Goal: Task Accomplishment & Management: Manage account settings

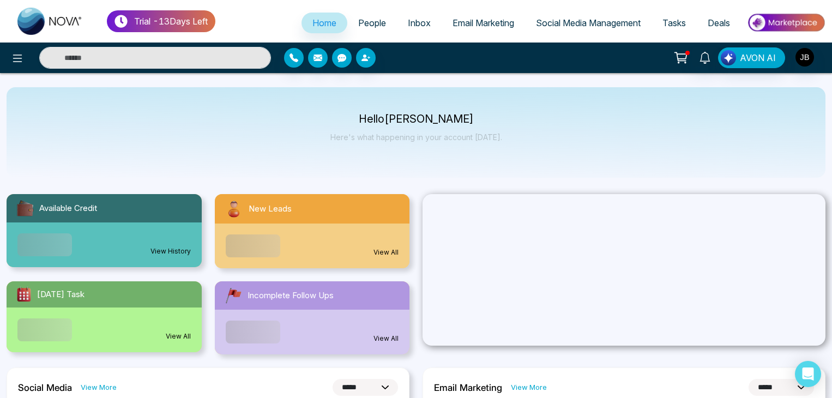
select select "*"
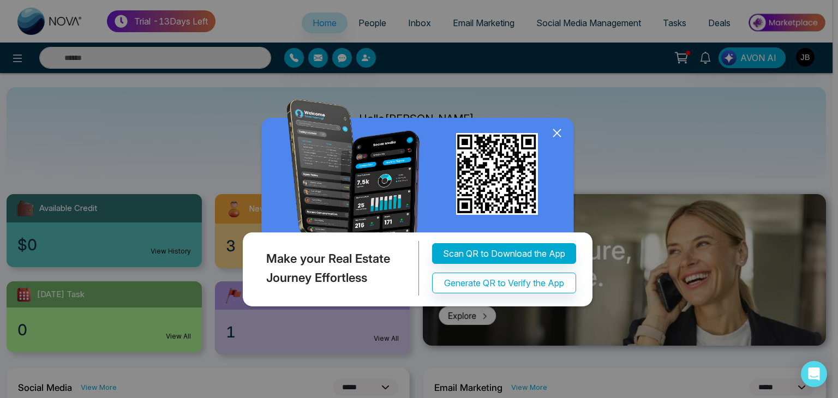
click at [561, 131] on icon at bounding box center [557, 133] width 16 height 16
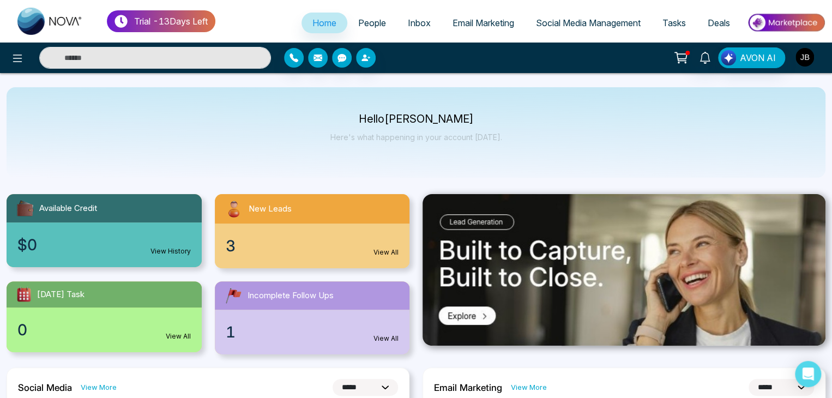
click at [808, 61] on img "button" at bounding box center [805, 57] width 19 height 19
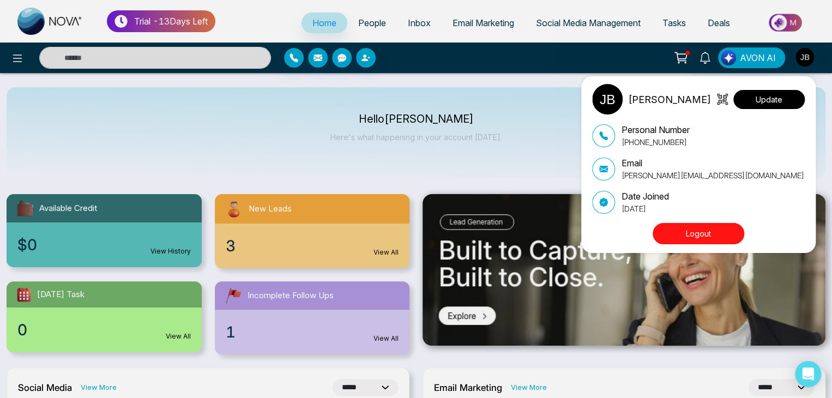
click at [770, 97] on button "Update" at bounding box center [769, 99] width 71 height 19
select select
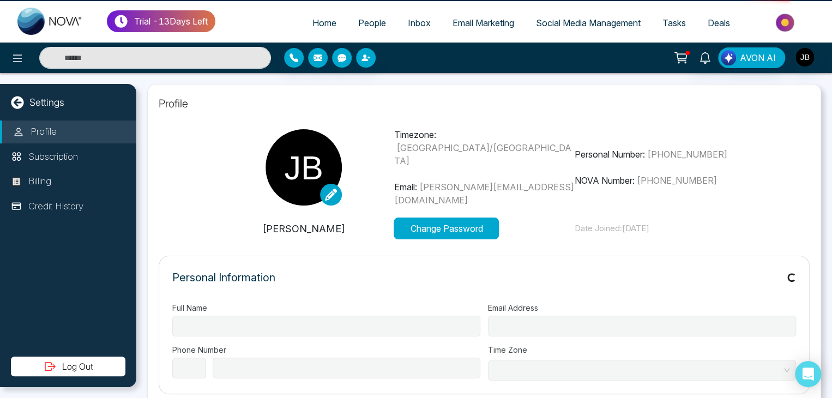
type input "**********"
select select "***"
type input "**********"
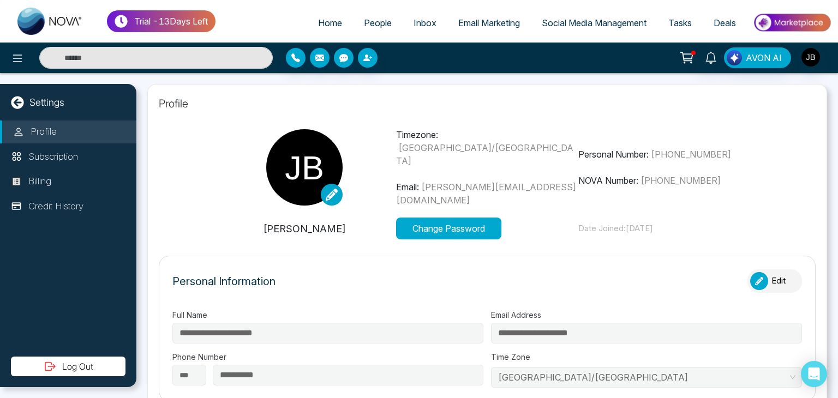
type input "*******"
click at [318, 22] on span "Home" at bounding box center [330, 22] width 24 height 11
select select "*"
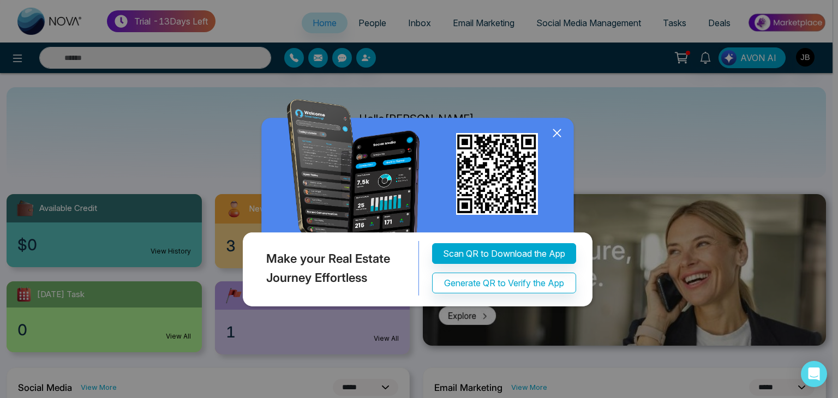
click at [563, 129] on icon at bounding box center [557, 133] width 16 height 16
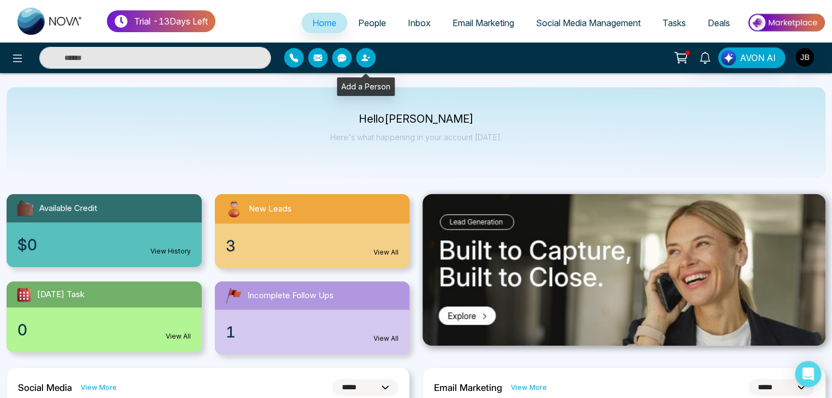
click at [367, 49] on button "button" at bounding box center [366, 58] width 20 height 20
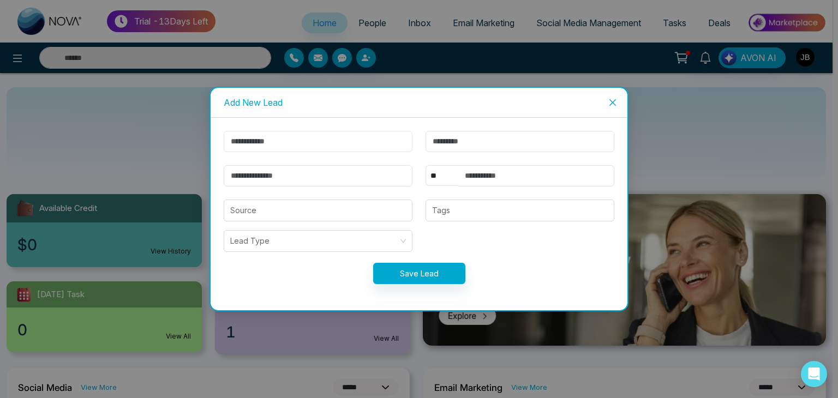
click at [274, 143] on input "text" at bounding box center [318, 141] width 189 height 21
type input "******"
type input "********"
type input "**********"
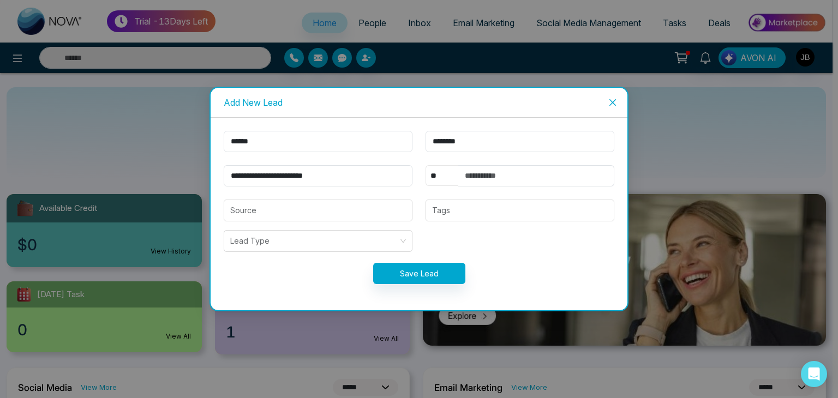
select select "***"
type input "**********"
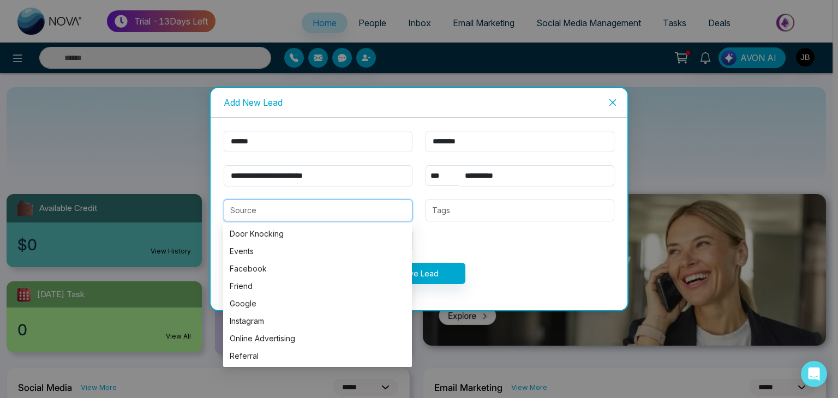
click at [297, 206] on input "search" at bounding box center [318, 210] width 176 height 21
click at [250, 283] on div "Friend" at bounding box center [318, 286] width 176 height 12
type input "******"
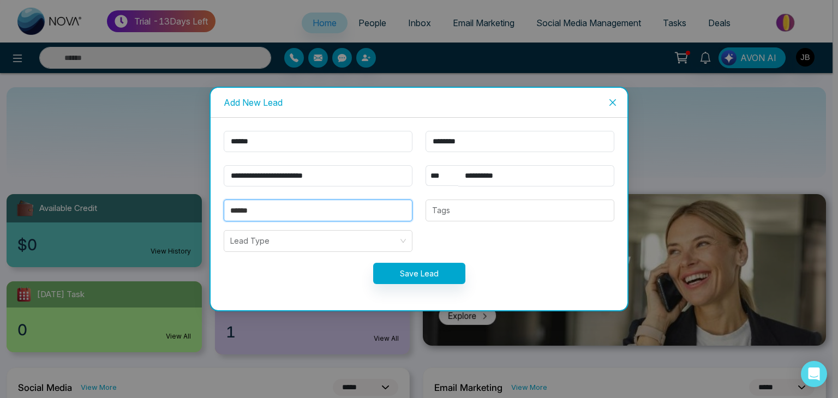
click at [268, 208] on input "******" at bounding box center [318, 210] width 176 height 21
click at [319, 292] on form "**********" at bounding box center [419, 214] width 404 height 166
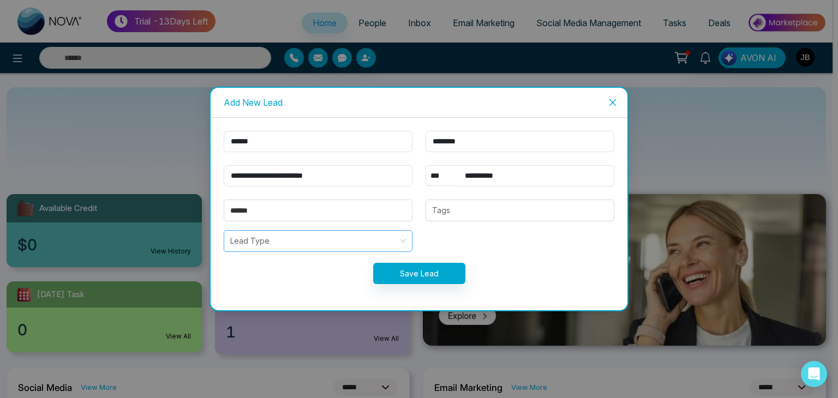
click at [307, 235] on input "search" at bounding box center [314, 241] width 168 height 21
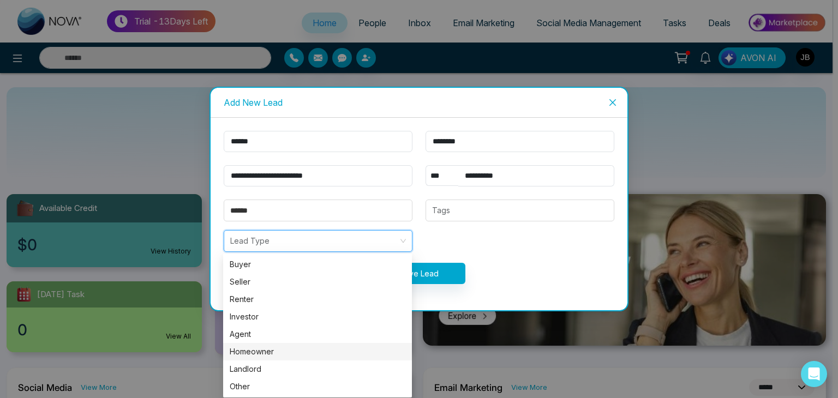
click at [255, 352] on div "Homeowner" at bounding box center [318, 352] width 176 height 12
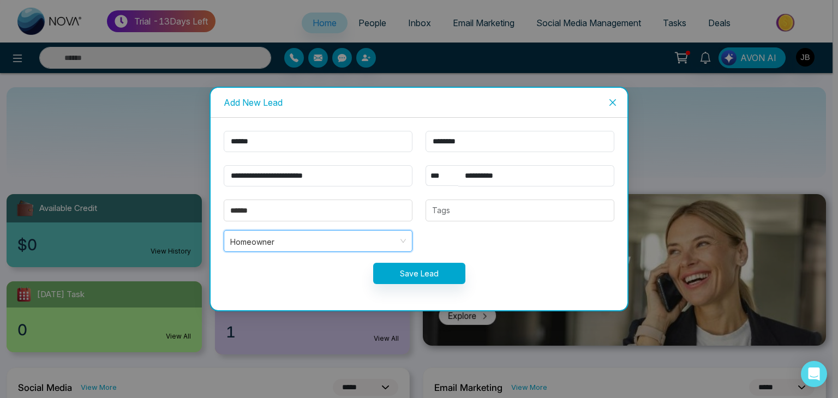
click at [309, 246] on span "Homeowner" at bounding box center [318, 241] width 176 height 14
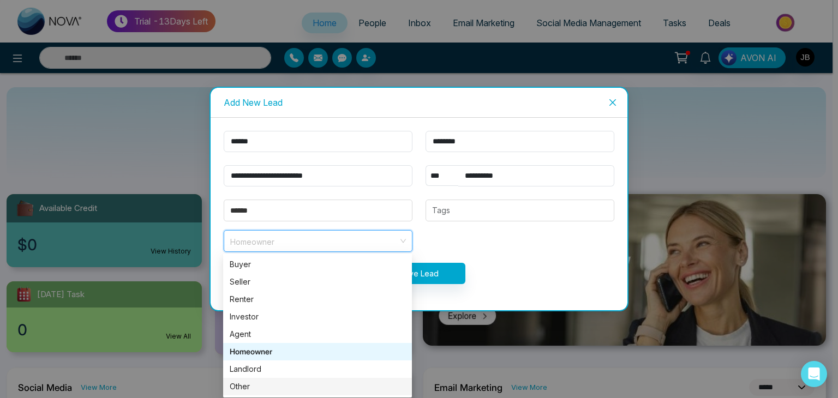
click at [242, 389] on div "Other" at bounding box center [318, 387] width 176 height 12
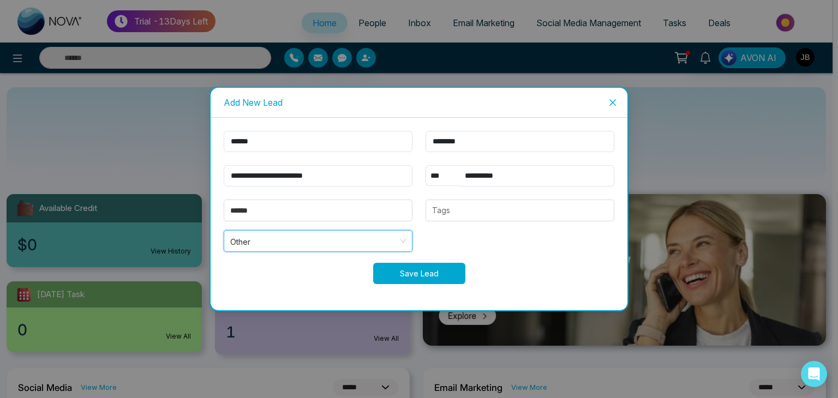
click at [412, 274] on button "Save Lead" at bounding box center [419, 273] width 92 height 21
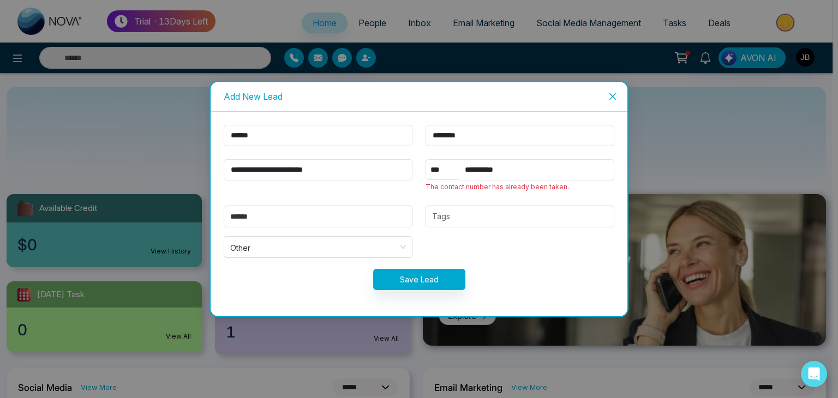
click at [613, 94] on icon "close" at bounding box center [612, 96] width 9 height 9
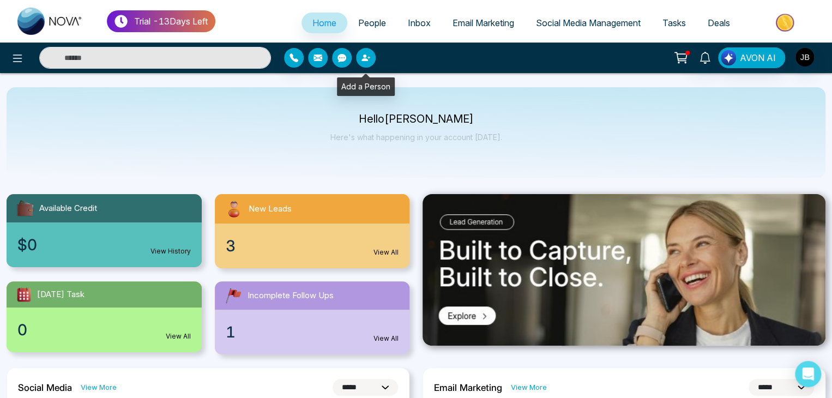
click at [367, 56] on icon "button" at bounding box center [366, 57] width 9 height 9
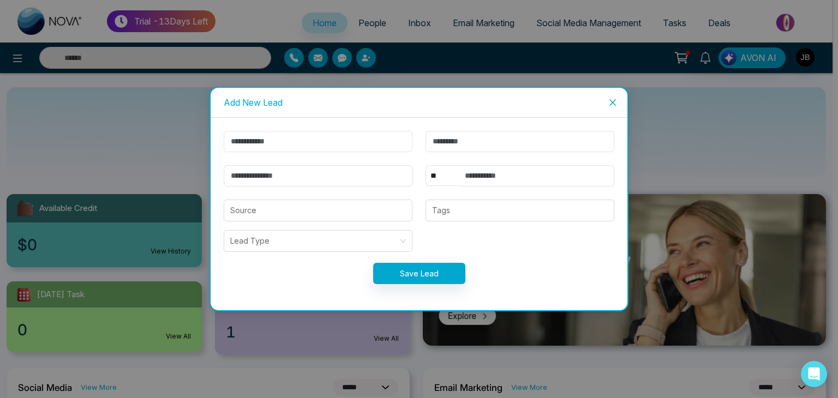
click at [308, 139] on input "text" at bounding box center [318, 141] width 189 height 21
type input "******"
type input "********"
type input "**********"
select select "***"
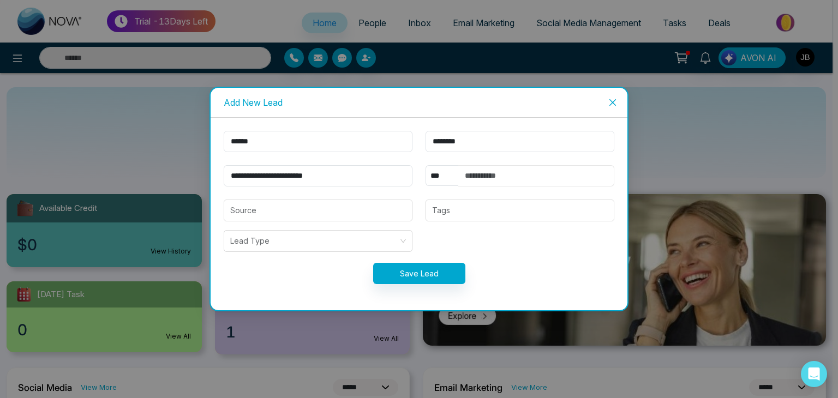
type input "**********"
drag, startPoint x: 526, startPoint y: 175, endPoint x: 464, endPoint y: 177, distance: 62.2
click at [464, 177] on input "**********" at bounding box center [536, 175] width 156 height 21
type input "**********"
click at [295, 214] on input "search" at bounding box center [318, 210] width 176 height 21
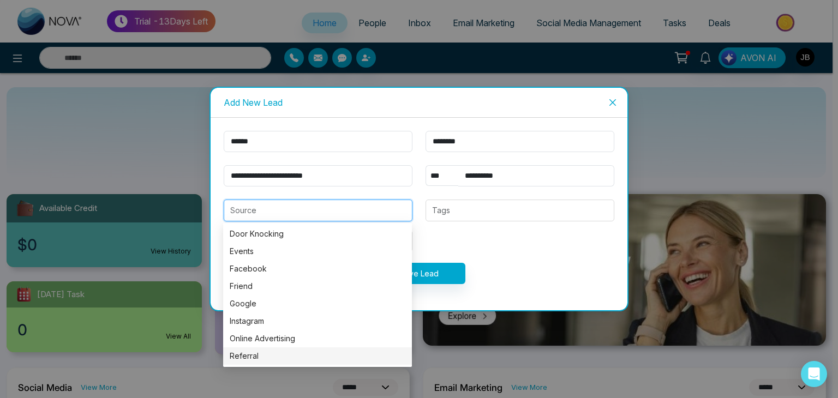
click at [240, 352] on div "Referral" at bounding box center [318, 356] width 176 height 12
type input "********"
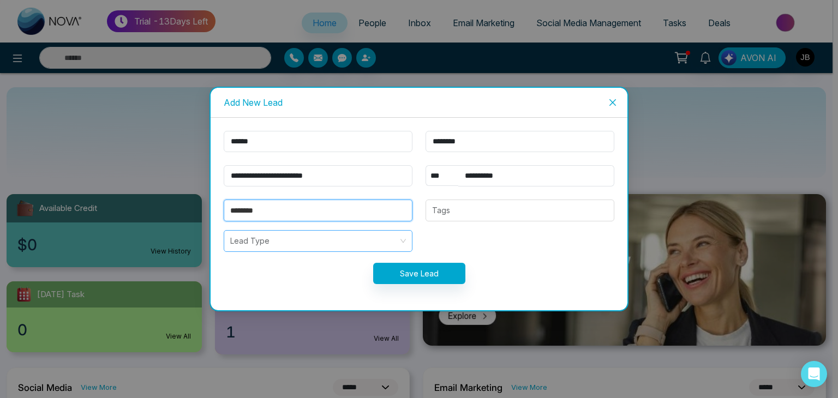
click at [279, 239] on input "search" at bounding box center [314, 241] width 168 height 21
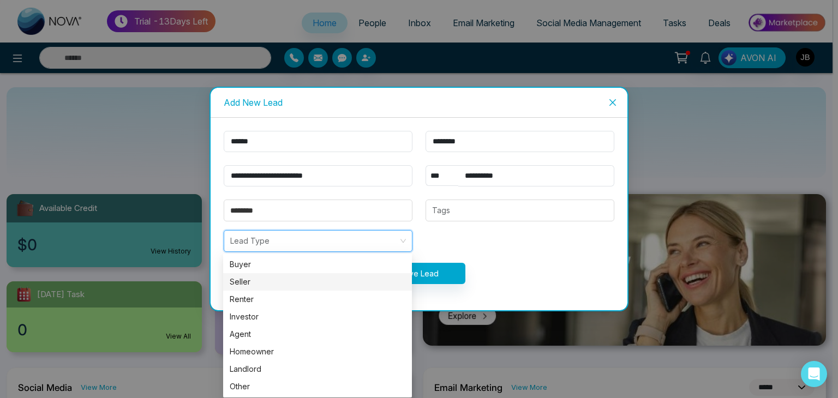
click at [242, 279] on div "Seller" at bounding box center [318, 282] width 176 height 12
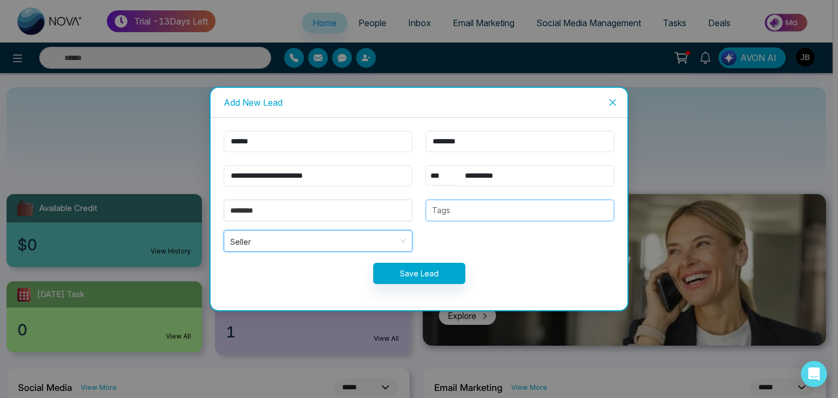
click at [452, 208] on div at bounding box center [520, 210] width 182 height 13
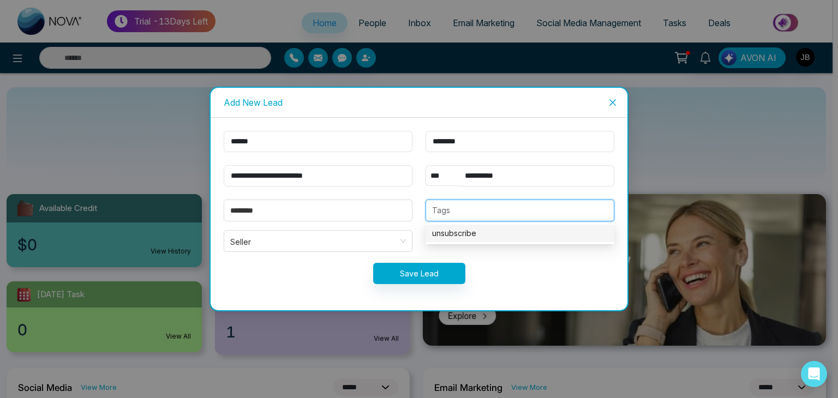
click at [454, 238] on div "unsubscribe" at bounding box center [520, 233] width 176 height 12
type input "****"
click at [438, 233] on div "jira" at bounding box center [520, 233] width 176 height 12
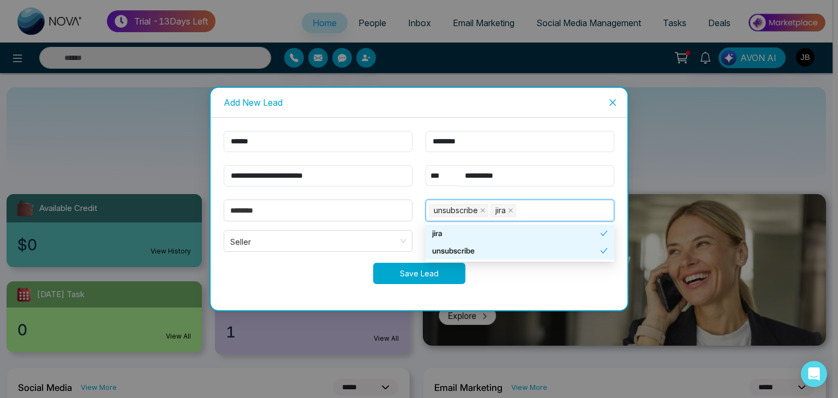
click at [423, 273] on button "Save Lead" at bounding box center [419, 273] width 92 height 21
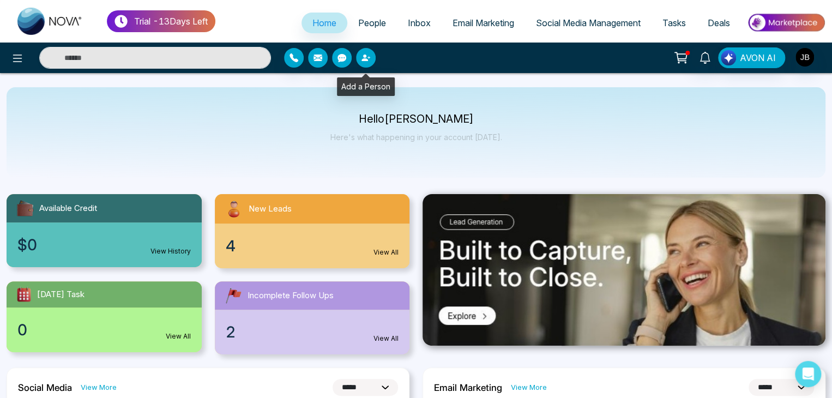
click at [369, 53] on icon "button" at bounding box center [366, 57] width 9 height 9
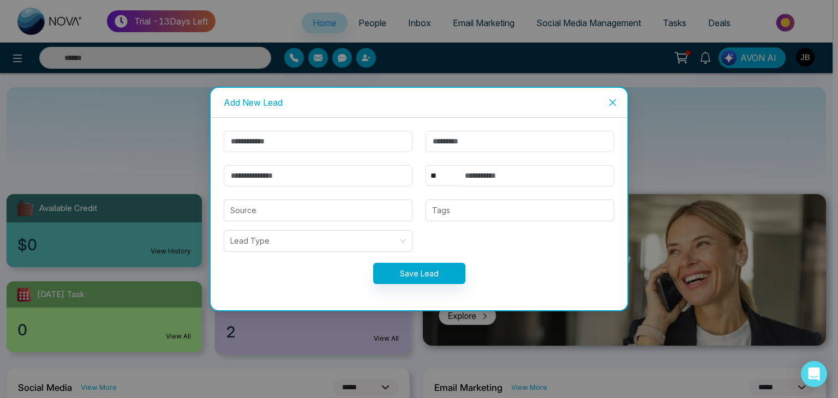
click at [614, 101] on icon "close" at bounding box center [612, 102] width 7 height 7
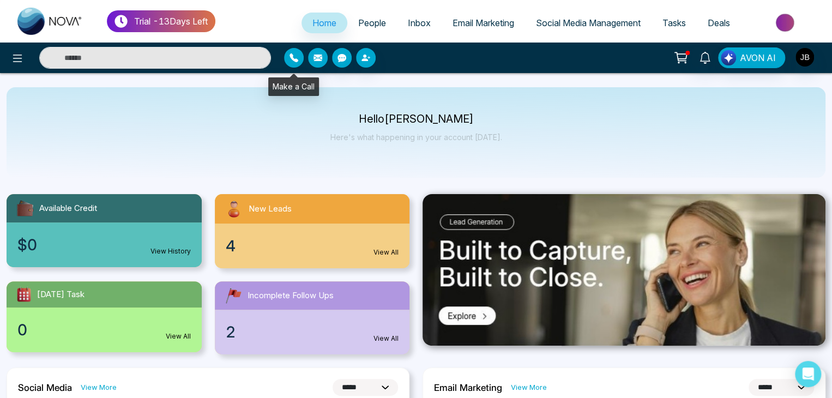
click at [290, 58] on icon "button" at bounding box center [294, 57] width 9 height 9
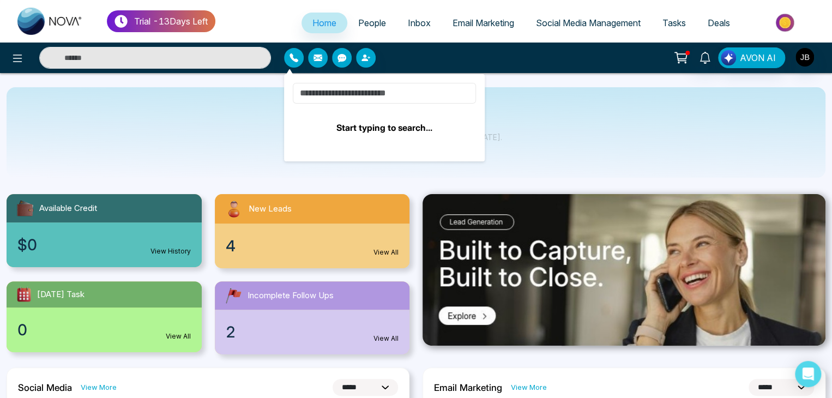
click at [365, 93] on input at bounding box center [384, 93] width 183 height 21
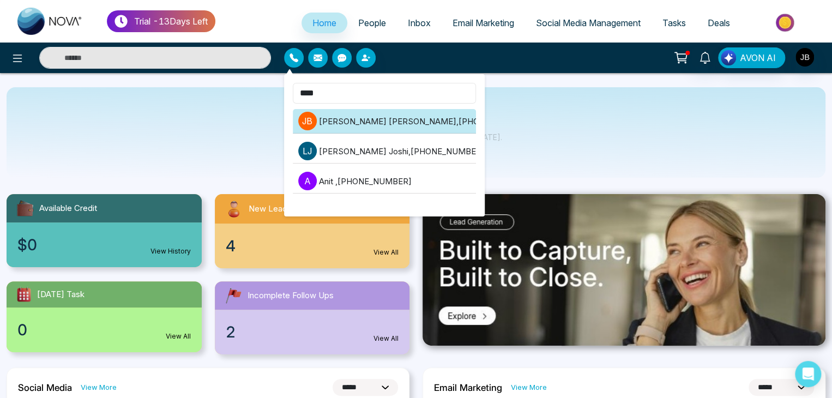
type input "****"
click at [373, 114] on li "[PERSON_NAME] [PERSON_NAME] , [PHONE_NUMBER]" at bounding box center [384, 121] width 183 height 25
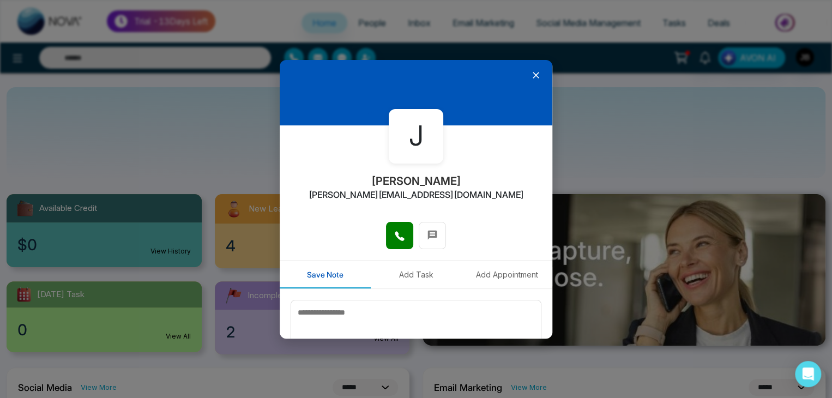
click at [414, 239] on div at bounding box center [416, 241] width 273 height 38
click at [395, 239] on icon at bounding box center [399, 236] width 11 height 11
click at [531, 73] on icon at bounding box center [536, 75] width 11 height 11
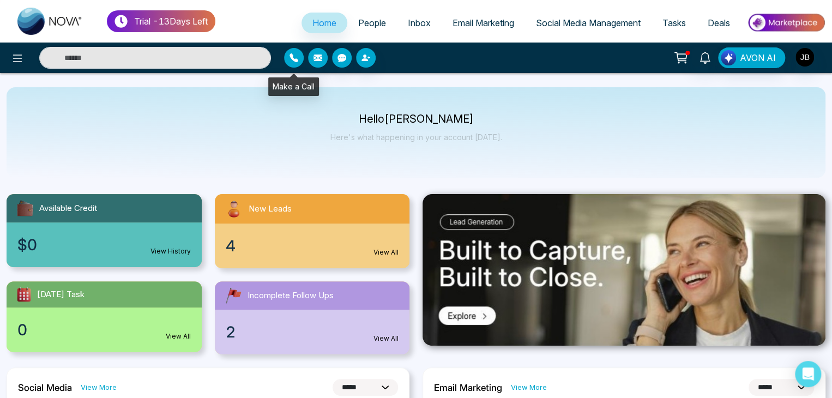
click at [297, 58] on icon "button" at bounding box center [294, 57] width 9 height 9
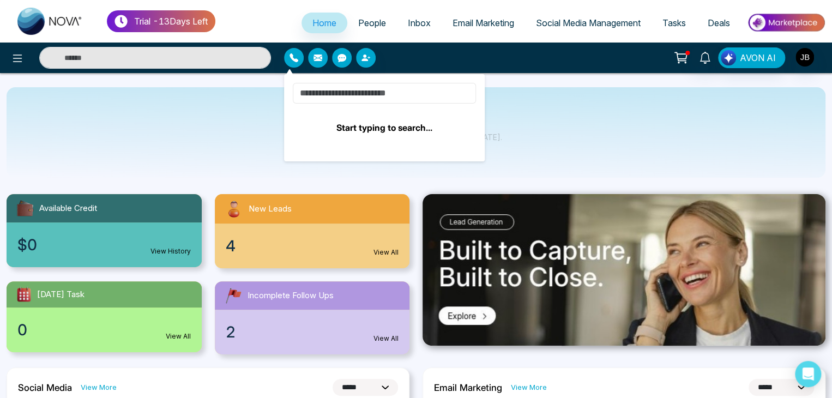
click at [327, 96] on input at bounding box center [384, 93] width 183 height 21
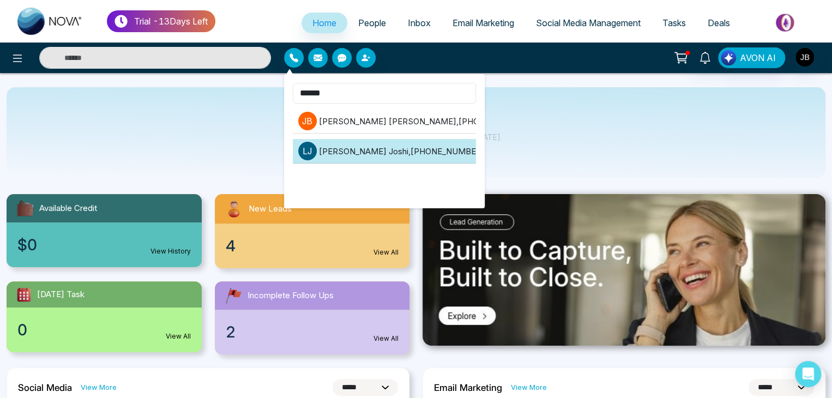
type input "******"
click at [416, 151] on li "[PERSON_NAME] [PERSON_NAME] , [PHONE_NUMBER]" at bounding box center [384, 151] width 183 height 25
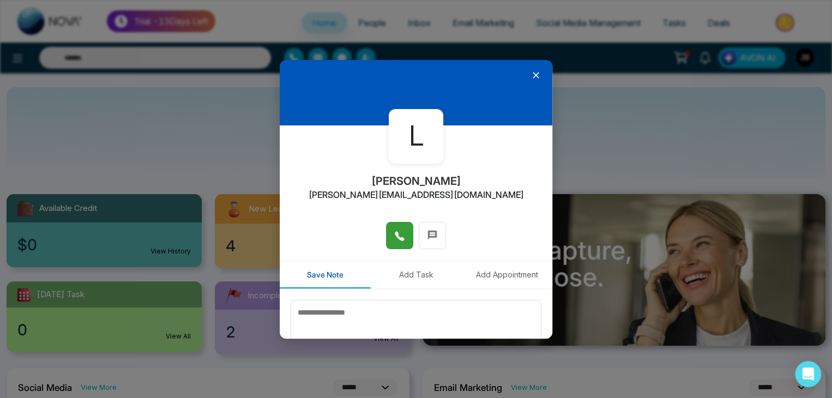
click at [401, 236] on icon at bounding box center [399, 236] width 11 height 11
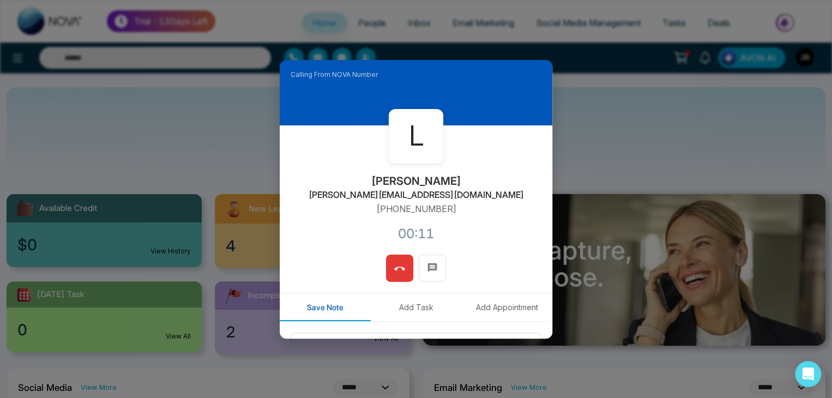
click at [394, 270] on icon at bounding box center [399, 269] width 11 height 4
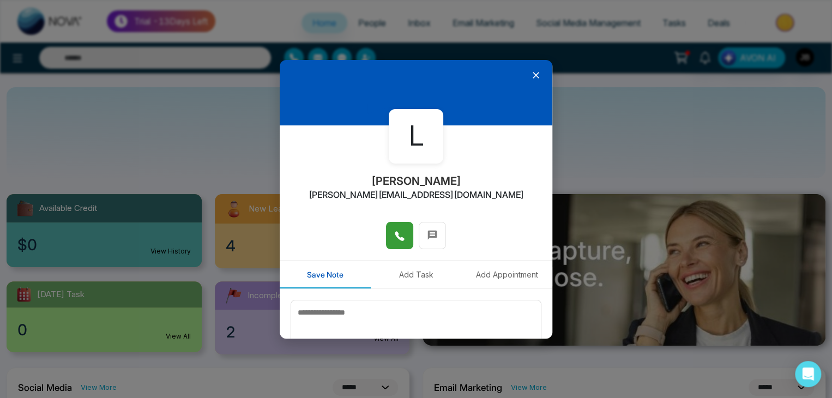
click at [531, 71] on icon at bounding box center [536, 75] width 11 height 11
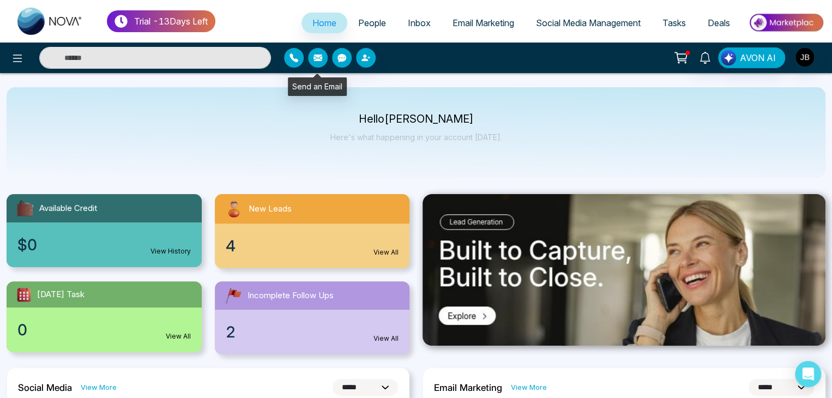
click at [323, 56] on button "button" at bounding box center [318, 58] width 20 height 20
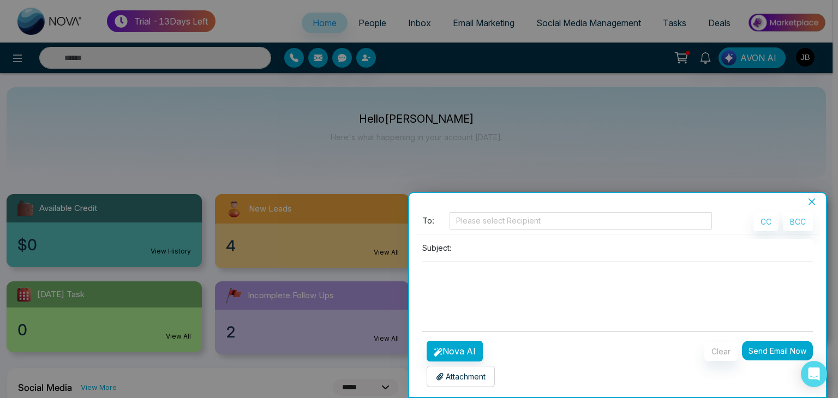
click at [814, 203] on icon "close" at bounding box center [811, 201] width 9 height 9
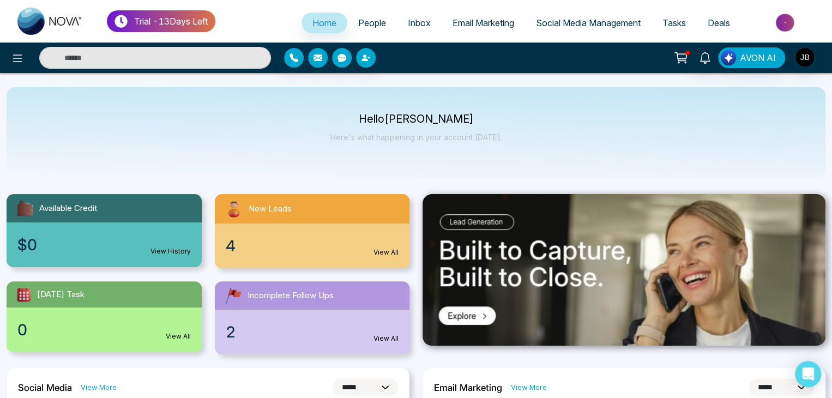
click at [317, 26] on span "Home" at bounding box center [325, 22] width 24 height 11
click at [367, 22] on span "People" at bounding box center [372, 22] width 28 height 11
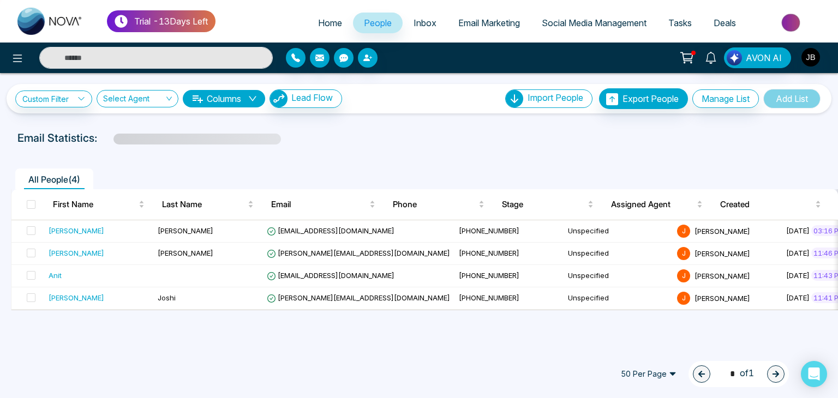
click at [320, 18] on span "Home" at bounding box center [330, 22] width 24 height 11
select select "*"
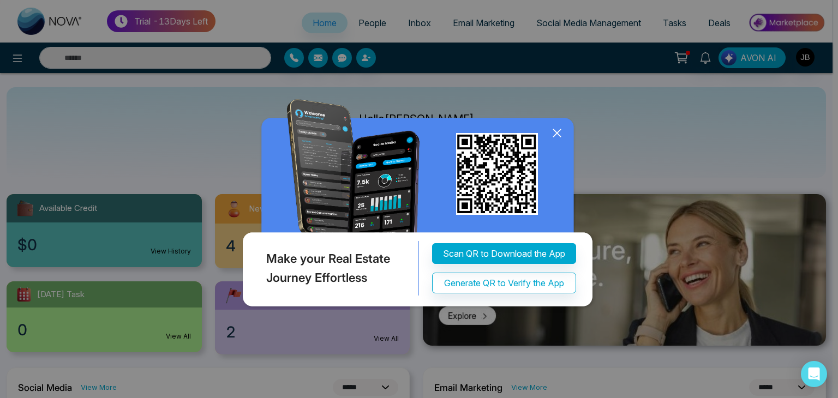
click at [554, 137] on icon at bounding box center [556, 133] width 7 height 7
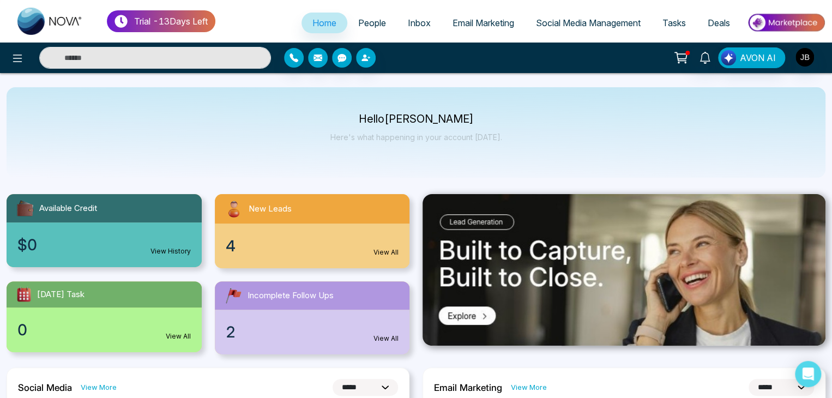
click at [320, 25] on span "Home" at bounding box center [325, 22] width 24 height 11
click at [16, 55] on icon at bounding box center [17, 59] width 9 height 8
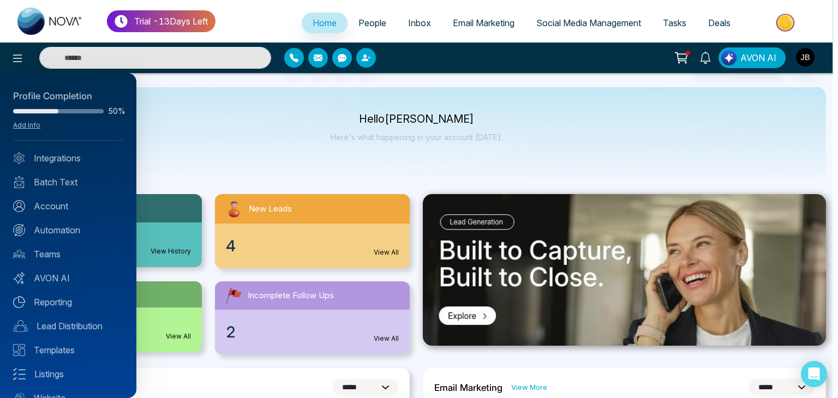
click at [193, 98] on div at bounding box center [419, 199] width 838 height 398
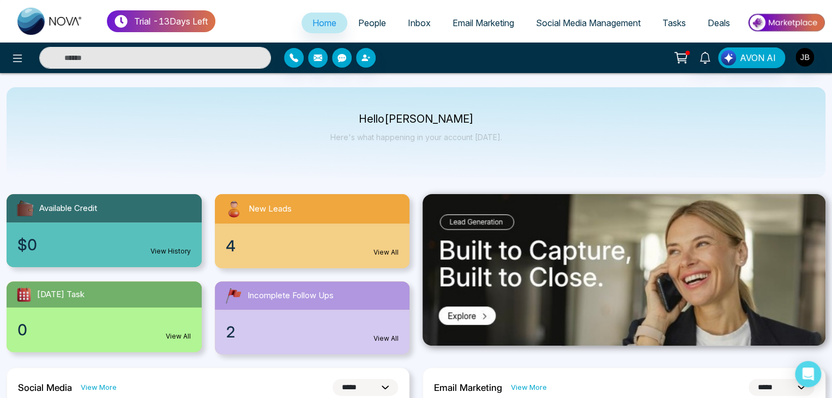
click at [361, 22] on span "People" at bounding box center [372, 22] width 28 height 11
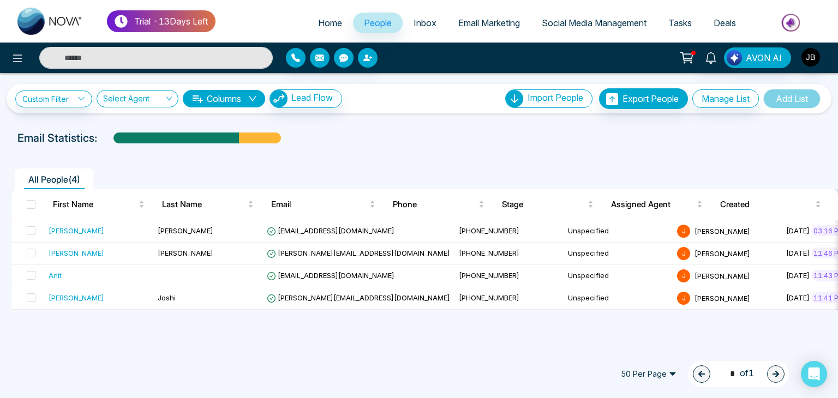
click at [318, 20] on span "Home" at bounding box center [330, 22] width 24 height 11
select select "*"
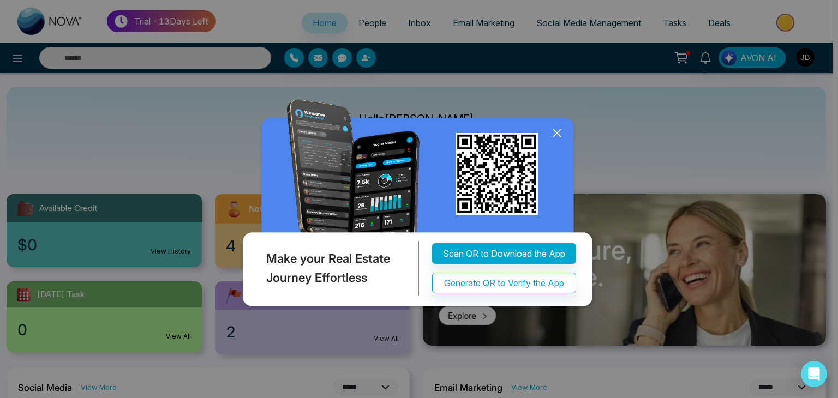
click at [558, 132] on icon at bounding box center [556, 133] width 7 height 7
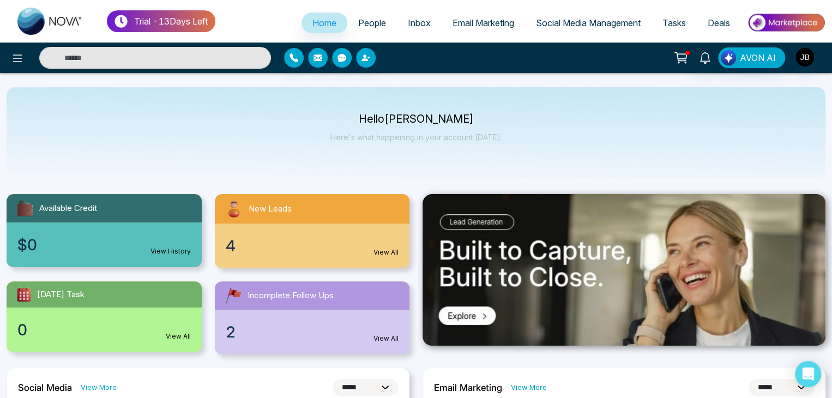
click at [671, 25] on span "Tasks" at bounding box center [674, 22] width 23 height 11
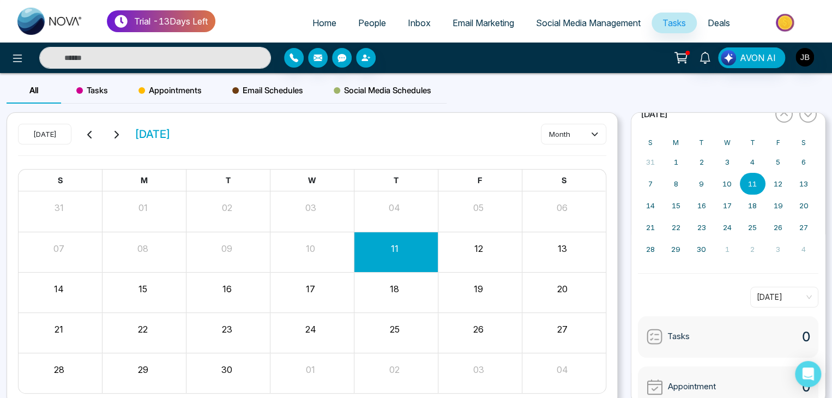
scroll to position [39, 0]
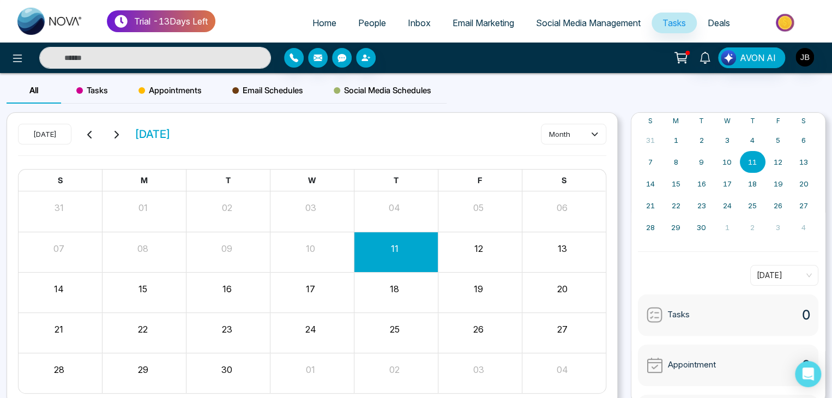
click at [826, 265] on div "« [DATE] » S M T W T F S 31 1 2 3 4 5 6 7 8 9 10 11 12 13 14 15 16 17 18 19 20 …" at bounding box center [729, 258] width 208 height 293
click at [664, 309] on div "Tasks" at bounding box center [668, 315] width 44 height 17
click at [308, 244] on button "10" at bounding box center [310, 248] width 9 height 13
click at [400, 289] on div "18" at bounding box center [394, 287] width 81 height 16
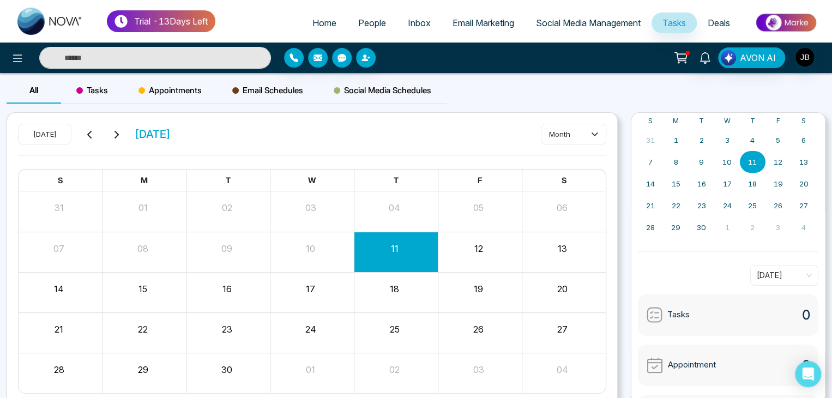
click at [397, 296] on div "18" at bounding box center [396, 292] width 84 height 26
drag, startPoint x: 389, startPoint y: 255, endPoint x: 381, endPoint y: 259, distance: 9.0
click at [381, 259] on div "11" at bounding box center [396, 252] width 84 height 26
click at [154, 90] on span "Appointments" at bounding box center [170, 90] width 63 height 13
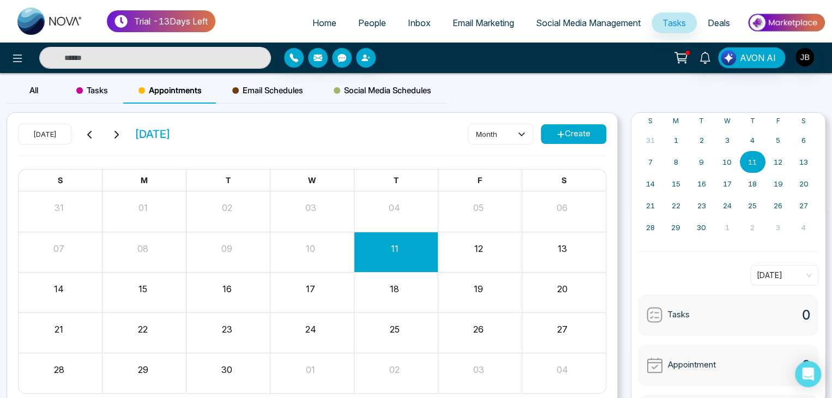
click at [561, 134] on icon at bounding box center [560, 134] width 7 height 7
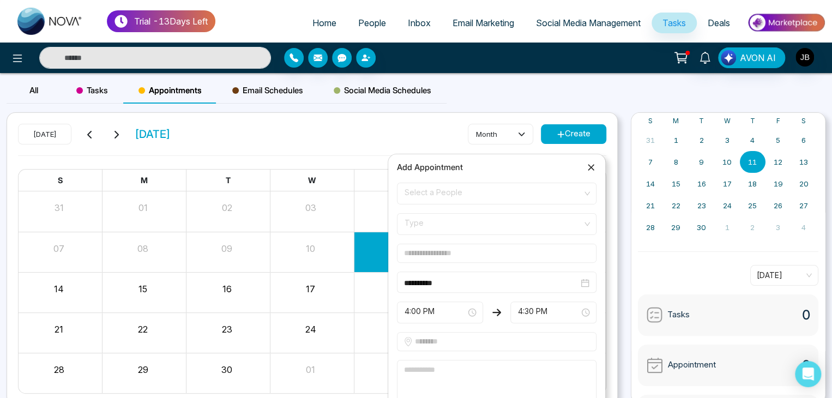
click at [439, 191] on span "Select a People" at bounding box center [497, 193] width 184 height 19
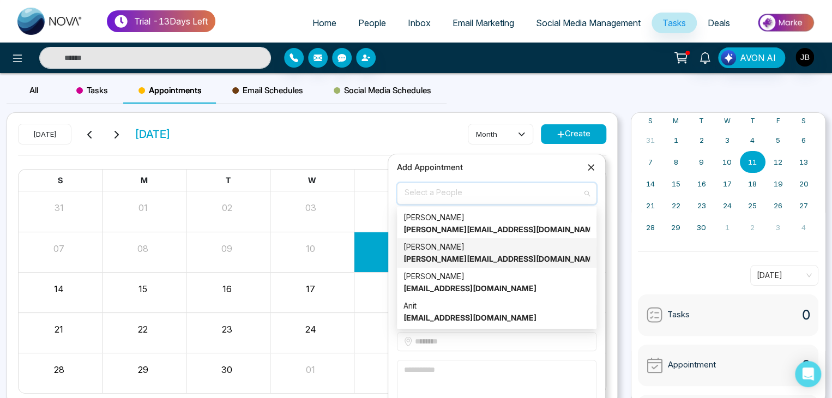
click at [434, 255] on strong "[PERSON_NAME][EMAIL_ADDRESS][DOMAIN_NAME]" at bounding box center [502, 258] width 196 height 9
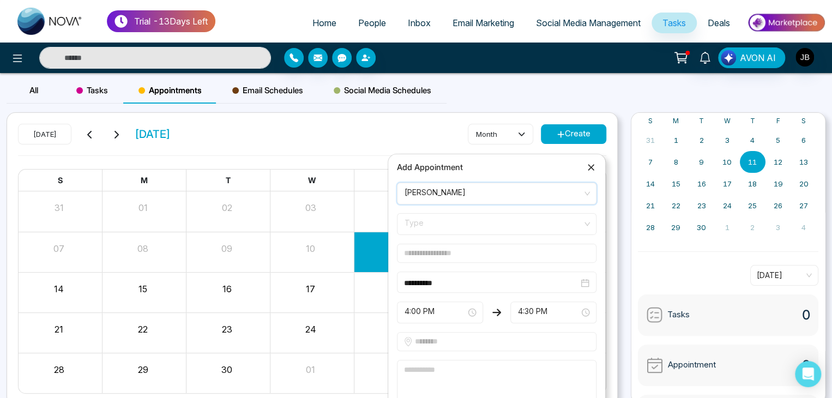
click at [430, 225] on span "Type" at bounding box center [497, 224] width 184 height 19
click at [429, 219] on span "Type" at bounding box center [497, 224] width 184 height 19
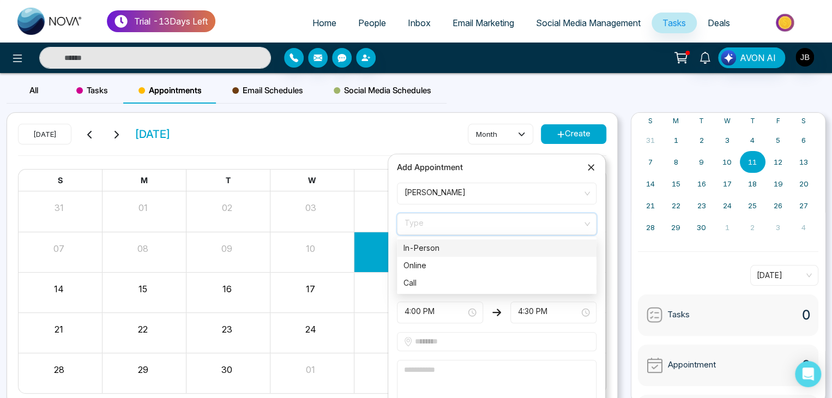
click at [420, 248] on div "In-Person" at bounding box center [497, 248] width 187 height 12
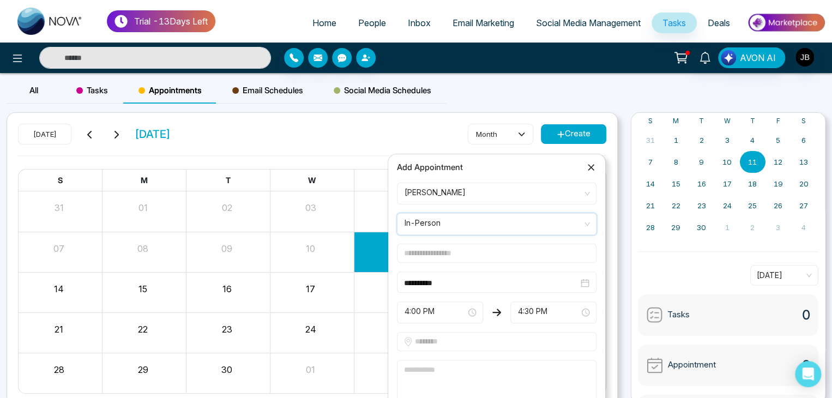
click at [452, 223] on span "In-Person" at bounding box center [497, 224] width 184 height 19
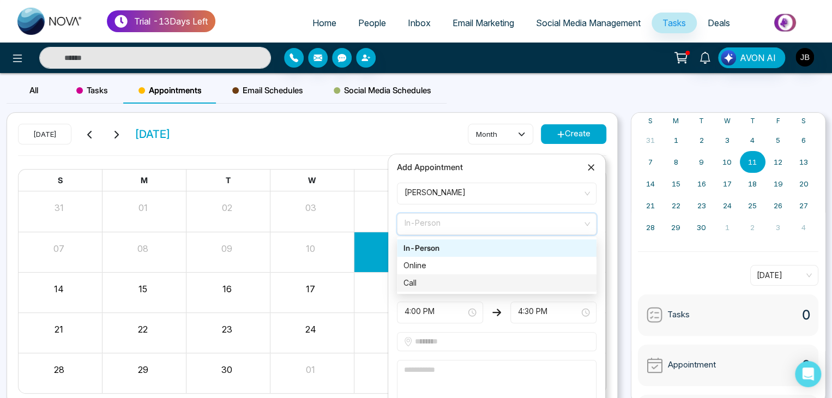
click at [416, 280] on div "Call" at bounding box center [497, 283] width 187 height 12
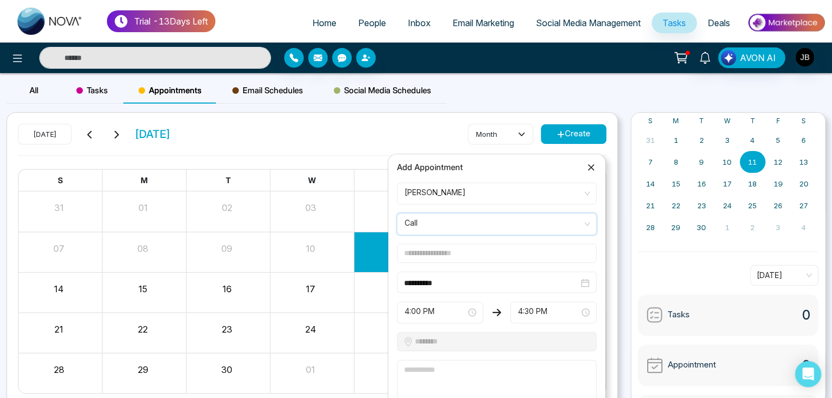
click at [425, 251] on input "text" at bounding box center [497, 253] width 200 height 19
click at [452, 251] on input "text" at bounding box center [497, 253] width 200 height 19
type input "***"
click at [436, 367] on textarea at bounding box center [497, 382] width 200 height 44
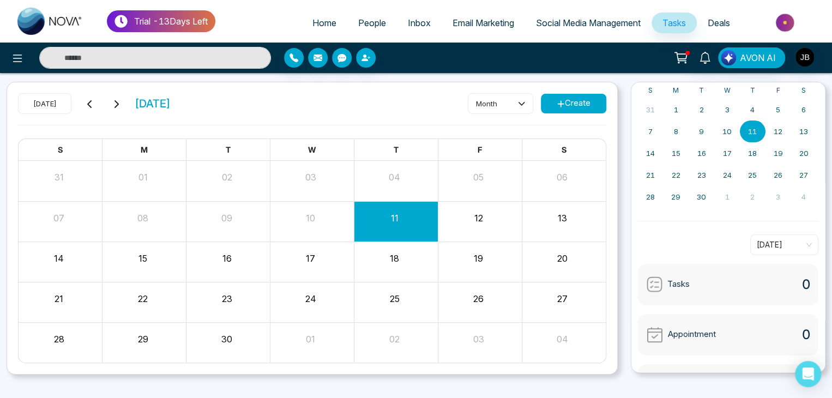
scroll to position [46, 0]
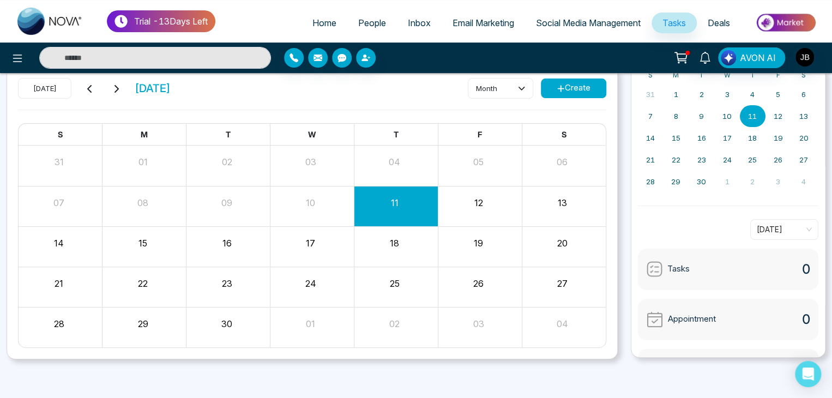
click at [569, 86] on button "Create" at bounding box center [573, 89] width 65 height 20
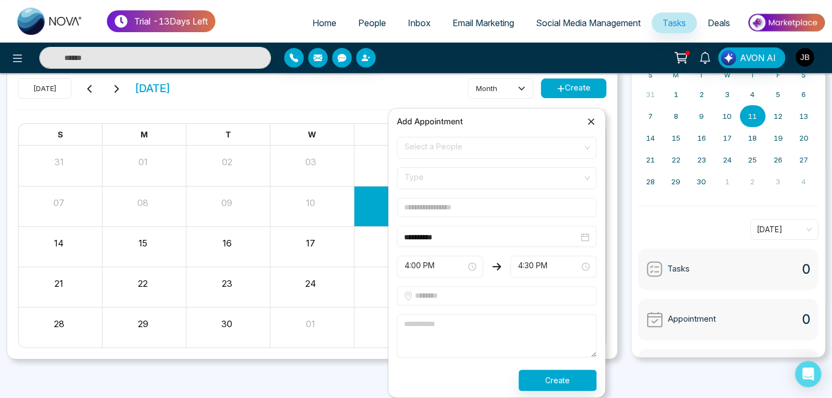
click at [429, 141] on span "Select a People" at bounding box center [497, 148] width 184 height 19
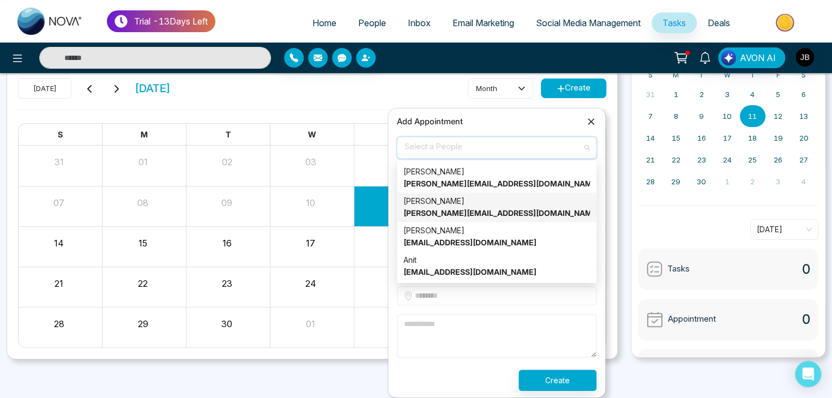
click at [437, 212] on strong "[PERSON_NAME][EMAIL_ADDRESS][DOMAIN_NAME]" at bounding box center [502, 212] width 196 height 9
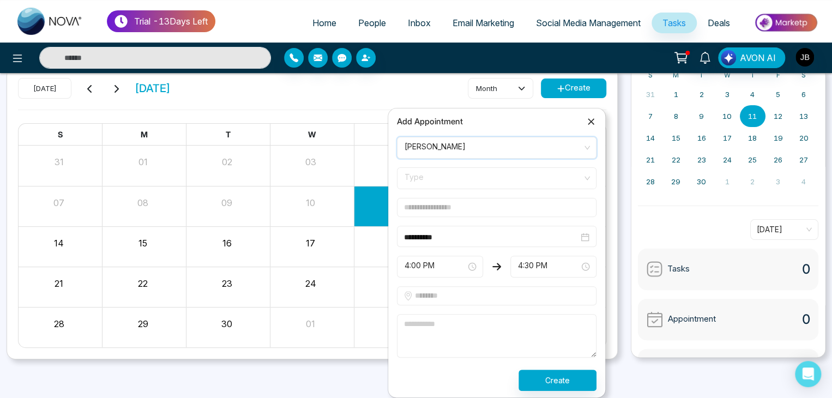
click at [434, 178] on span "Type" at bounding box center [497, 178] width 184 height 19
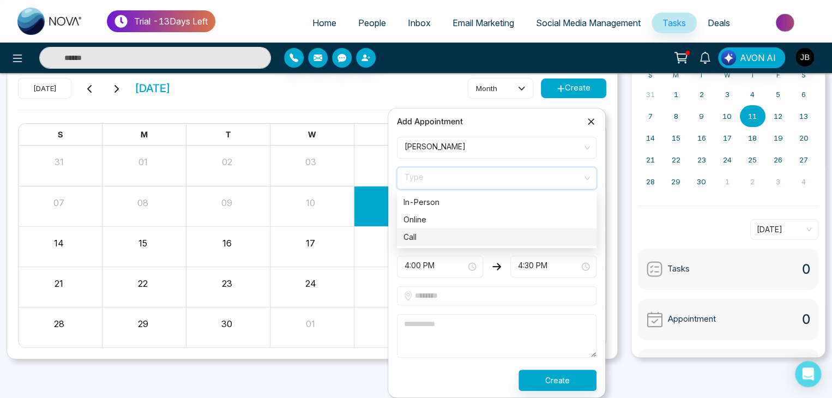
click at [421, 239] on div "Call" at bounding box center [497, 237] width 187 height 12
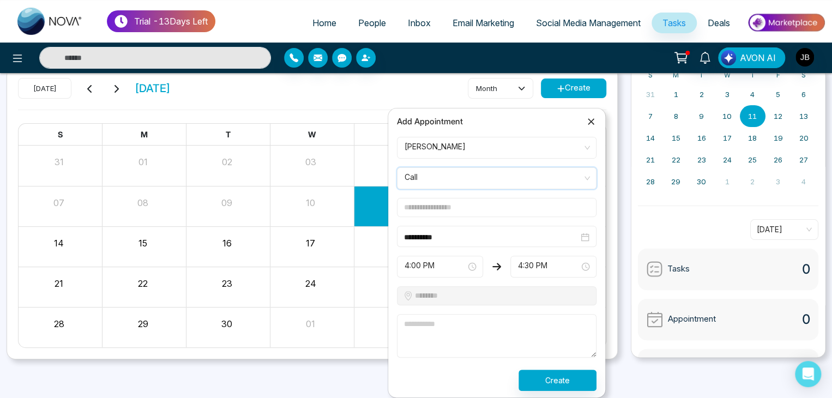
click at [449, 205] on input "text" at bounding box center [497, 207] width 200 height 19
click at [508, 210] on input "**********" at bounding box center [497, 207] width 200 height 19
click at [501, 206] on input "**********" at bounding box center [497, 207] width 200 height 19
type input "*"
type input "***"
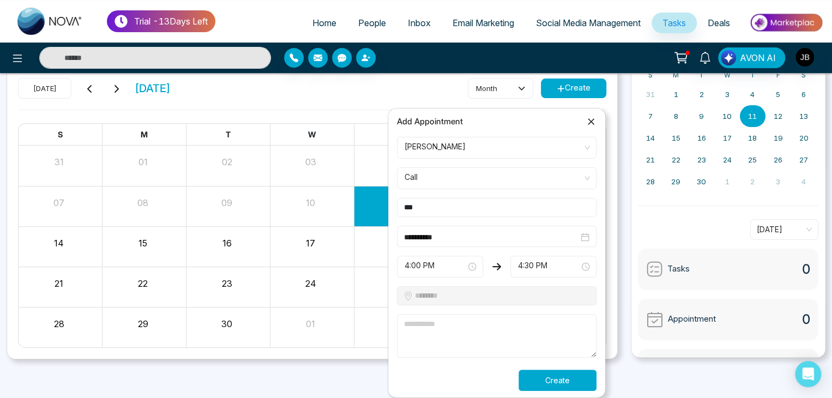
click at [560, 382] on button "Create" at bounding box center [558, 380] width 78 height 21
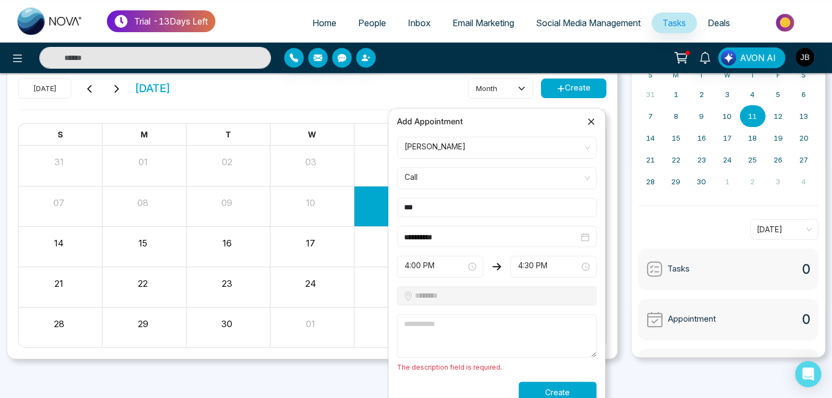
click at [439, 314] on textarea at bounding box center [497, 336] width 200 height 44
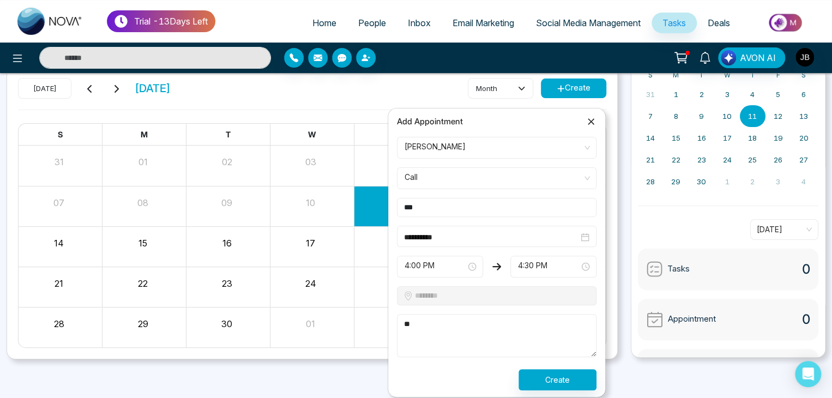
type textarea "*"
type textarea "**********"
click at [546, 380] on button "Create" at bounding box center [558, 379] width 78 height 21
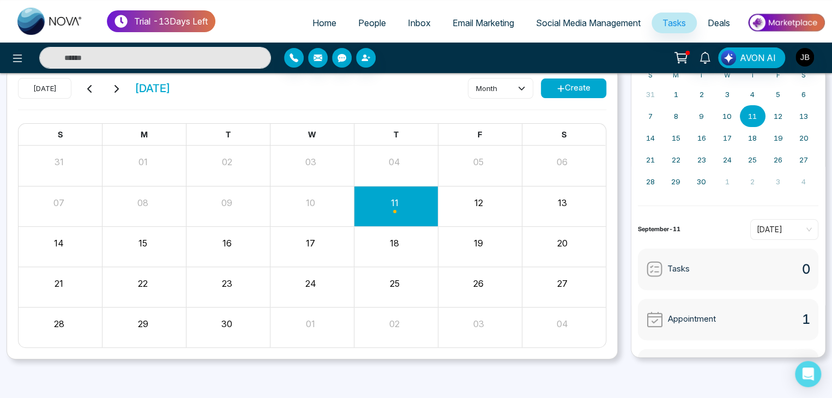
click at [664, 267] on div "Tasks" at bounding box center [668, 269] width 44 height 17
click at [651, 269] on img at bounding box center [654, 269] width 17 height 17
click at [559, 87] on icon at bounding box center [560, 88] width 7 height 7
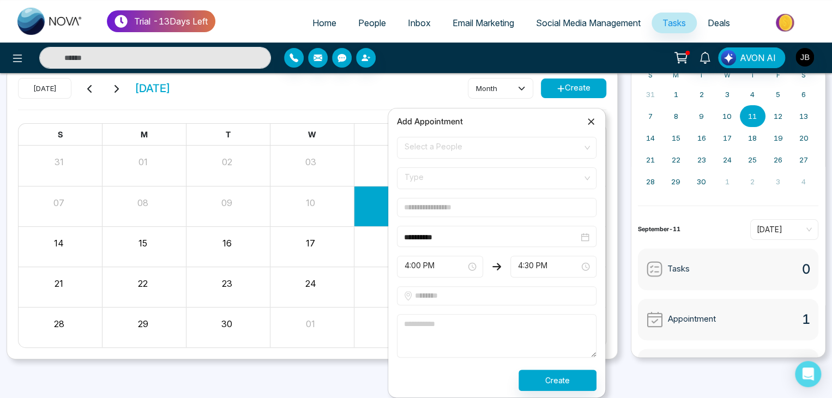
click at [388, 91] on div "[DATE] [DATE] month Create" at bounding box center [312, 94] width 589 height 32
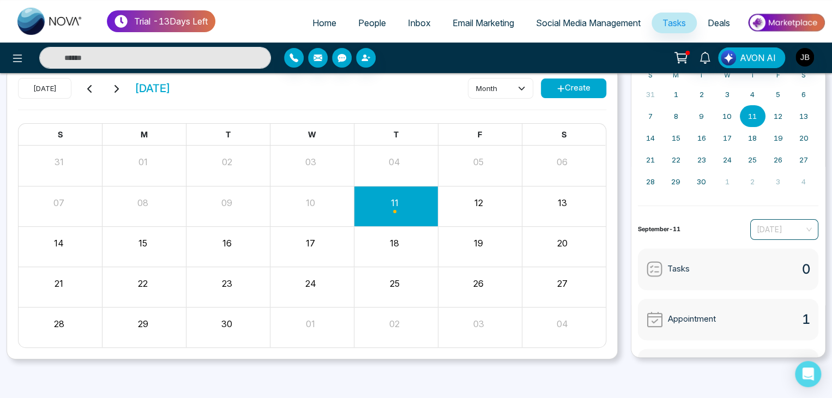
click at [800, 228] on span "[DATE]" at bounding box center [784, 229] width 55 height 16
click at [698, 269] on div "Tasks 0" at bounding box center [728, 269] width 181 height 41
click at [652, 267] on img at bounding box center [654, 269] width 17 height 17
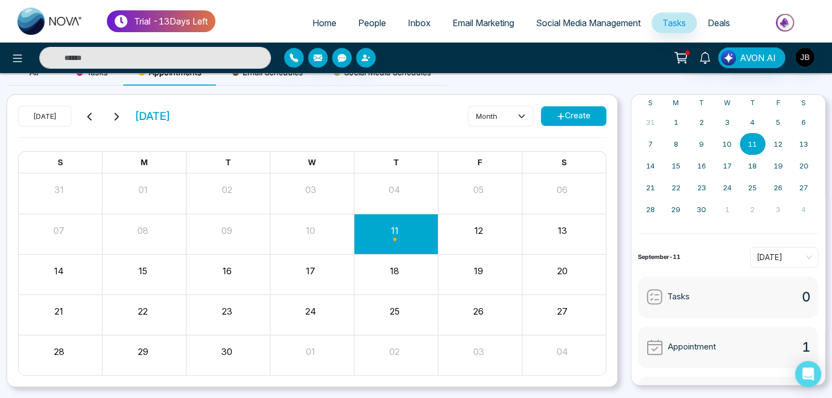
scroll to position [0, 0]
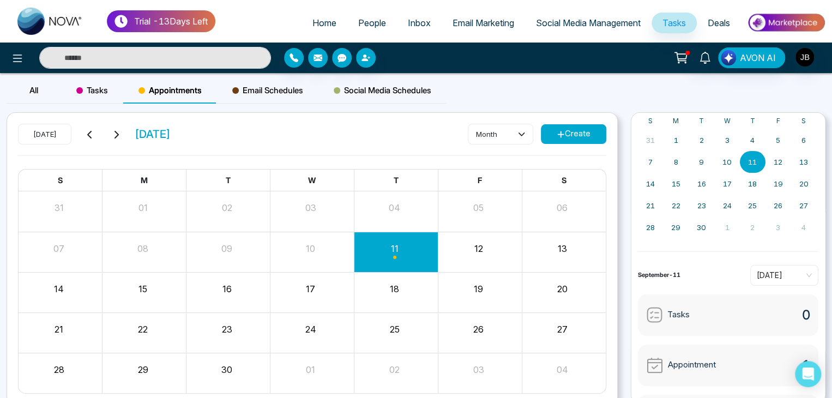
click at [77, 88] on span at bounding box center [79, 90] width 7 height 7
click at [89, 93] on span "Tasks" at bounding box center [92, 90] width 32 height 13
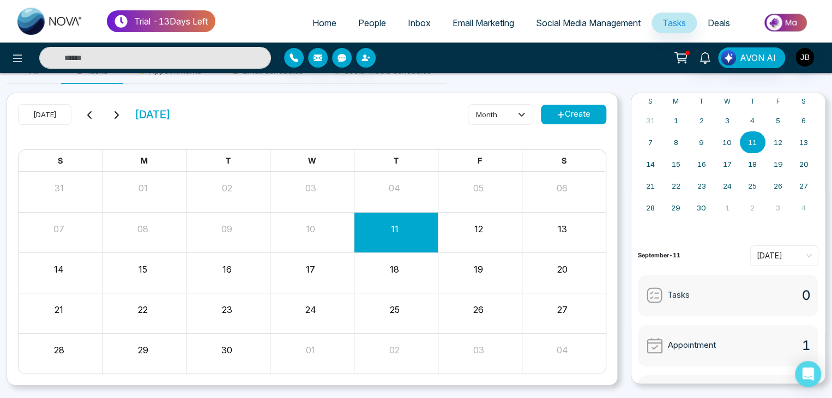
scroll to position [46, 0]
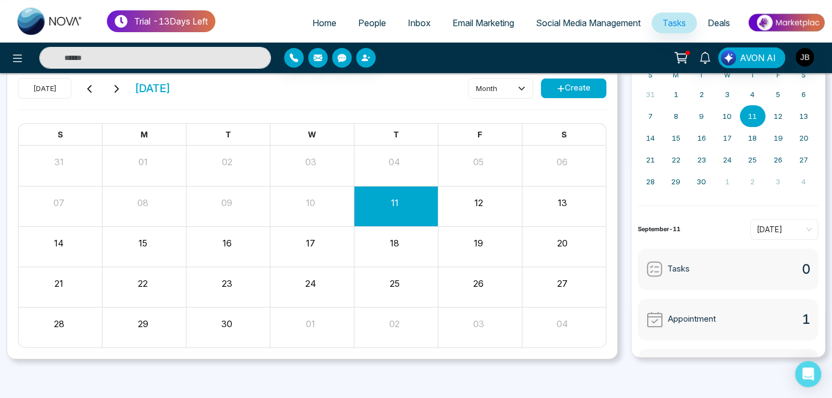
click at [802, 271] on span "0" at bounding box center [806, 270] width 8 height 20
click at [580, 94] on button "Create" at bounding box center [573, 89] width 65 height 20
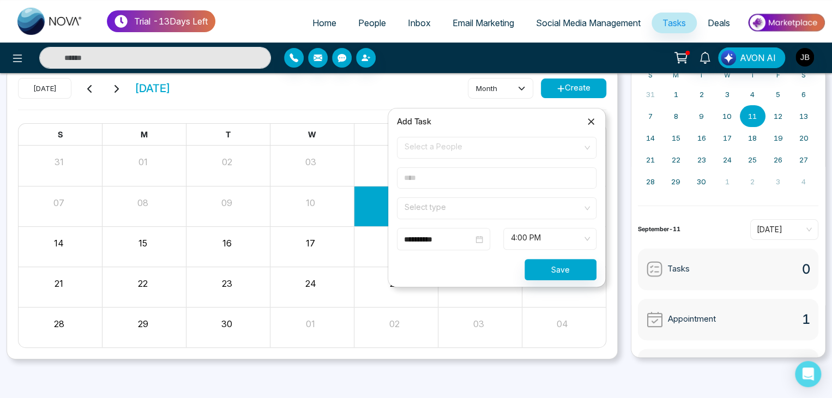
click at [591, 121] on icon at bounding box center [591, 121] width 7 height 7
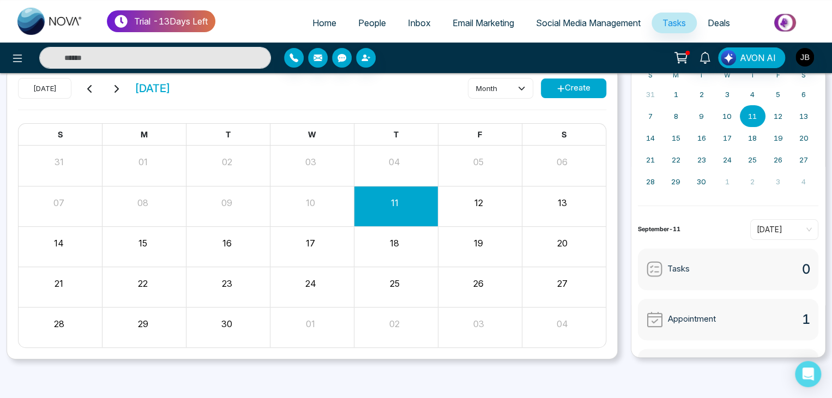
click at [562, 76] on div "[DATE] [DATE] month Create S M T W T F S 31 01 02 03 04 05 06 07 08 09 10 11 12…" at bounding box center [312, 213] width 610 height 292
click at [572, 83] on button "Create" at bounding box center [573, 89] width 65 height 20
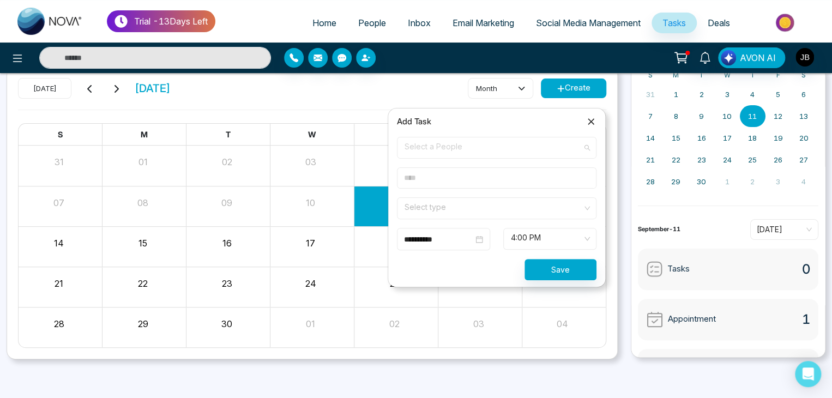
click at [427, 148] on span "Select a People" at bounding box center [497, 148] width 184 height 19
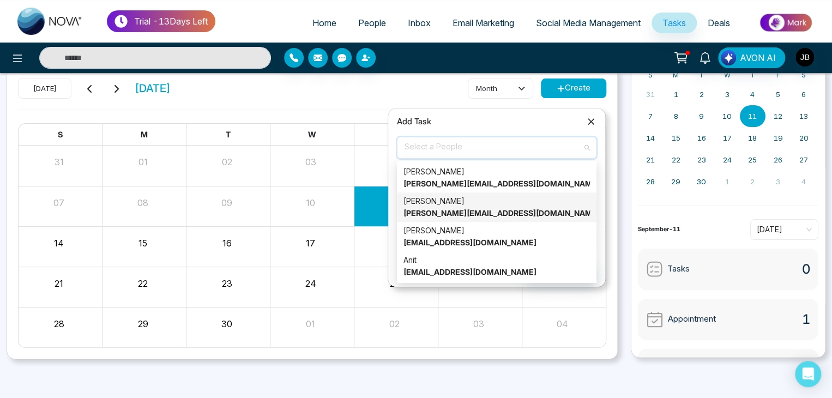
click at [437, 213] on strong "[PERSON_NAME][EMAIL_ADDRESS][DOMAIN_NAME]" at bounding box center [502, 212] width 196 height 9
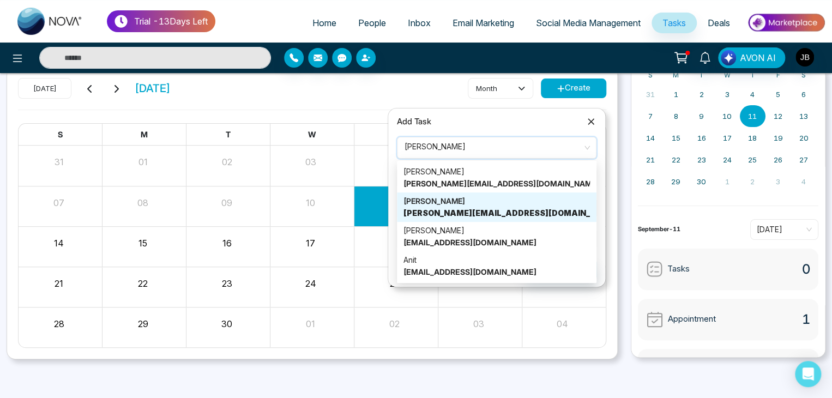
click at [437, 213] on input "search" at bounding box center [493, 206] width 179 height 16
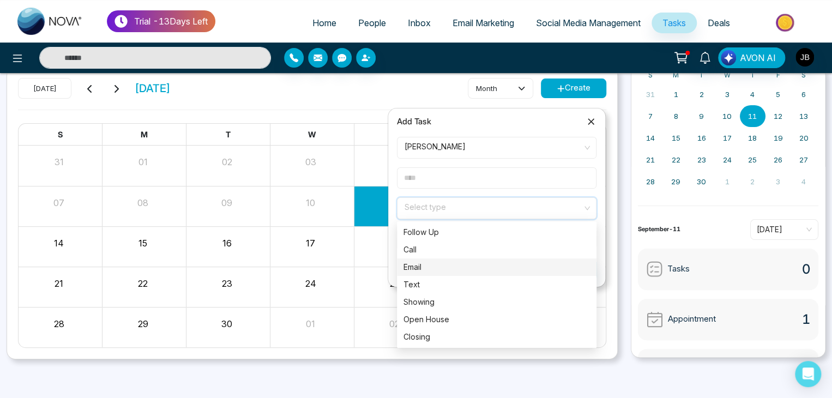
click at [417, 271] on div "Email" at bounding box center [497, 267] width 187 height 12
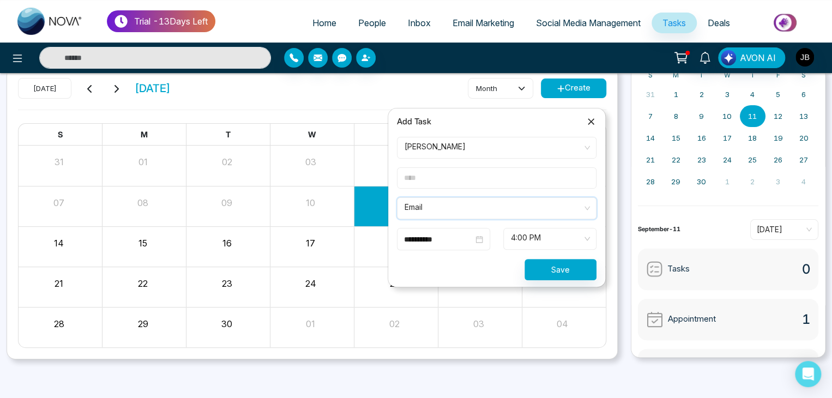
click at [582, 239] on span "4:00 PM" at bounding box center [550, 239] width 78 height 19
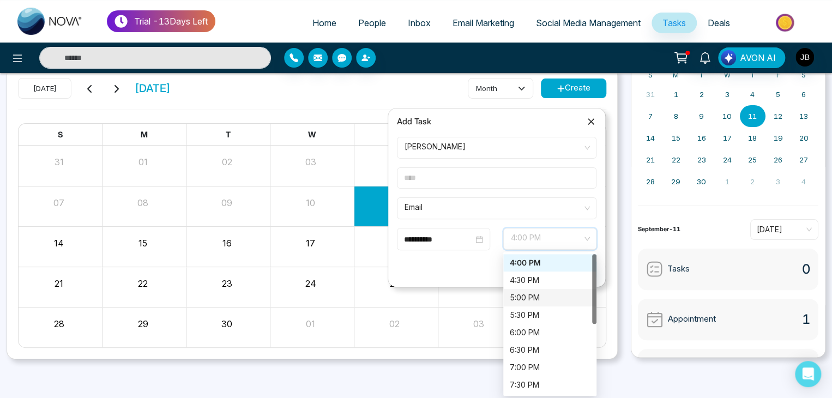
click at [527, 296] on div "5:00 PM" at bounding box center [550, 298] width 80 height 12
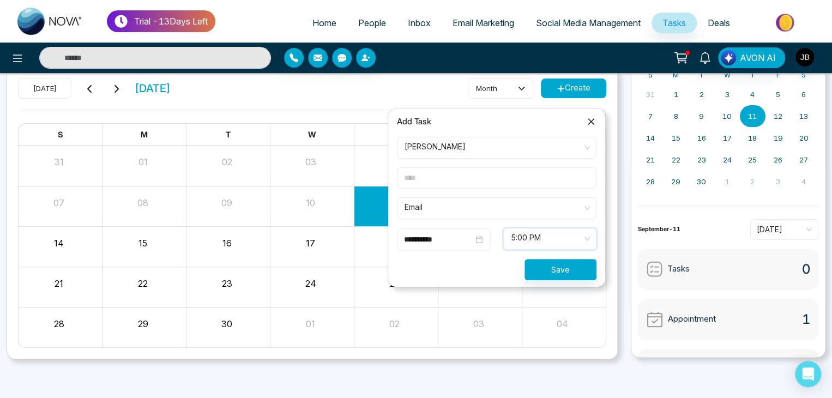
click at [436, 182] on input "text" at bounding box center [497, 177] width 200 height 21
type input "*"
click at [574, 179] on input "********" at bounding box center [497, 177] width 200 height 21
type input "*"
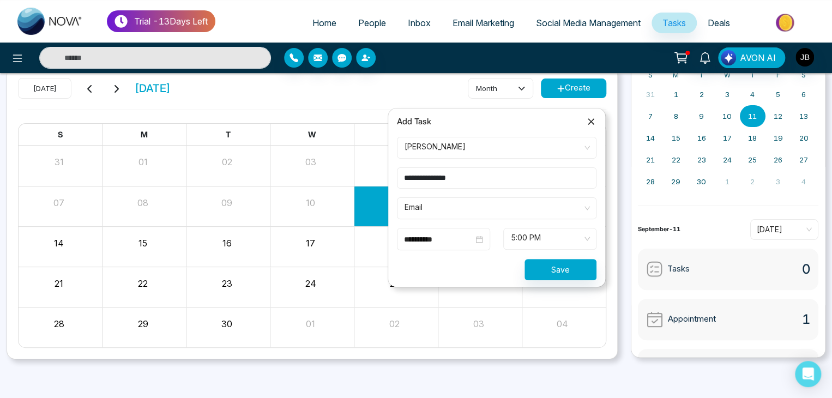
click at [588, 238] on span "5:00 PM" at bounding box center [550, 239] width 78 height 19
type input "**********"
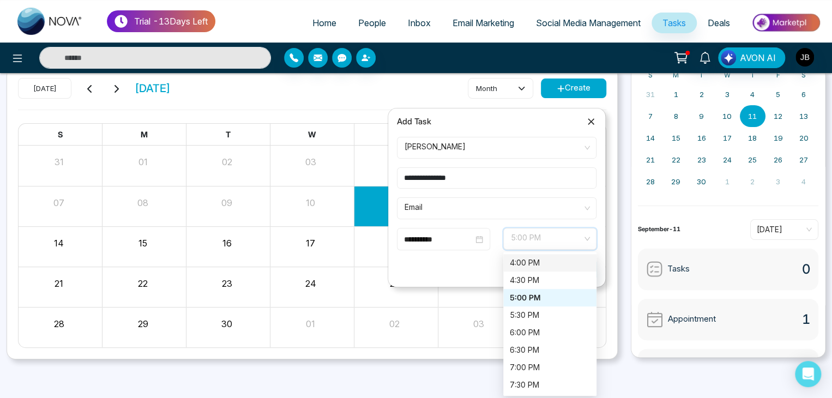
click at [452, 254] on form "**********" at bounding box center [497, 208] width 213 height 143
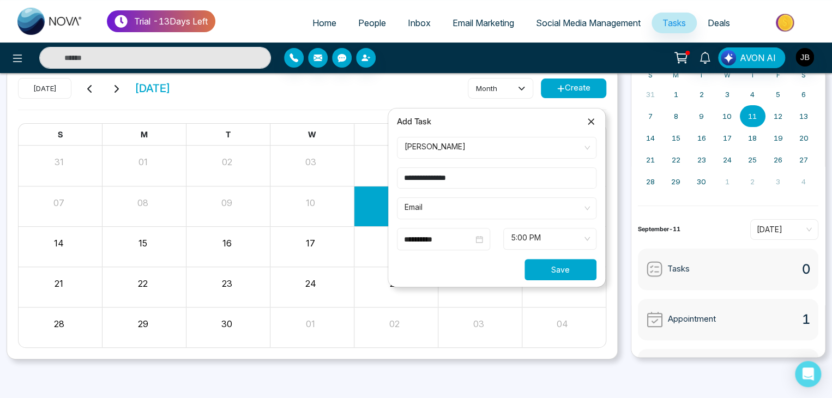
click at [556, 268] on button "Save" at bounding box center [561, 269] width 72 height 21
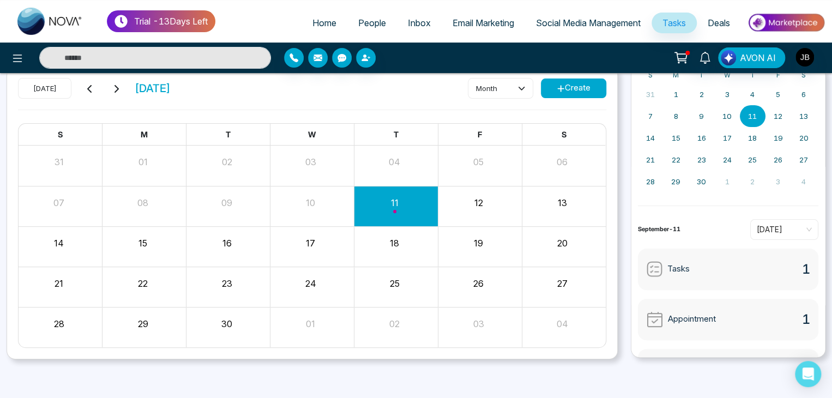
click at [397, 244] on button "18" at bounding box center [394, 243] width 9 height 13
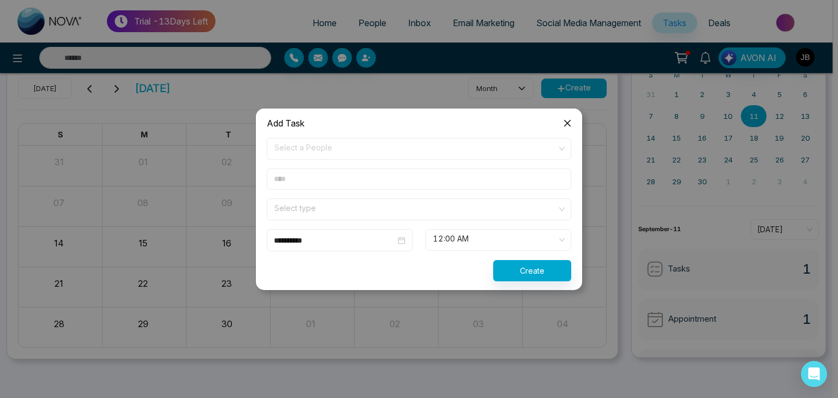
click at [568, 125] on icon "close" at bounding box center [567, 123] width 9 height 9
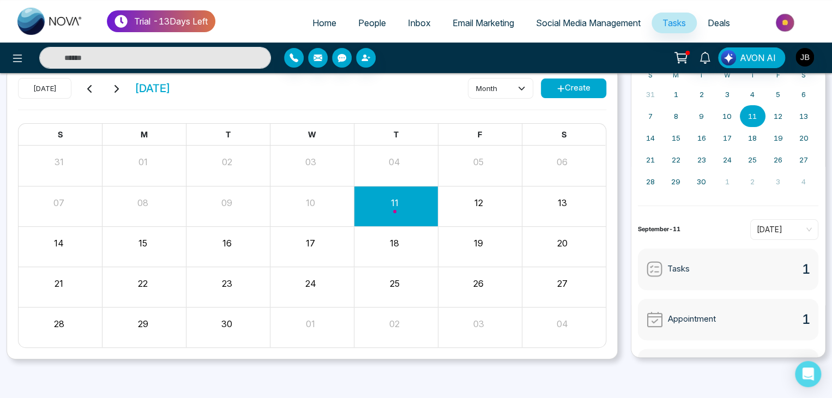
click at [661, 263] on img at bounding box center [654, 269] width 17 height 17
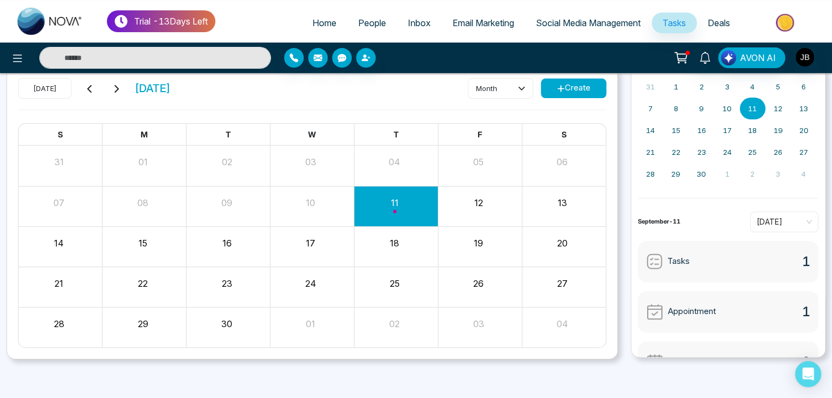
scroll to position [79, 0]
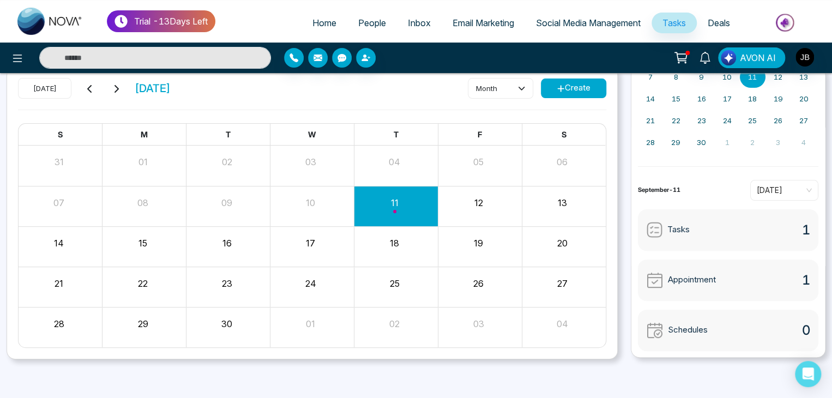
click at [829, 353] on div "« [DATE] » S M T W T F S 31 1 2 3 4 5 6 7 8 9 10 11 12 13 14 15 16 17 18 19 20 …" at bounding box center [729, 213] width 208 height 293
click at [802, 329] on span "0" at bounding box center [806, 331] width 8 height 20
click at [680, 330] on span "Schedules" at bounding box center [688, 330] width 40 height 13
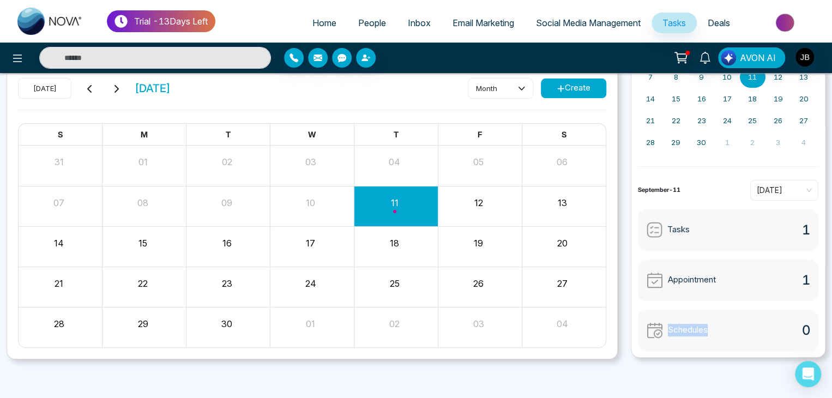
click at [577, 81] on button "Create" at bounding box center [573, 89] width 65 height 20
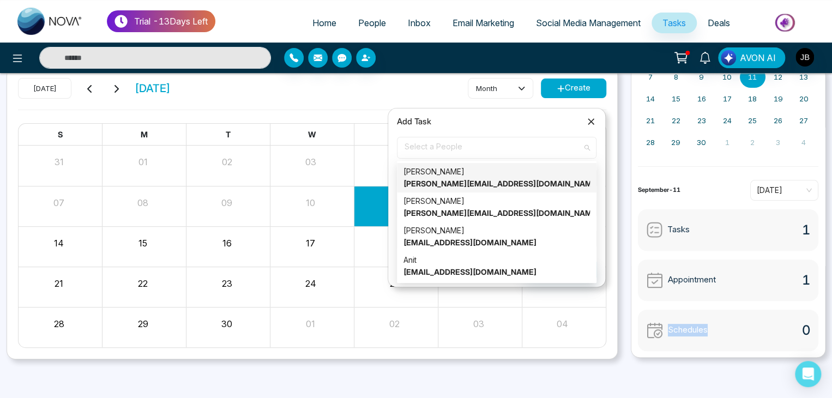
click at [421, 142] on span "Select a People" at bounding box center [497, 148] width 184 height 19
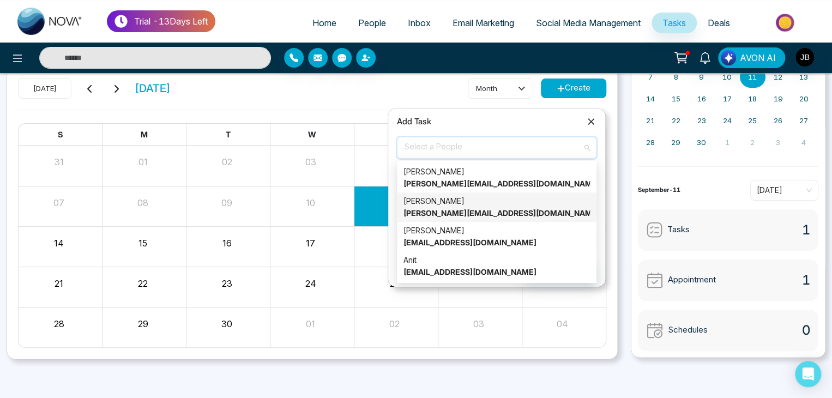
click at [424, 207] on div "[PERSON_NAME] [PERSON_NAME][EMAIL_ADDRESS][DOMAIN_NAME]" at bounding box center [497, 207] width 187 height 24
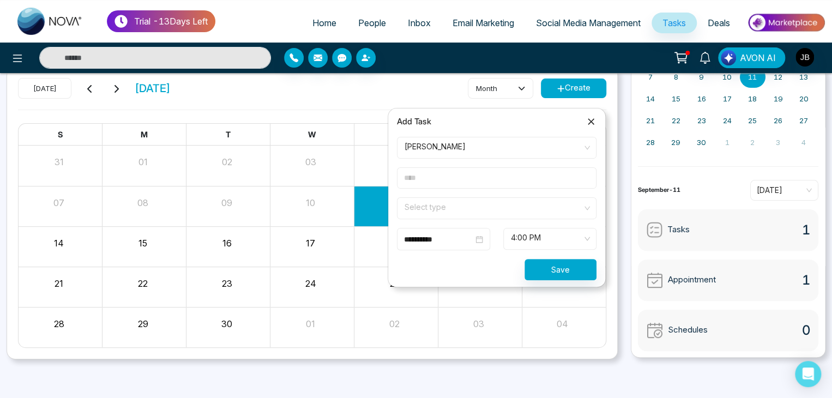
click at [426, 176] on input "text" at bounding box center [497, 177] width 200 height 21
click at [441, 208] on input "search" at bounding box center [493, 206] width 179 height 16
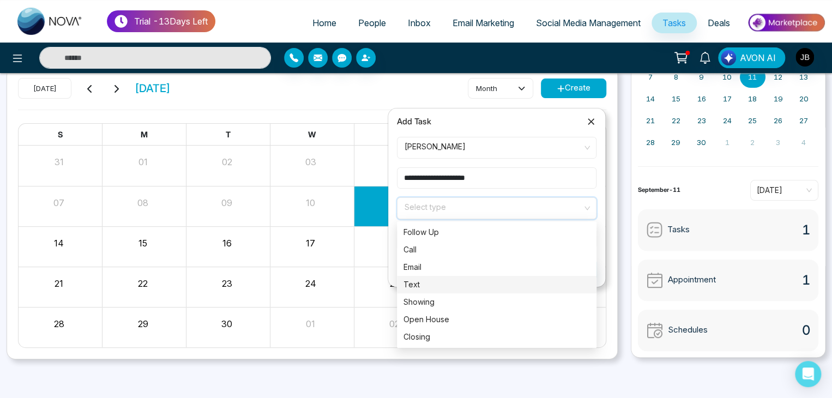
click at [419, 284] on div "Text" at bounding box center [497, 285] width 187 height 12
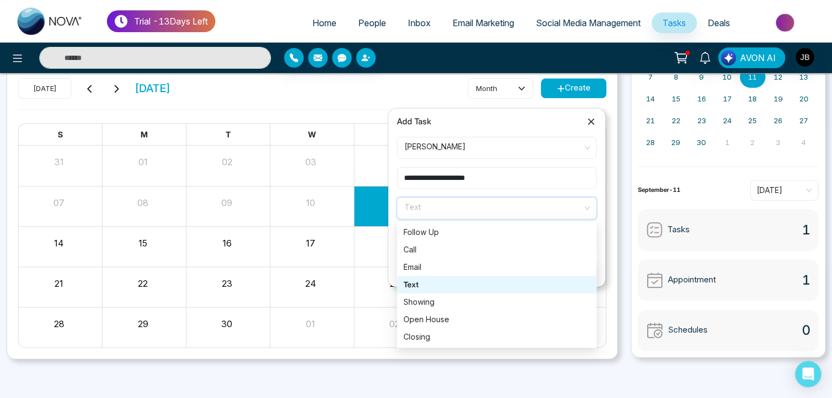
click at [428, 210] on span "Text" at bounding box center [497, 208] width 184 height 19
click at [418, 265] on div "Email" at bounding box center [497, 267] width 187 height 12
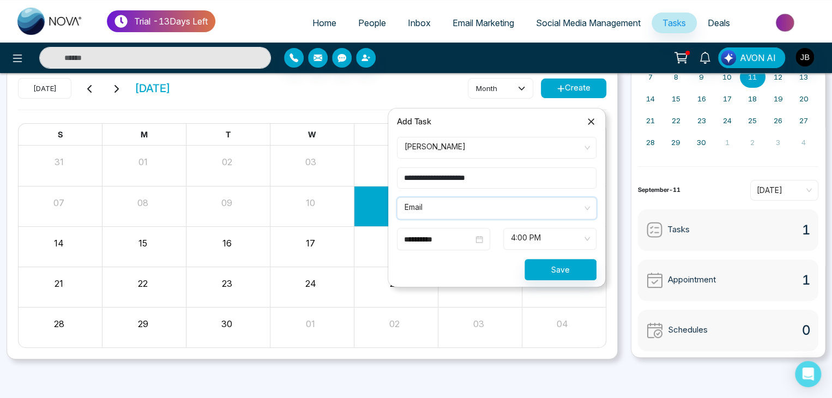
click at [495, 176] on input "**********" at bounding box center [497, 177] width 200 height 21
type input "*"
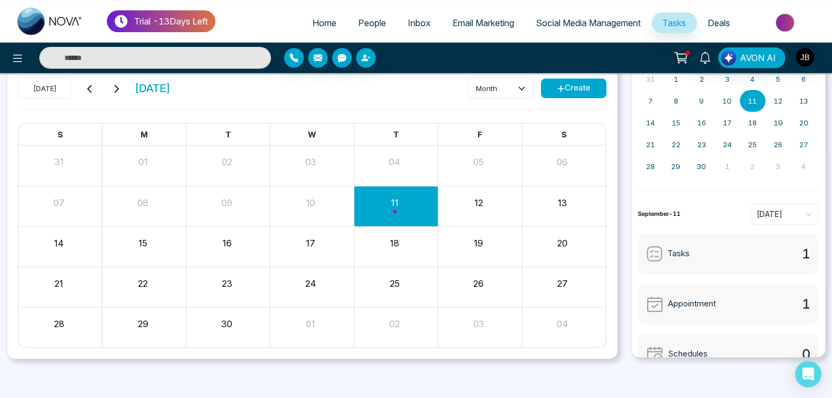
scroll to position [53, 0]
click at [827, 265] on div "« [DATE] » S M T W T F S 31 1 2 3 4 5 6 7 8 9 10 11 12 13 14 15 16 17 18 19 20 …" at bounding box center [729, 213] width 208 height 293
drag, startPoint x: 827, startPoint y: 265, endPoint x: 829, endPoint y: 284, distance: 19.2
click at [827, 275] on div "« [DATE] » S M T W T F S 31 1 2 3 4 5 6 7 8 9 10 11 12 13 14 15 16 17 18 19 20 …" at bounding box center [729, 213] width 208 height 293
drag, startPoint x: 829, startPoint y: 284, endPoint x: 831, endPoint y: 292, distance: 7.8
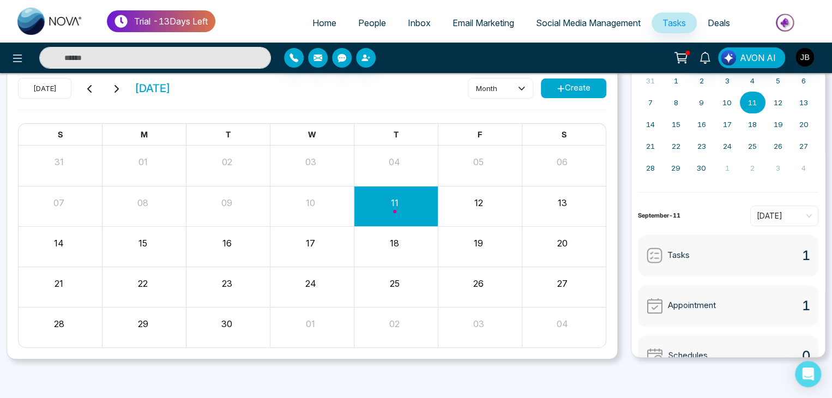
click at [831, 292] on div "« [DATE] » S M T W T F S 31 1 2 3 4 5 6 7 8 9 10 11 12 13 14 15 16 17 18 19 20 …" at bounding box center [729, 213] width 208 height 293
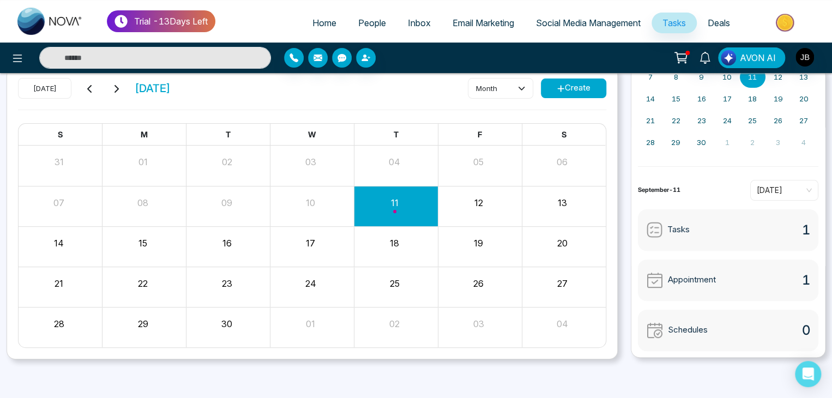
click at [823, 379] on div "All Tasks Appointments Email Schedules Social Media Schedules [DATE] [DATE] mon…" at bounding box center [416, 212] width 832 height 371
click at [789, 323] on div "Schedules 0" at bounding box center [728, 330] width 181 height 41
click at [662, 325] on img at bounding box center [654, 330] width 17 height 17
click at [651, 327] on img at bounding box center [654, 330] width 17 height 17
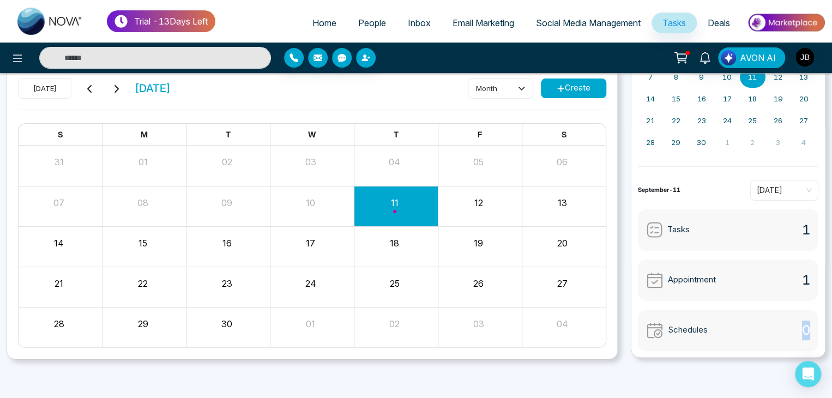
click at [651, 327] on img at bounding box center [654, 330] width 17 height 17
click at [565, 94] on button "Create" at bounding box center [573, 89] width 65 height 20
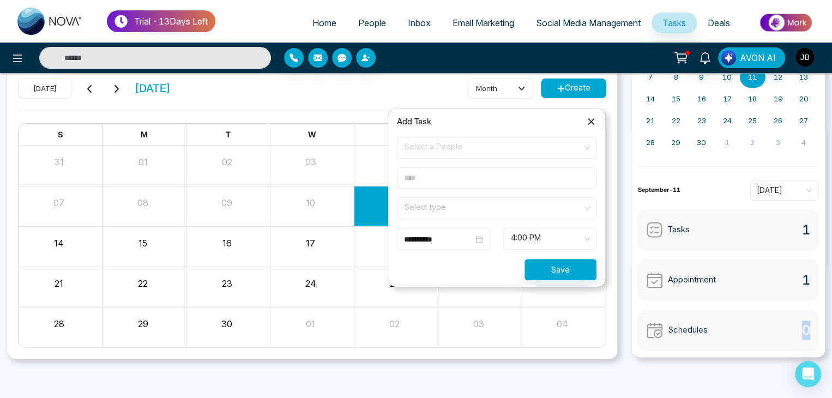
click at [588, 236] on span "4:00 PM" at bounding box center [550, 239] width 78 height 19
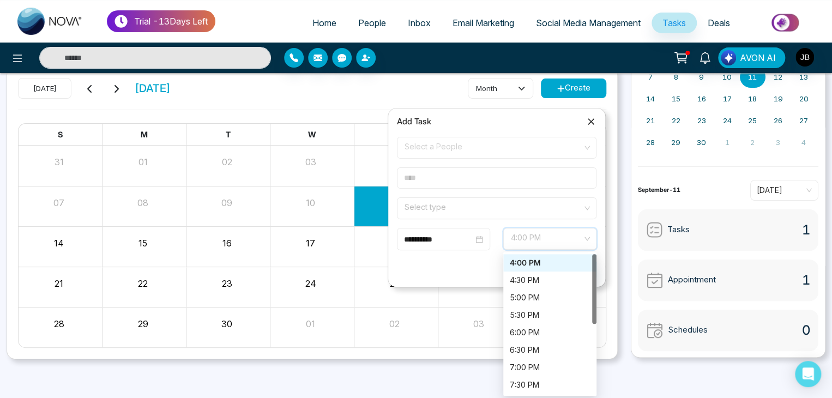
click at [530, 262] on div "4:00 PM" at bounding box center [550, 263] width 80 height 12
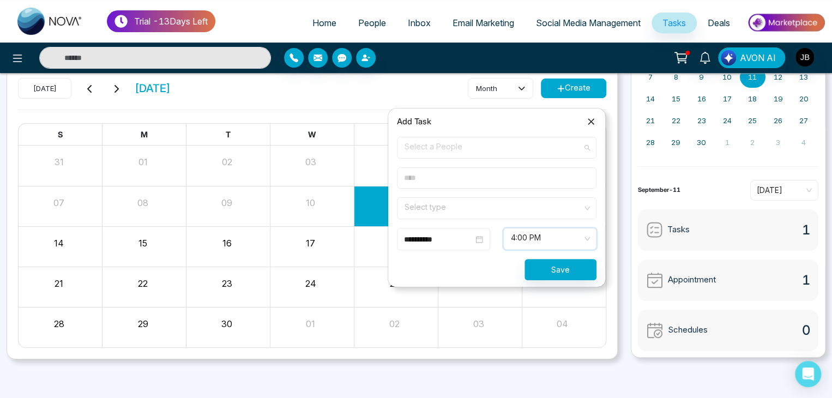
click at [423, 147] on span "Select a People" at bounding box center [497, 148] width 184 height 19
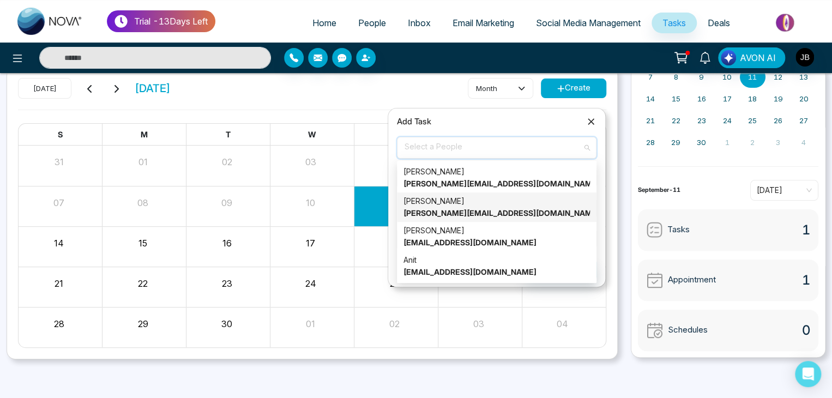
click at [437, 208] on div "[PERSON_NAME] [PERSON_NAME][EMAIL_ADDRESS][DOMAIN_NAME]" at bounding box center [497, 207] width 187 height 24
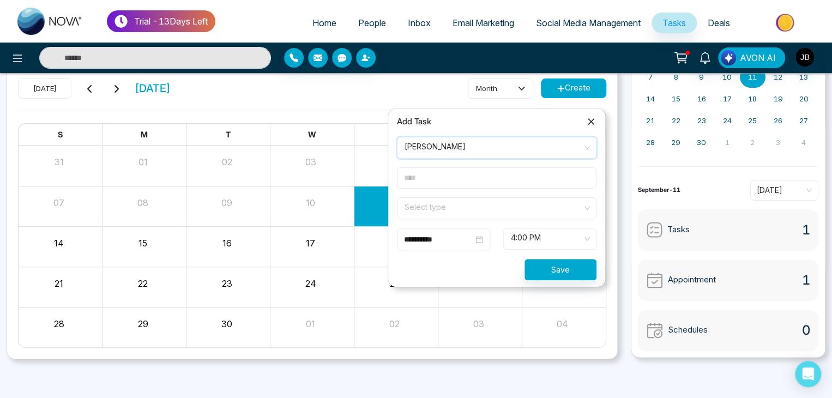
click at [416, 173] on input "text" at bounding box center [497, 177] width 200 height 21
type input "***"
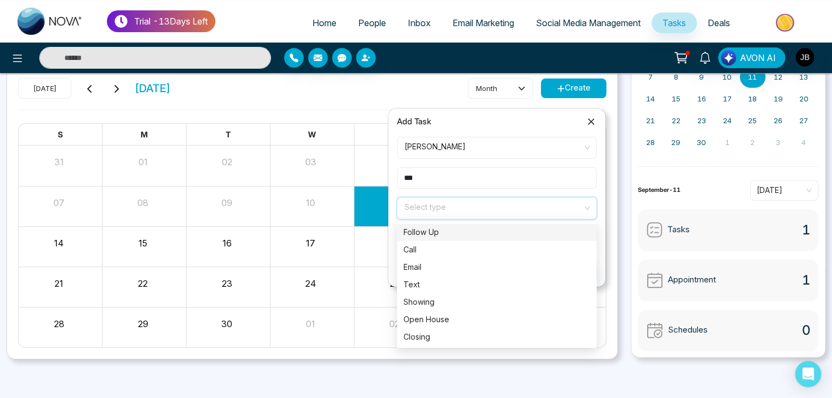
click at [423, 206] on input "search" at bounding box center [493, 206] width 179 height 16
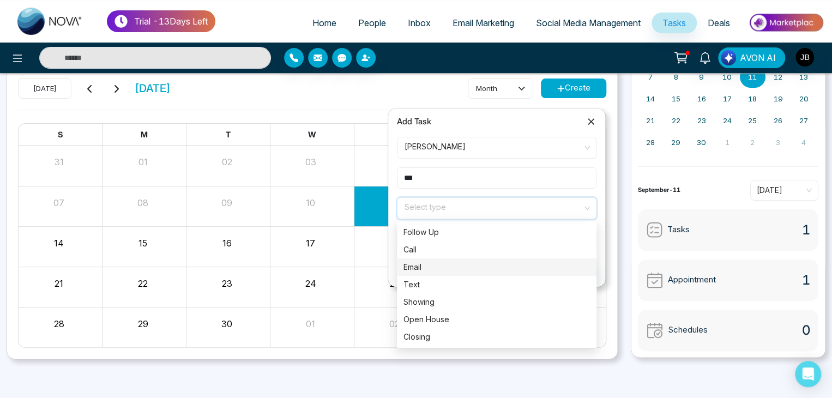
click at [416, 271] on div "Email" at bounding box center [497, 267] width 187 height 12
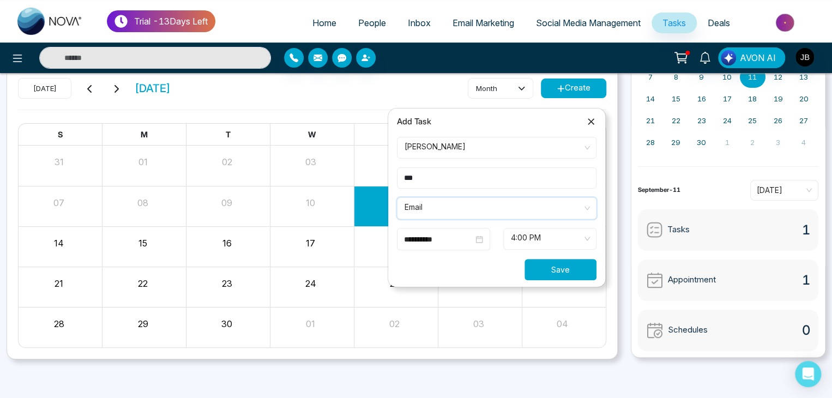
click at [546, 267] on button "Save" at bounding box center [561, 269] width 72 height 21
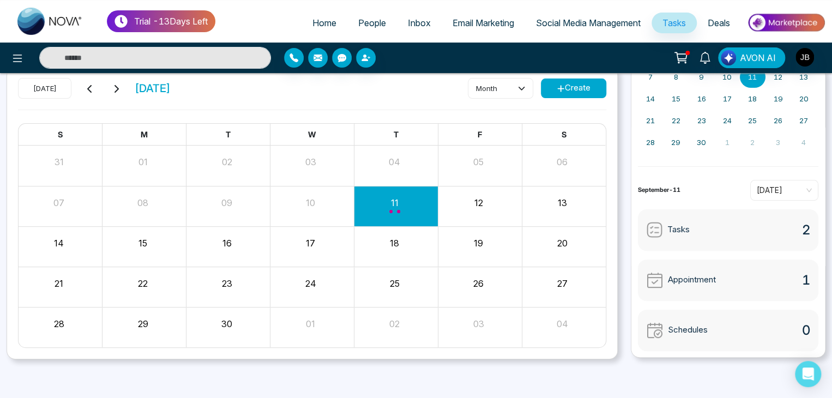
click at [659, 330] on img at bounding box center [654, 330] width 17 height 17
click at [523, 86] on icon at bounding box center [521, 88] width 7 height 7
click at [380, 85] on div "[DATE] [DATE] month Create" at bounding box center [312, 94] width 589 height 32
click at [699, 276] on span "Appointment" at bounding box center [692, 280] width 48 height 13
click at [568, 84] on button "Create" at bounding box center [573, 89] width 65 height 20
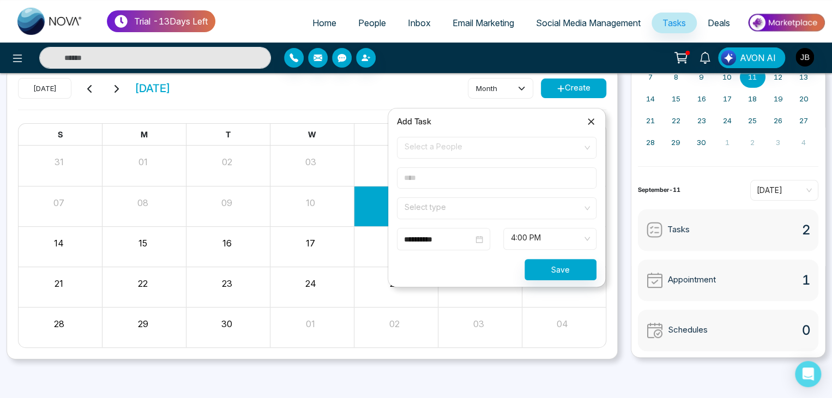
click at [588, 208] on div "Select type" at bounding box center [497, 208] width 200 height 22
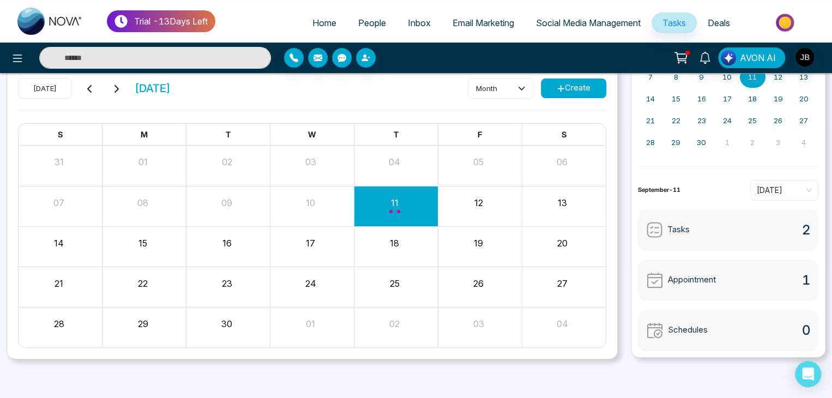
click at [425, 363] on div "All Tasks Appointments Email Schedules Social Media Schedules [DATE] [DATE] mon…" at bounding box center [416, 202] width 832 height 341
click at [775, 286] on div "Appointment 1" at bounding box center [728, 280] width 181 height 41
click at [682, 276] on span "Appointment" at bounding box center [692, 280] width 48 height 13
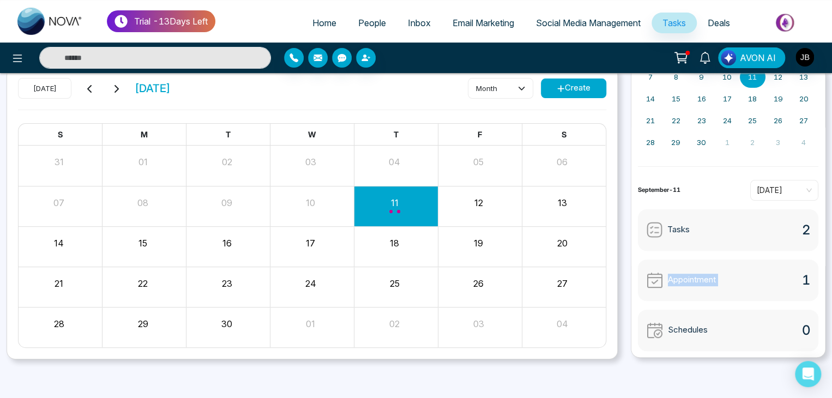
click at [682, 276] on span "Appointment" at bounding box center [692, 280] width 48 height 13
click at [802, 277] on span "1" at bounding box center [806, 281] width 8 height 20
click at [659, 280] on img at bounding box center [654, 280] width 17 height 17
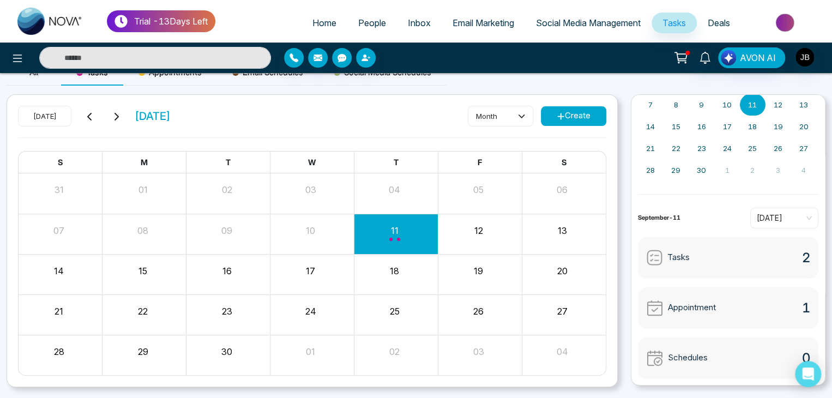
scroll to position [0, 0]
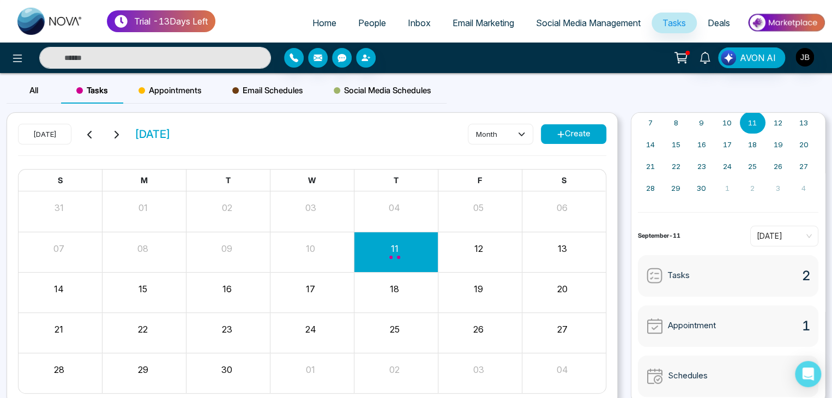
click at [180, 92] on span "Appointments" at bounding box center [170, 90] width 63 height 13
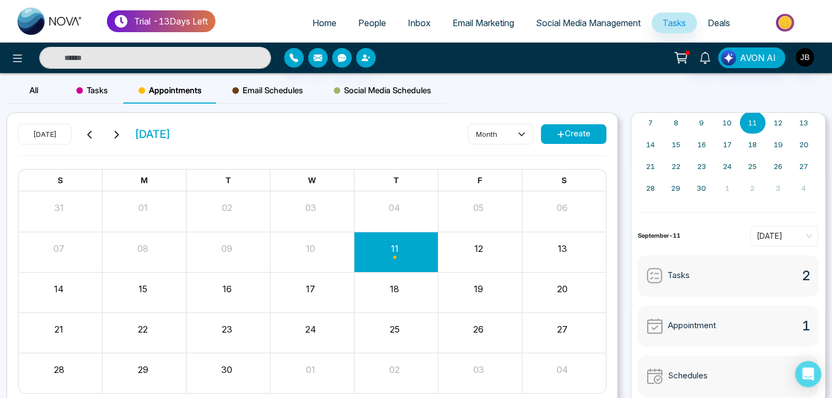
click at [583, 132] on button "Create" at bounding box center [573, 134] width 65 height 20
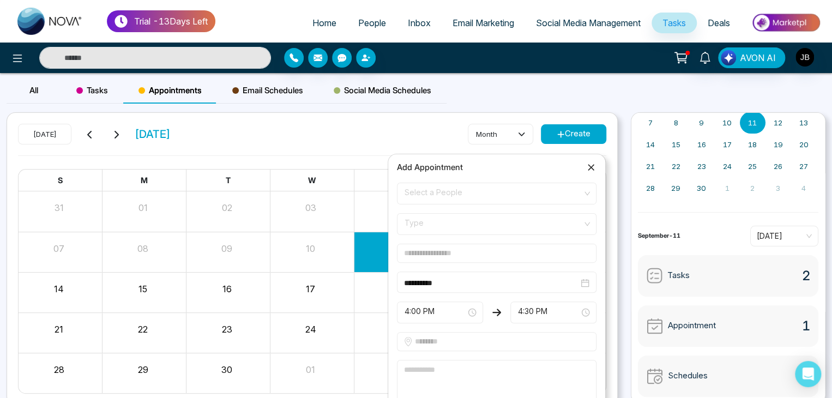
click at [245, 92] on span "Email Schedules" at bounding box center [267, 90] width 71 height 13
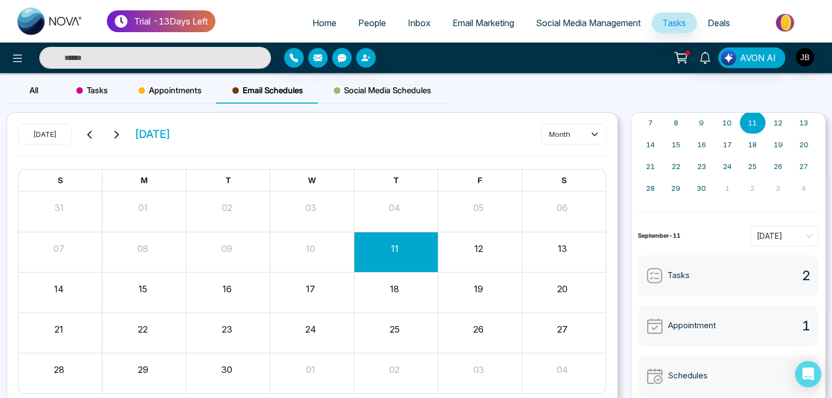
click at [396, 242] on button "11" at bounding box center [395, 248] width 8 height 13
click at [595, 133] on icon at bounding box center [594, 133] width 7 height 7
click at [381, 249] on div "11" at bounding box center [394, 247] width 81 height 16
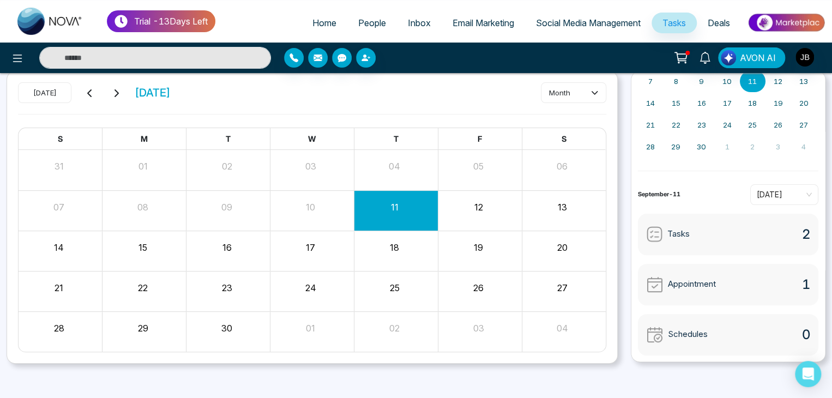
scroll to position [46, 0]
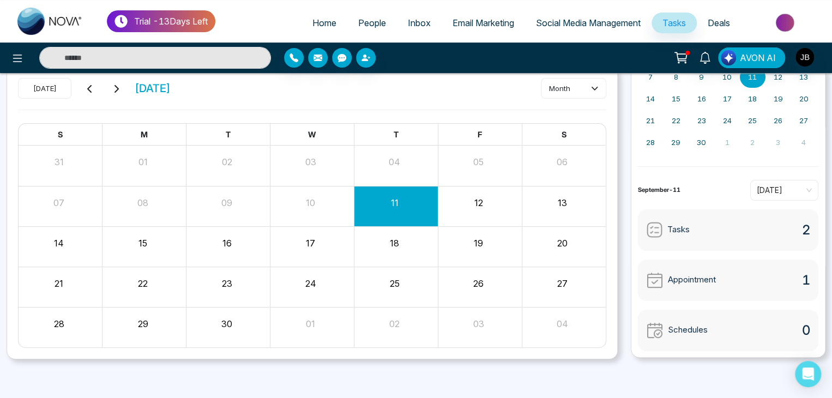
click at [665, 330] on div "Schedules" at bounding box center [677, 330] width 62 height 17
click at [644, 328] on div "Schedules 0" at bounding box center [728, 330] width 181 height 41
drag, startPoint x: 388, startPoint y: 200, endPoint x: 366, endPoint y: 206, distance: 23.3
click at [366, 206] on div "11" at bounding box center [394, 201] width 81 height 16
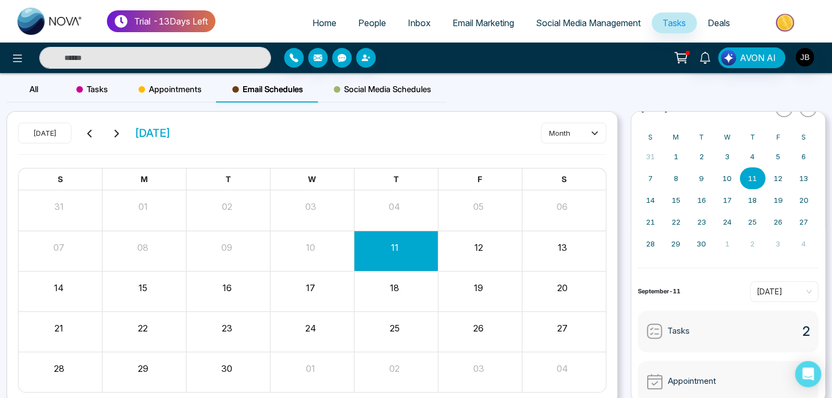
scroll to position [0, 0]
click at [393, 87] on span "Social Media Schedules" at bounding box center [383, 90] width 98 height 13
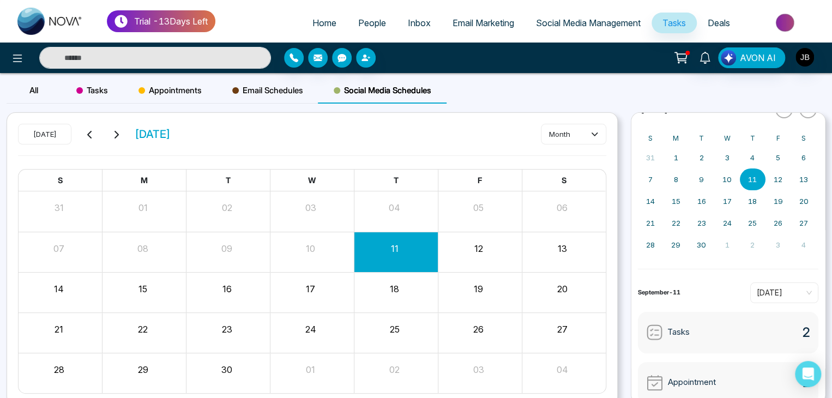
click at [272, 87] on span "Email Schedules" at bounding box center [267, 90] width 71 height 13
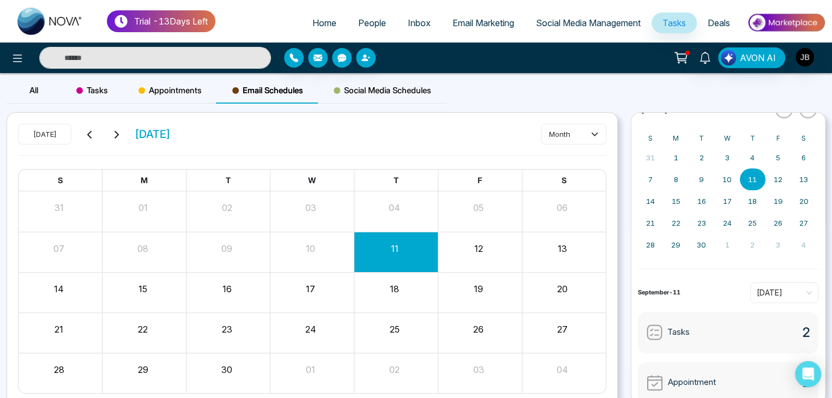
click at [193, 88] on span "Appointments" at bounding box center [170, 90] width 63 height 13
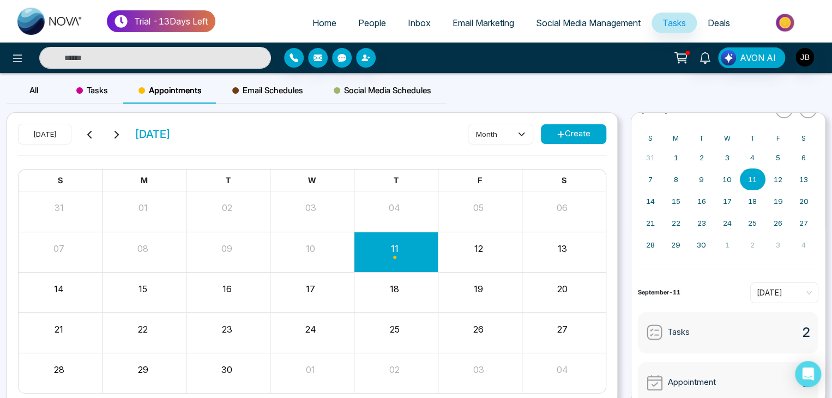
click at [262, 90] on span "Email Schedules" at bounding box center [267, 90] width 71 height 13
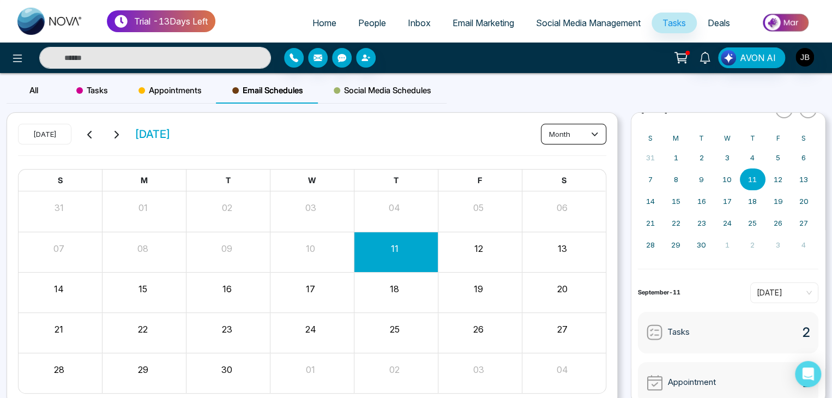
click at [598, 132] on button "month" at bounding box center [573, 134] width 65 height 21
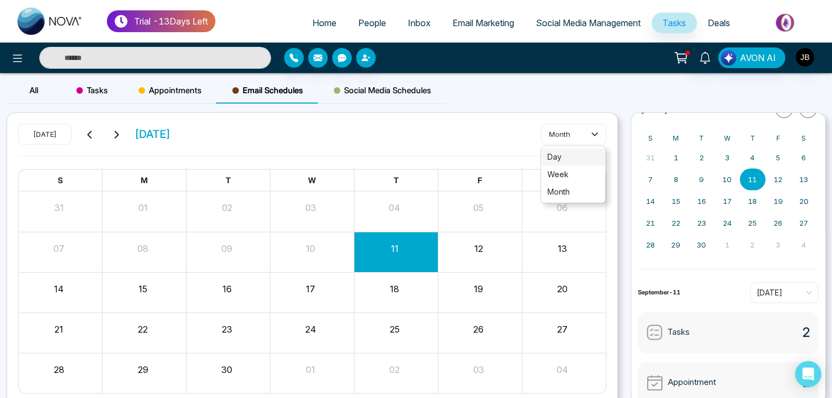
click at [552, 155] on span "day" at bounding box center [573, 157] width 51 height 12
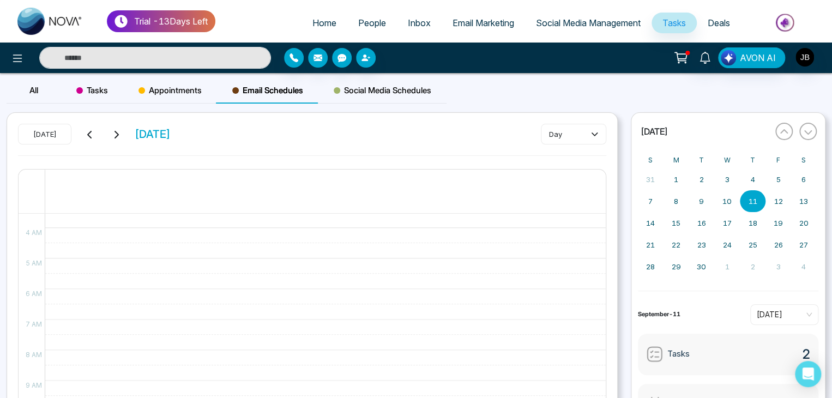
scroll to position [109, 0]
drag, startPoint x: 609, startPoint y: 258, endPoint x: 609, endPoint y: 236, distance: 21.8
click at [609, 236] on div "[DATE] [DATE] day 11 12 AM 1 AM 2 AM 3 AM 4 AM 5 AM 6 AM 7 AM 8 AM 9 AM 10 AM 1…" at bounding box center [312, 308] width 610 height 390
click at [597, 133] on icon at bounding box center [594, 135] width 6 height 4
click at [559, 151] on span "day" at bounding box center [573, 157] width 51 height 12
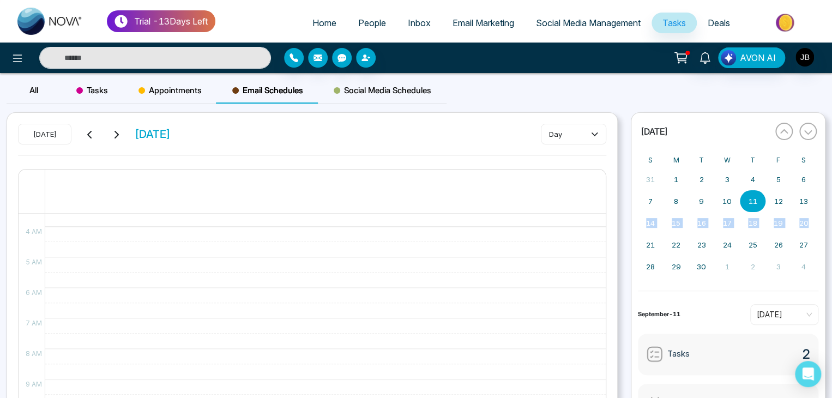
drag, startPoint x: 831, startPoint y: 202, endPoint x: 835, endPoint y: 227, distance: 25.8
click at [832, 227] on html "Trial - 13 Days Left Home People Inbox Email Marketing Social Media Management …" at bounding box center [416, 199] width 832 height 398
click at [497, 142] on div "[DATE] [DATE] day" at bounding box center [312, 140] width 589 height 32
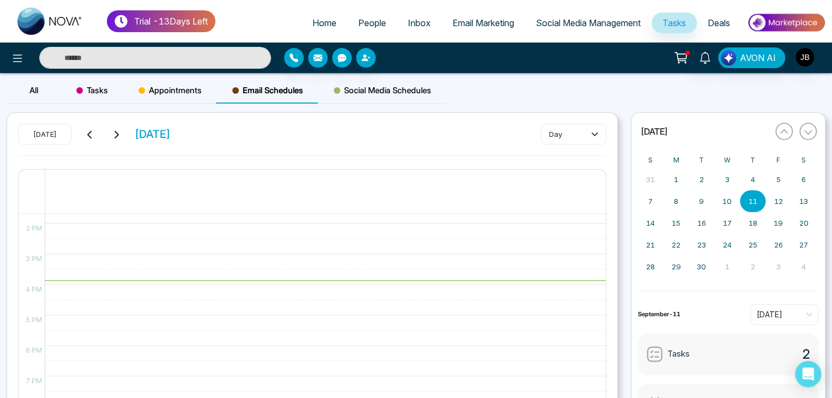
scroll to position [420, 0]
click at [612, 391] on div "[DATE] [DATE] day 11 12 AM 1 AM 2 AM 3 AM 4 AM 5 AM 6 AM 7 AM 8 AM 9 AM 10 AM 1…" at bounding box center [312, 308] width 610 height 390
click at [35, 288] on span "4 PM" at bounding box center [34, 287] width 22 height 8
click at [37, 283] on span "4 PM" at bounding box center [34, 287] width 22 height 8
click at [60, 278] on div at bounding box center [323, 160] width 556 height 733
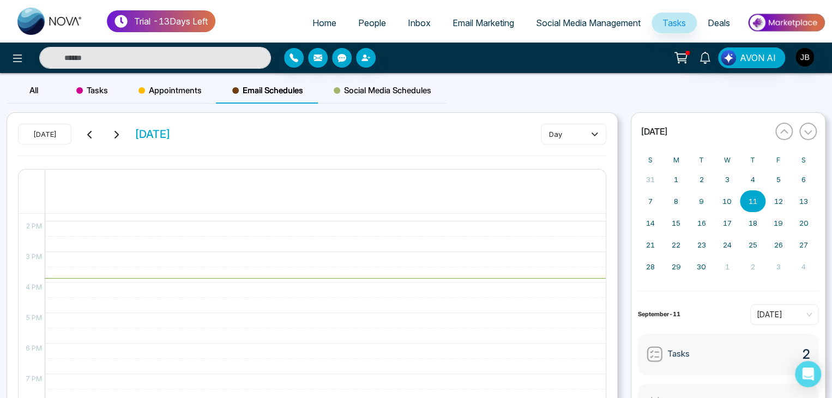
click at [60, 278] on div at bounding box center [323, 160] width 556 height 733
click at [546, 277] on div at bounding box center [323, 160] width 556 height 733
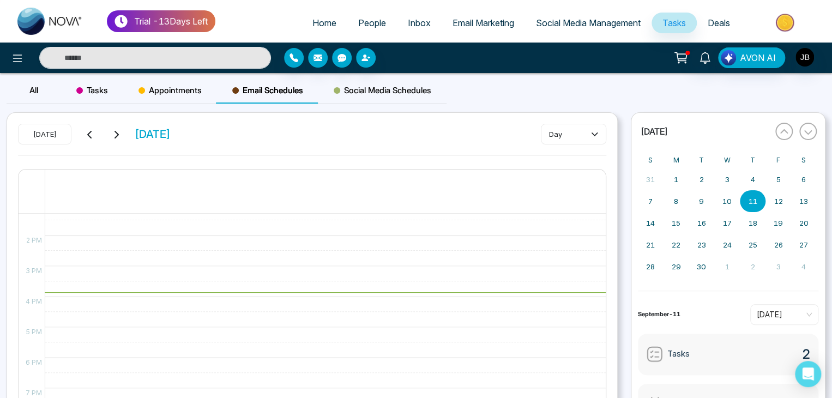
drag, startPoint x: 600, startPoint y: 393, endPoint x: 599, endPoint y: 378, distance: 14.7
click at [599, 378] on div at bounding box center [325, 174] width 561 height 733
click at [599, 381] on div at bounding box center [325, 388] width 561 height 15
click at [600, 385] on div at bounding box center [325, 388] width 561 height 15
click at [600, 388] on div at bounding box center [325, 388] width 561 height 15
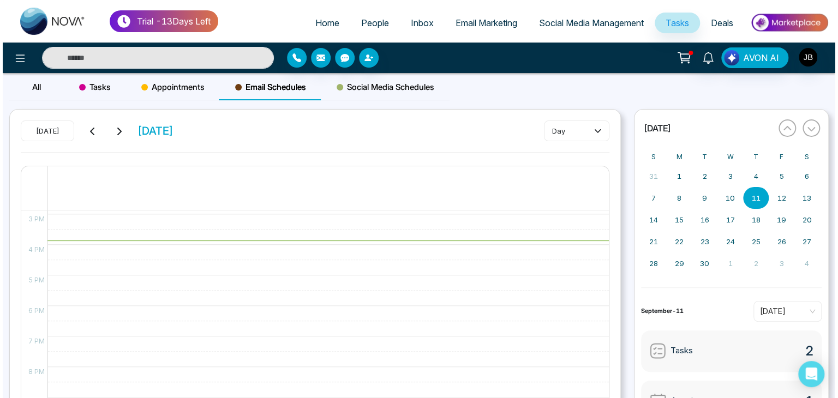
scroll to position [0, 0]
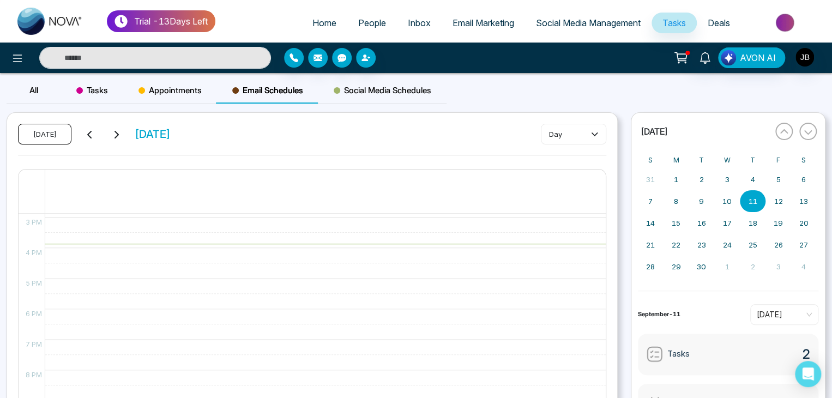
click at [44, 134] on button "[DATE]" at bounding box center [44, 134] width 53 height 21
click at [171, 137] on span "[DATE]" at bounding box center [153, 134] width 36 height 16
click at [594, 131] on icon at bounding box center [594, 133] width 7 height 7
click at [560, 160] on span "day" at bounding box center [573, 157] width 51 height 12
click at [78, 60] on input "text" at bounding box center [155, 58] width 232 height 22
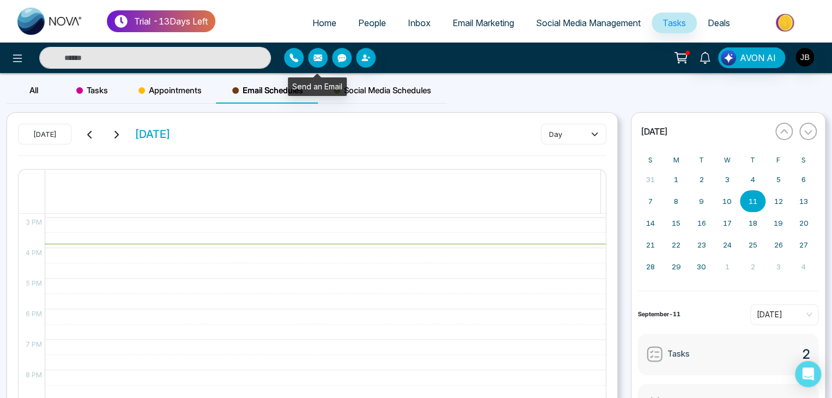
click at [318, 59] on icon "button" at bounding box center [318, 58] width 9 height 7
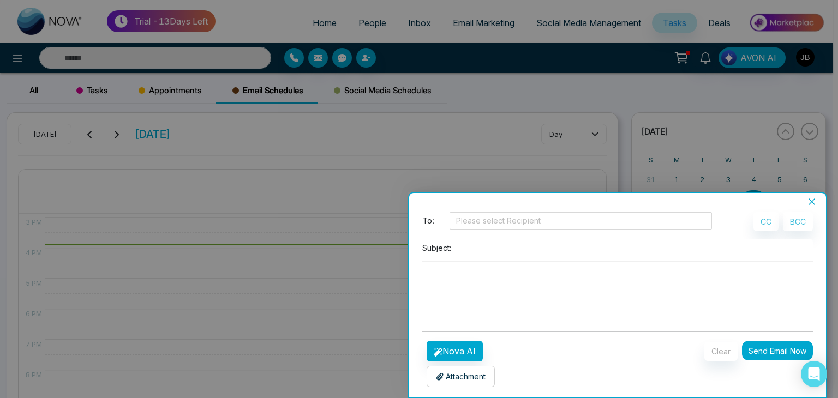
scroll to position [2, 0]
click at [828, 331] on div at bounding box center [419, 199] width 838 height 398
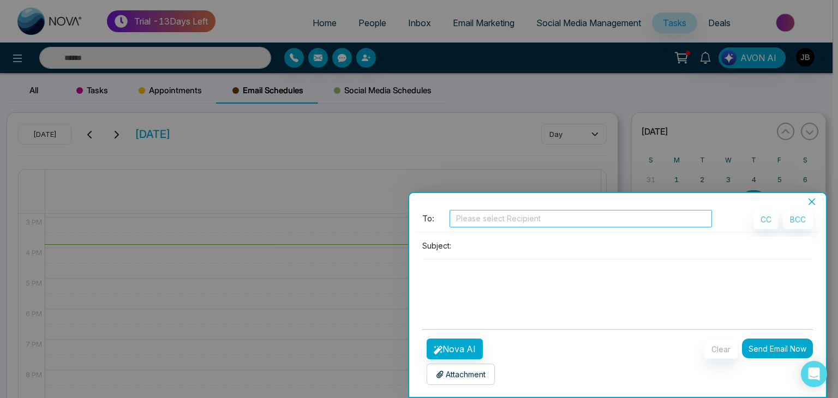
click at [583, 215] on div at bounding box center [580, 218] width 257 height 13
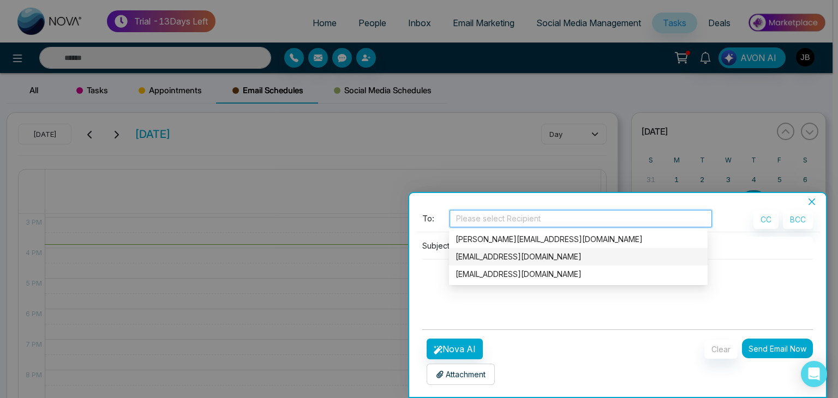
click at [485, 259] on div "[EMAIL_ADDRESS][DOMAIN_NAME]" at bounding box center [577, 257] width 245 height 12
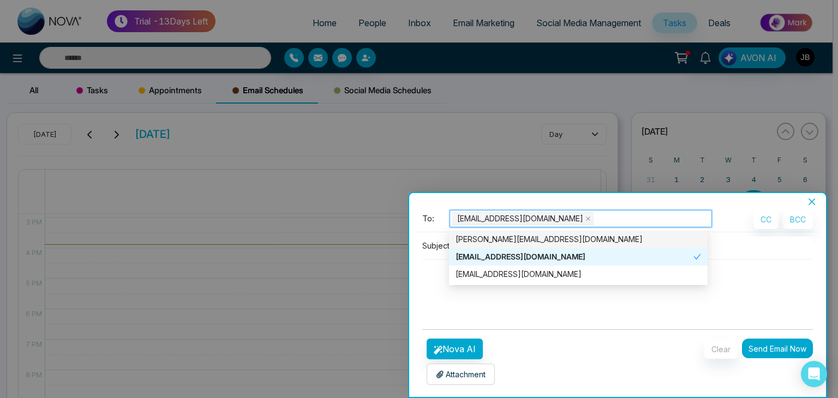
click at [590, 217] on div "[EMAIL_ADDRESS][DOMAIN_NAME]" at bounding box center [580, 218] width 257 height 15
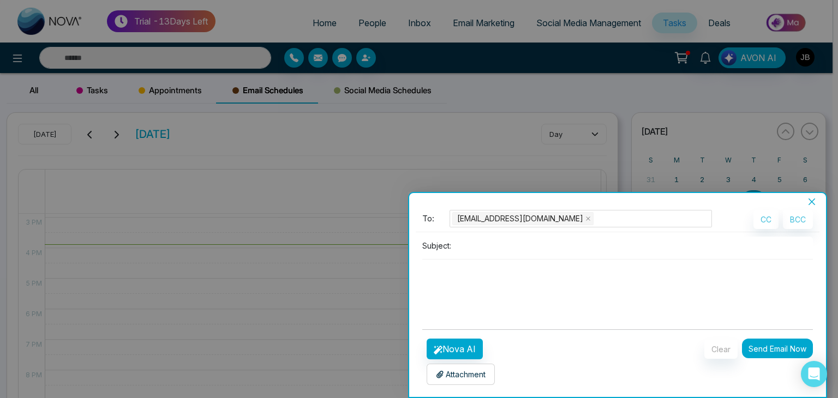
click at [464, 249] on input at bounding box center [633, 246] width 357 height 18
type input "*"
type input "**********"
click at [562, 230] on div "To: [EMAIL_ADDRESS][DOMAIN_NAME]" at bounding box center [567, 221] width 290 height 22
click at [456, 347] on button "Nova AI" at bounding box center [455, 349] width 56 height 21
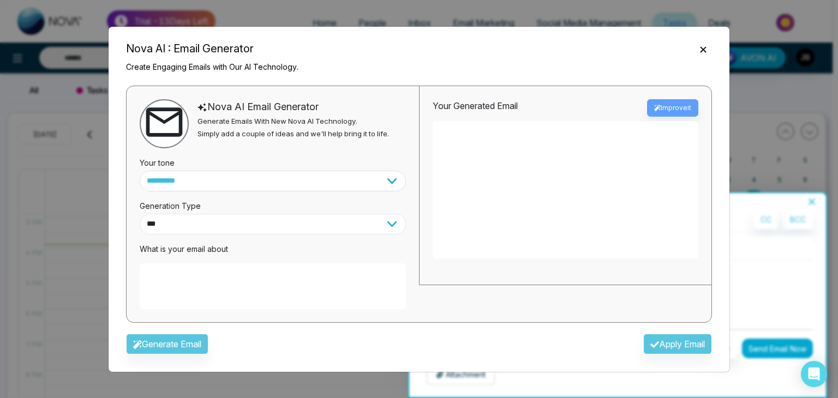
click at [183, 219] on select "*** ***** ******* ******* ********" at bounding box center [273, 224] width 266 height 21
select select "*******"
click at [140, 214] on select "*** ***** ******* ******* ********" at bounding box center [273, 224] width 266 height 21
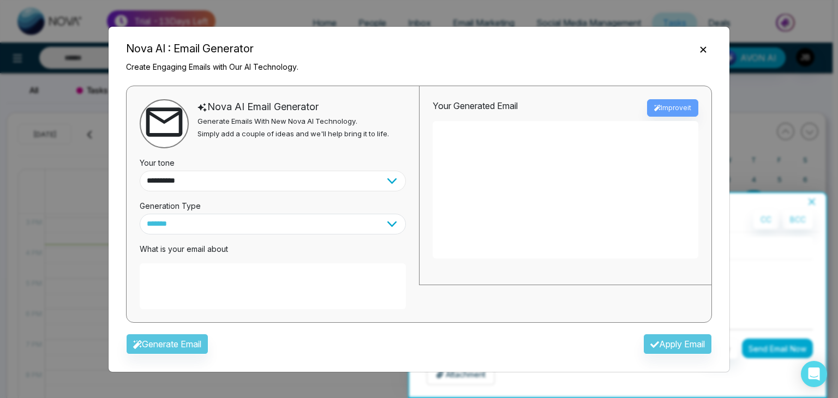
click at [183, 178] on select "**********" at bounding box center [273, 181] width 266 height 21
select select "**********"
click at [140, 171] on select "**********" at bounding box center [273, 181] width 266 height 21
click at [192, 272] on textarea at bounding box center [273, 286] width 266 height 46
click at [274, 260] on div "**********" at bounding box center [273, 272] width 266 height 75
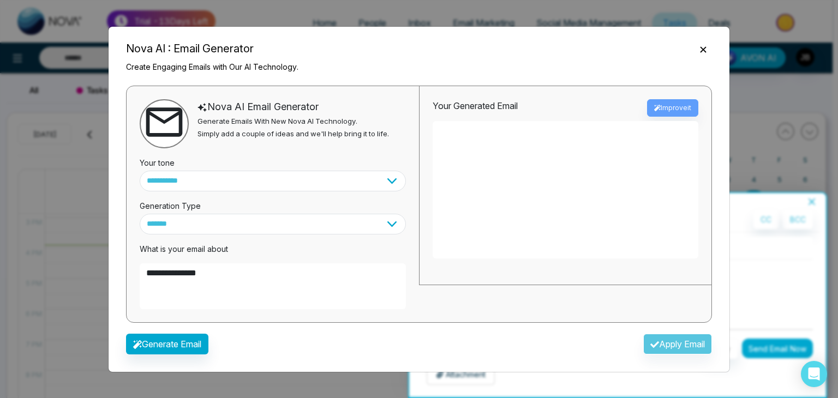
click at [219, 275] on textarea "**********" at bounding box center [273, 286] width 266 height 46
type textarea "**********"
click at [172, 343] on button "Generate Email" at bounding box center [167, 344] width 82 height 21
type textarea "**********"
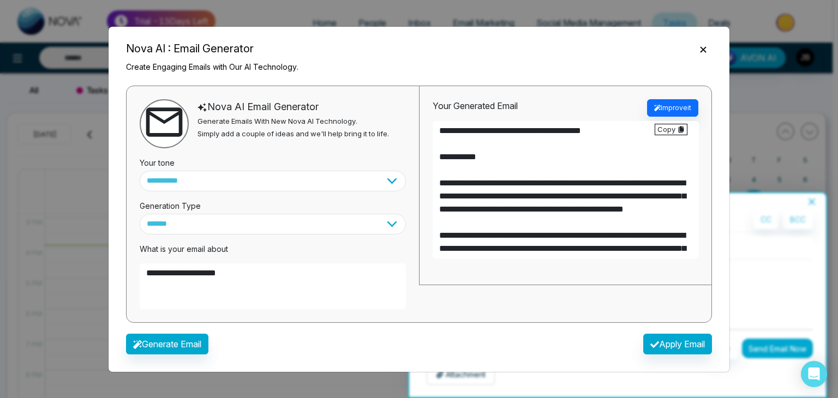
scroll to position [5, 0]
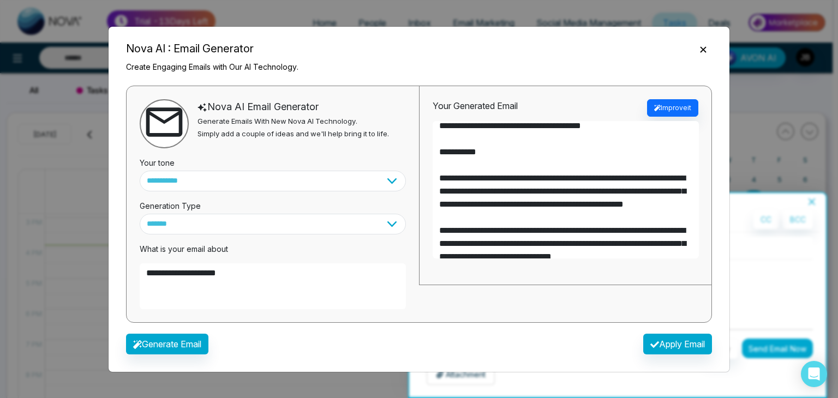
drag, startPoint x: 700, startPoint y: 199, endPoint x: 703, endPoint y: 220, distance: 21.5
click at [703, 217] on div "**********" at bounding box center [565, 185] width 292 height 199
click at [703, 221] on div "**********" at bounding box center [565, 185] width 292 height 199
click at [703, 223] on div "**********" at bounding box center [565, 185] width 292 height 199
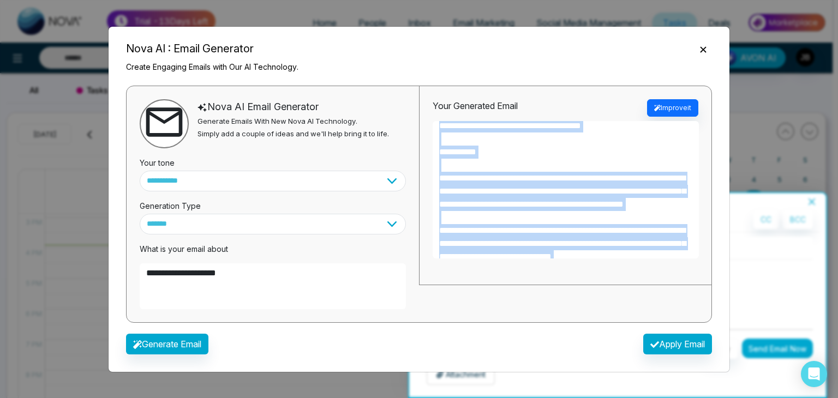
click at [703, 223] on div "**********" at bounding box center [565, 185] width 292 height 199
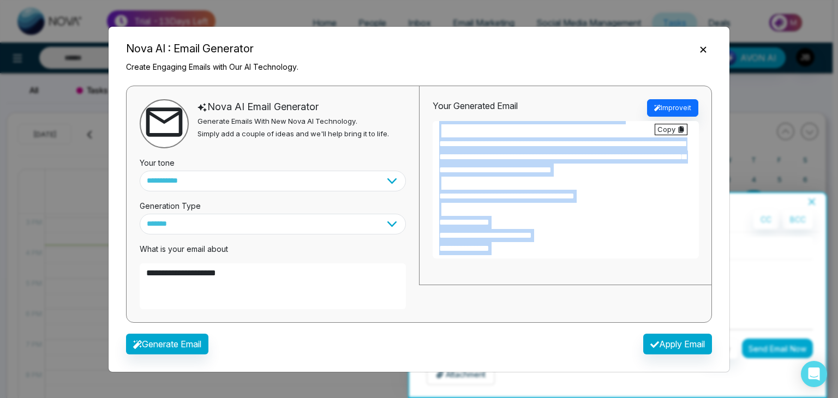
scroll to position [114, 0]
click at [617, 223] on textarea "**********" at bounding box center [566, 189] width 266 height 137
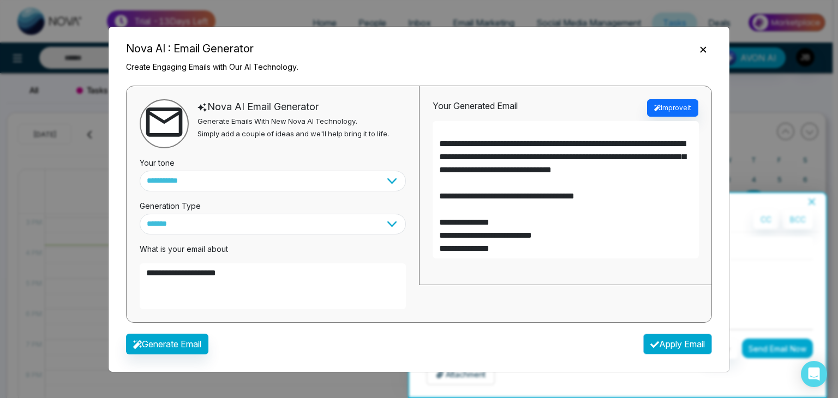
click at [670, 346] on button "Apply Email" at bounding box center [677, 344] width 69 height 21
type textarea "**********"
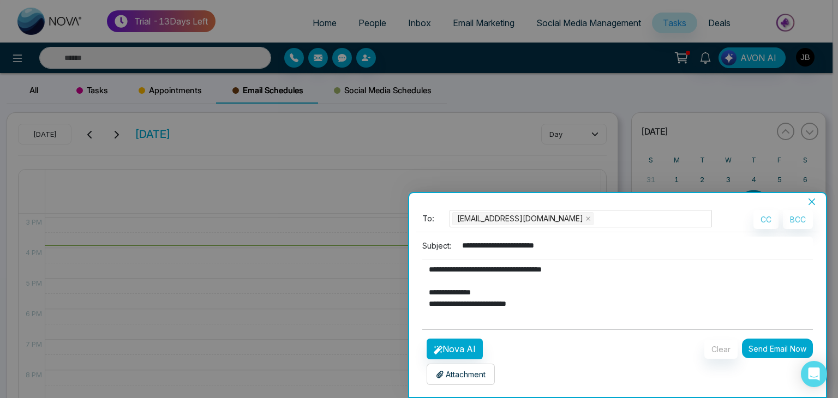
scroll to position [137, 0]
click at [826, 337] on div "**********" at bounding box center [617, 295] width 419 height 206
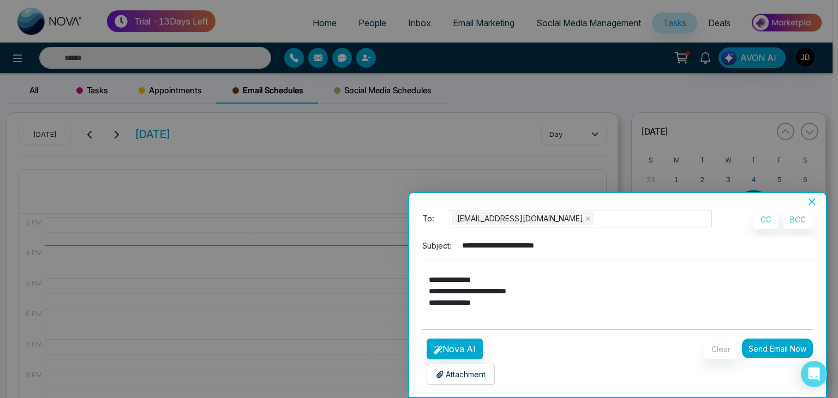
drag, startPoint x: 715, startPoint y: 195, endPoint x: 681, endPoint y: 153, distance: 53.5
click at [681, 153] on div "**********" at bounding box center [419, 199] width 838 height 398
click at [758, 343] on button "Send Email Now" at bounding box center [777, 349] width 71 height 20
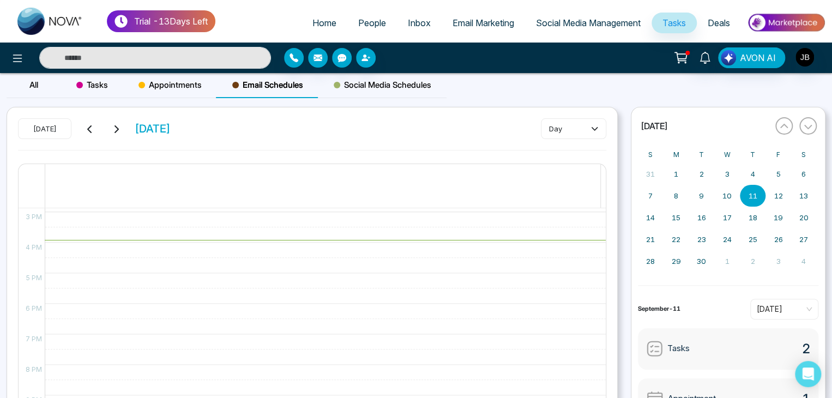
scroll to position [0, 0]
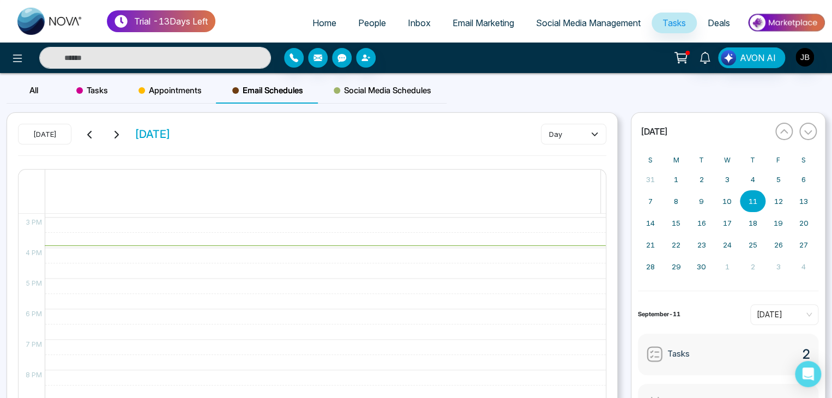
click at [362, 88] on span "Social Media Schedules" at bounding box center [383, 90] width 98 height 13
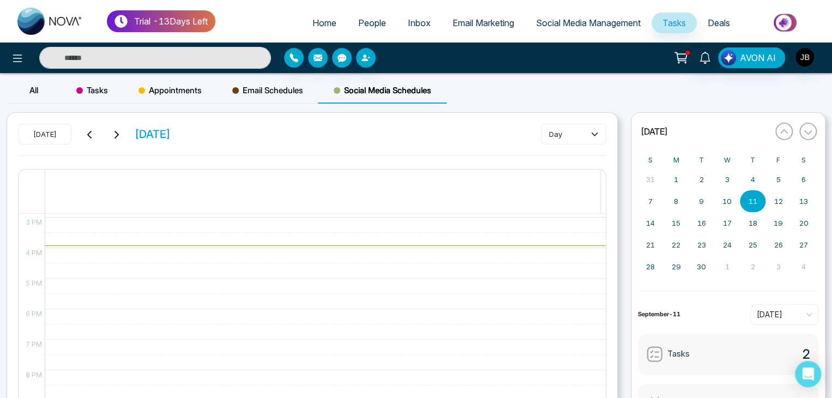
click at [339, 90] on span at bounding box center [337, 90] width 7 height 7
click at [600, 133] on button "day" at bounding box center [573, 134] width 65 height 21
click at [565, 153] on span "day" at bounding box center [573, 157] width 51 height 12
click at [249, 87] on span "Email Schedules" at bounding box center [267, 90] width 71 height 13
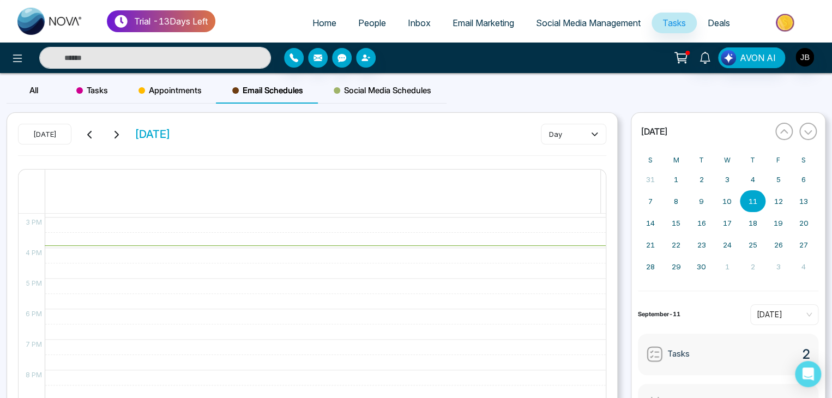
click at [173, 87] on span "Appointments" at bounding box center [170, 90] width 63 height 13
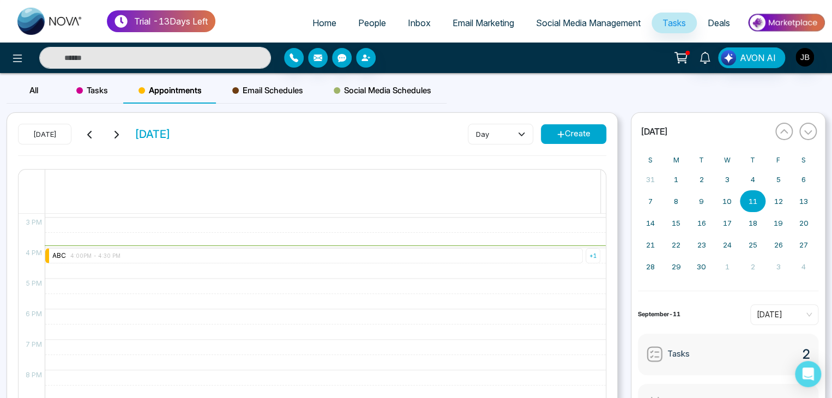
click at [88, 89] on span "Tasks" at bounding box center [92, 90] width 32 height 13
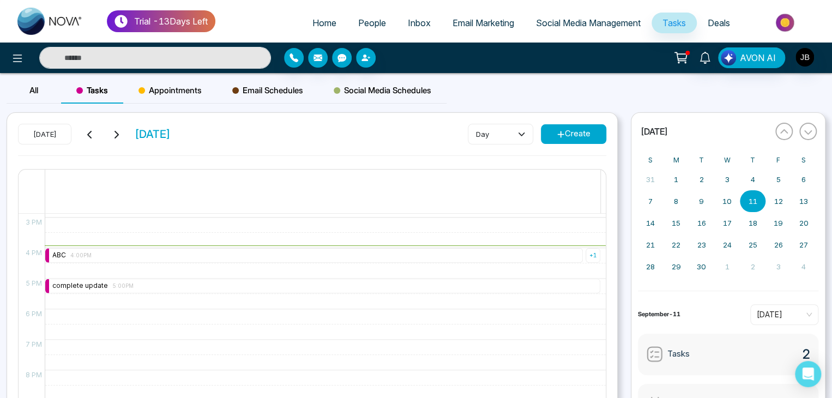
click at [158, 92] on span "Appointments" at bounding box center [170, 90] width 63 height 13
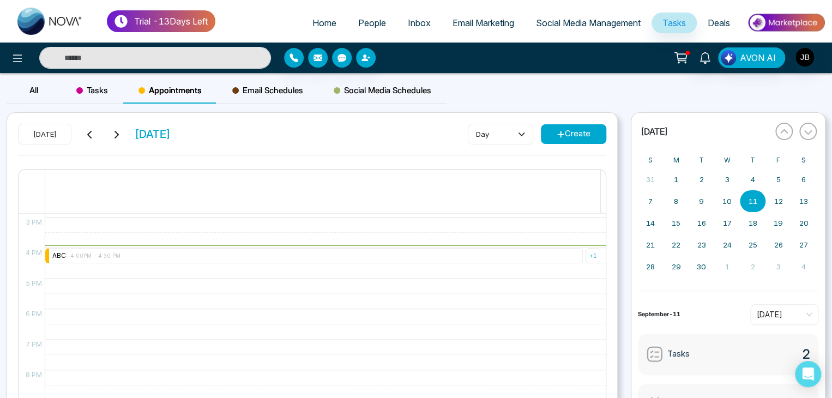
click at [80, 91] on span at bounding box center [79, 90] width 7 height 7
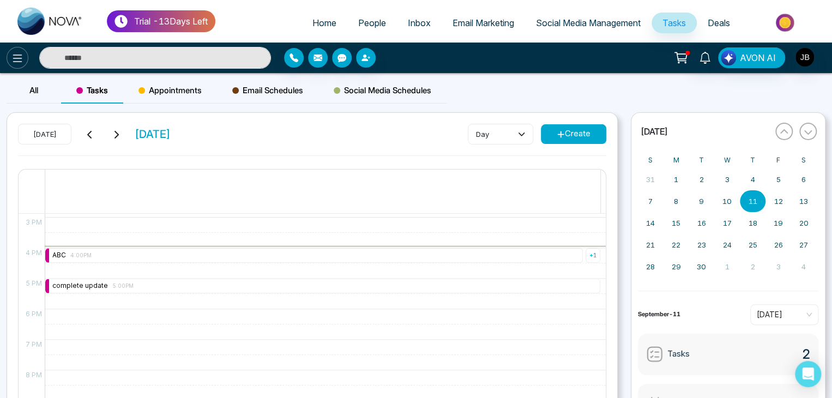
click at [15, 62] on icon at bounding box center [17, 59] width 9 height 8
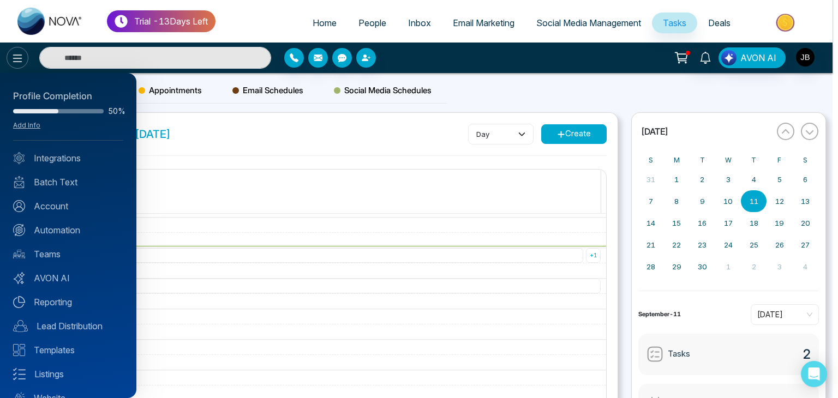
click at [15, 62] on div at bounding box center [419, 199] width 838 height 398
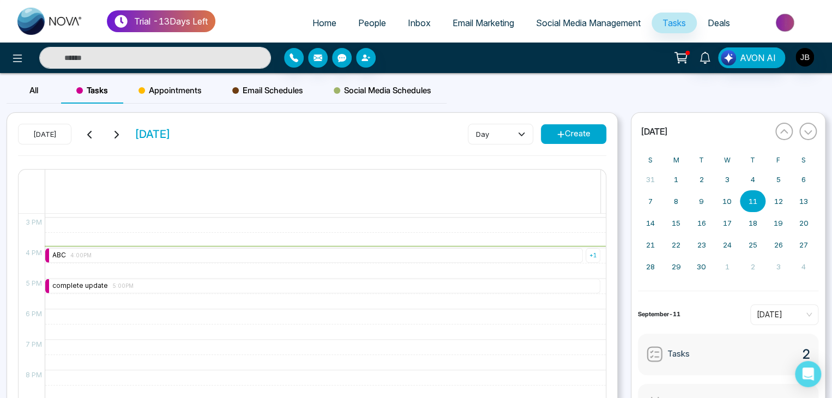
click at [669, 19] on span "Tasks" at bounding box center [674, 22] width 23 height 11
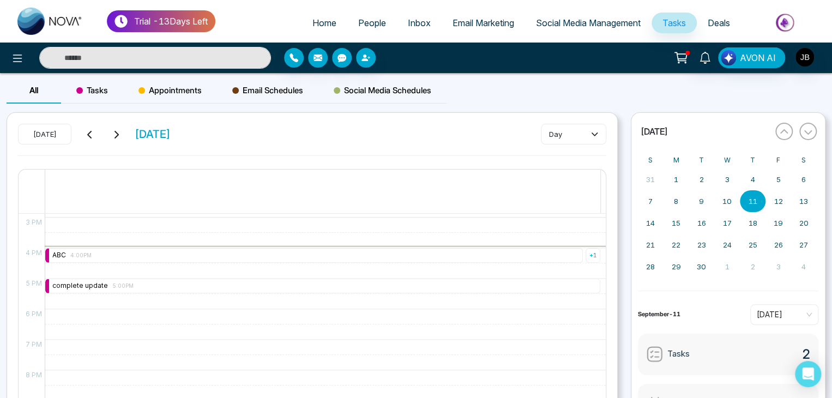
click at [718, 22] on span "Deals" at bounding box center [719, 22] width 22 height 11
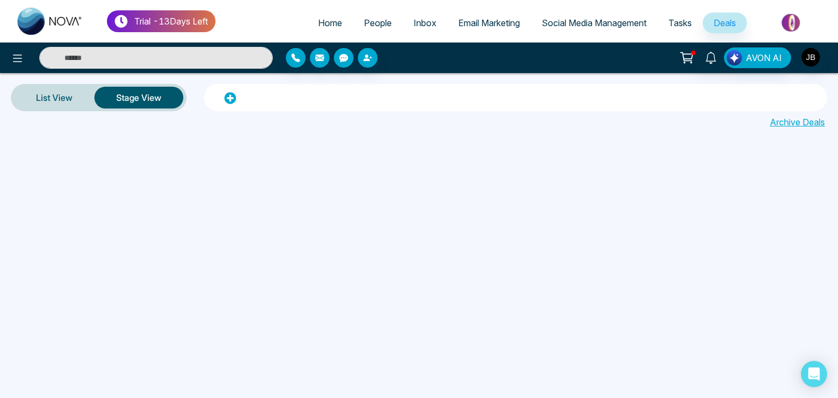
click at [140, 94] on button "Stage View" at bounding box center [138, 98] width 89 height 22
click at [54, 94] on link "List View" at bounding box center [54, 98] width 80 height 26
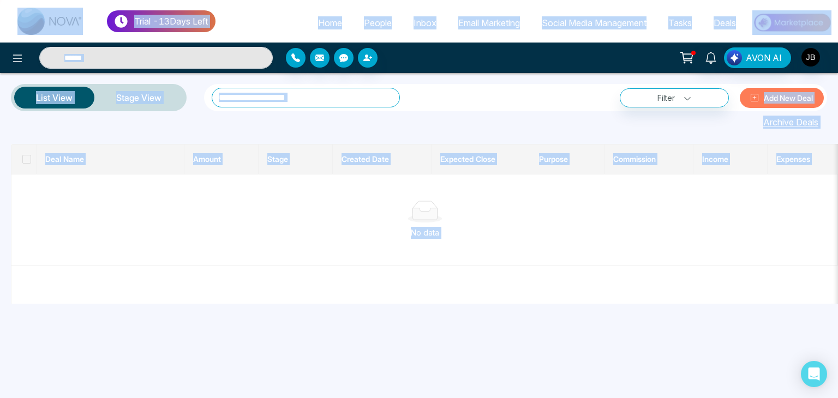
click at [616, 363] on div "**********" at bounding box center [419, 199] width 838 height 398
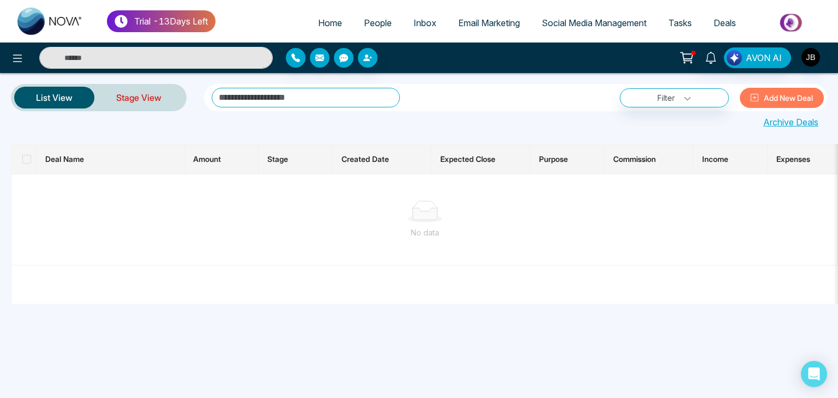
click at [116, 97] on link "Stage View" at bounding box center [138, 98] width 89 height 26
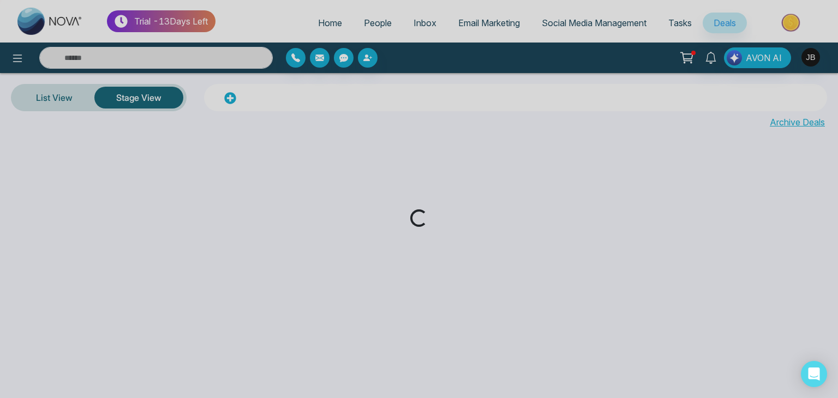
click at [572, 19] on div "Loading..." at bounding box center [419, 199] width 838 height 398
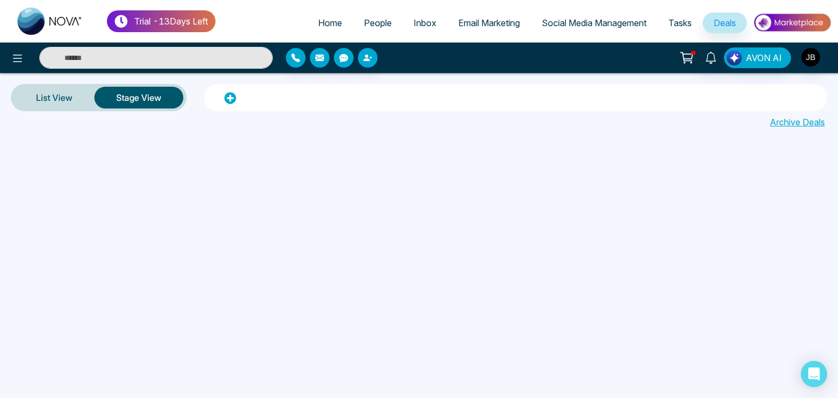
click at [326, 20] on span "Home" at bounding box center [330, 22] width 24 height 11
select select "*"
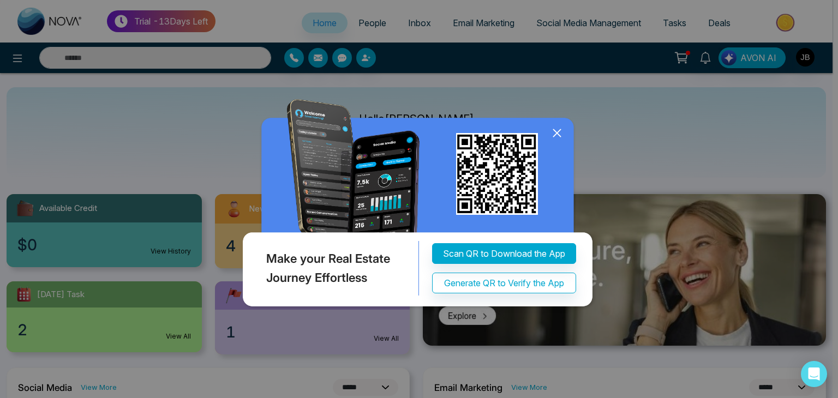
click at [559, 134] on icon at bounding box center [557, 133] width 16 height 16
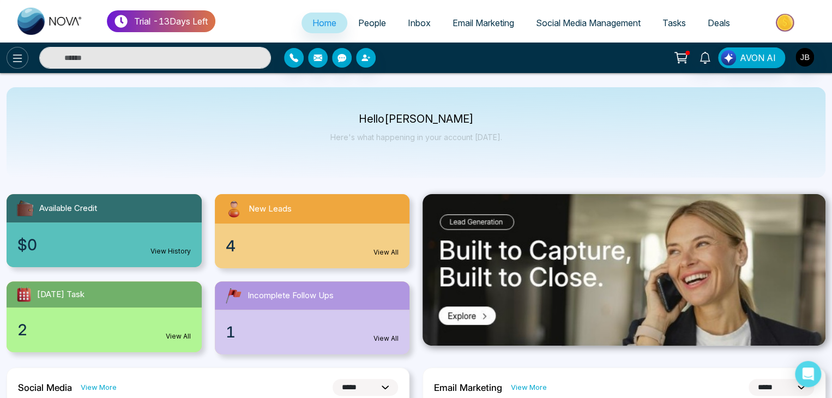
click at [15, 59] on icon at bounding box center [17, 58] width 13 height 13
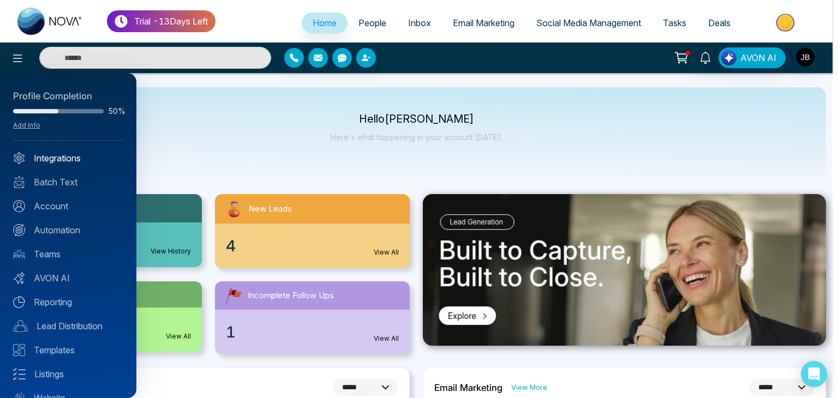
click at [34, 158] on link "Integrations" at bounding box center [68, 158] width 110 height 13
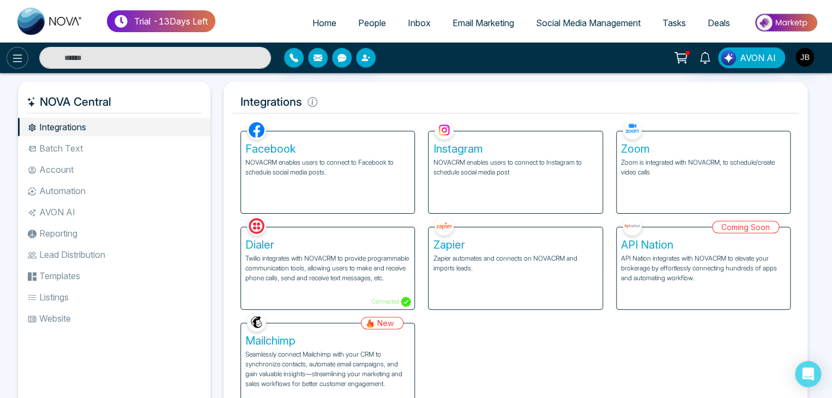
click at [18, 59] on icon at bounding box center [17, 58] width 13 height 13
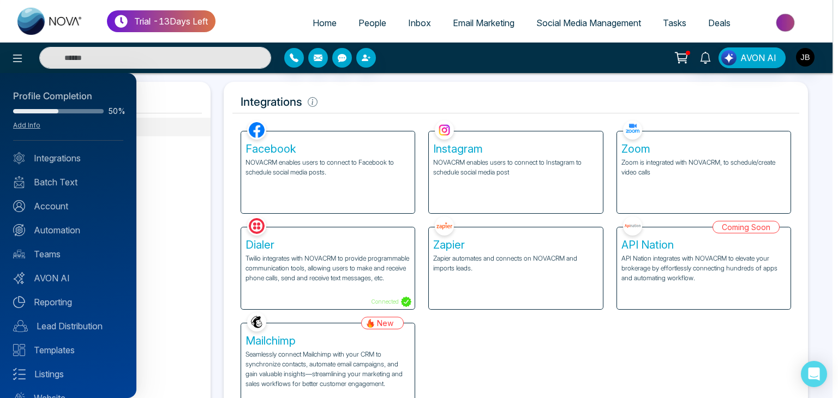
click at [151, 97] on div at bounding box center [419, 199] width 838 height 398
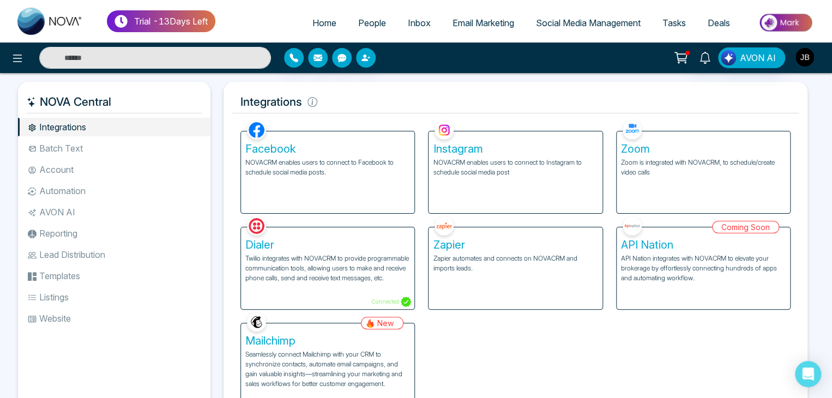
click at [802, 55] on img "button" at bounding box center [805, 57] width 19 height 19
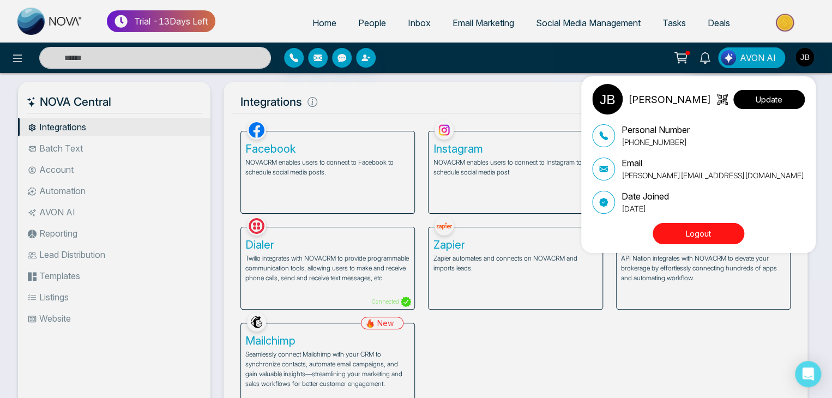
click at [754, 100] on button "Update" at bounding box center [769, 99] width 71 height 19
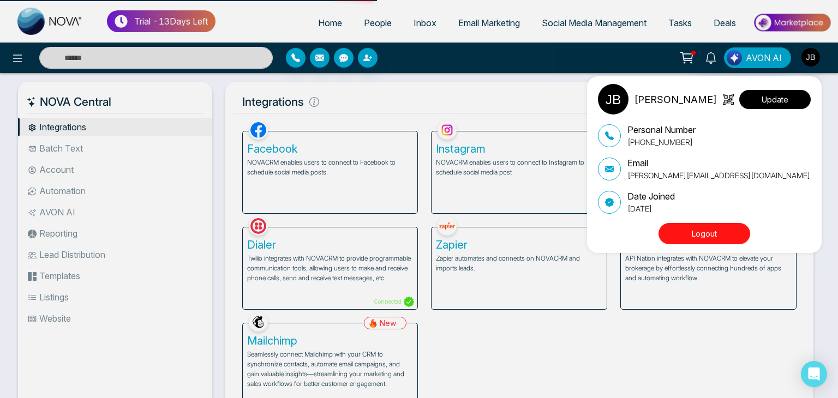
select select "***"
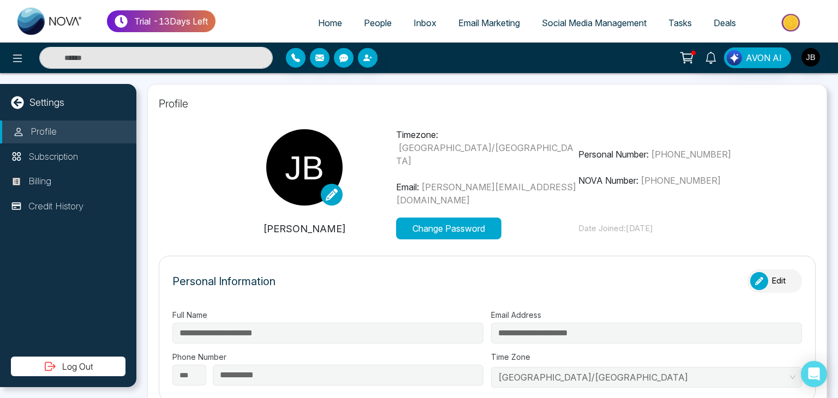
type input "*******"
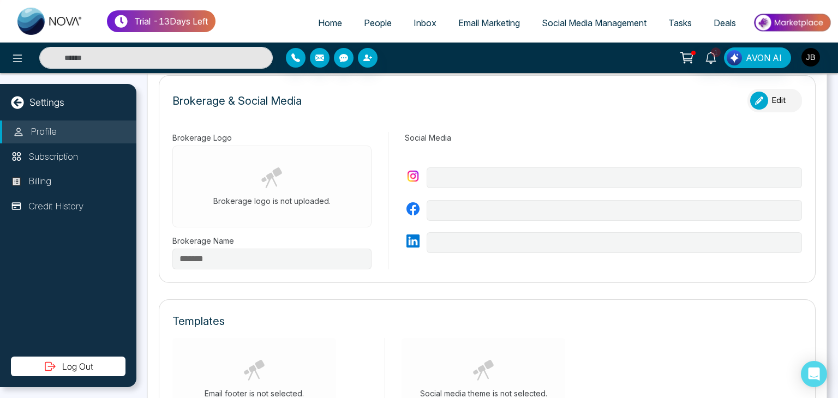
scroll to position [356, 0]
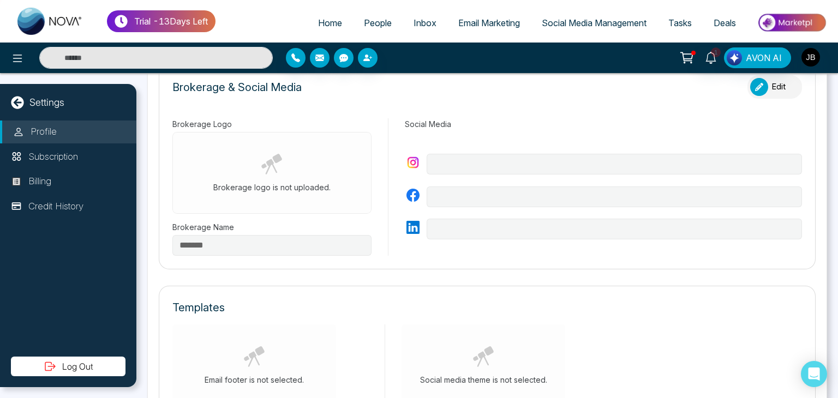
click at [264, 158] on icon at bounding box center [272, 164] width 22 height 22
click at [265, 177] on div "Brokerage logo is not uploaded." at bounding box center [271, 173] width 199 height 82
drag, startPoint x: 328, startPoint y: 181, endPoint x: 319, endPoint y: 182, distance: 8.7
click at [327, 181] on div "Brokerage logo is not uploaded." at bounding box center [271, 173] width 199 height 82
click at [319, 182] on p "Brokerage logo is not uploaded." at bounding box center [271, 187] width 117 height 11
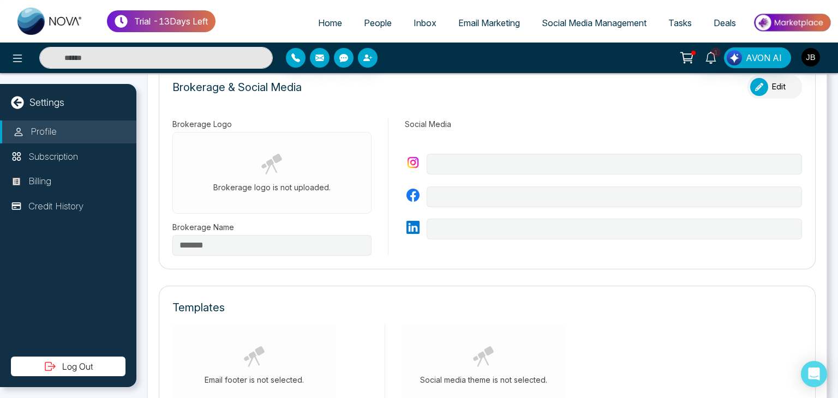
click at [760, 82] on div "button" at bounding box center [759, 87] width 18 height 18
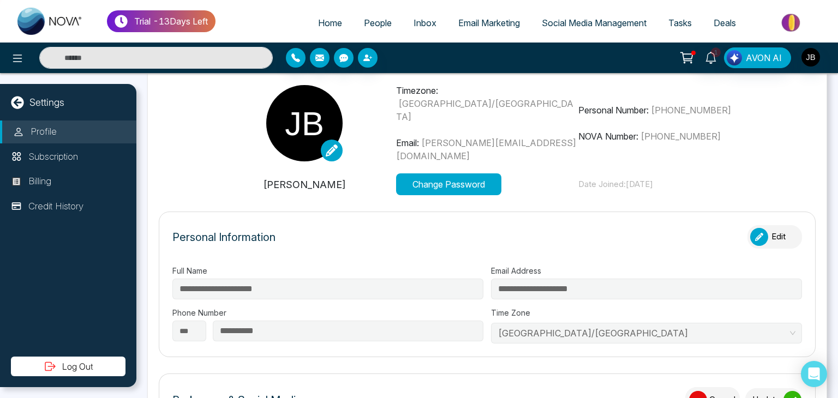
scroll to position [33, 0]
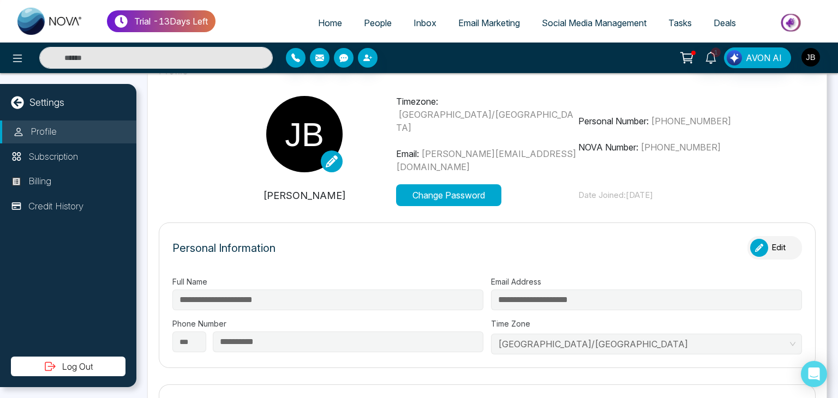
click at [760, 242] on div "button" at bounding box center [759, 248] width 18 height 18
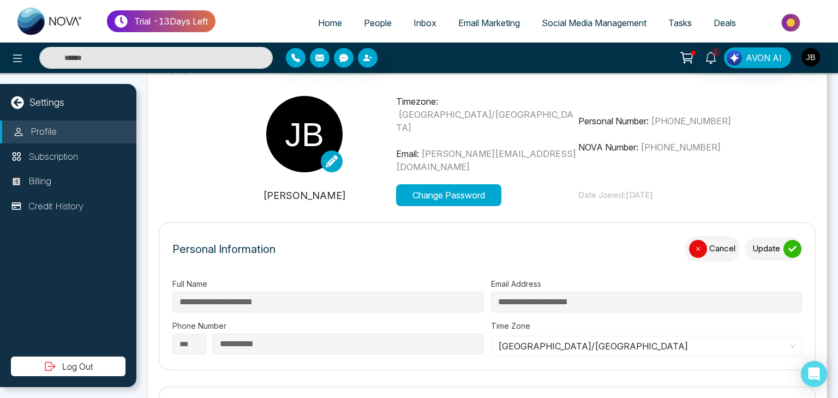
click at [554, 343] on span "[GEOGRAPHIC_DATA]/[GEOGRAPHIC_DATA]" at bounding box center [646, 346] width 297 height 16
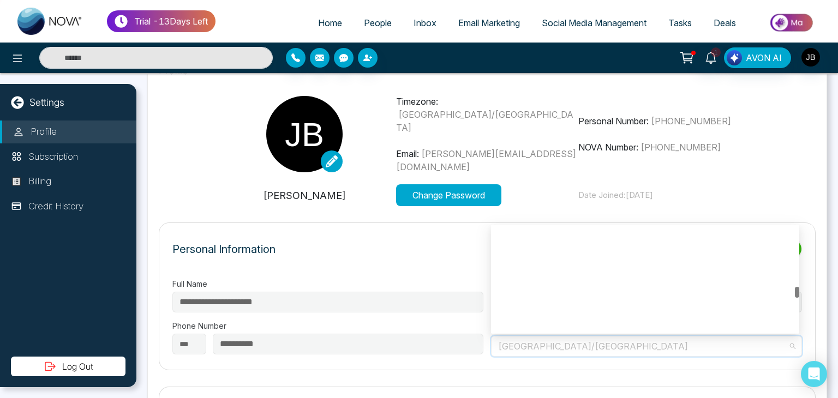
scroll to position [4835, 0]
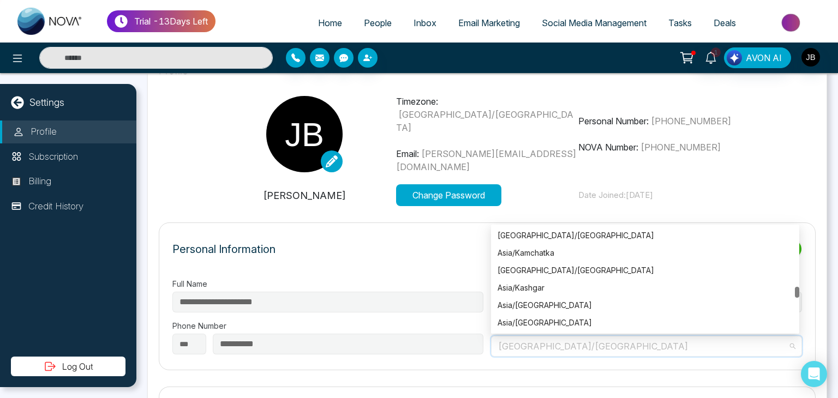
click at [443, 236] on div "Personal Information Cancel Update" at bounding box center [486, 254] width 629 height 37
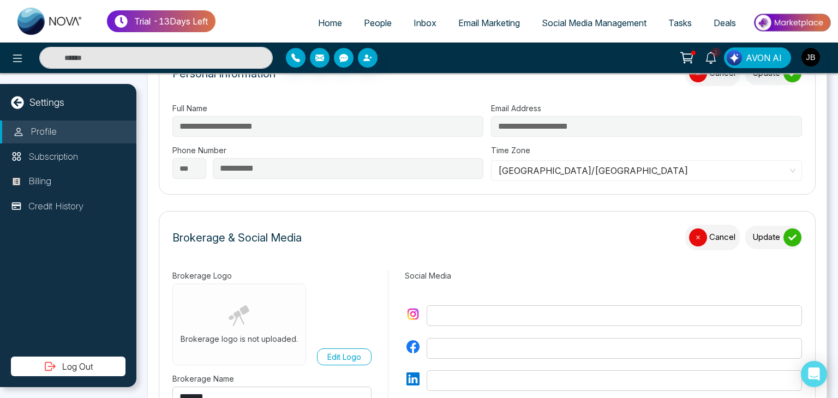
scroll to position [212, 0]
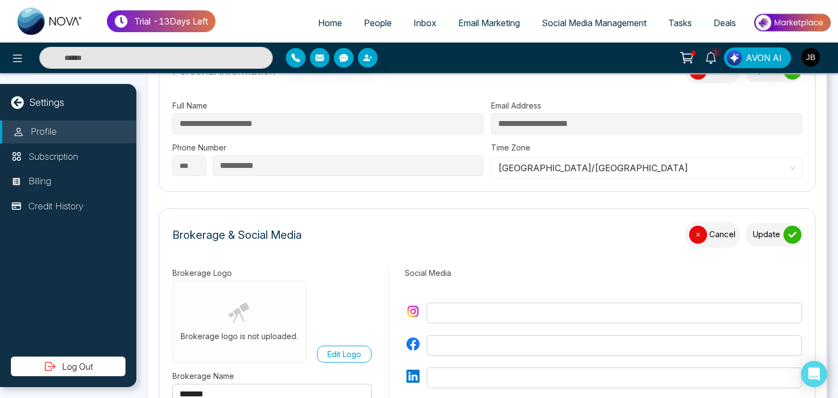
click at [789, 236] on div "submit" at bounding box center [792, 235] width 18 height 18
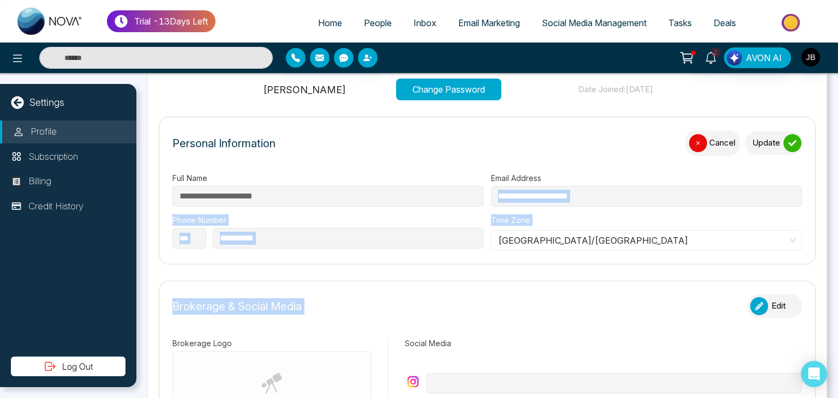
scroll to position [134, 0]
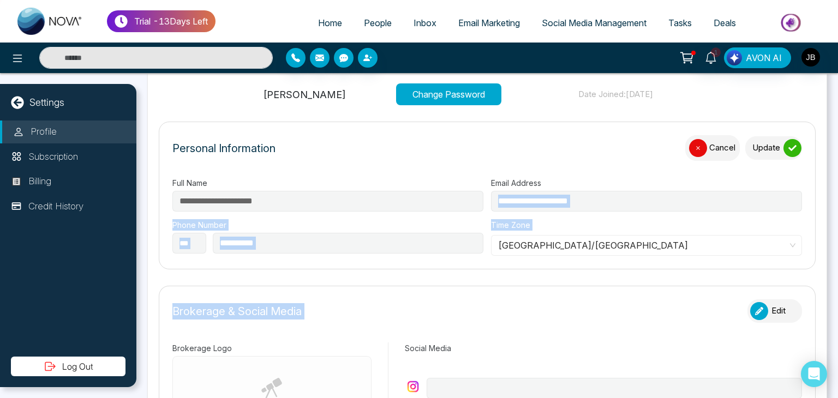
drag, startPoint x: 837, startPoint y: 215, endPoint x: 835, endPoint y: 194, distance: 21.4
click at [832, 194] on div "**********" at bounding box center [486, 235] width 701 height 325
click at [791, 140] on div "submit" at bounding box center [792, 148] width 18 height 18
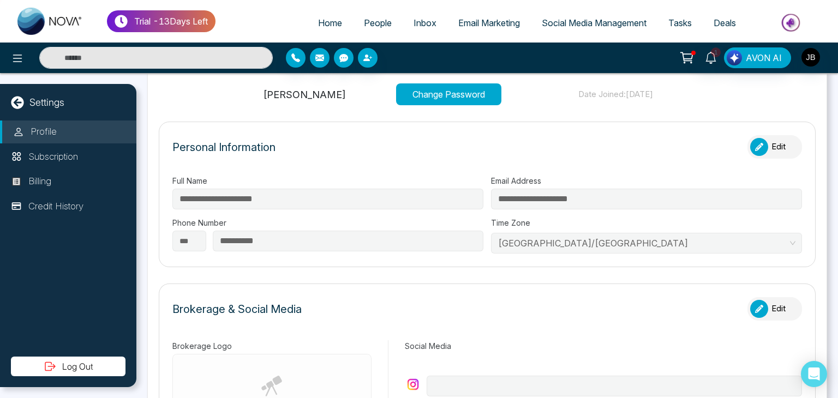
click at [692, 135] on div "Personal Information Edit" at bounding box center [486, 152] width 629 height 34
click at [767, 138] on button "Edit" at bounding box center [774, 146] width 55 height 23
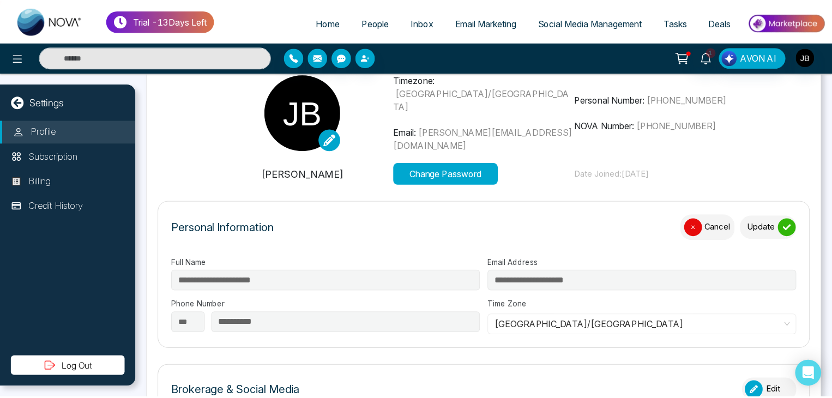
scroll to position [52, 0]
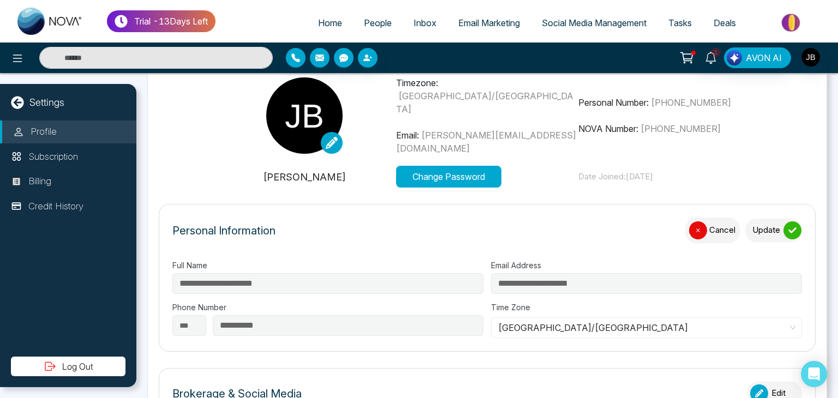
drag, startPoint x: 837, startPoint y: 196, endPoint x: 837, endPoint y: 173, distance: 22.9
click at [832, 173] on div "**********" at bounding box center [486, 235] width 701 height 325
click at [293, 114] on img at bounding box center [304, 115] width 76 height 76
click at [290, 107] on img at bounding box center [304, 115] width 76 height 76
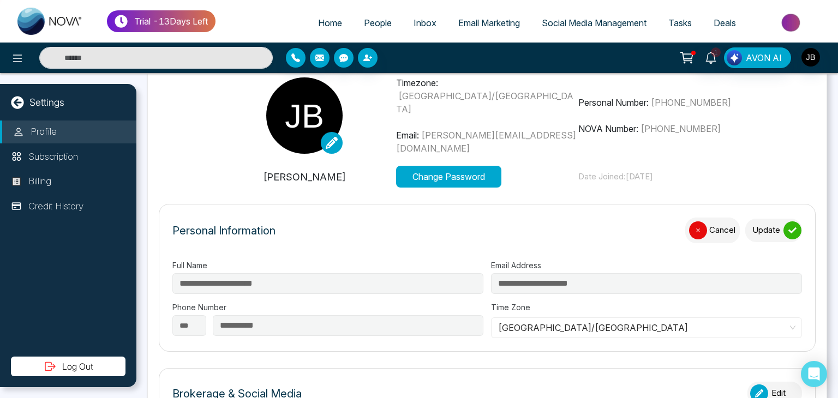
click at [310, 130] on img at bounding box center [304, 115] width 76 height 76
click at [329, 142] on icon at bounding box center [332, 143] width 12 height 12
click at [484, 131] on span "[PERSON_NAME][EMAIL_ADDRESS][DOMAIN_NAME]" at bounding box center [486, 142] width 180 height 24
click at [309, 173] on p "[PERSON_NAME]" at bounding box center [304, 177] width 183 height 15
click at [427, 175] on button "Change Password" at bounding box center [448, 177] width 105 height 22
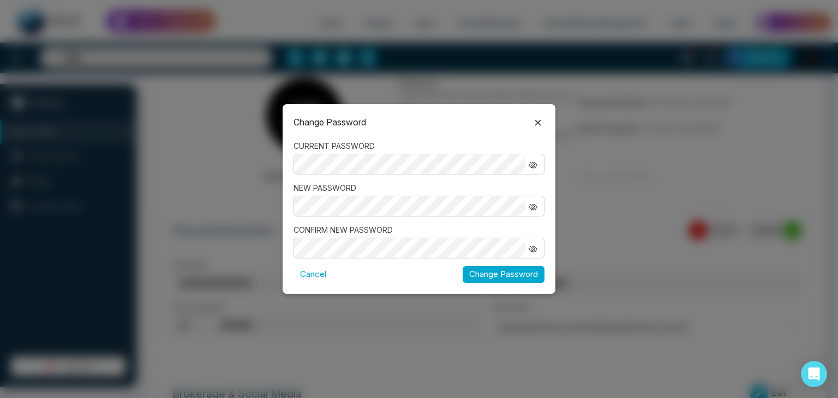
click at [535, 121] on icon at bounding box center [537, 122] width 13 height 13
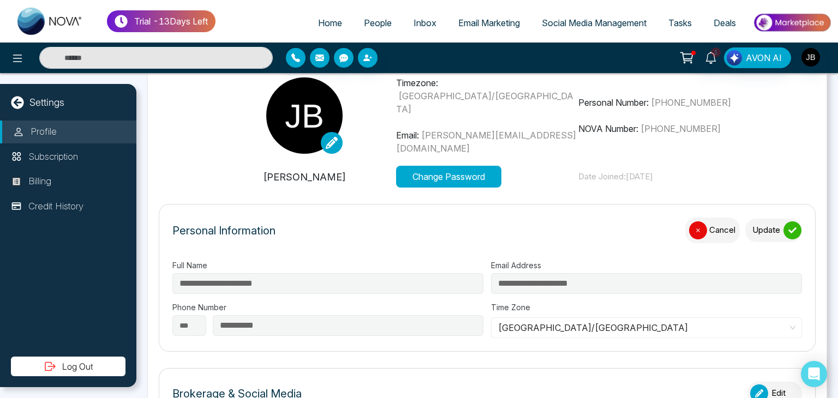
click at [442, 176] on button "Change Password" at bounding box center [448, 177] width 105 height 22
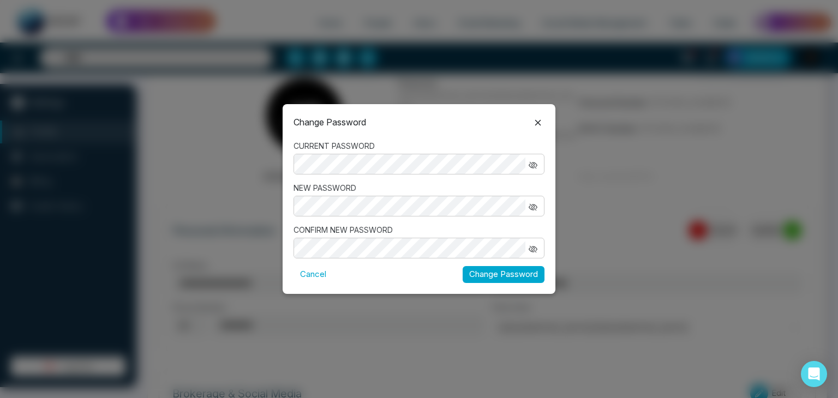
click at [536, 161] on icon "button" at bounding box center [533, 165] width 9 height 9
click at [493, 272] on button "Change Password" at bounding box center [504, 274] width 82 height 17
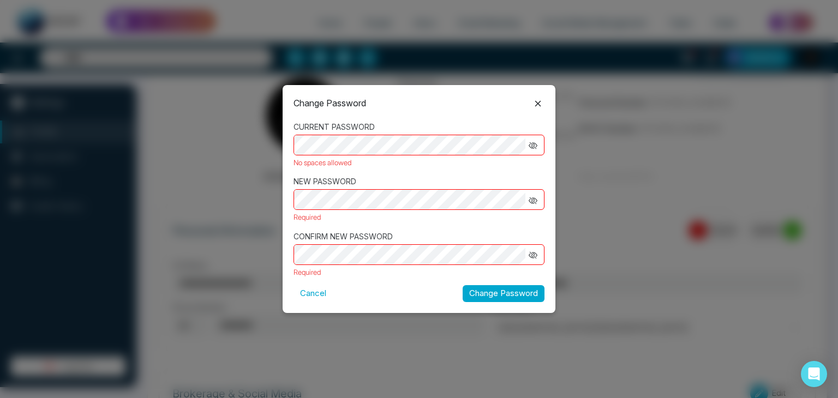
click at [533, 145] on icon "button" at bounding box center [533, 145] width 9 height 9
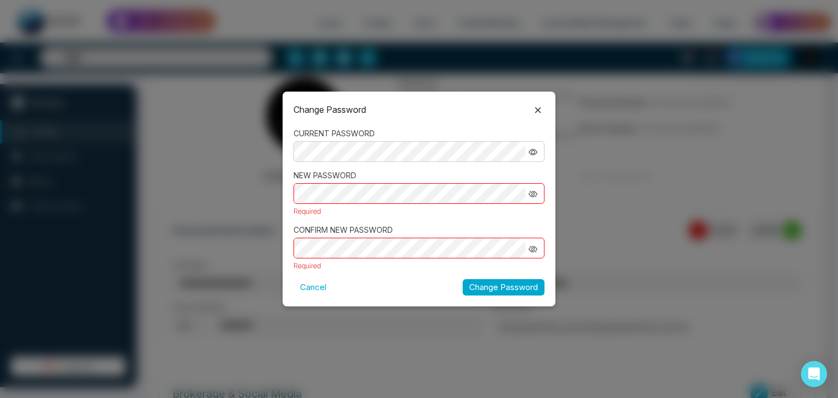
click at [497, 289] on button "Change Password" at bounding box center [504, 287] width 82 height 17
click at [529, 193] on icon "button" at bounding box center [533, 194] width 9 height 9
click at [536, 193] on icon "button" at bounding box center [534, 193] width 6 height 5
click at [536, 193] on icon "button" at bounding box center [533, 194] width 9 height 6
click at [537, 193] on icon "button" at bounding box center [533, 194] width 9 height 9
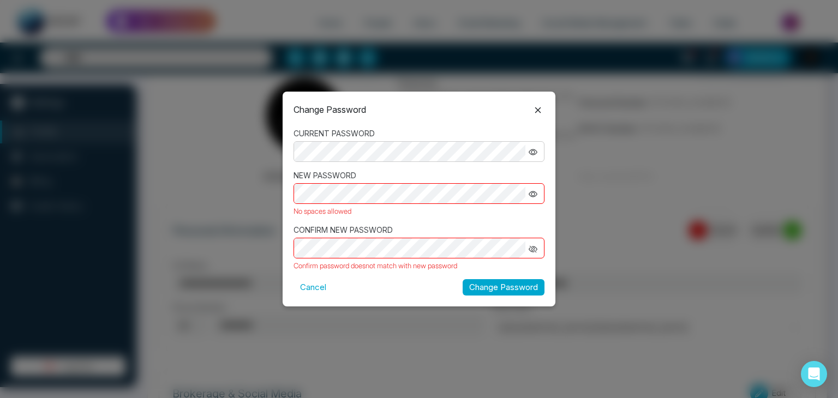
click at [254, 227] on div "Change Password CURRENT PASSWORD NEW PASSWORD No spaces allowed CONFIRM NEW PAS…" at bounding box center [419, 199] width 838 height 398
click at [530, 247] on icon "button" at bounding box center [533, 248] width 8 height 7
click at [268, 245] on div "Change Password CURRENT PASSWORD NEW PASSWORD No spaces allowed CONFIRM NEW PAS…" at bounding box center [419, 199] width 838 height 398
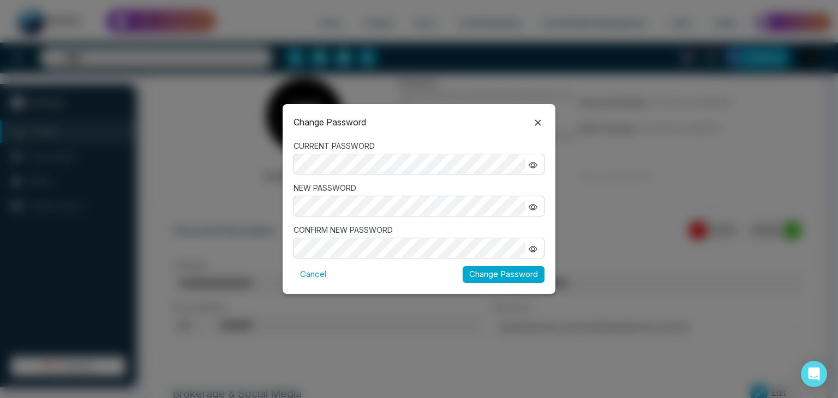
click at [507, 273] on button "Change Password" at bounding box center [504, 274] width 82 height 17
click at [319, 272] on button "Cancel" at bounding box center [312, 274] width 39 height 17
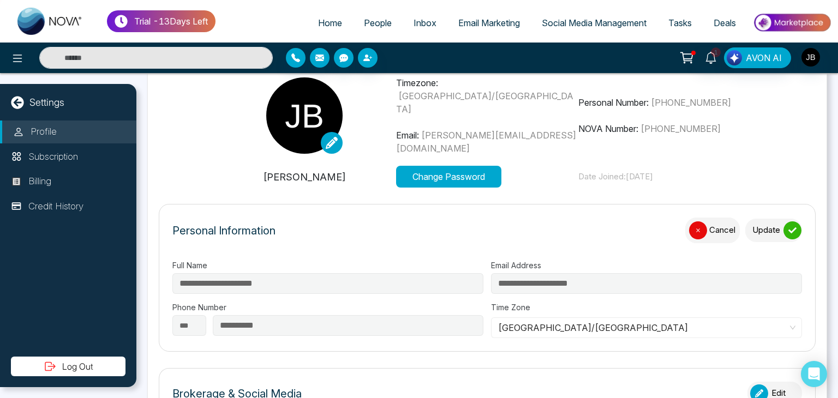
click at [318, 17] on span "Home" at bounding box center [330, 22] width 24 height 11
select select "*"
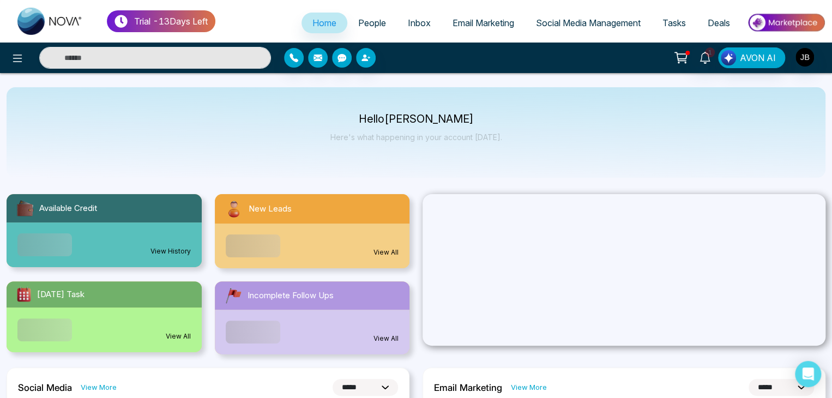
click at [369, 26] on span "People" at bounding box center [372, 22] width 28 height 11
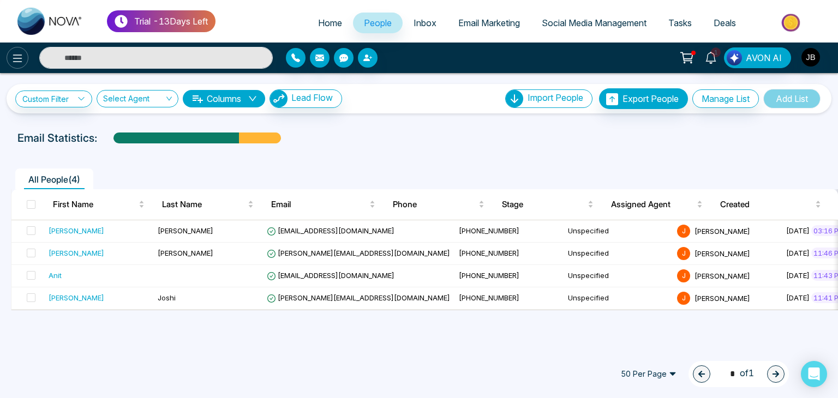
click at [14, 52] on icon at bounding box center [17, 58] width 13 height 13
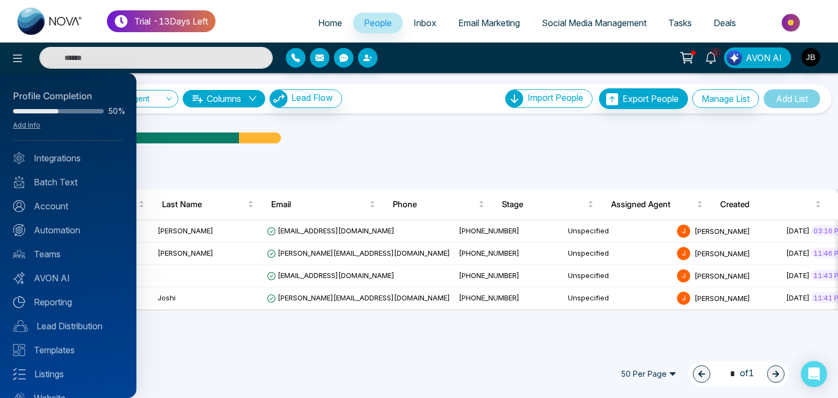
click at [416, 147] on div at bounding box center [419, 199] width 838 height 398
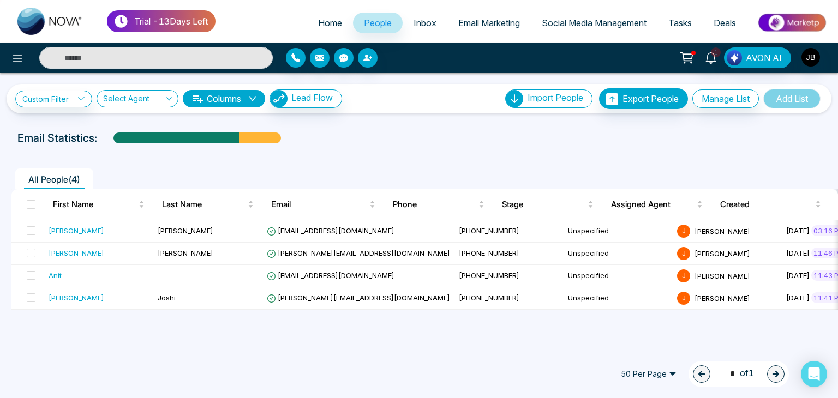
click at [318, 28] on span "Home" at bounding box center [330, 22] width 24 height 11
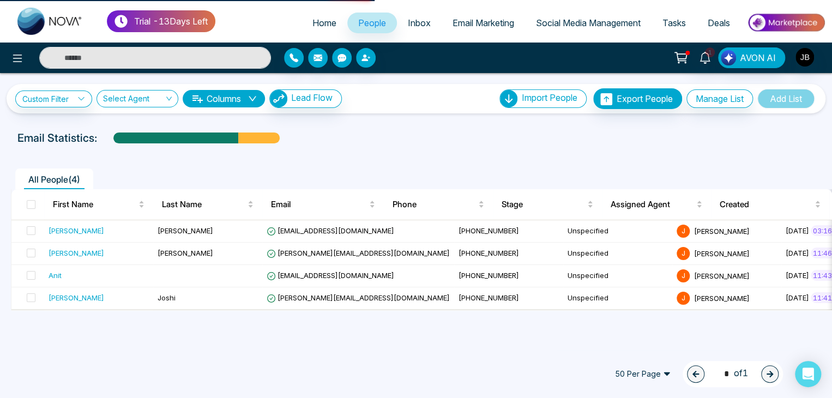
select select "*"
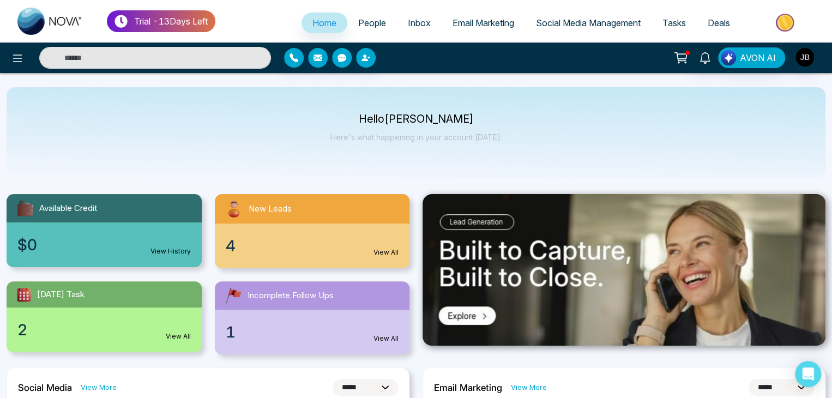
click at [279, 225] on div "4 View All" at bounding box center [312, 246] width 195 height 45
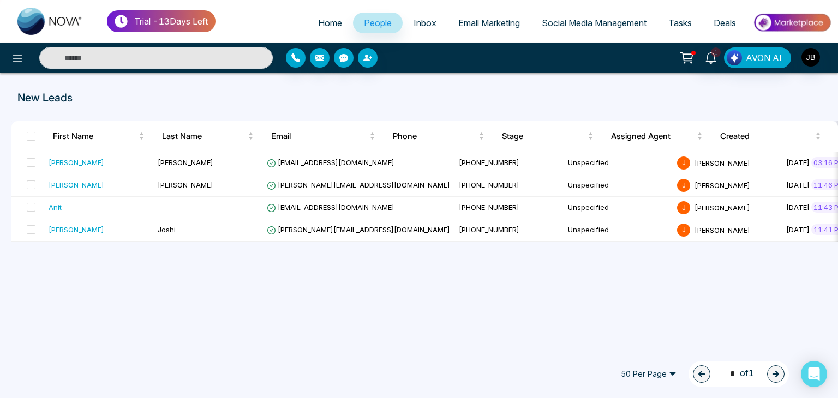
click at [332, 23] on span "Home" at bounding box center [330, 22] width 24 height 11
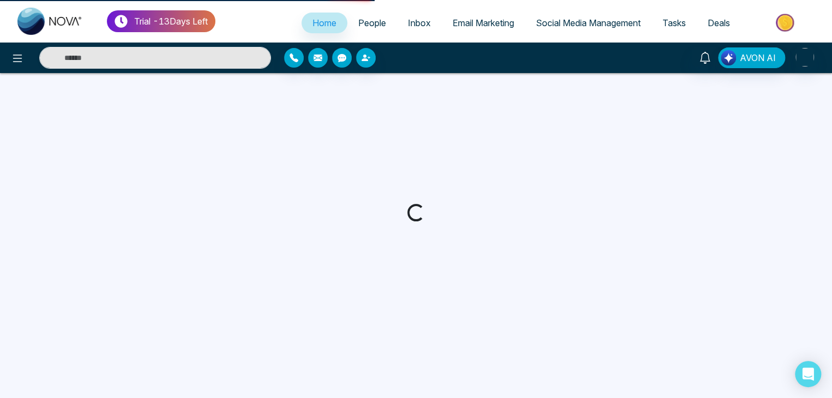
select select "*"
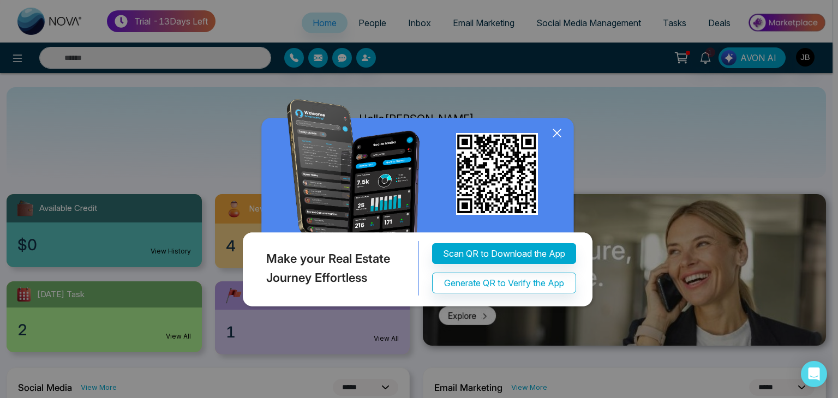
click at [552, 141] on icon at bounding box center [557, 133] width 16 height 16
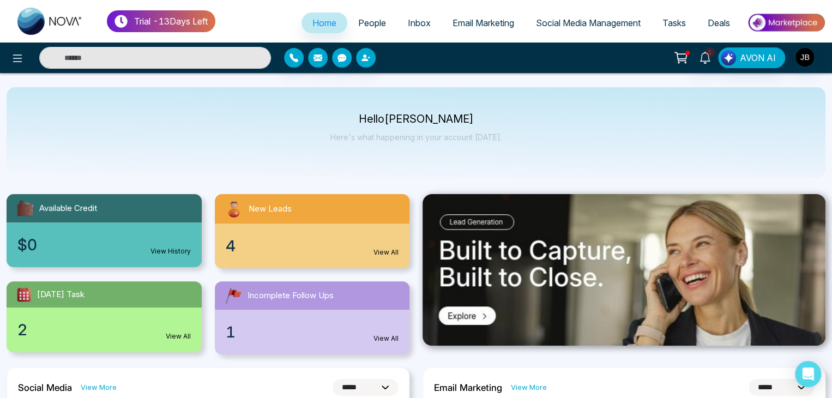
click at [383, 20] on link "People" at bounding box center [372, 23] width 50 height 21
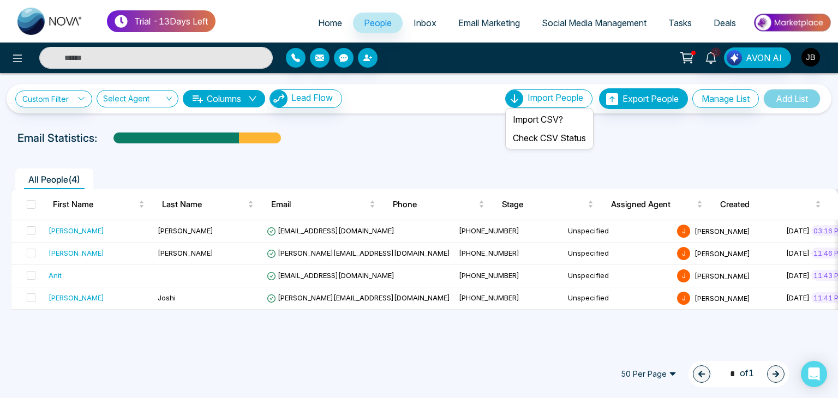
click at [541, 98] on span "Import People" at bounding box center [555, 97] width 56 height 11
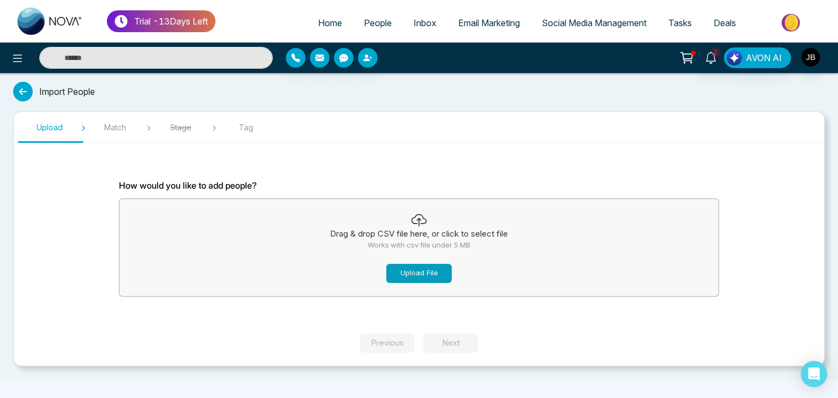
click at [404, 272] on button "Upload File" at bounding box center [418, 273] width 65 height 19
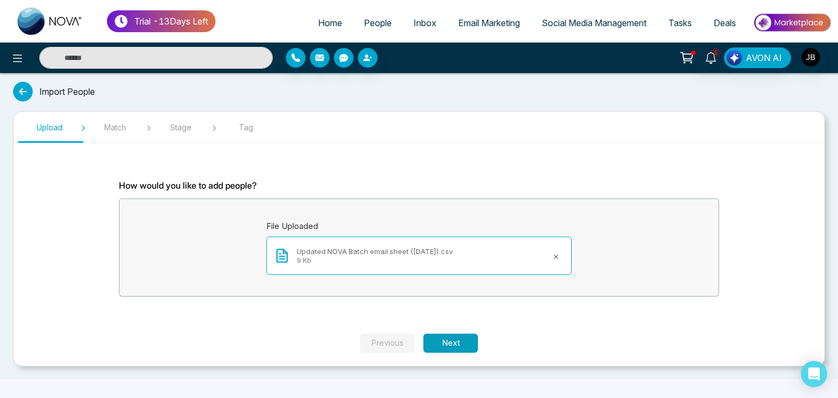
click at [462, 339] on button "Next" at bounding box center [450, 343] width 55 height 19
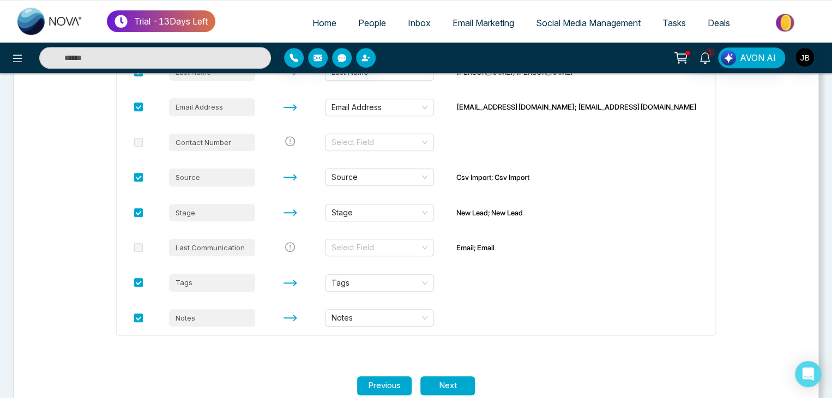
scroll to position [268, 0]
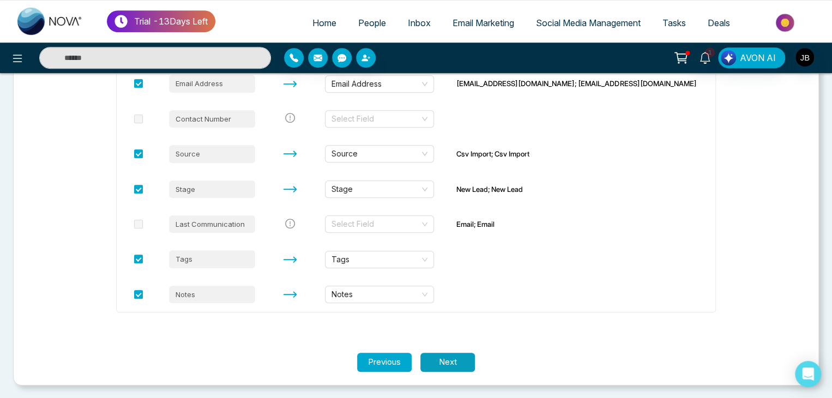
click at [446, 362] on button "Next" at bounding box center [448, 362] width 55 height 19
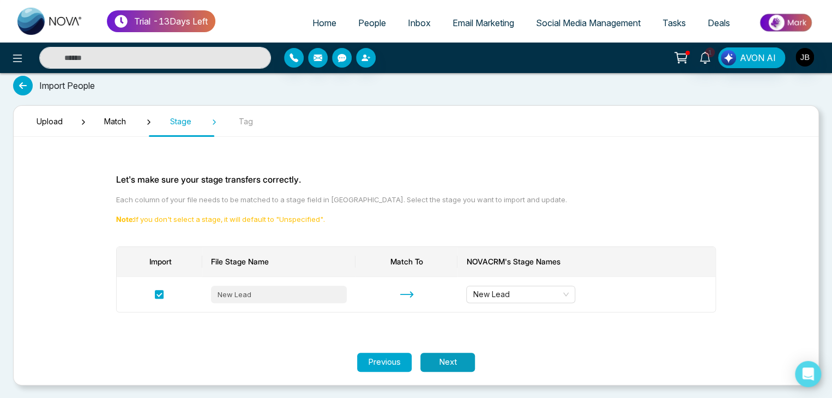
click at [447, 365] on button "Next" at bounding box center [448, 362] width 55 height 19
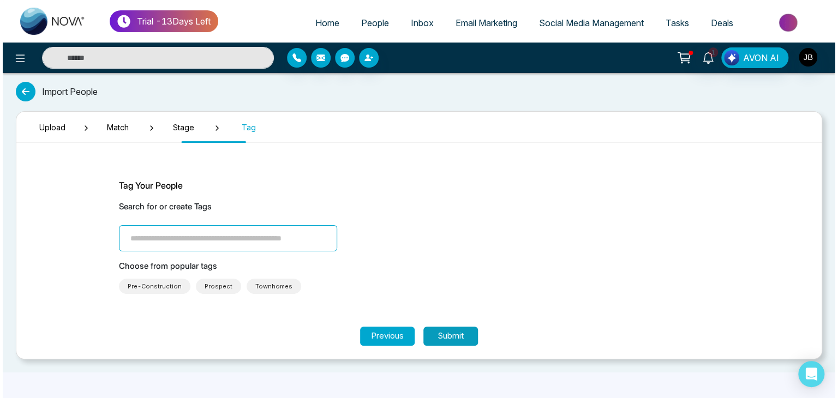
scroll to position [0, 0]
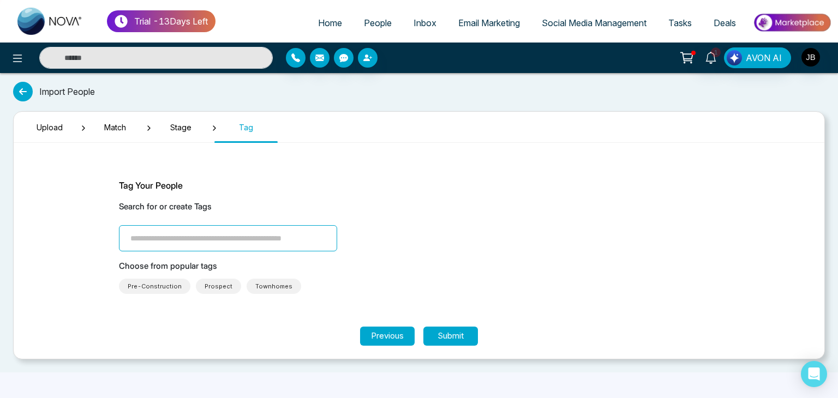
click at [149, 233] on input "search" at bounding box center [228, 238] width 218 height 26
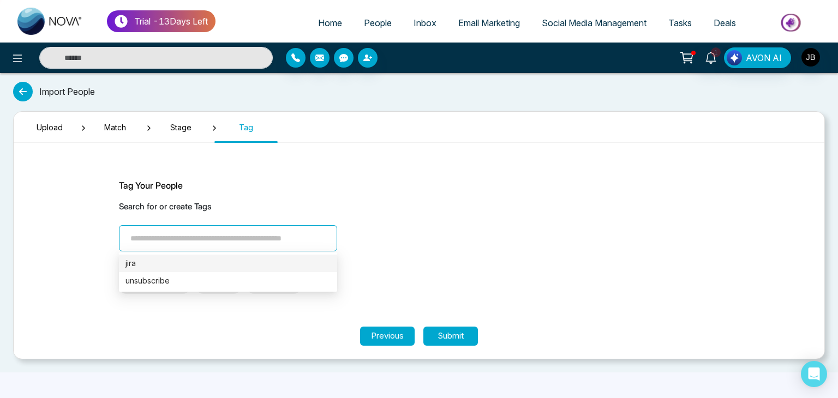
click at [130, 265] on div "jira" at bounding box center [227, 263] width 205 height 12
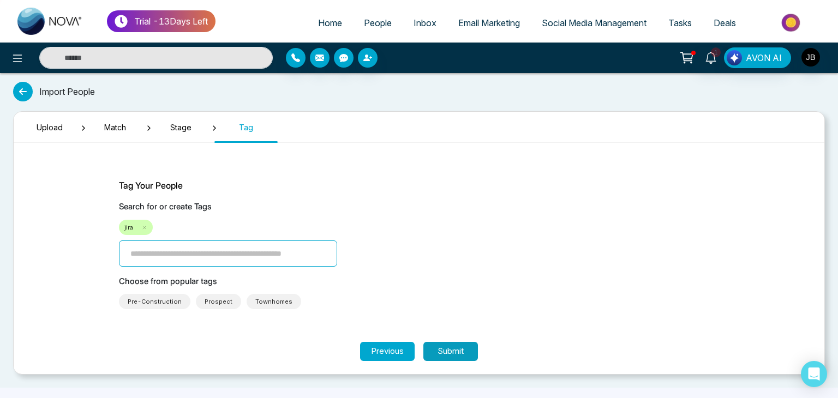
click at [455, 354] on button "Submit" at bounding box center [450, 351] width 55 height 19
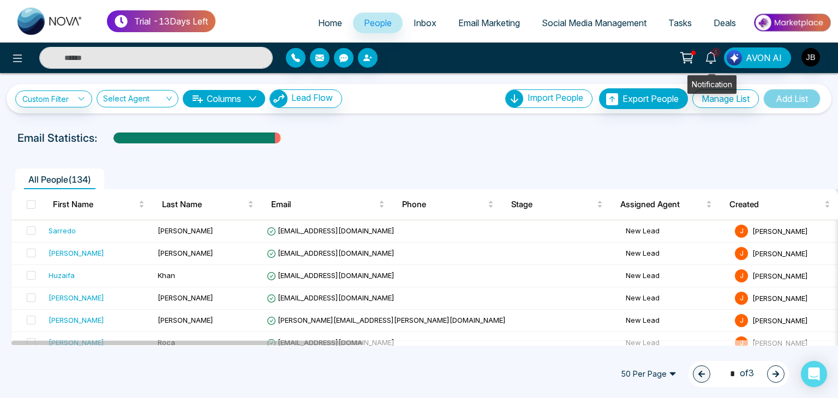
click at [710, 55] on icon at bounding box center [711, 58] width 12 height 12
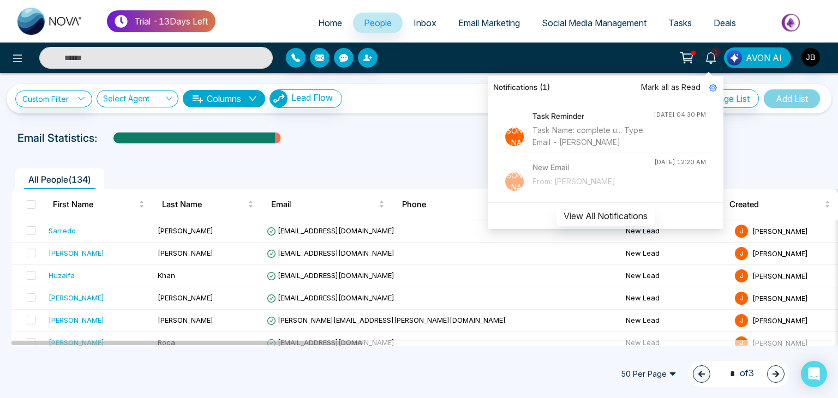
click at [464, 121] on div "Custom Filter Choose a filter Cancel Apply Select Agent Columns Lead Flow Impor…" at bounding box center [419, 209] width 838 height 273
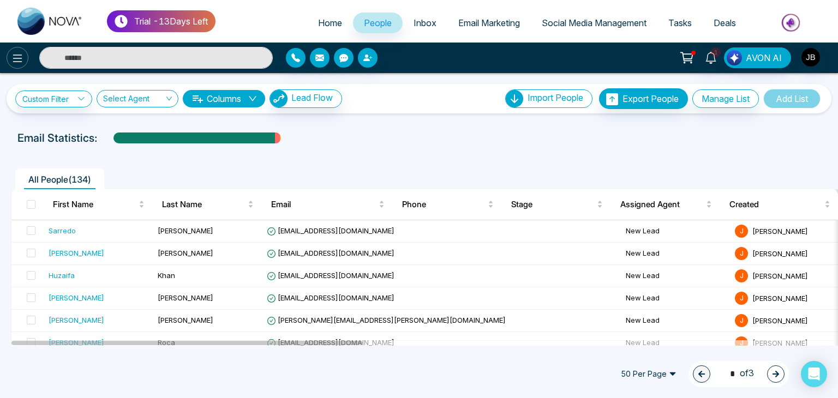
click at [15, 61] on icon at bounding box center [17, 59] width 9 height 8
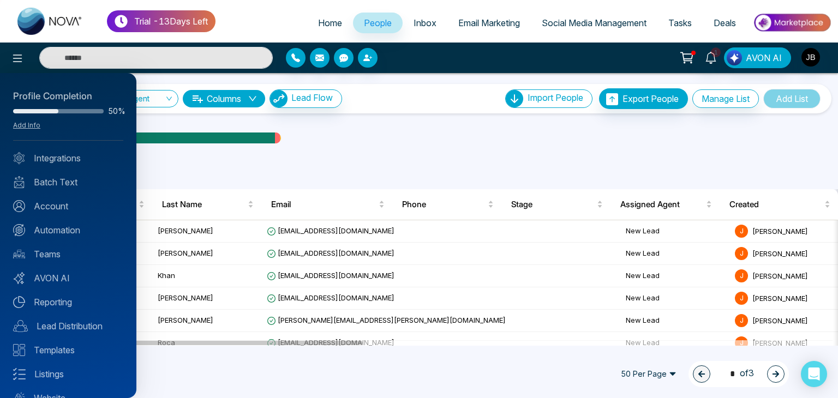
click at [353, 161] on div at bounding box center [419, 199] width 838 height 398
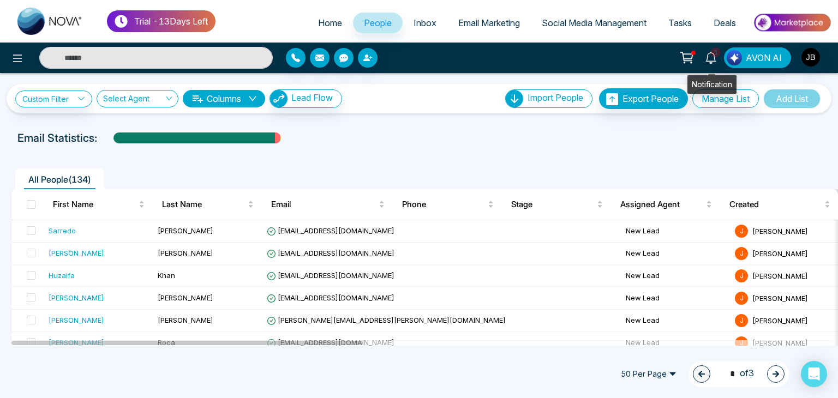
click at [714, 57] on icon at bounding box center [711, 58] width 12 height 12
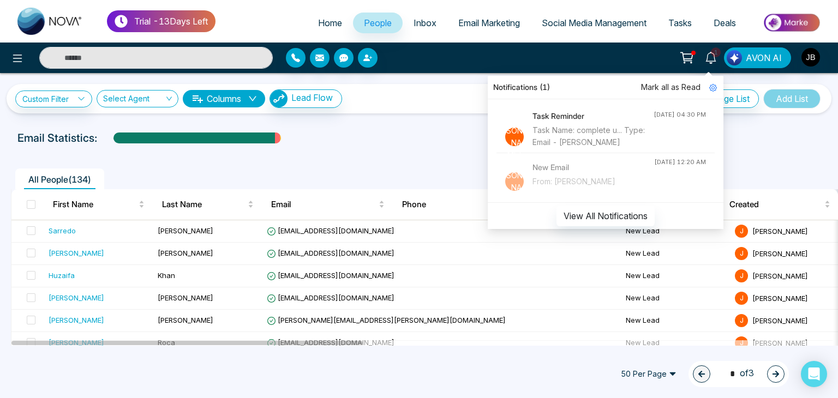
click at [571, 116] on h4 "Task Reminder" at bounding box center [592, 116] width 121 height 12
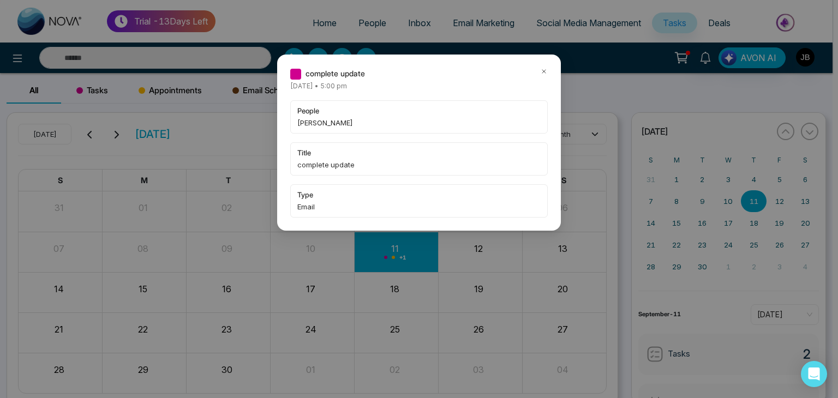
click at [545, 70] on icon at bounding box center [544, 72] width 8 height 8
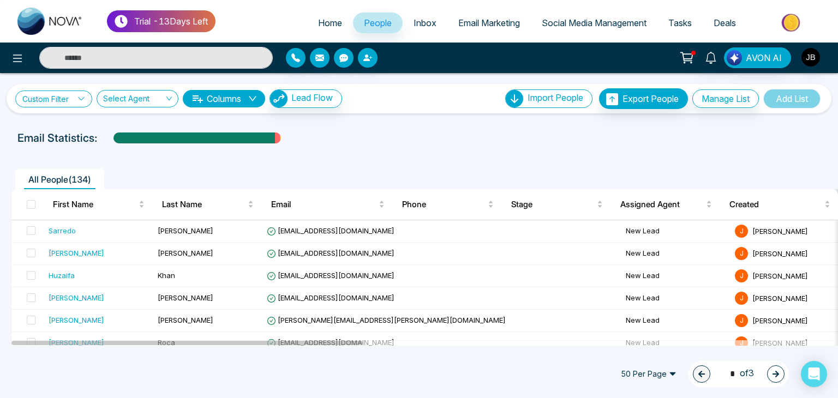
click at [56, 96] on link "Custom Filter" at bounding box center [53, 99] width 77 height 17
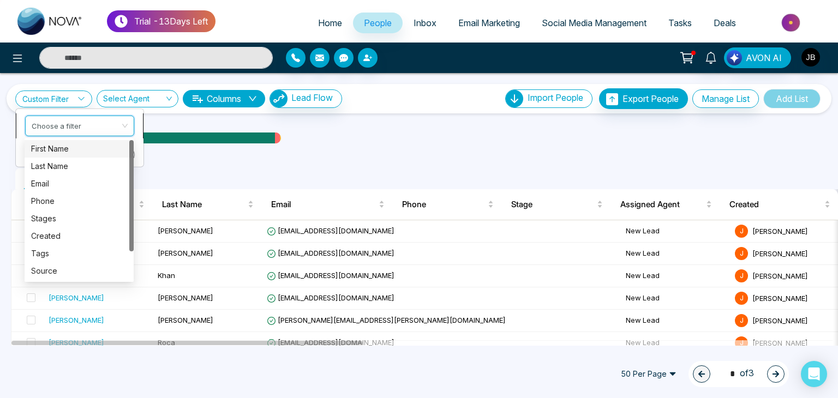
click at [86, 125] on input "search" at bounding box center [76, 124] width 88 height 16
click at [63, 147] on div "First Name" at bounding box center [79, 149] width 96 height 12
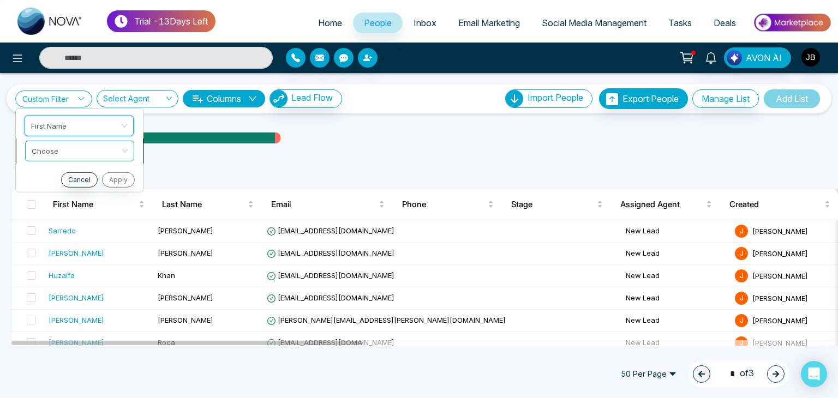
click at [65, 149] on input "search" at bounding box center [76, 149] width 88 height 16
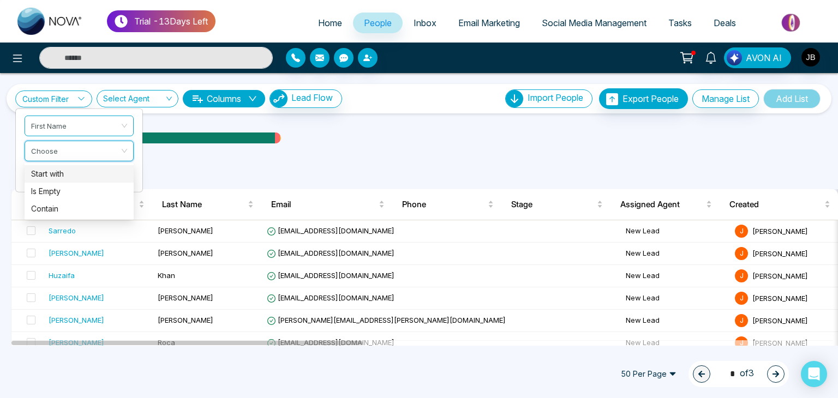
click at [55, 172] on div "Start with" at bounding box center [79, 174] width 96 height 12
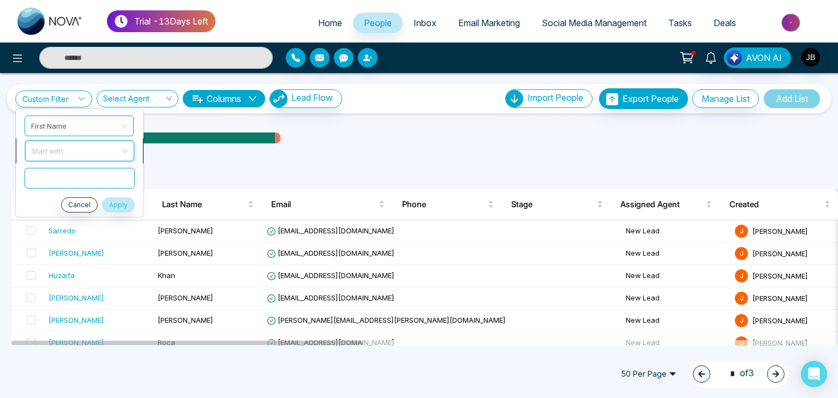
click at [95, 149] on span "Start with" at bounding box center [80, 151] width 96 height 20
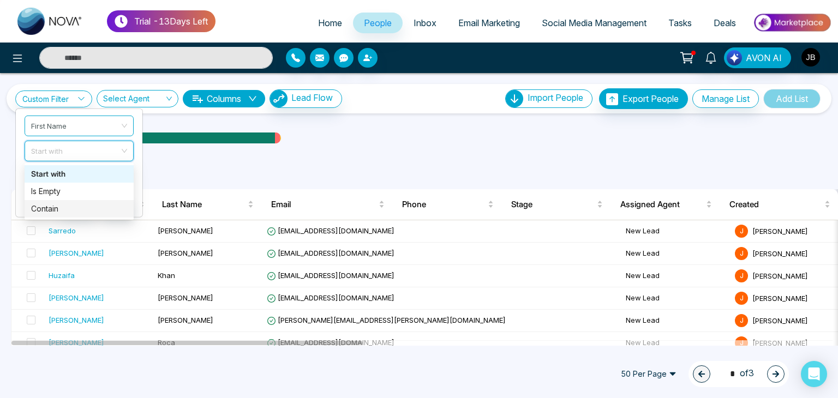
click at [55, 204] on div "Contain" at bounding box center [79, 209] width 96 height 12
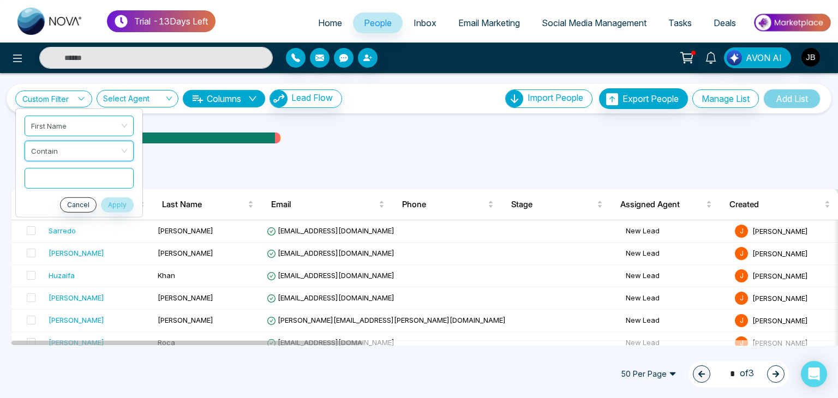
click at [55, 173] on input "text" at bounding box center [79, 177] width 109 height 21
type input "**"
click at [34, 229] on span at bounding box center [31, 230] width 9 height 9
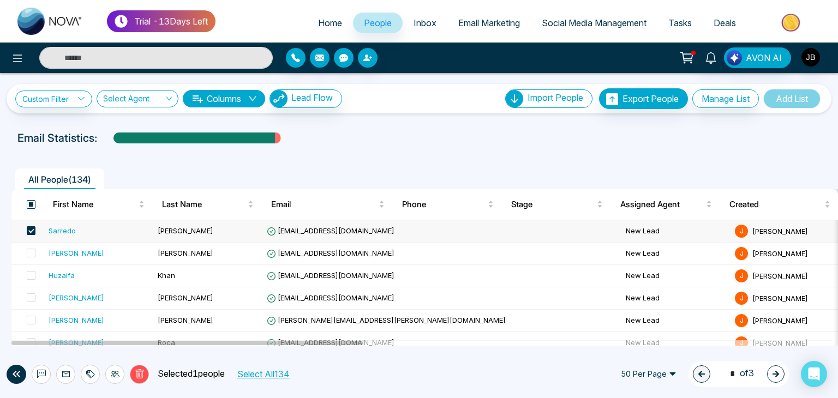
click at [28, 204] on span at bounding box center [31, 204] width 9 height 9
click at [76, 94] on link "Custom Filter" at bounding box center [53, 99] width 77 height 17
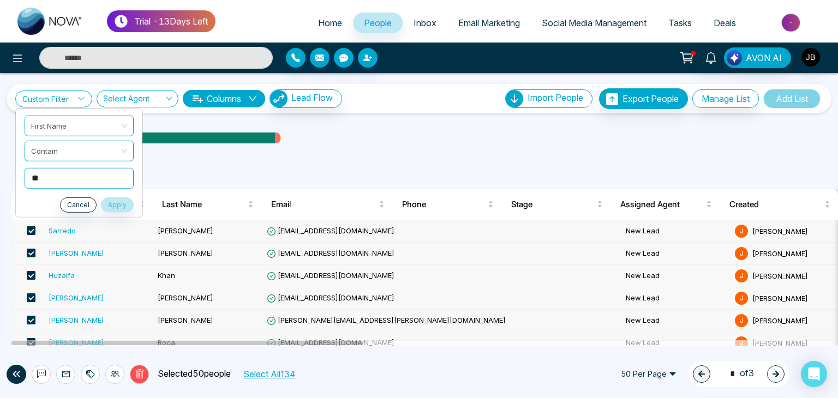
click at [49, 175] on input "**" at bounding box center [79, 177] width 109 height 21
click at [121, 207] on button "Apply" at bounding box center [117, 204] width 33 height 15
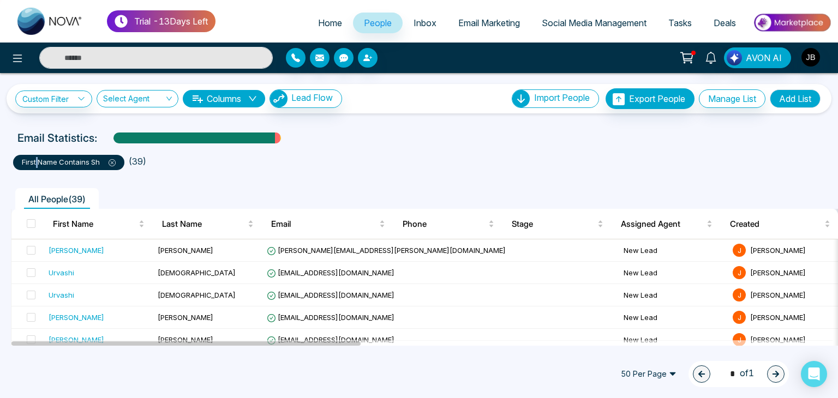
drag, startPoint x: 87, startPoint y: 160, endPoint x: 38, endPoint y: 157, distance: 49.8
click at [38, 157] on div "first name contains sh" at bounding box center [68, 162] width 111 height 15
click at [797, 97] on button "Add List" at bounding box center [795, 98] width 51 height 19
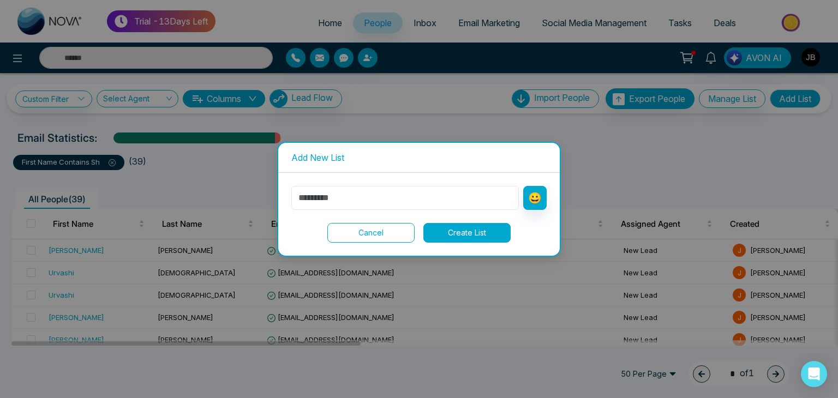
click at [329, 201] on input "text" at bounding box center [404, 198] width 227 height 24
type input "*"
type input "**********"
click at [477, 230] on button "Create List" at bounding box center [466, 233] width 87 height 20
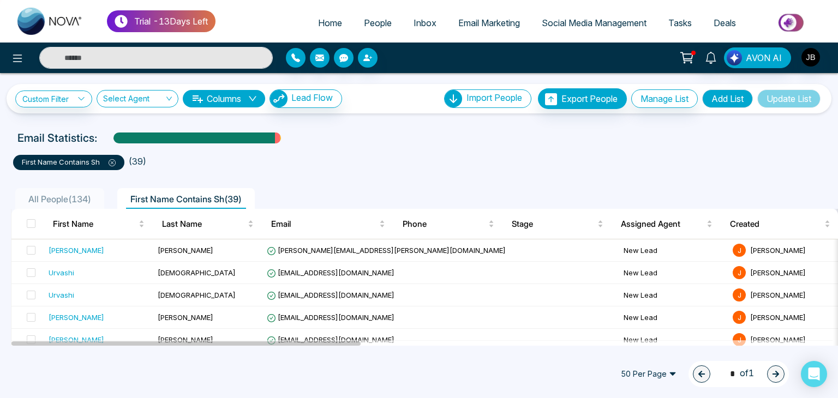
click at [89, 165] on p "first name contains sh" at bounding box center [69, 162] width 94 height 11
click at [51, 97] on link "Custom Filter" at bounding box center [53, 99] width 77 height 17
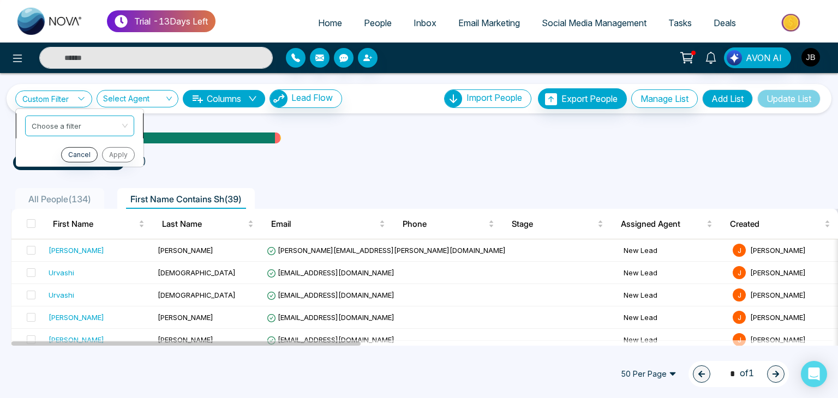
click at [72, 123] on input "search" at bounding box center [76, 124] width 88 height 16
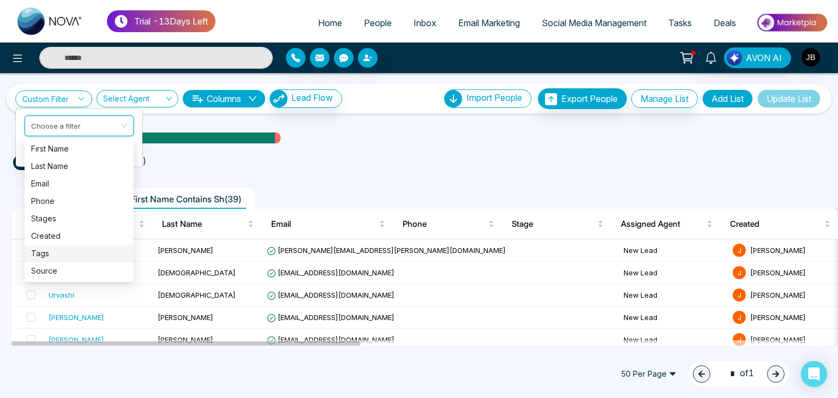
click at [49, 253] on div "Tags" at bounding box center [79, 254] width 96 height 12
click at [49, 253] on div "[PERSON_NAME]" at bounding box center [77, 250] width 56 height 11
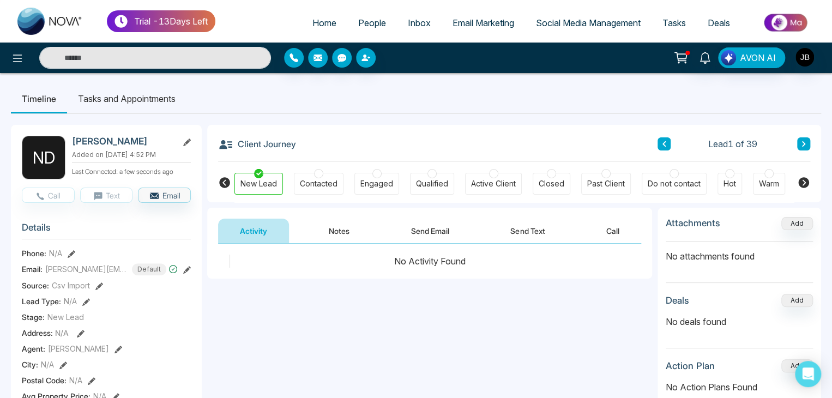
click at [339, 233] on button "Notes" at bounding box center [339, 231] width 64 height 25
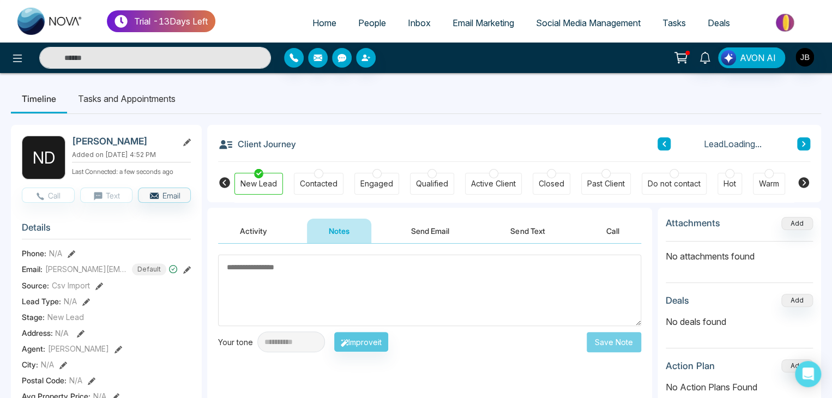
click at [245, 266] on textarea at bounding box center [429, 290] width 423 height 71
click at [261, 267] on textarea at bounding box center [429, 290] width 423 height 71
type textarea "*******"
click at [608, 339] on button "Save Note" at bounding box center [614, 342] width 55 height 20
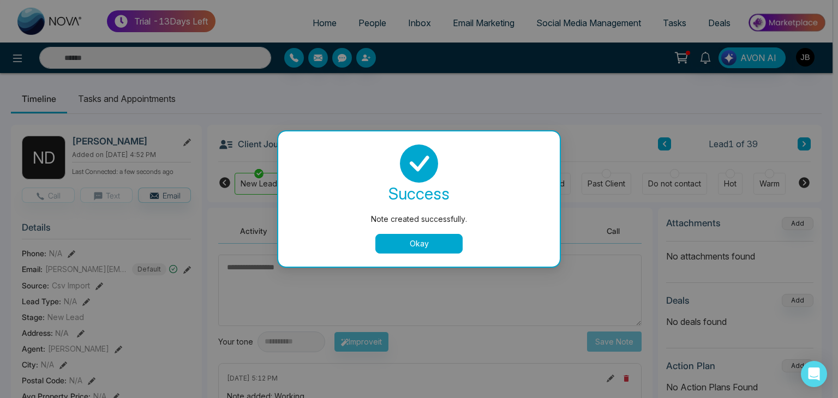
click at [411, 243] on button "Okay" at bounding box center [418, 244] width 87 height 20
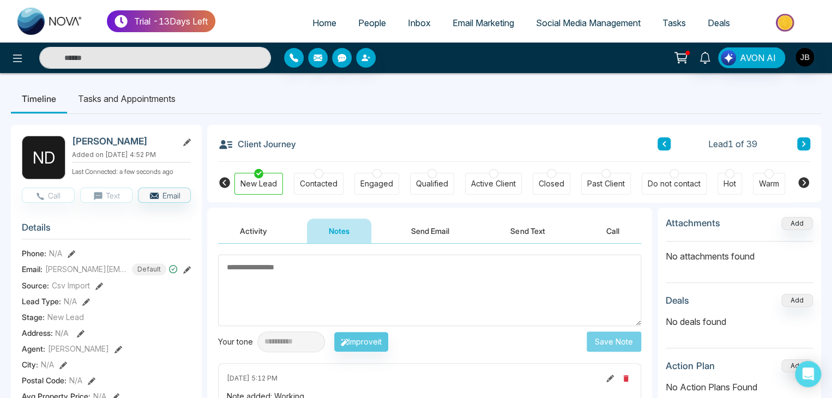
click at [431, 231] on button "Send Email" at bounding box center [430, 231] width 82 height 25
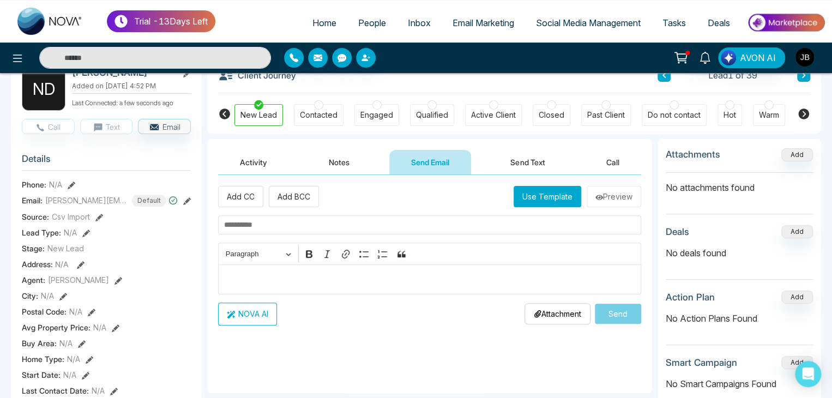
scroll to position [61, 0]
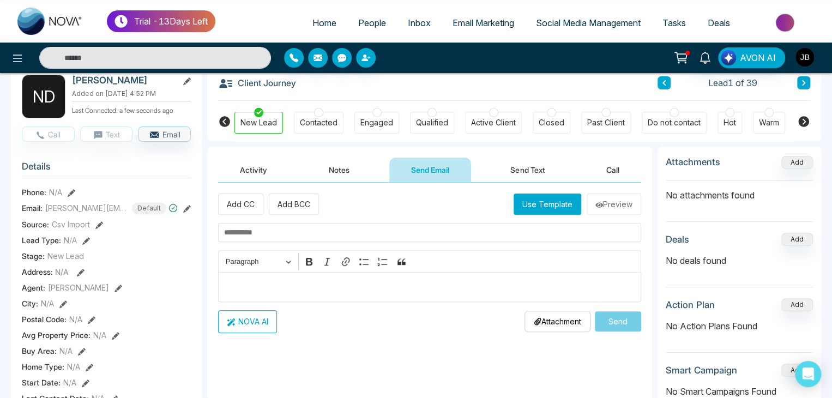
click at [274, 229] on input "text" at bounding box center [429, 232] width 423 height 19
type input "*********"
click at [92, 58] on input "text" at bounding box center [155, 58] width 232 height 22
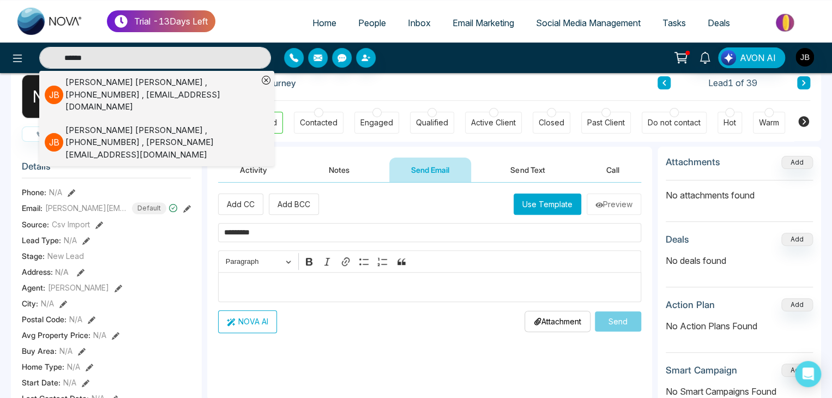
type input "******"
click at [85, 124] on div "Jayesh Badgujar , +918208229192 , Jayesh@mmnovatech.com" at bounding box center [161, 142] width 193 height 37
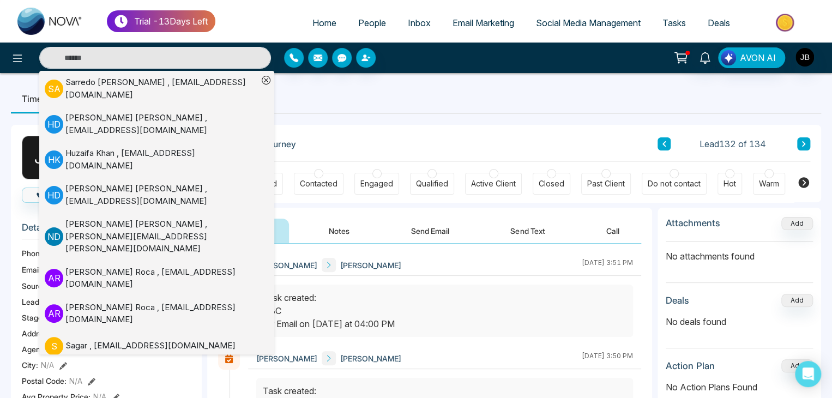
click at [331, 106] on ul "Timeline Tasks and Appointments" at bounding box center [416, 98] width 811 height 29
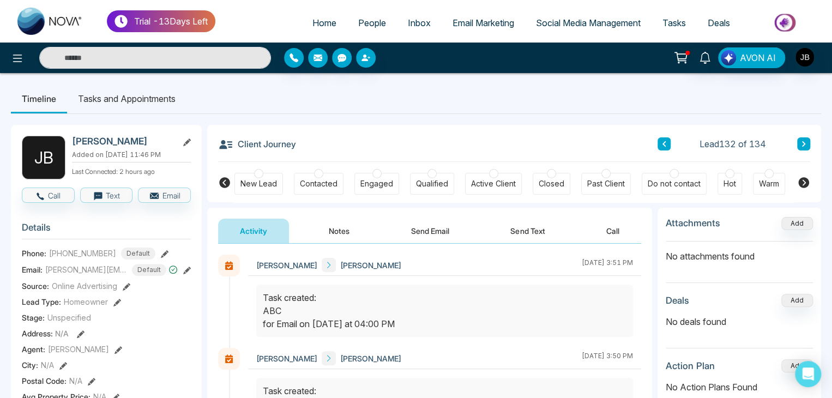
click at [430, 228] on button "Send Email" at bounding box center [430, 231] width 82 height 25
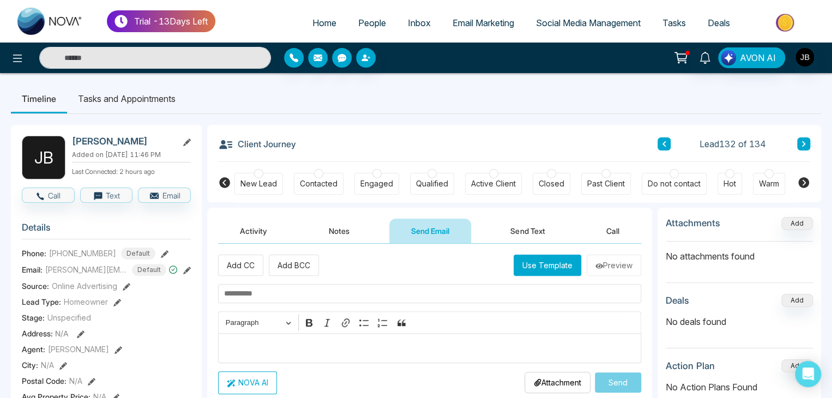
click at [274, 298] on input "text" at bounding box center [429, 293] width 423 height 19
type input "*"
type input "**********"
click at [264, 334] on div "Editor editing area: main" at bounding box center [429, 348] width 423 height 30
click at [528, 265] on button "Use Template" at bounding box center [548, 265] width 68 height 21
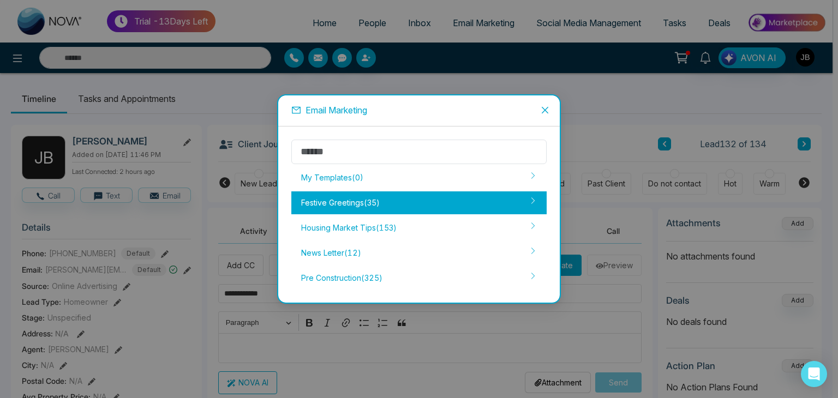
click at [343, 199] on div "Festive Greetings ( 35 )" at bounding box center [418, 202] width 255 height 23
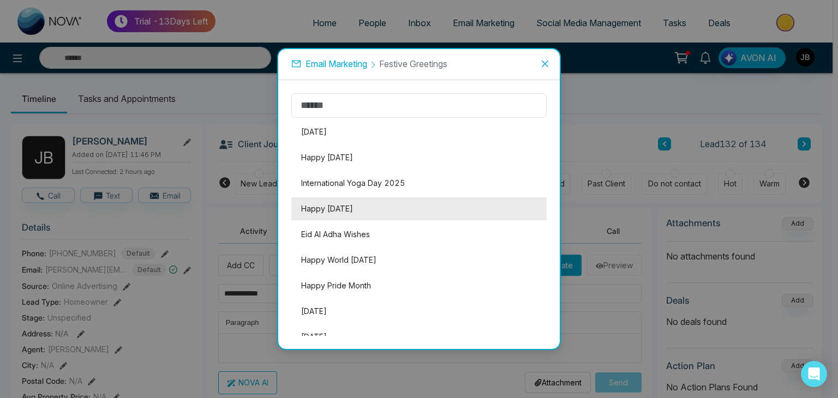
click at [363, 208] on li "Happy Father's Day" at bounding box center [418, 208] width 255 height 23
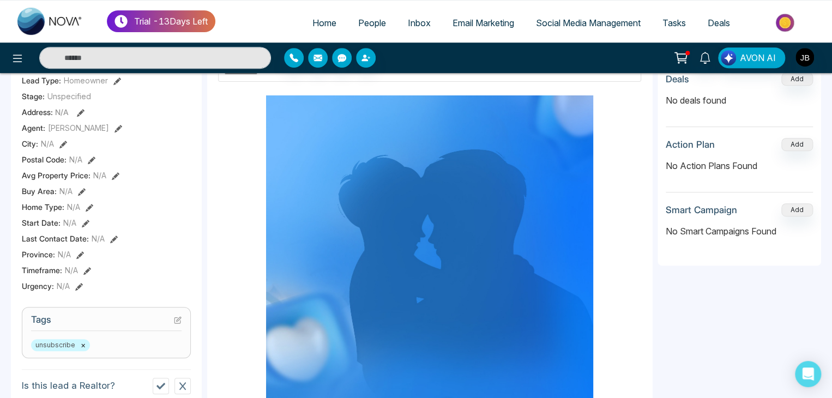
scroll to position [219, 0]
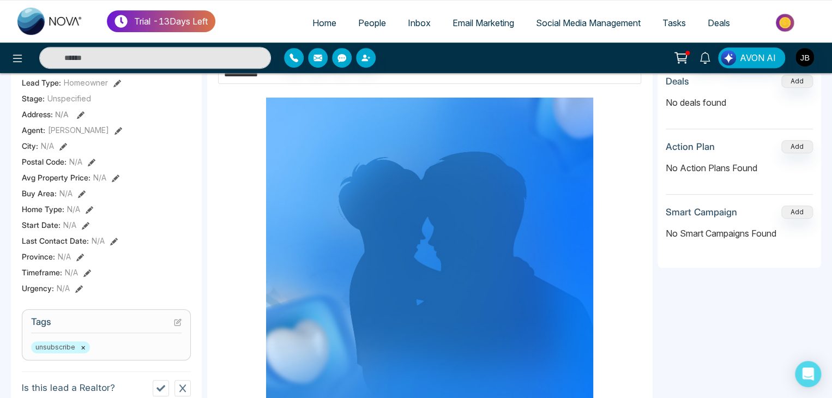
click at [376, 295] on img at bounding box center [429, 398] width 327 height 601
click at [622, 210] on div at bounding box center [429, 398] width 423 height 612
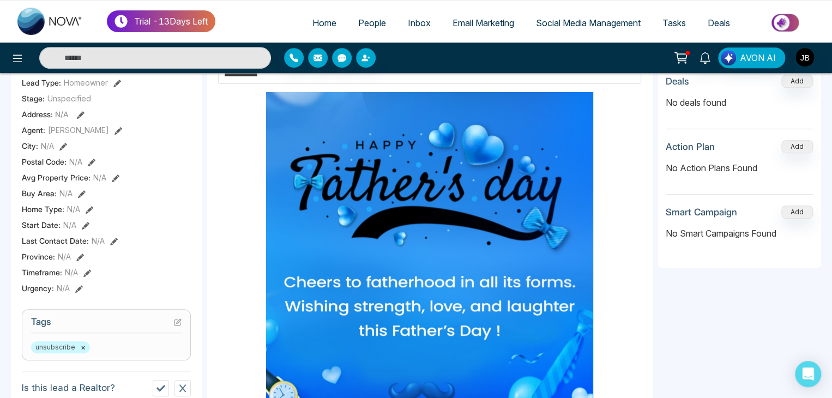
scroll to position [245, 0]
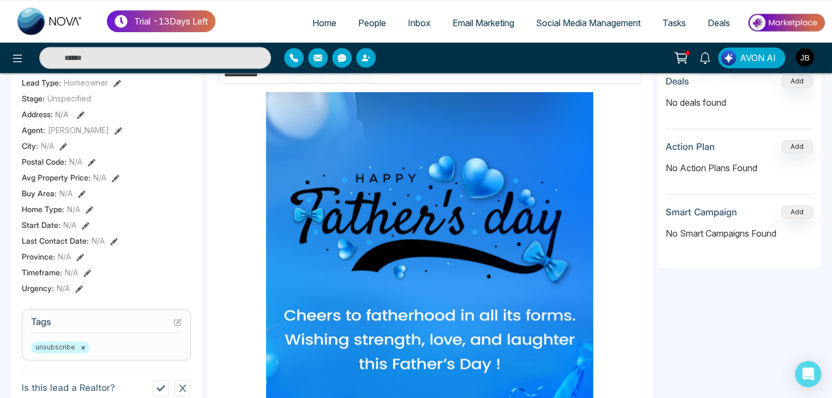
drag, startPoint x: 642, startPoint y: 331, endPoint x: 642, endPoint y: 283, distance: 47.5
click at [642, 283] on div "**********" at bounding box center [429, 347] width 445 height 644
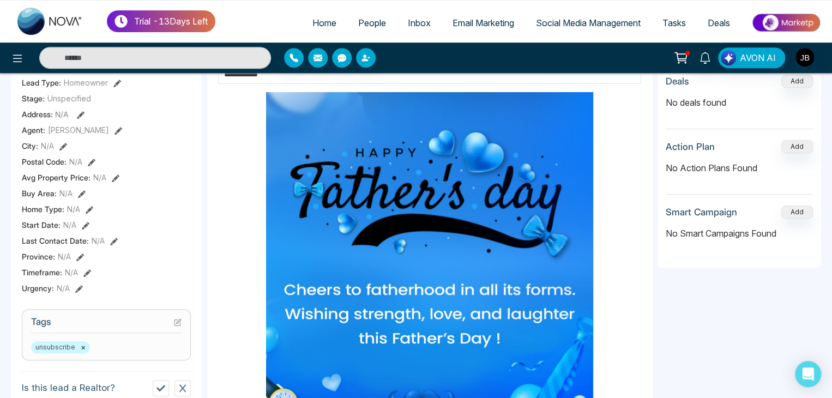
scroll to position [284, 0]
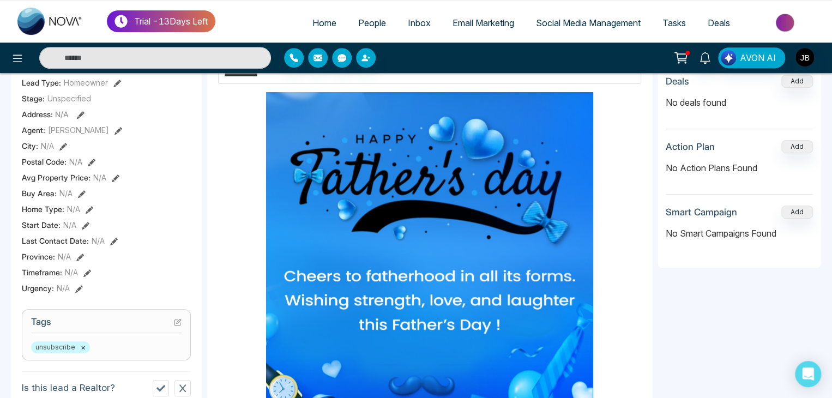
click at [645, 397] on div "**********" at bounding box center [429, 347] width 445 height 644
click at [635, 386] on div "**********" at bounding box center [429, 347] width 445 height 644
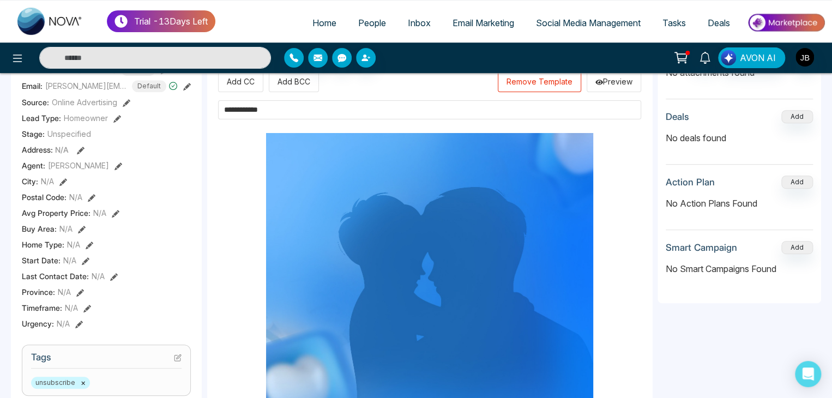
scroll to position [148, 0]
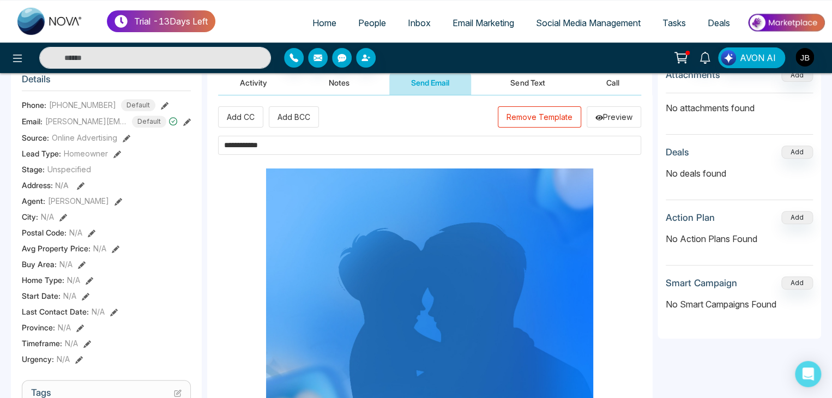
drag, startPoint x: 829, startPoint y: 103, endPoint x: 829, endPoint y: 96, distance: 6.5
click at [829, 97] on div "**********" at bounding box center [416, 343] width 832 height 837
click at [829, 95] on div "**********" at bounding box center [416, 343] width 832 height 837
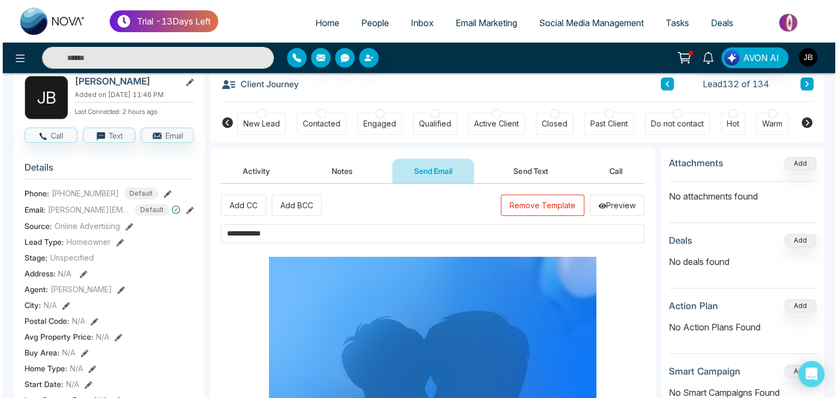
scroll to position [57, 0]
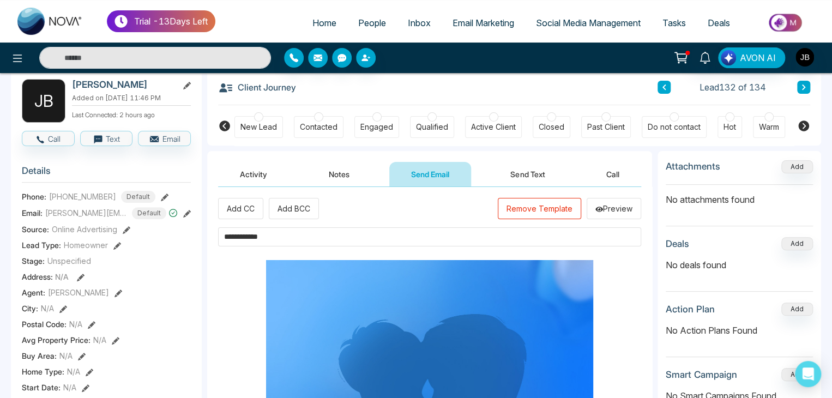
click at [602, 207] on button "Preview" at bounding box center [614, 208] width 55 height 21
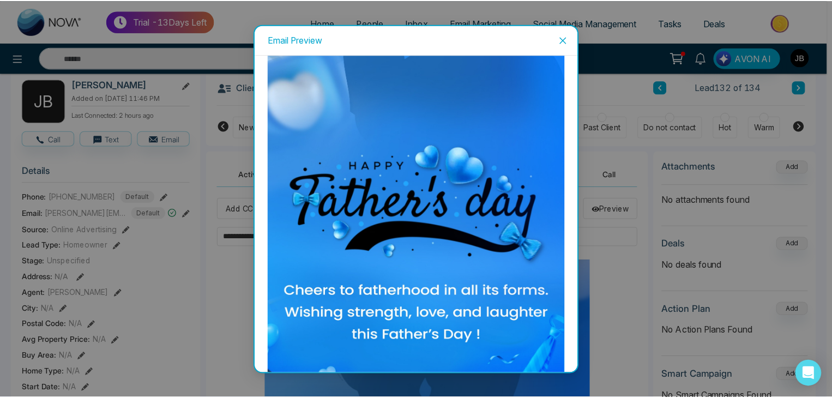
scroll to position [257, 0]
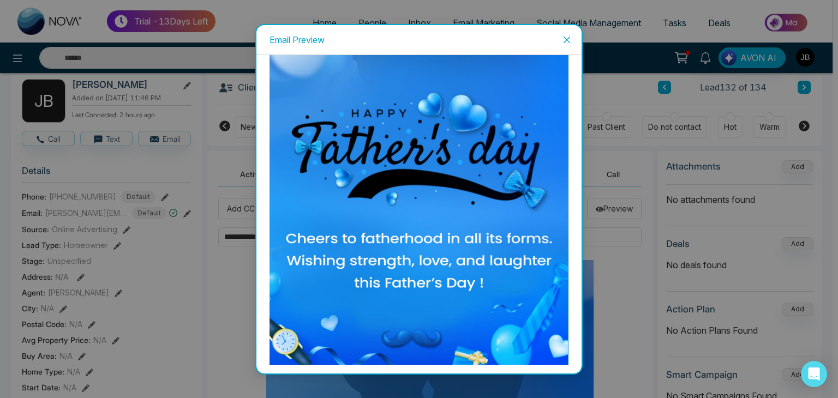
click at [590, 385] on div "Email Preview" at bounding box center [419, 199] width 838 height 398
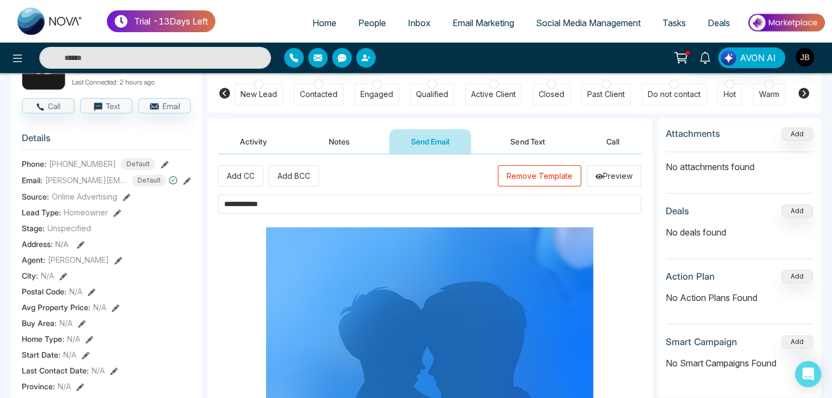
scroll to position [87, 0]
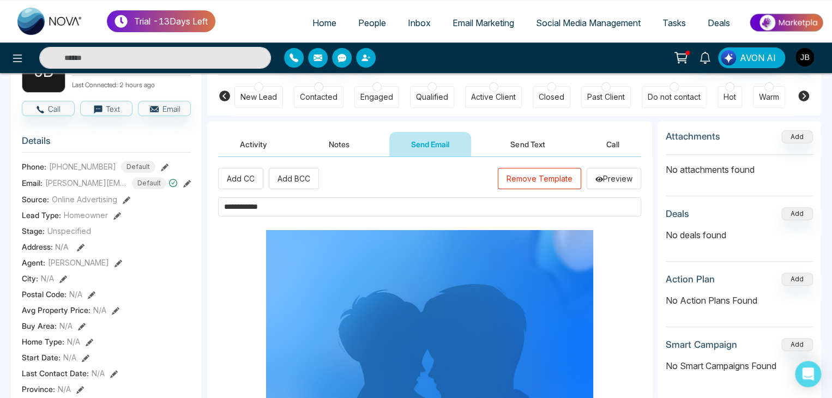
click at [539, 145] on button "Send Text" at bounding box center [528, 144] width 78 height 25
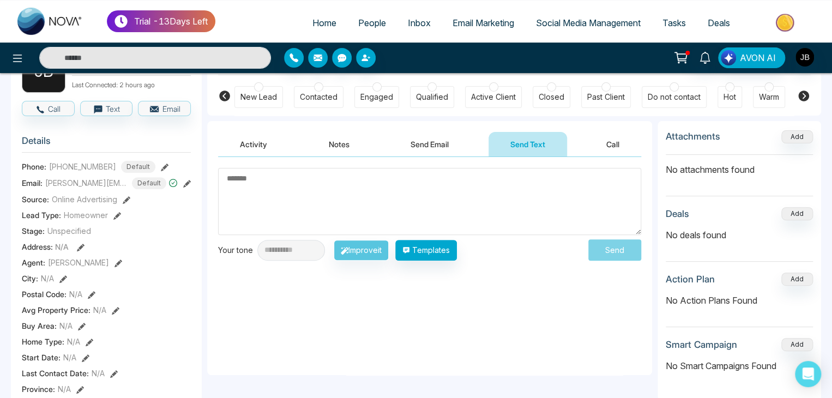
click at [423, 145] on button "Send Email" at bounding box center [430, 144] width 82 height 25
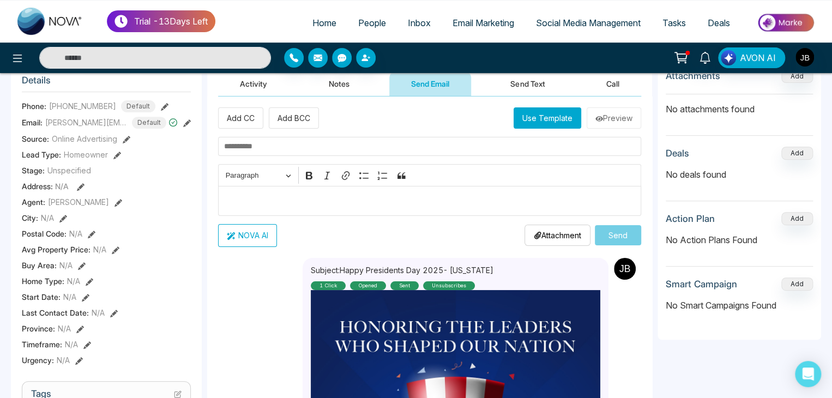
scroll to position [145, 0]
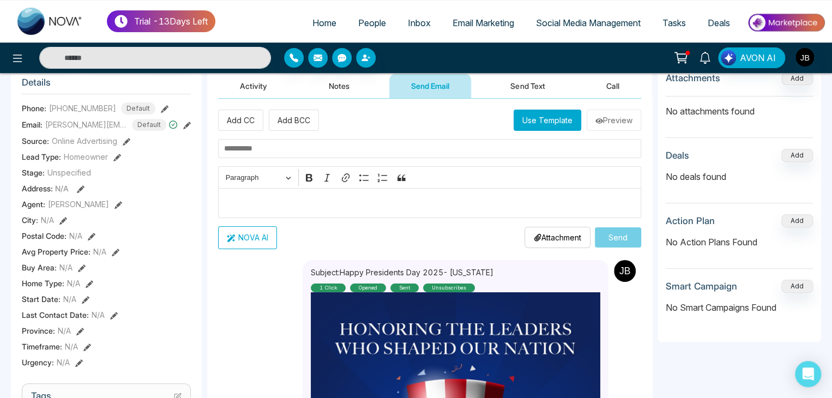
click at [289, 141] on input "text" at bounding box center [429, 148] width 423 height 19
click at [556, 116] on button "Use Template" at bounding box center [548, 120] width 68 height 21
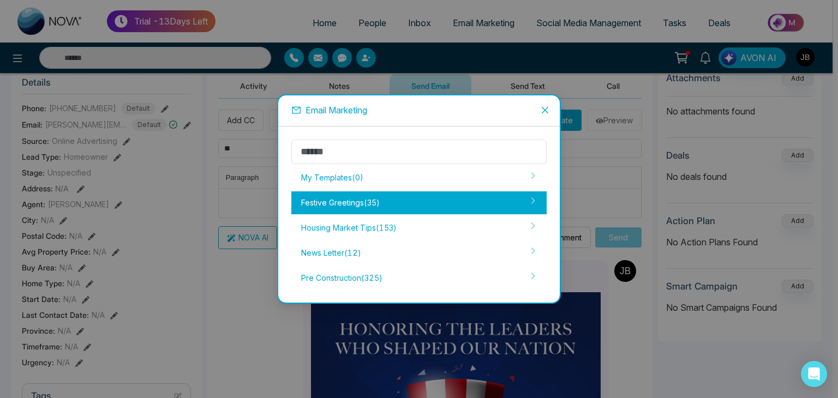
click at [352, 207] on div "Festive Greetings ( 35 )" at bounding box center [418, 202] width 255 height 23
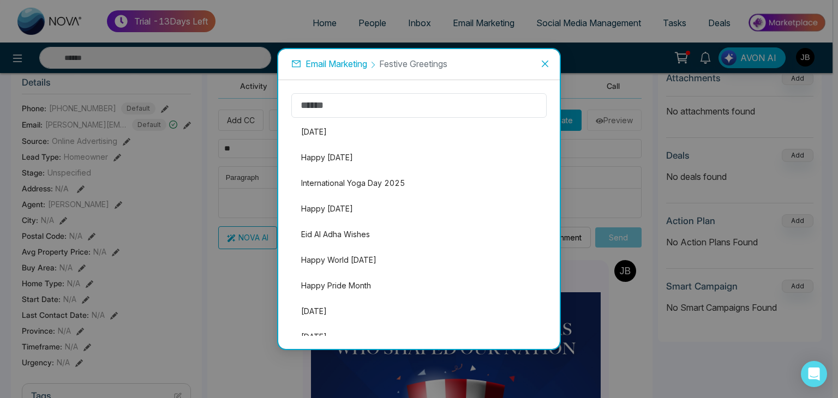
click at [352, 207] on li "Happy Father's Day" at bounding box center [418, 208] width 255 height 23
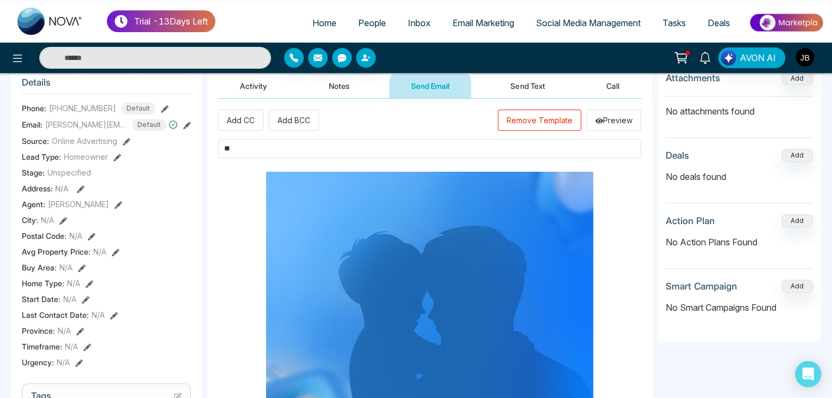
click at [244, 143] on input "**" at bounding box center [429, 148] width 423 height 19
type input "*"
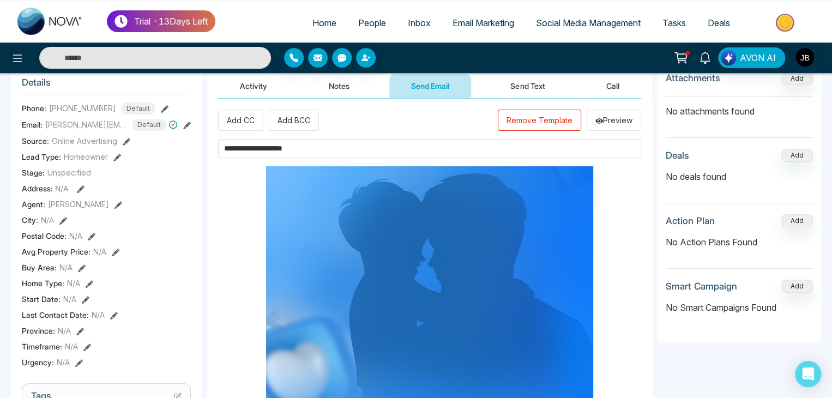
type input "**********"
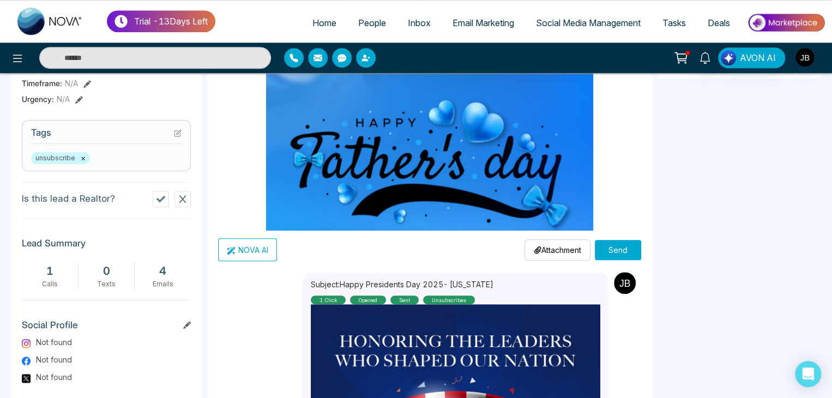
scroll to position [411, 0]
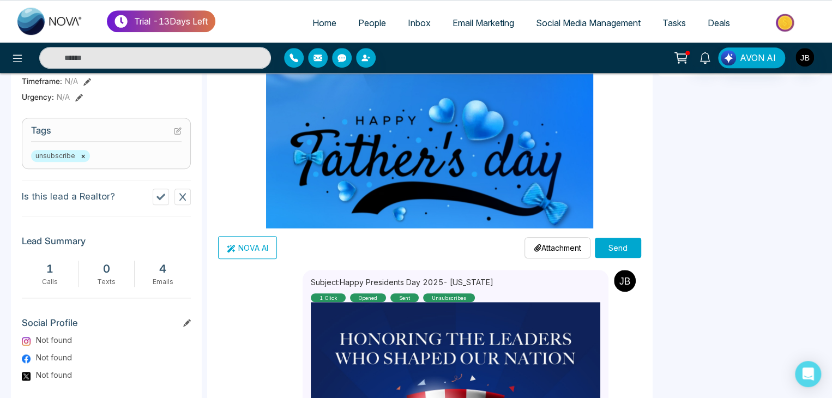
click at [248, 248] on button "NOVA AI" at bounding box center [247, 247] width 59 height 23
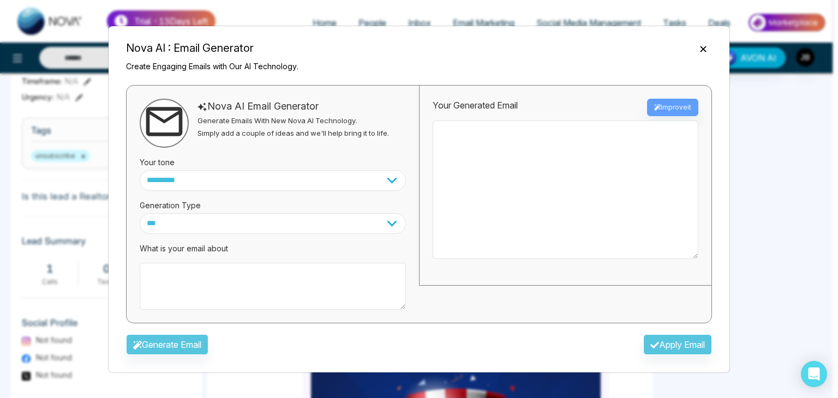
click at [706, 52] on icon "Close" at bounding box center [703, 49] width 11 height 11
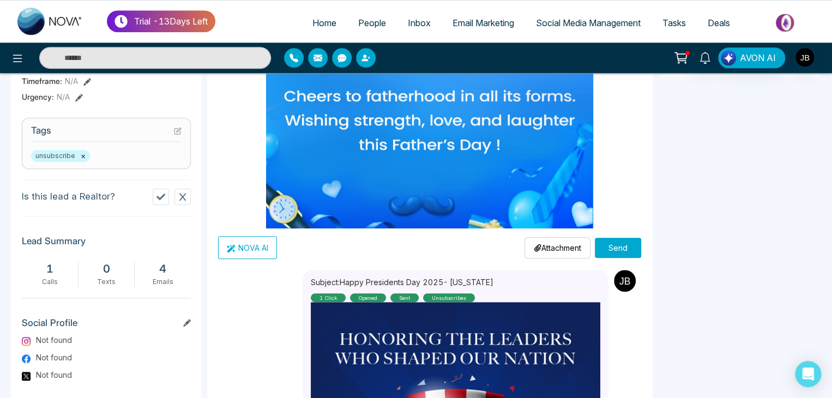
scroll to position [284, 0]
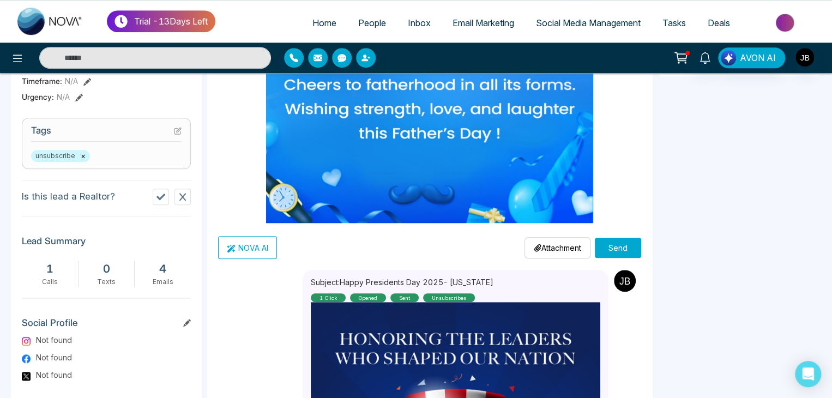
click at [632, 232] on div "**********" at bounding box center [429, 51] width 423 height 415
click at [609, 242] on button "Send" at bounding box center [618, 248] width 46 height 20
click at [609, 244] on button "Send" at bounding box center [618, 248] width 46 height 20
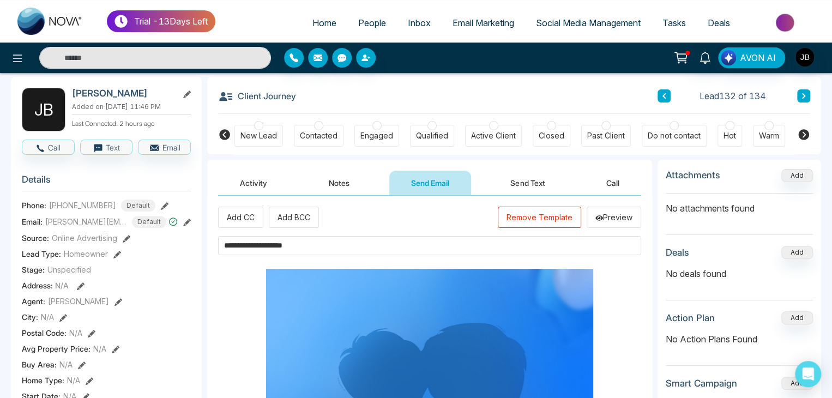
scroll to position [47, 0]
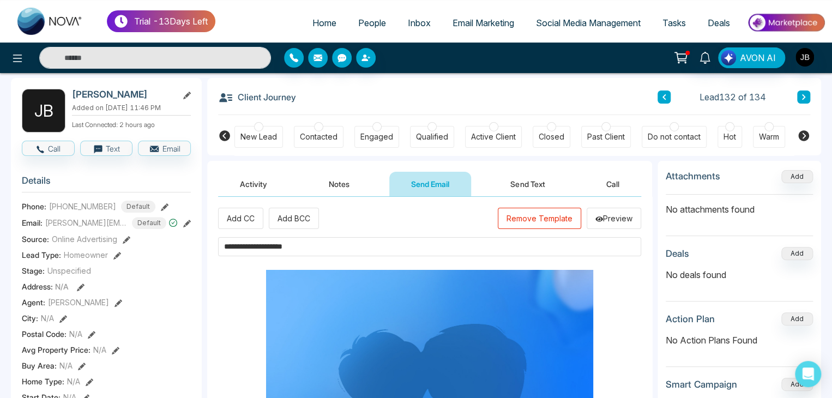
click at [830, 28] on div "Trial - 13 Days Left Home People Inbox Email Marketing Social Media Management …" at bounding box center [416, 21] width 832 height 43
click at [365, 20] on span "People" at bounding box center [372, 22] width 28 height 11
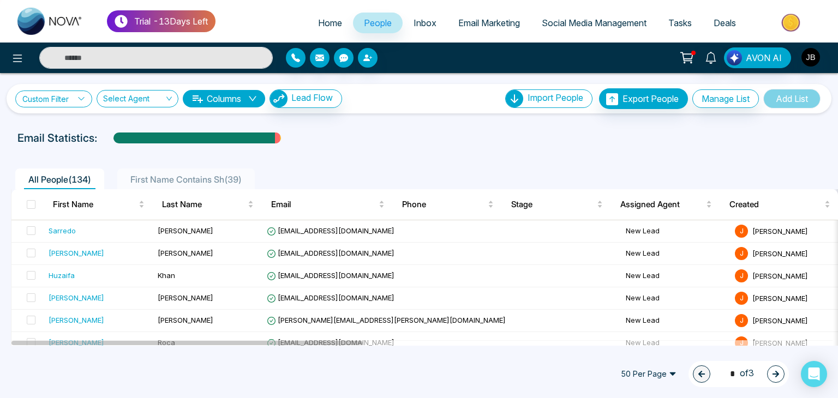
click at [82, 101] on icon at bounding box center [81, 99] width 8 height 8
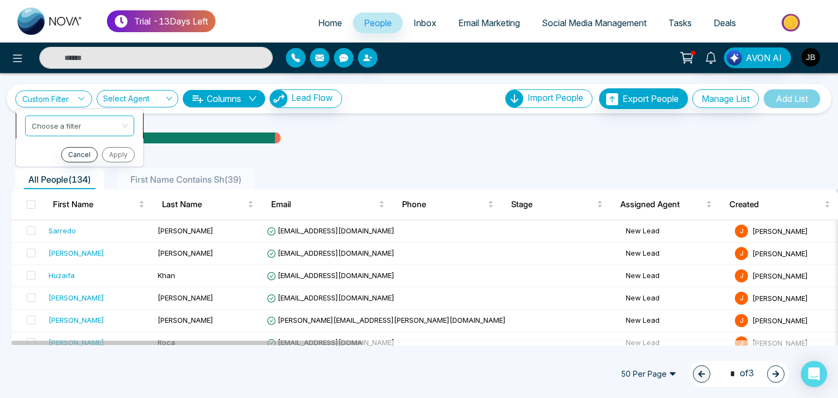
click at [120, 121] on div "Choose a filter" at bounding box center [79, 125] width 109 height 21
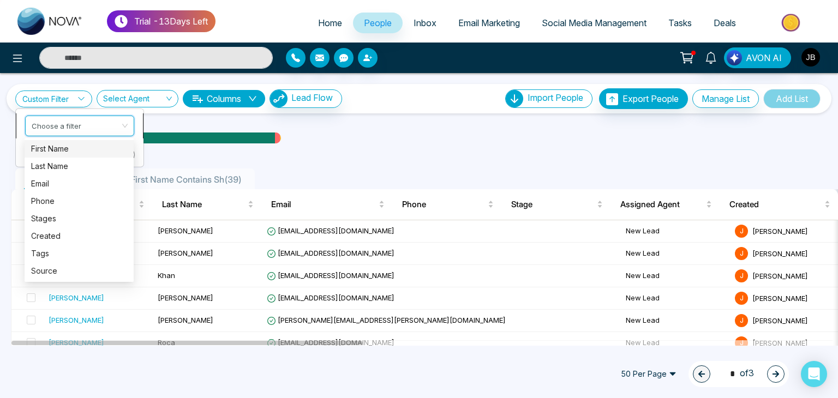
click at [98, 119] on input "search" at bounding box center [76, 124] width 88 height 16
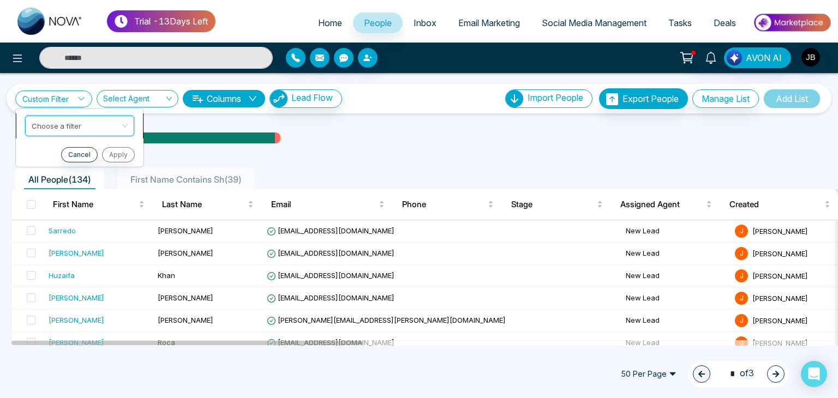
click at [98, 119] on input "search" at bounding box center [76, 124] width 88 height 16
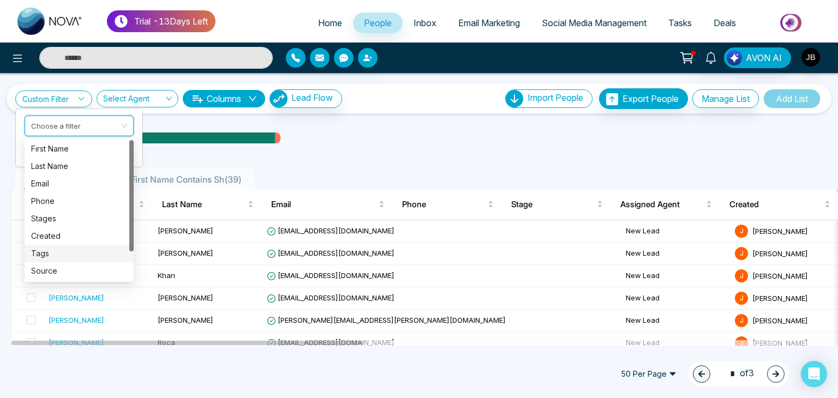
click at [46, 257] on div "Tags" at bounding box center [79, 254] width 96 height 12
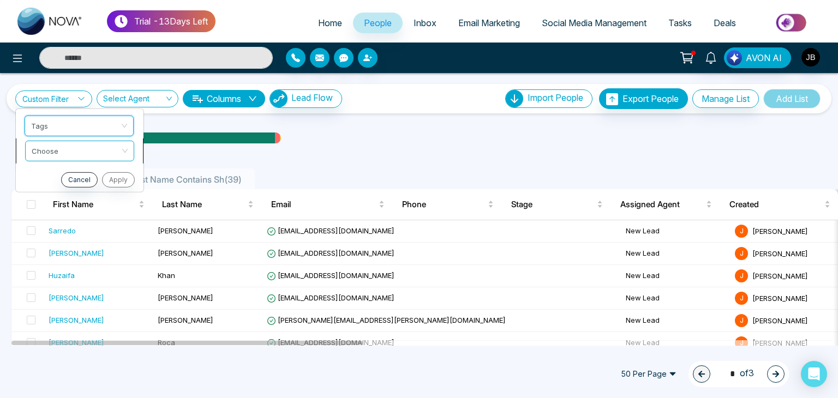
click at [78, 150] on input "search" at bounding box center [76, 149] width 88 height 16
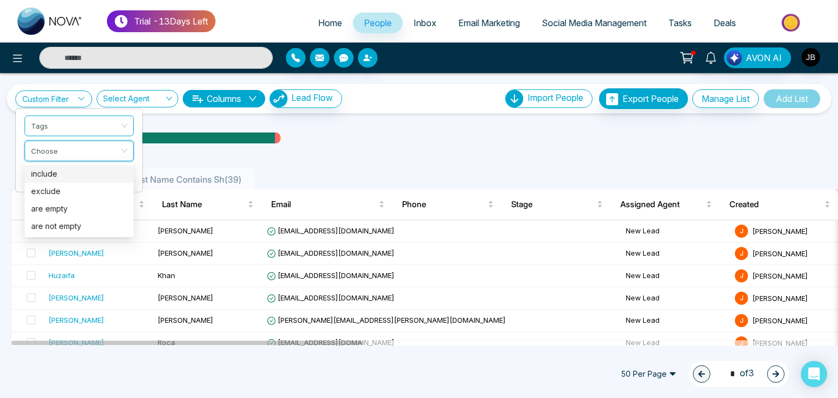
click at [49, 174] on div "include" at bounding box center [79, 174] width 96 height 12
click at [62, 175] on input "search" at bounding box center [76, 174] width 88 height 16
click at [44, 197] on div "jira" at bounding box center [79, 199] width 96 height 12
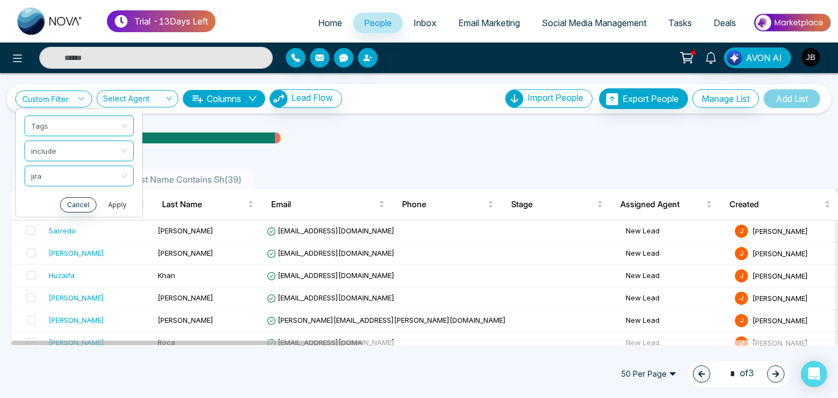
click at [117, 203] on button "Apply" at bounding box center [117, 204] width 33 height 15
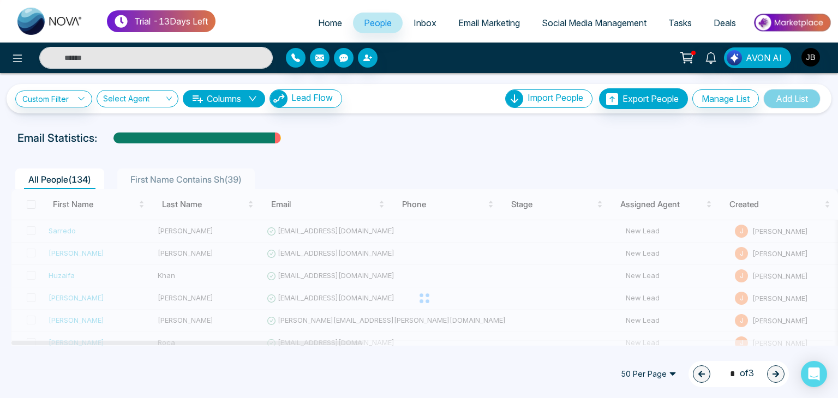
click at [29, 203] on div at bounding box center [424, 298] width 827 height 218
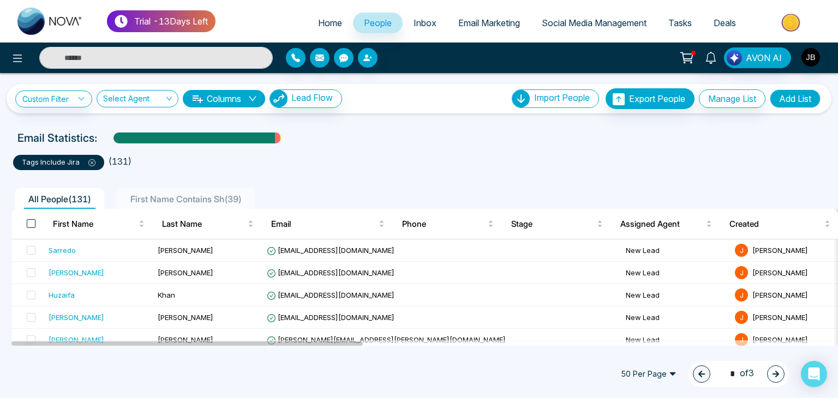
click at [35, 222] on span at bounding box center [31, 223] width 9 height 9
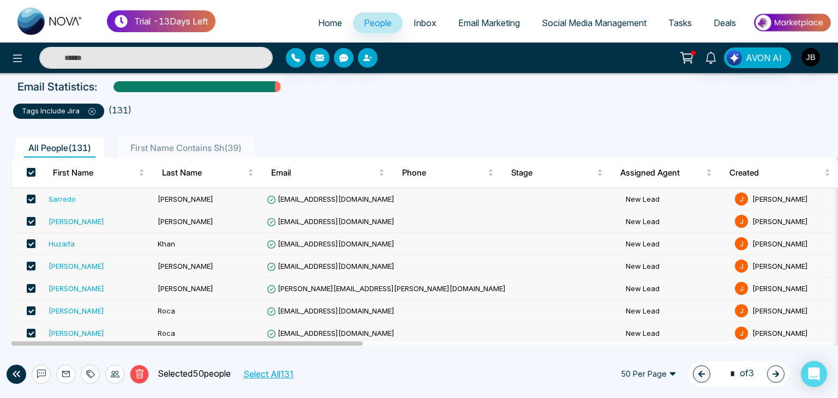
scroll to position [49, 0]
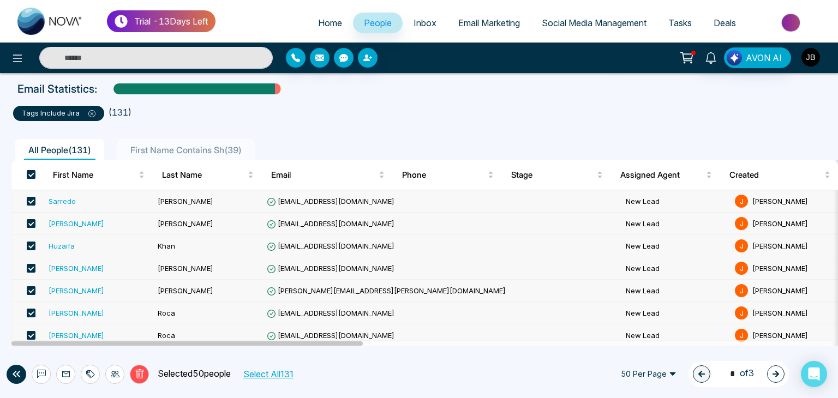
click at [809, 59] on img "button" at bounding box center [810, 57] width 19 height 19
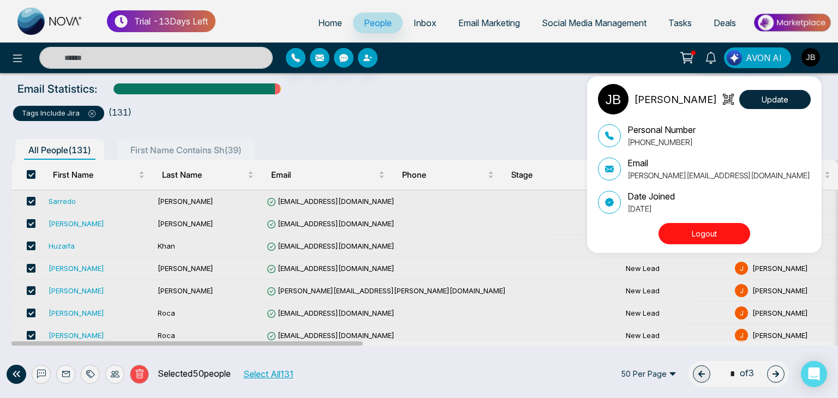
click at [438, 126] on div "Jayesh Satish Badgujar Update Personal Number +918208229191 Email Jayesh@mmnova…" at bounding box center [419, 199] width 838 height 398
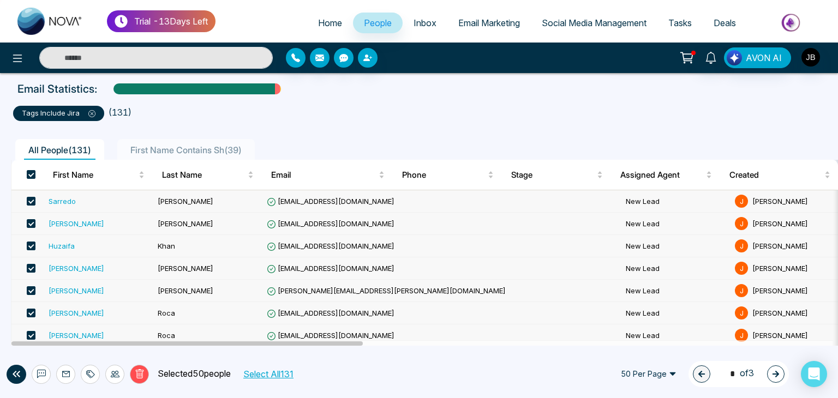
scroll to position [0, 0]
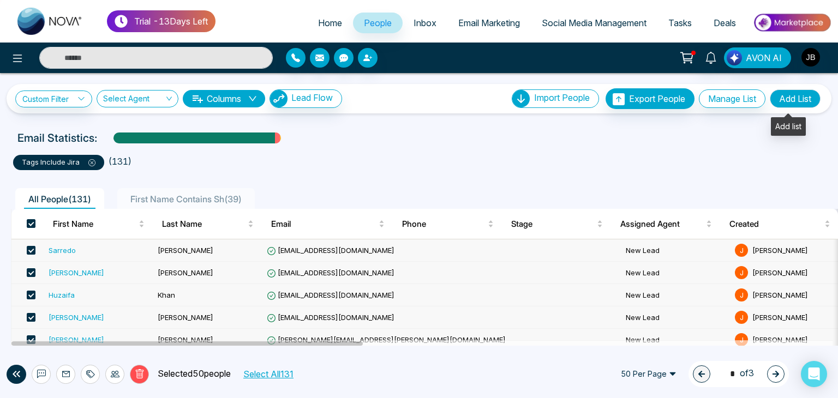
click at [792, 99] on button "Add List" at bounding box center [795, 98] width 51 height 19
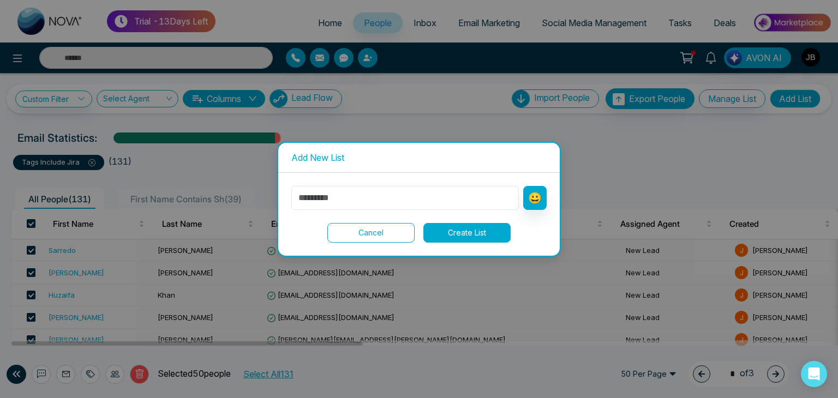
click at [327, 198] on input "text" at bounding box center [404, 198] width 227 height 24
type input "**********"
click at [453, 234] on button "Create List" at bounding box center [466, 233] width 87 height 20
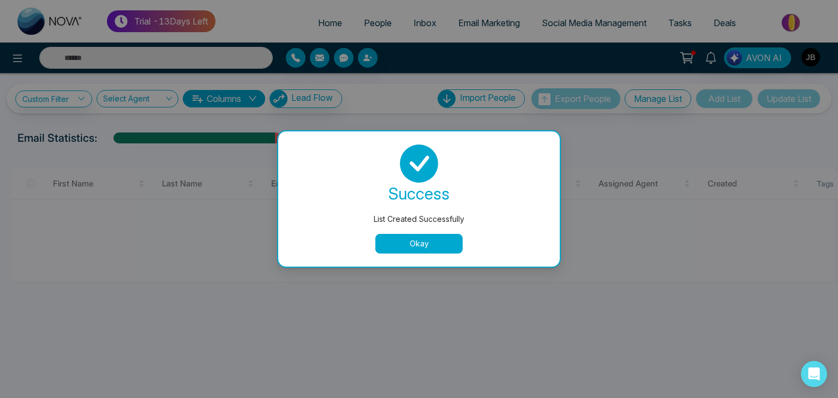
click at [417, 247] on button "Okay" at bounding box center [418, 244] width 87 height 20
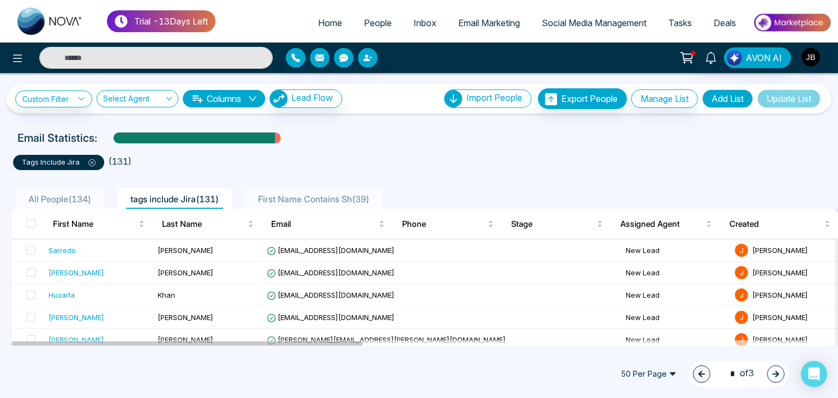
click at [196, 199] on span "tags include Jira ( 131 )" at bounding box center [174, 199] width 97 height 11
click at [28, 225] on span at bounding box center [31, 223] width 9 height 9
click at [24, 220] on th at bounding box center [27, 224] width 33 height 31
click at [26, 221] on th at bounding box center [27, 224] width 33 height 31
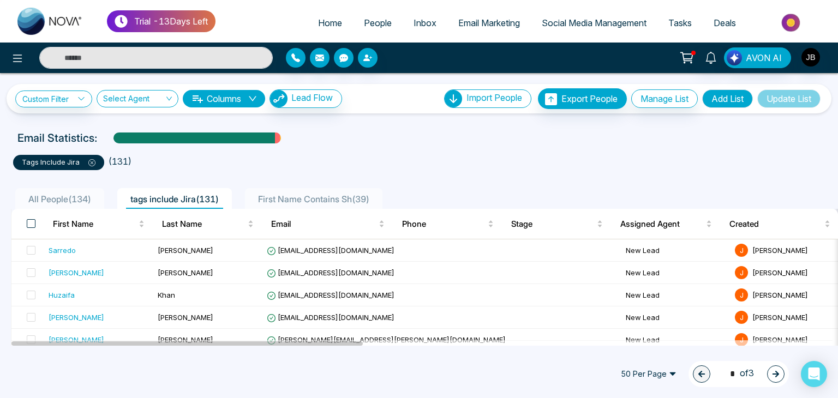
click at [28, 224] on span at bounding box center [31, 223] width 9 height 9
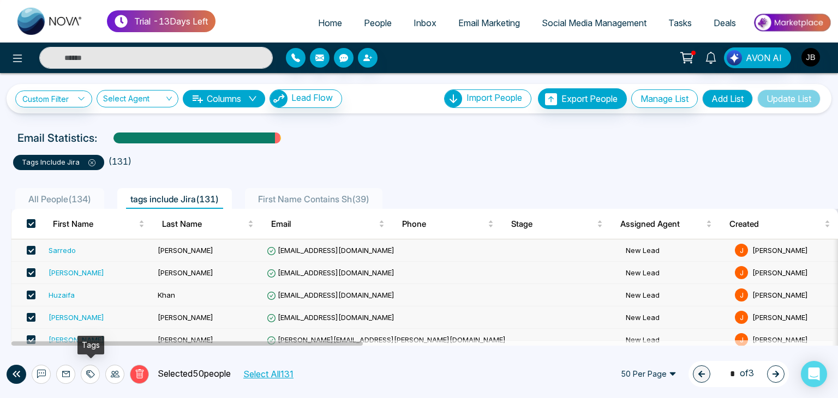
click at [92, 370] on icon at bounding box center [90, 374] width 9 height 9
click at [73, 331] on link "Add Tags" at bounding box center [63, 332] width 35 height 9
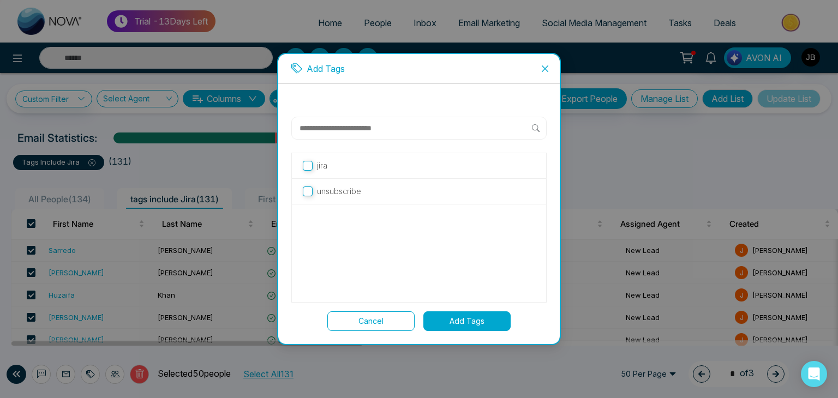
click at [465, 315] on button "Add Tags" at bounding box center [466, 321] width 87 height 20
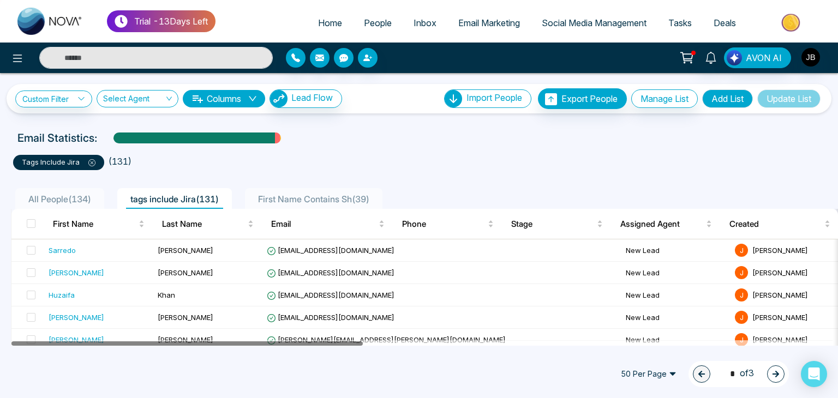
click at [351, 341] on div at bounding box center [186, 343] width 351 height 4
drag, startPoint x: 351, startPoint y: 341, endPoint x: 425, endPoint y: 337, distance: 74.3
click at [352, 341] on div at bounding box center [186, 343] width 351 height 4
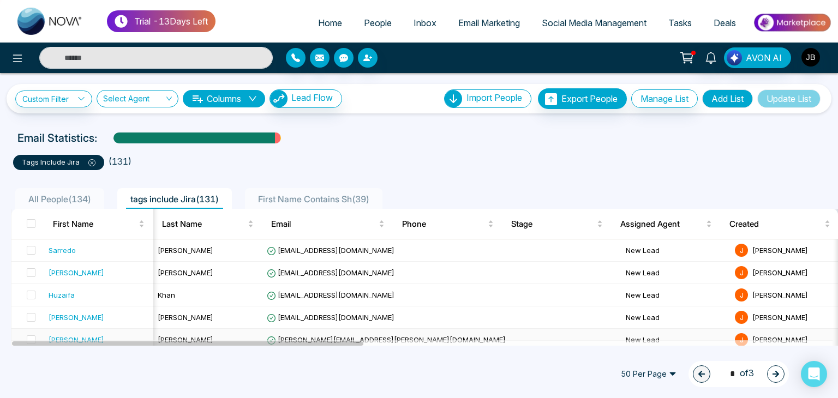
scroll to position [0, 1]
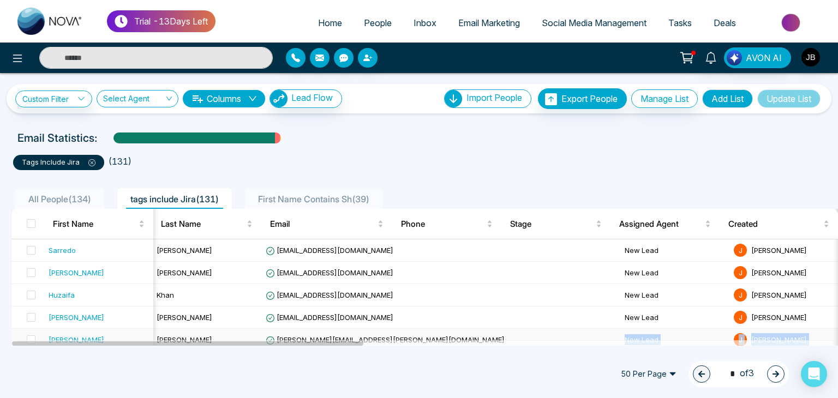
drag, startPoint x: 425, startPoint y: 337, endPoint x: 458, endPoint y: 334, distance: 32.8
click at [382, 342] on div at bounding box center [421, 342] width 821 height 5
drag, startPoint x: 328, startPoint y: 340, endPoint x: 442, endPoint y: 343, distance: 114.0
click at [442, 343] on div at bounding box center [421, 342] width 821 height 5
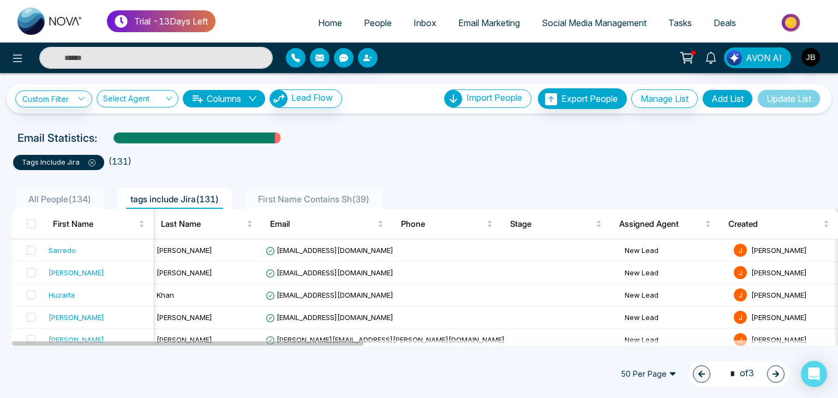
drag, startPoint x: 327, startPoint y: 340, endPoint x: 419, endPoint y: 343, distance: 92.8
click at [419, 343] on div at bounding box center [421, 342] width 821 height 5
click at [774, 373] on icon "button" at bounding box center [776, 374] width 8 height 8
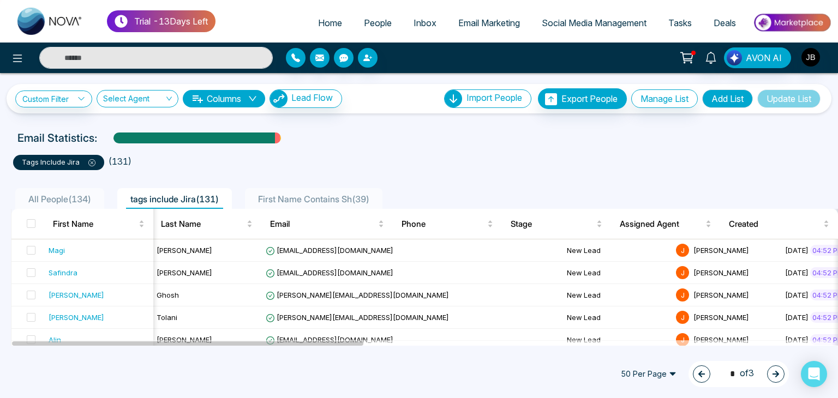
click at [774, 373] on icon "button" at bounding box center [776, 374] width 8 height 8
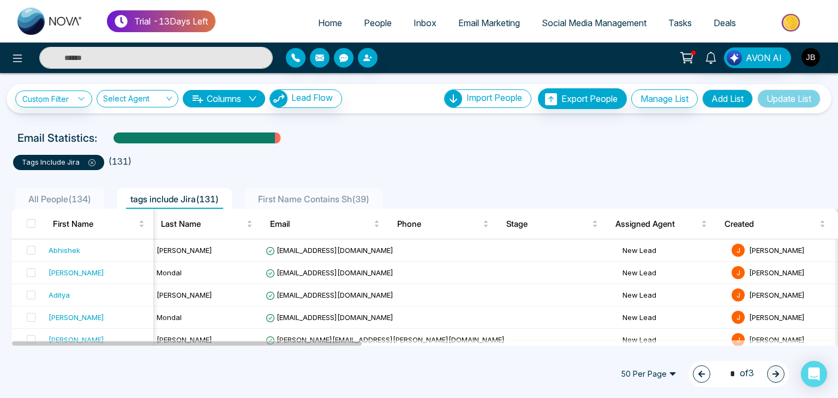
click at [698, 370] on icon "button" at bounding box center [702, 374] width 8 height 8
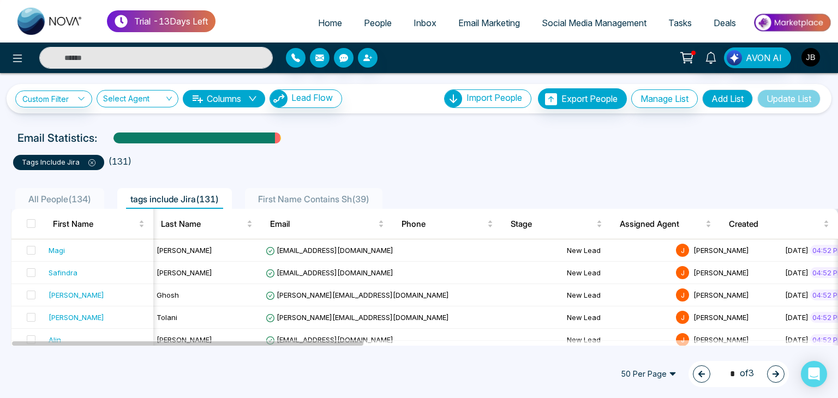
click at [698, 370] on icon "button" at bounding box center [702, 374] width 8 height 8
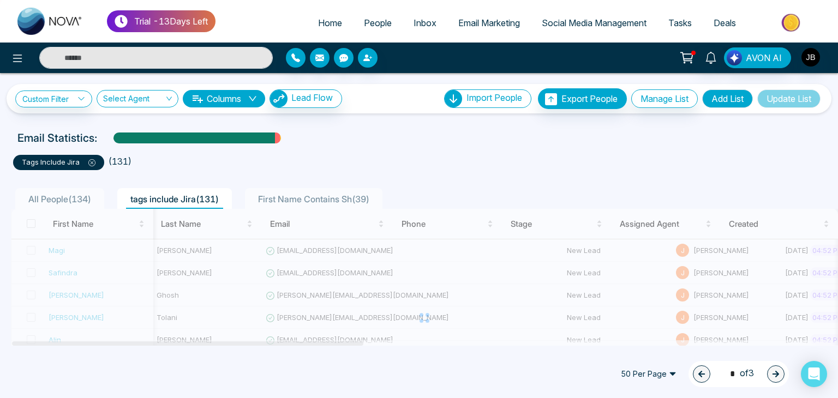
type input "*"
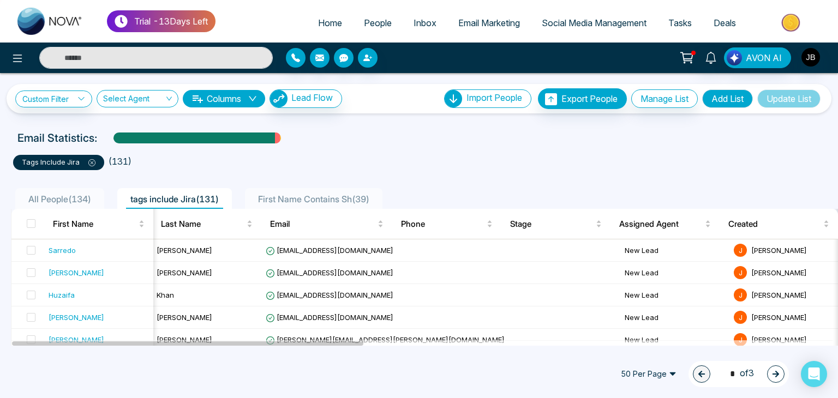
drag, startPoint x: 334, startPoint y: 340, endPoint x: 377, endPoint y: 344, distance: 43.3
click at [377, 344] on div at bounding box center [421, 342] width 821 height 5
click at [350, 343] on div at bounding box center [187, 343] width 351 height 4
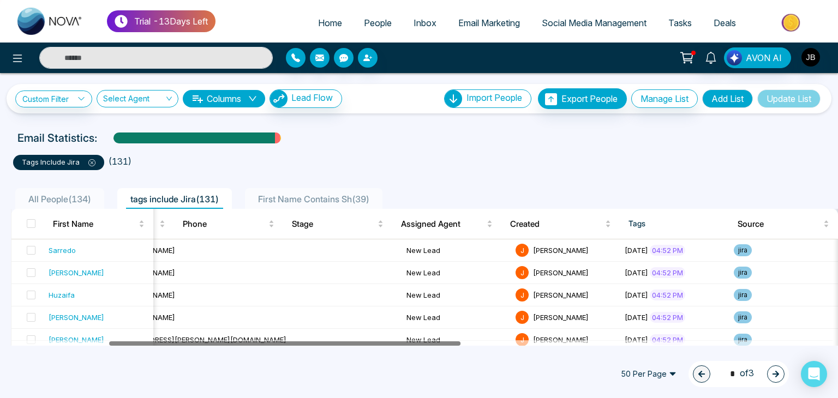
scroll to position [0, 0]
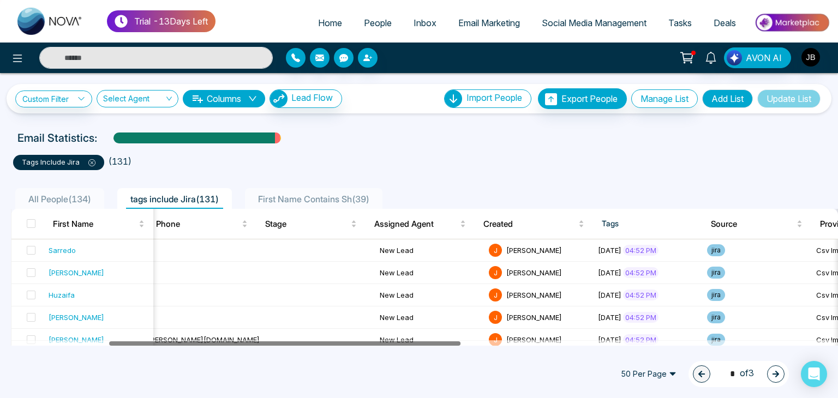
drag, startPoint x: 383, startPoint y: 343, endPoint x: 474, endPoint y: 345, distance: 90.6
click at [462, 345] on div at bounding box center [421, 342] width 821 height 5
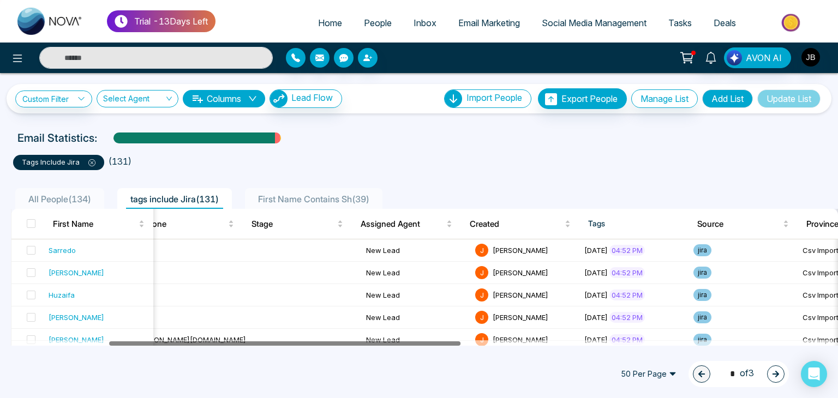
drag, startPoint x: 474, startPoint y: 345, endPoint x: 480, endPoint y: 345, distance: 6.0
click at [479, 345] on div at bounding box center [421, 342] width 821 height 5
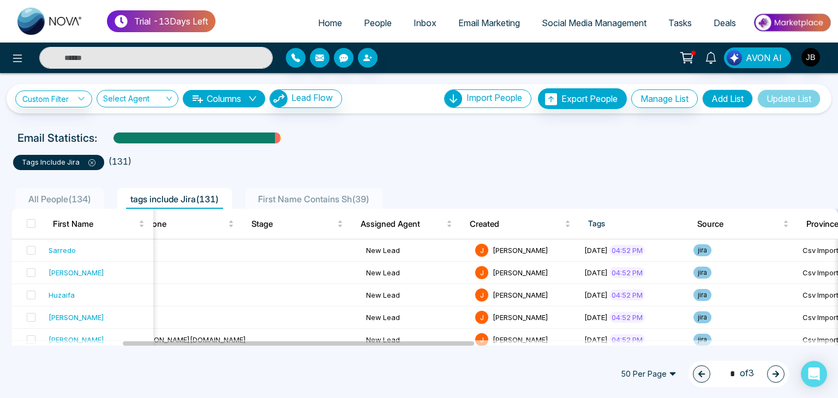
click at [482, 345] on div at bounding box center [421, 342] width 821 height 5
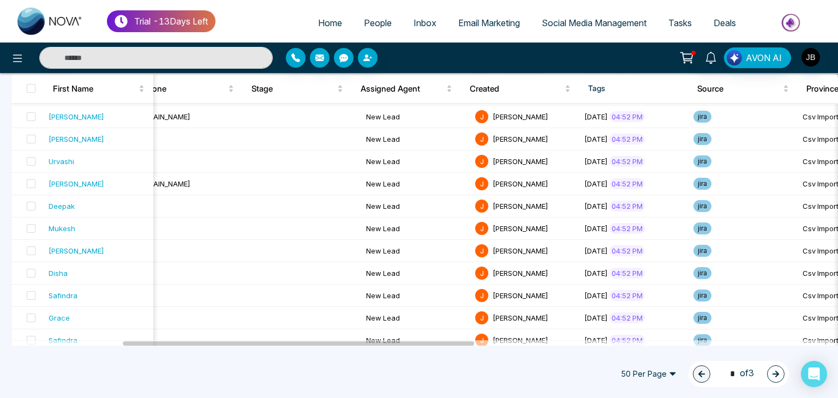
scroll to position [1012, 0]
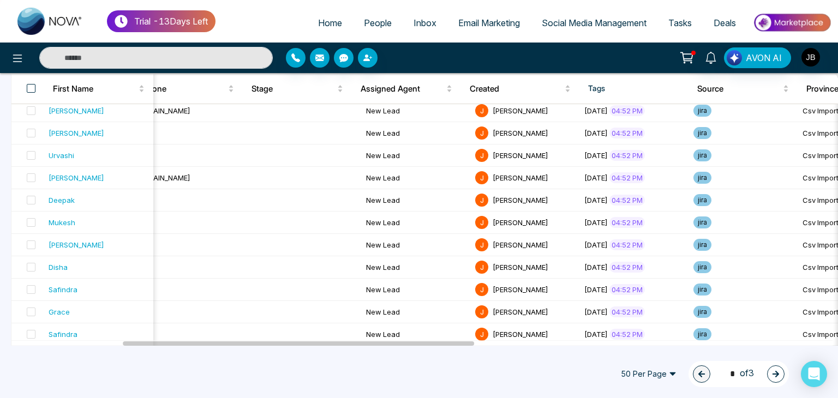
click at [28, 88] on span at bounding box center [31, 88] width 9 height 9
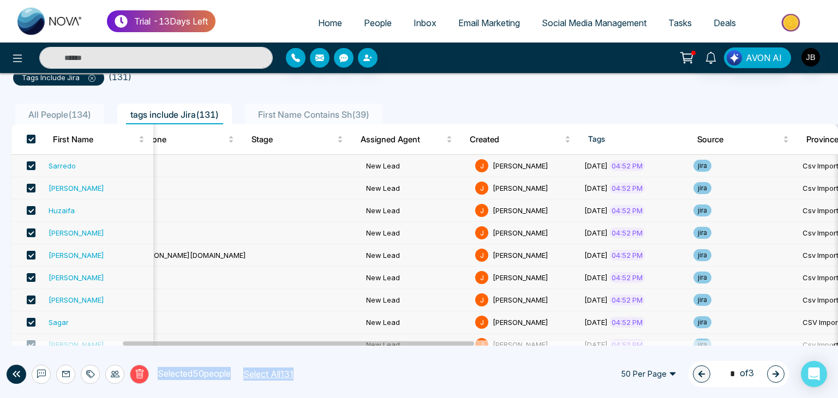
scroll to position [72, 0]
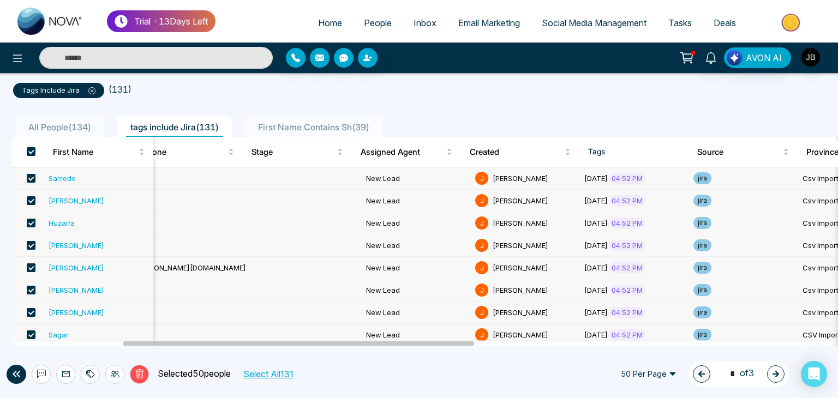
click at [304, 128] on span "First Name Contains Sh ( 39 )" at bounding box center [314, 127] width 120 height 11
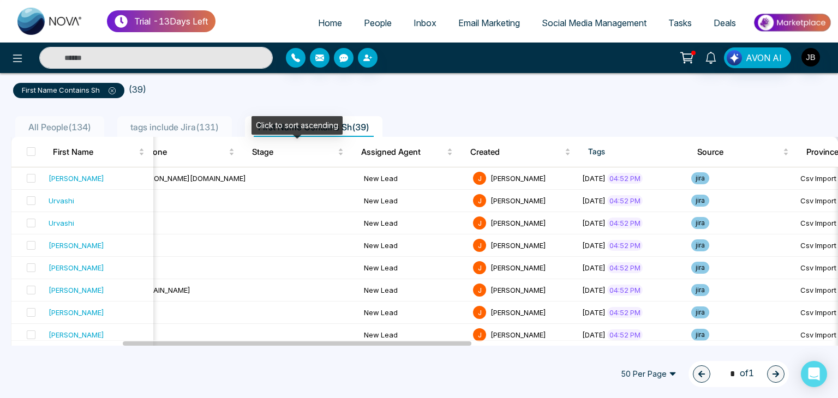
click at [292, 127] on div "Click to sort ascending" at bounding box center [296, 125] width 91 height 19
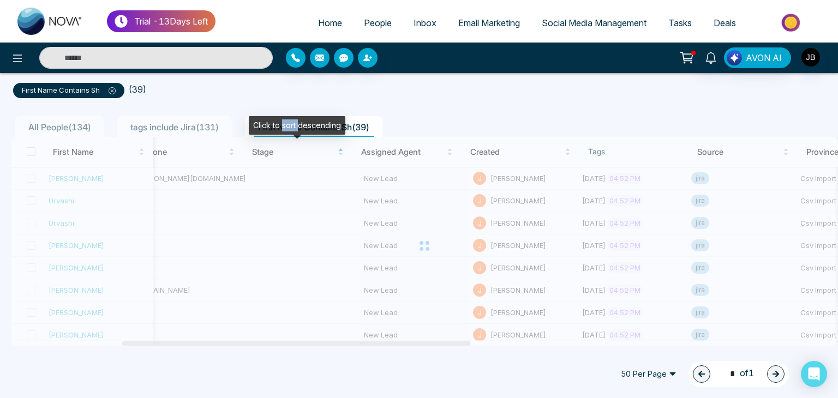
click at [292, 127] on div "Click to sort descending" at bounding box center [297, 125] width 97 height 19
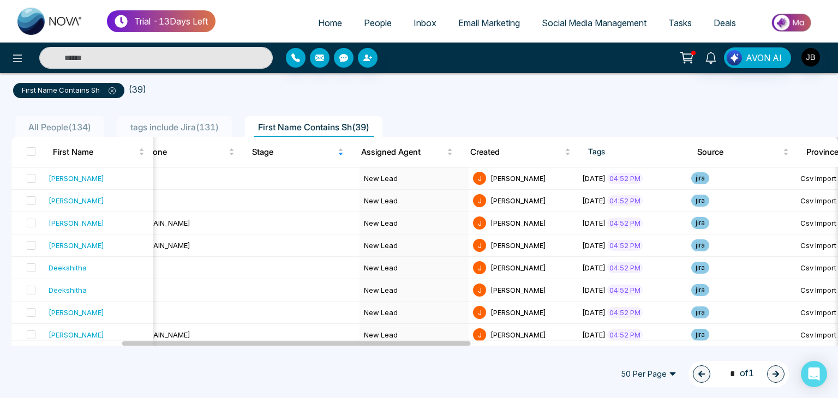
click at [367, 127] on span "First Name Contains Sh ( 39 )" at bounding box center [314, 127] width 120 height 11
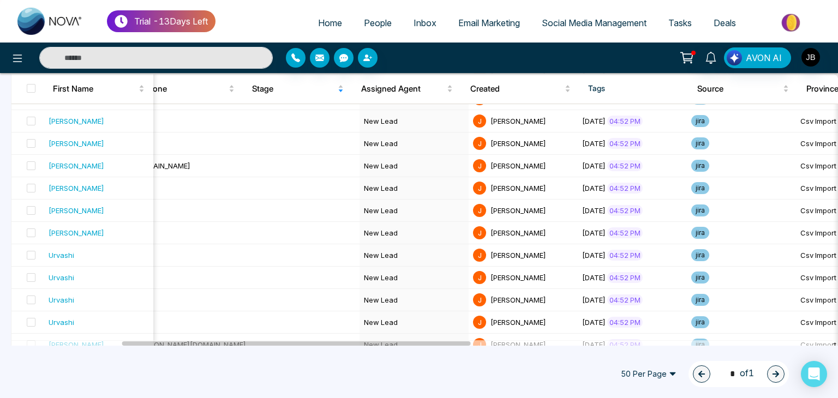
scroll to position [767, 0]
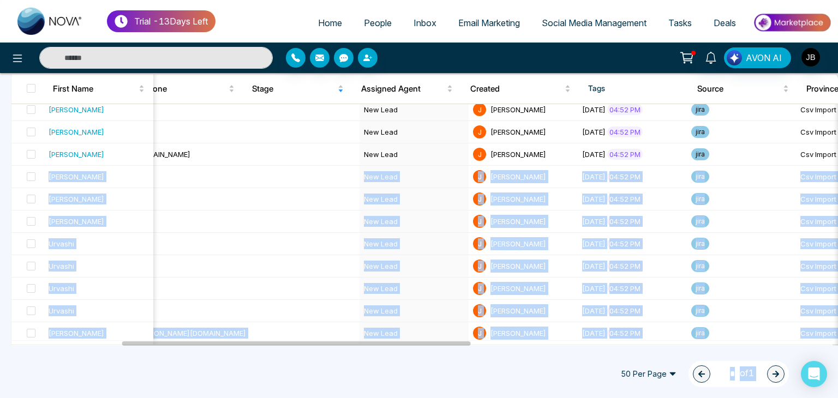
drag, startPoint x: 836, startPoint y: 351, endPoint x: 837, endPoint y: 145, distance: 206.7
click at [837, 145] on div "Custom Filter Choose a filter Cancel Apply Select Agent Columns Lead Flow Impor…" at bounding box center [419, 209] width 838 height 273
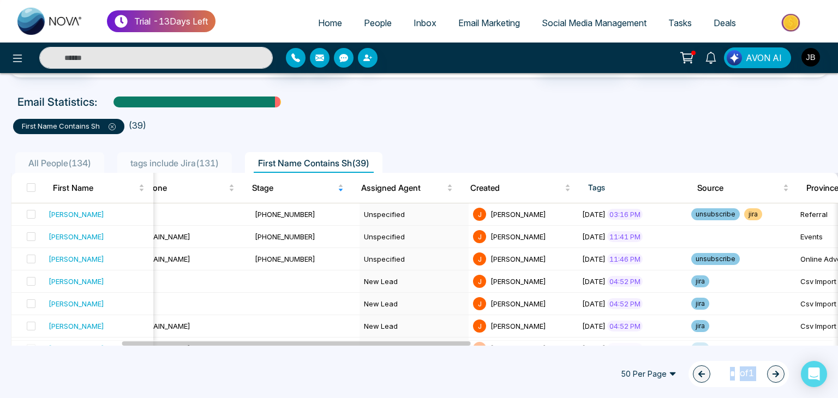
scroll to position [31, 0]
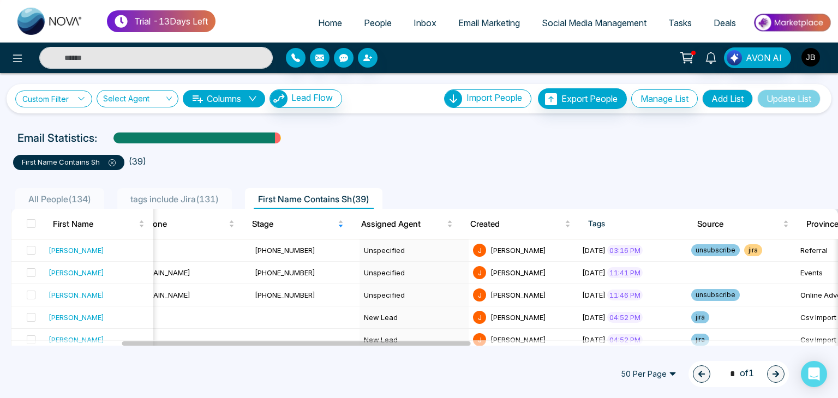
click at [77, 94] on link "Custom Filter" at bounding box center [53, 99] width 77 height 17
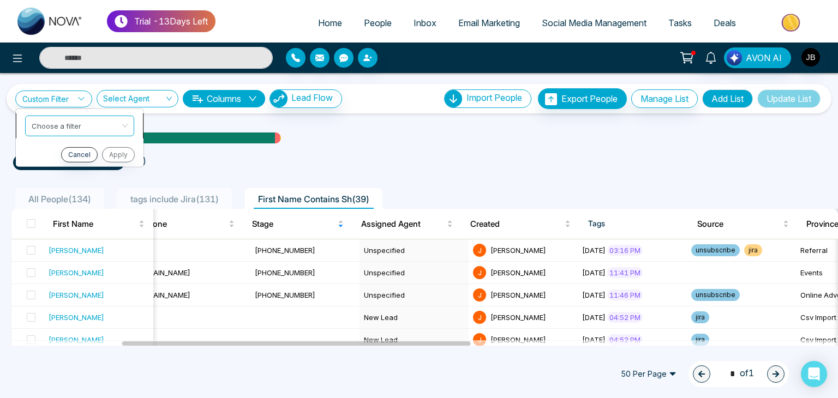
click at [71, 129] on input "search" at bounding box center [76, 124] width 88 height 16
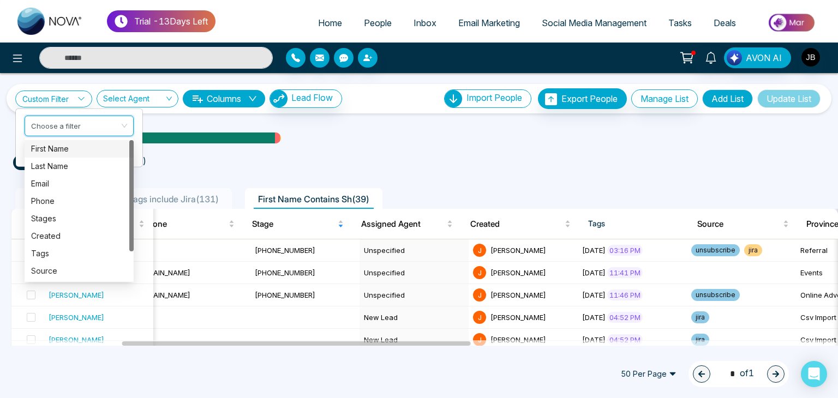
click at [58, 149] on div "First Name" at bounding box center [79, 149] width 96 height 12
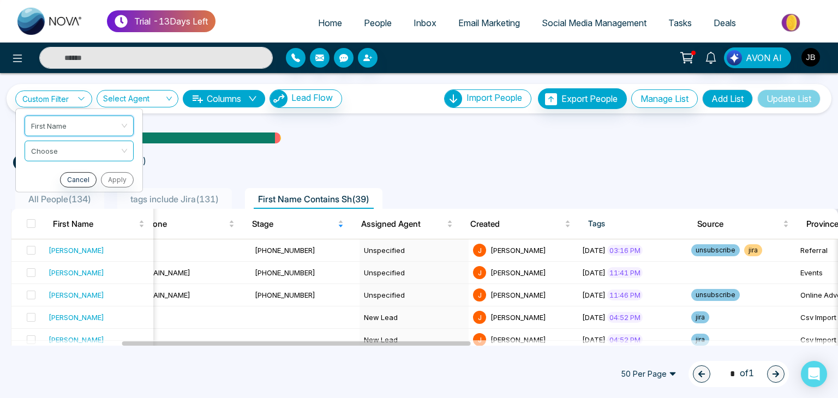
click at [58, 149] on input "search" at bounding box center [75, 149] width 88 height 16
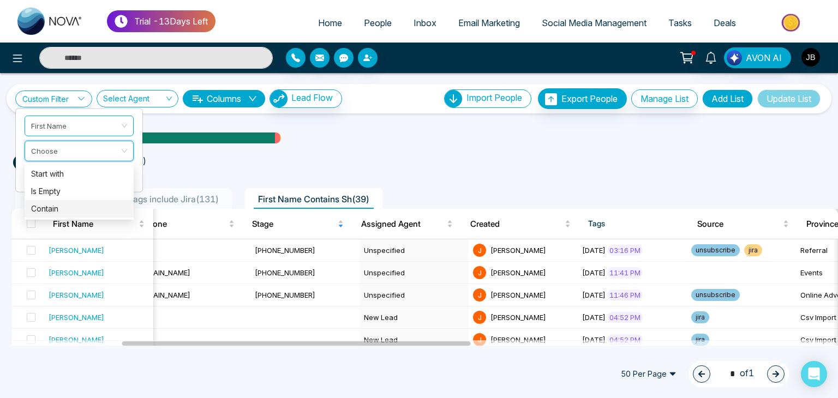
click at [40, 207] on div "Contain" at bounding box center [79, 209] width 96 height 12
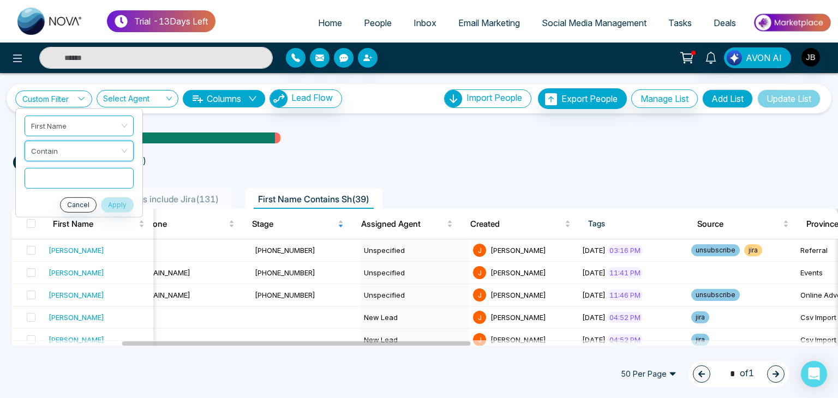
click at [67, 175] on input "text" at bounding box center [79, 177] width 109 height 21
type input "**"
click at [33, 225] on span at bounding box center [31, 223] width 9 height 9
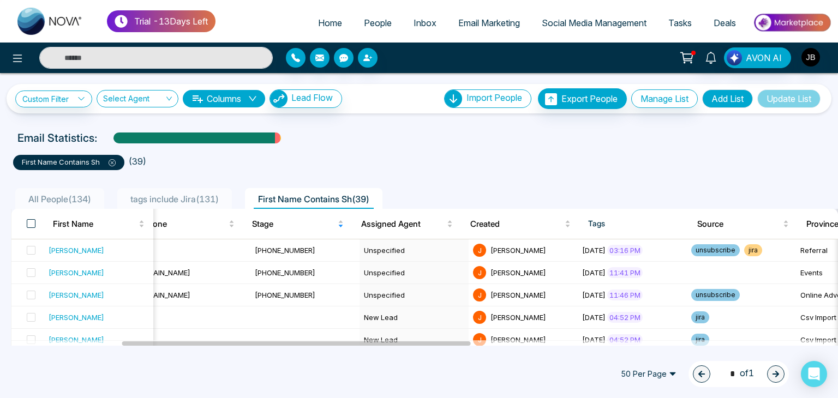
click at [33, 225] on span at bounding box center [31, 223] width 9 height 9
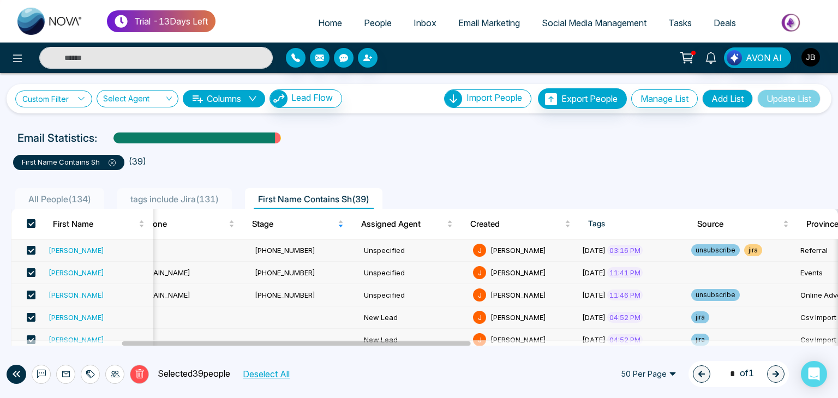
click at [79, 99] on icon at bounding box center [81, 99] width 8 height 8
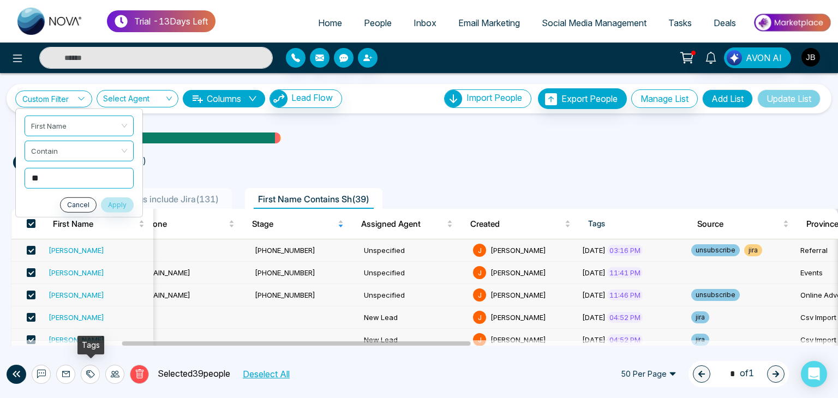
click at [93, 376] on icon at bounding box center [90, 374] width 9 height 9
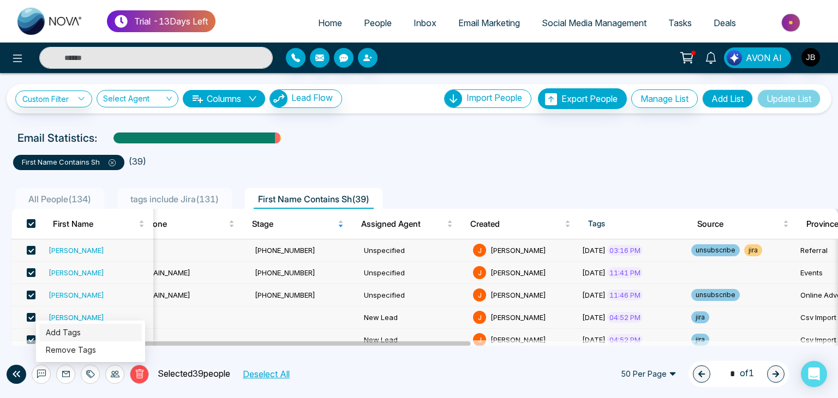
click at [73, 335] on link "Add Tags" at bounding box center [63, 332] width 35 height 9
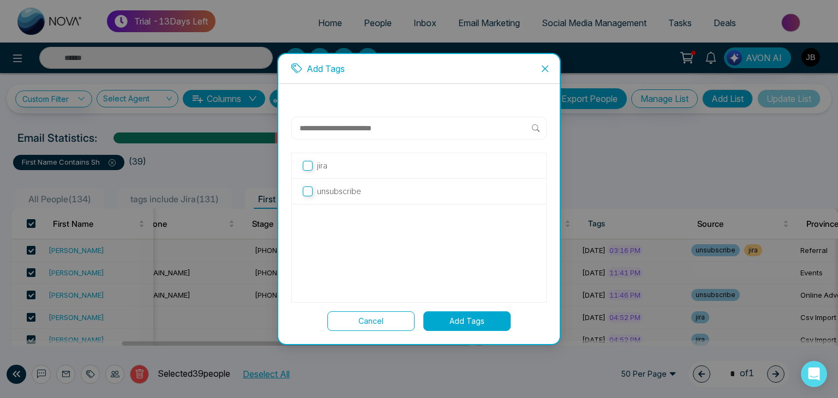
click at [457, 321] on button "Add Tags" at bounding box center [466, 321] width 87 height 20
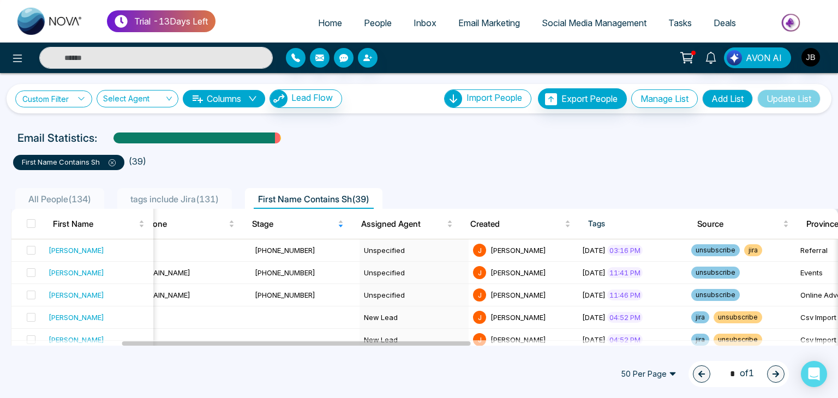
click at [79, 99] on icon at bounding box center [81, 99] width 8 height 8
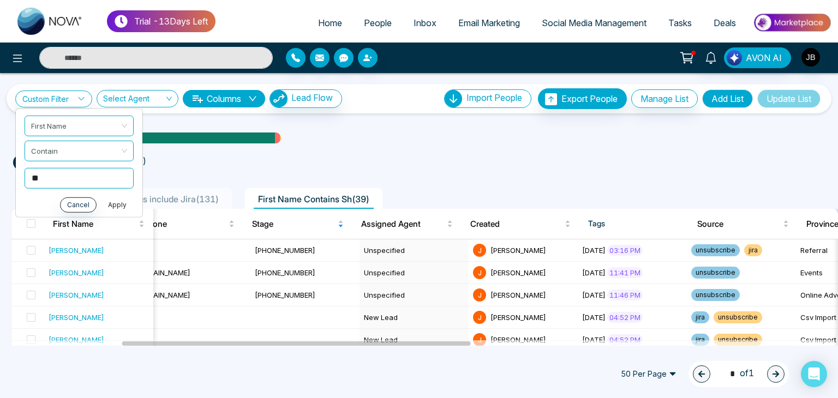
click at [122, 209] on button "Apply" at bounding box center [117, 204] width 33 height 15
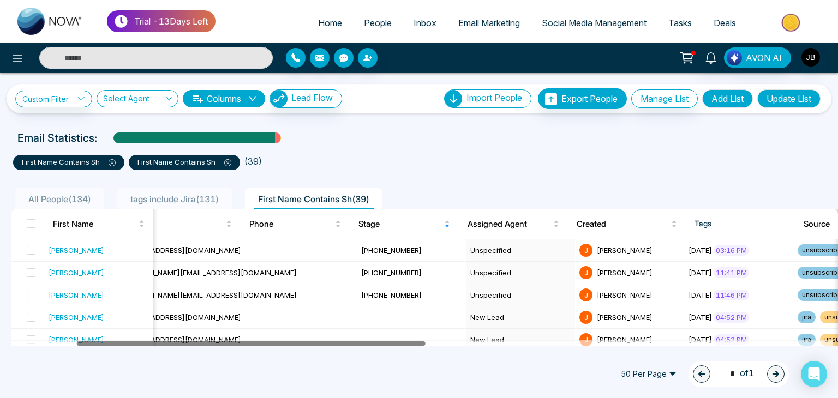
scroll to position [0, 70]
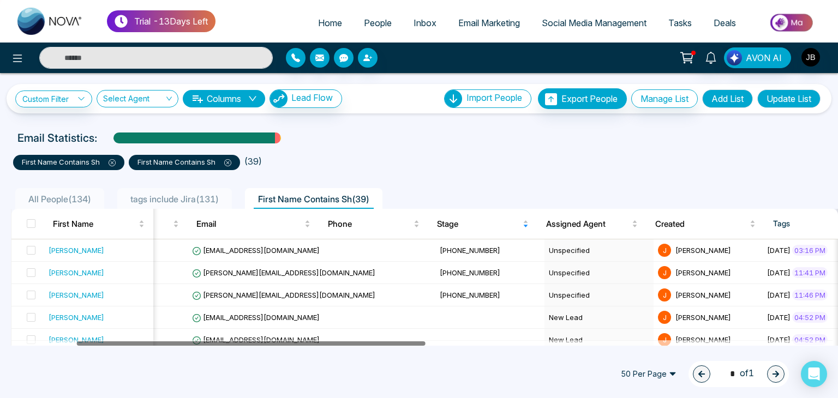
drag, startPoint x: 380, startPoint y: 343, endPoint x: 296, endPoint y: 341, distance: 83.5
click at [299, 341] on div at bounding box center [251, 343] width 349 height 4
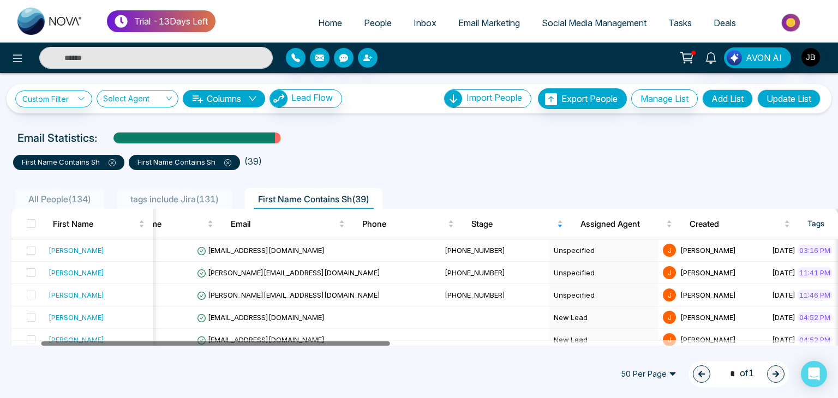
scroll to position [0, 40]
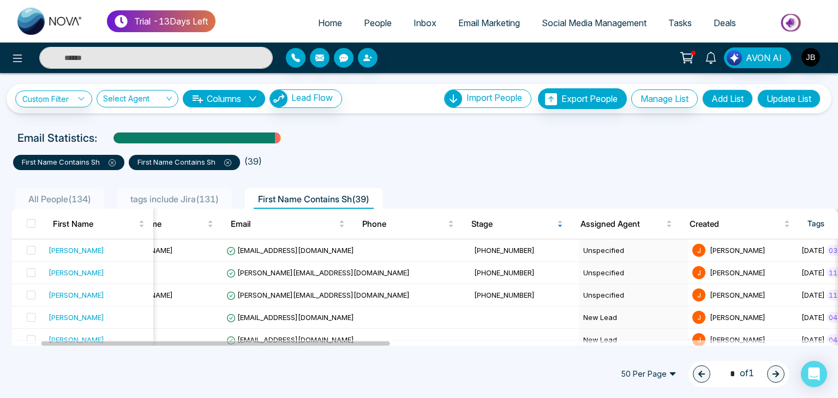
drag, startPoint x: 275, startPoint y: 341, endPoint x: 261, endPoint y: 340, distance: 14.7
click at [269, 341] on div at bounding box center [215, 343] width 349 height 4
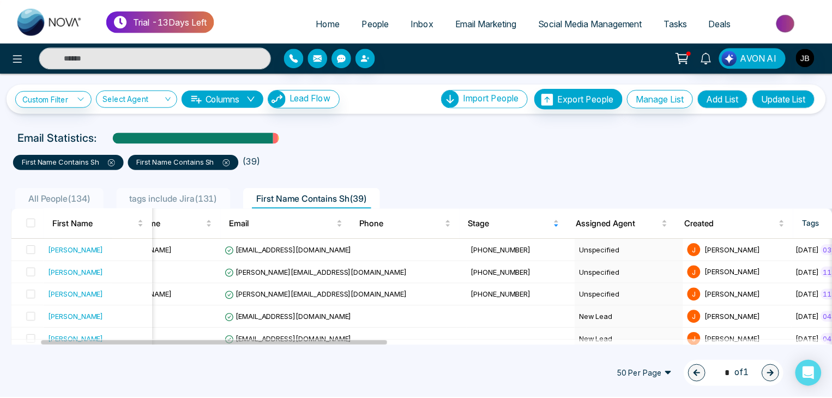
scroll to position [0, 19]
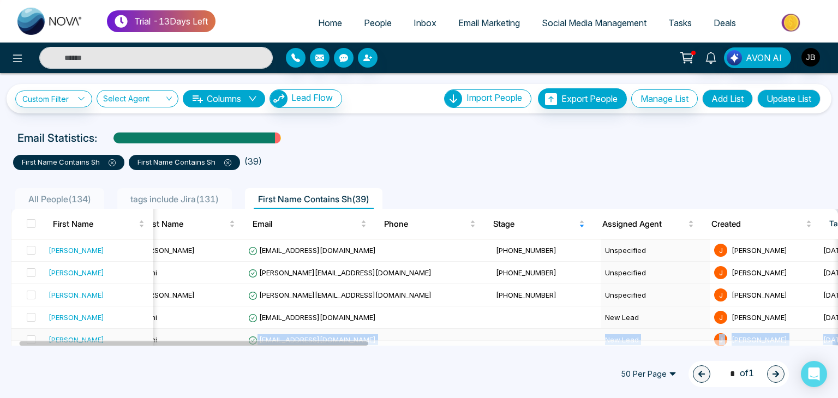
drag, startPoint x: 261, startPoint y: 340, endPoint x: 179, endPoint y: 339, distance: 81.8
click at [179, 339] on td "Joshi" at bounding box center [189, 340] width 109 height 22
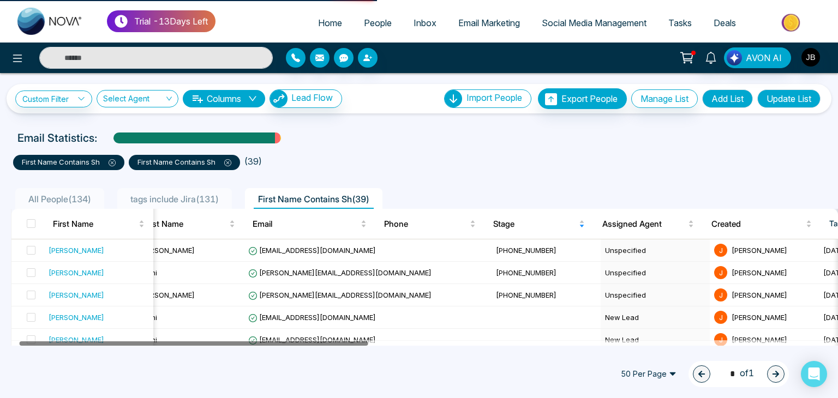
click at [214, 343] on div at bounding box center [194, 343] width 349 height 4
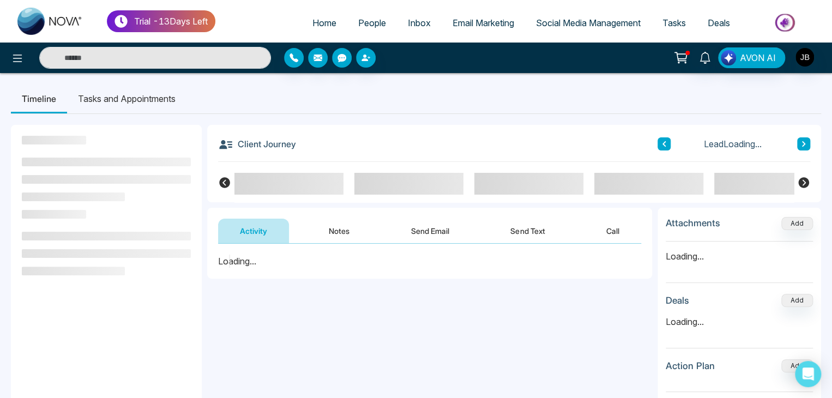
drag, startPoint x: 214, startPoint y: 343, endPoint x: 133, endPoint y: 340, distance: 81.3
click at [133, 340] on aside at bounding box center [106, 324] width 191 height 398
click at [132, 340] on aside at bounding box center [106, 324] width 191 height 398
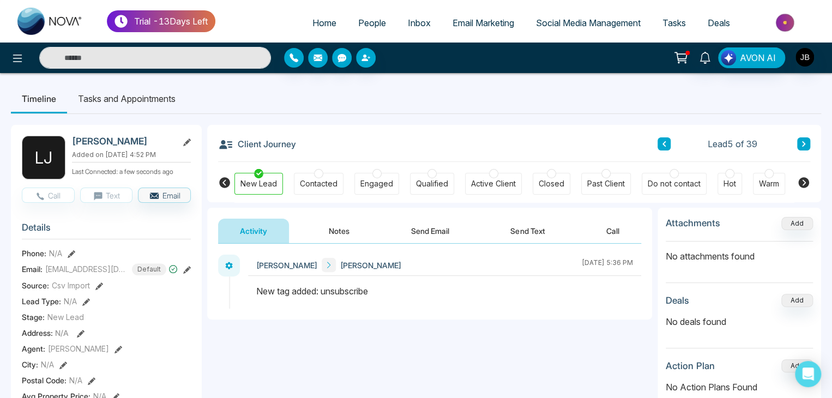
click at [347, 240] on button "Notes" at bounding box center [339, 231] width 64 height 25
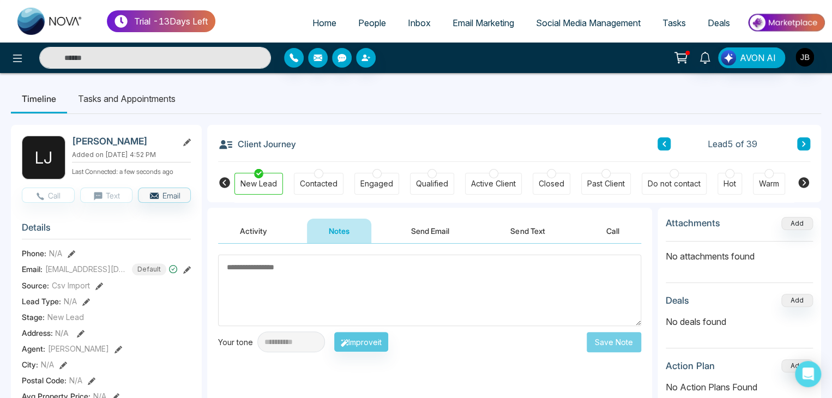
click at [81, 63] on input "text" at bounding box center [155, 58] width 232 height 22
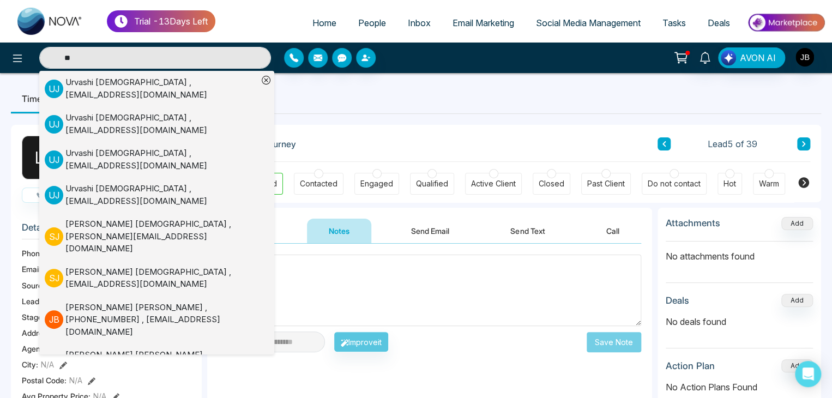
type input "**"
click at [115, 349] on div "Jayesh Badgujar , +918208229192 , Jayesh@mmnovatech.com" at bounding box center [161, 367] width 193 height 37
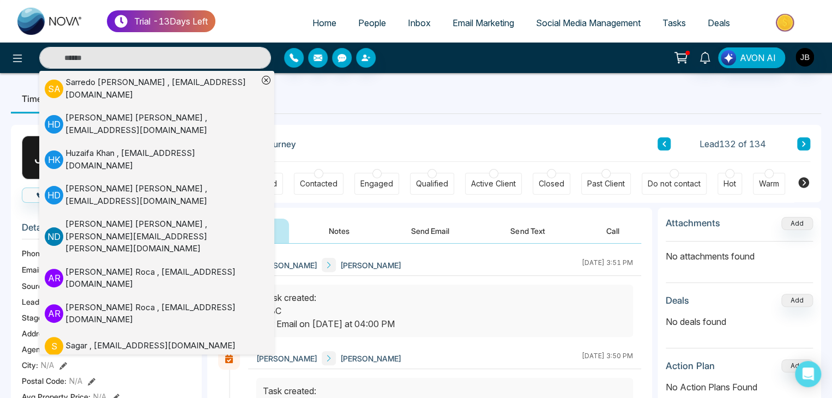
click at [371, 134] on div "Client Journey Lead 132 of 134" at bounding box center [514, 143] width 592 height 37
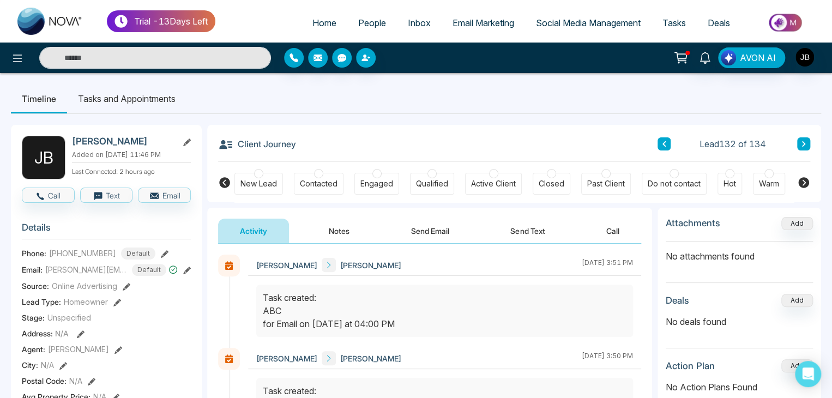
scroll to position [47, 0]
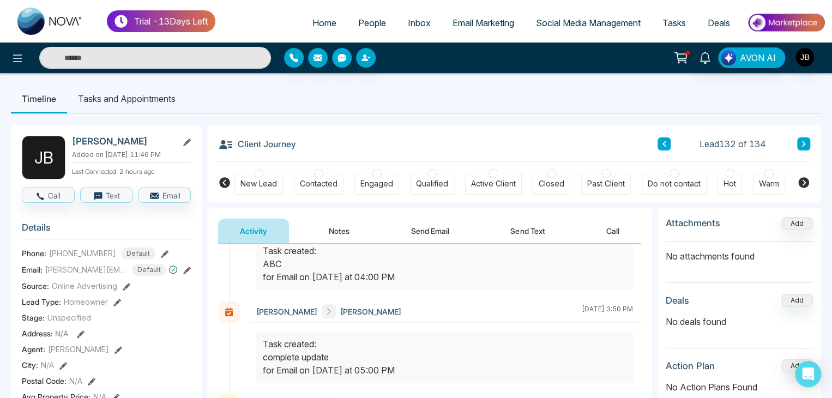
click at [662, 343] on div "Attachments Add No attachments found Deals Add No deals found Action Plan Add N…" at bounding box center [740, 347] width 164 height 279
drag, startPoint x: 668, startPoint y: 380, endPoint x: 670, endPoint y: 392, distance: 12.7
click at [670, 392] on div "Attachments Add No attachments found Deals Add No deals found Action Plan Add N…" at bounding box center [740, 347] width 164 height 279
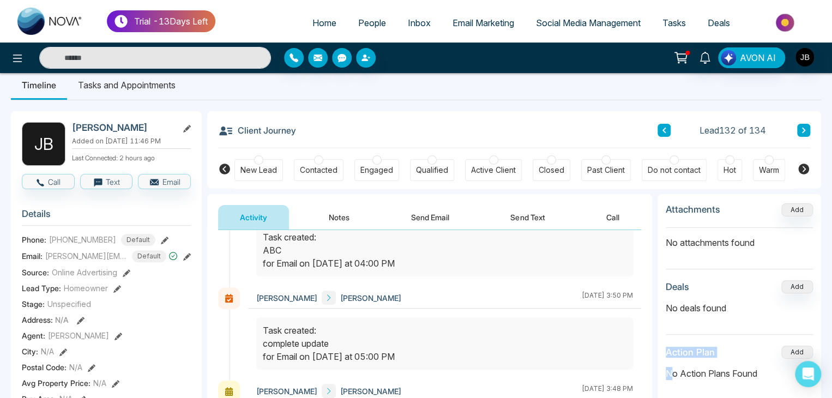
click at [670, 392] on section "Action Plan Add No Action Plans Found" at bounding box center [739, 373] width 147 height 55
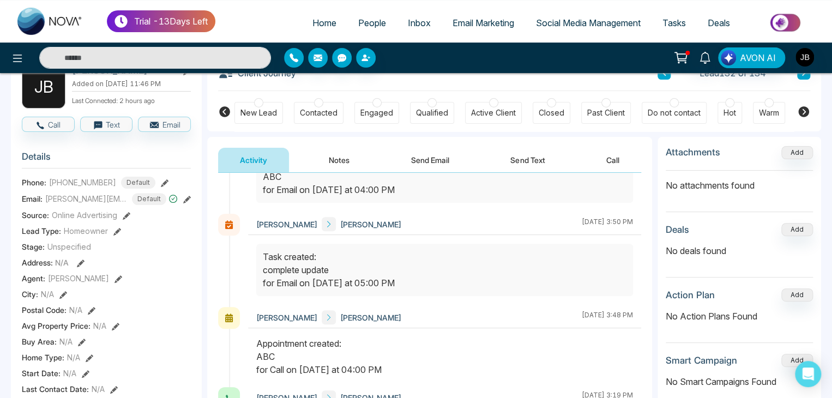
drag, startPoint x: 653, startPoint y: 380, endPoint x: 659, endPoint y: 402, distance: 23.2
click at [659, 327] on html "Trial - 13 Days Left Home People Inbox Email Marketing Social Media Management …" at bounding box center [416, 128] width 832 height 398
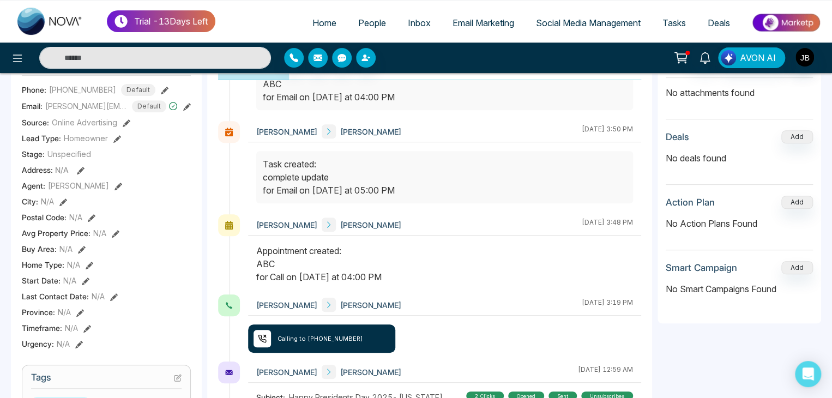
click at [539, 183] on div "Task created: complete update for Email on Sep, 11 2025 at 05:00 PM" at bounding box center [445, 177] width 364 height 39
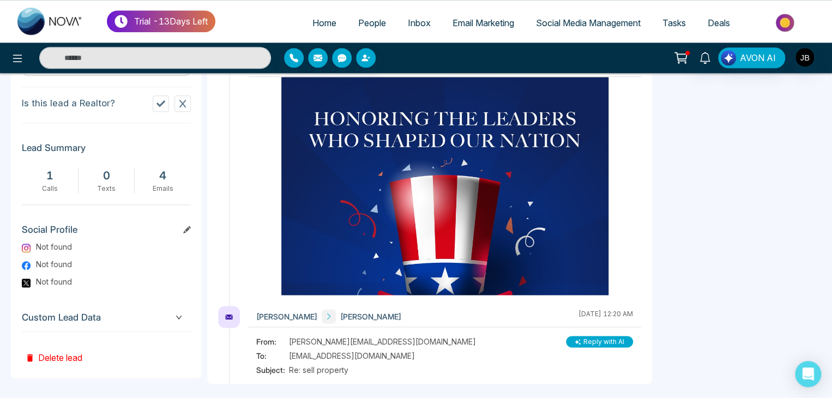
scroll to position [512, 0]
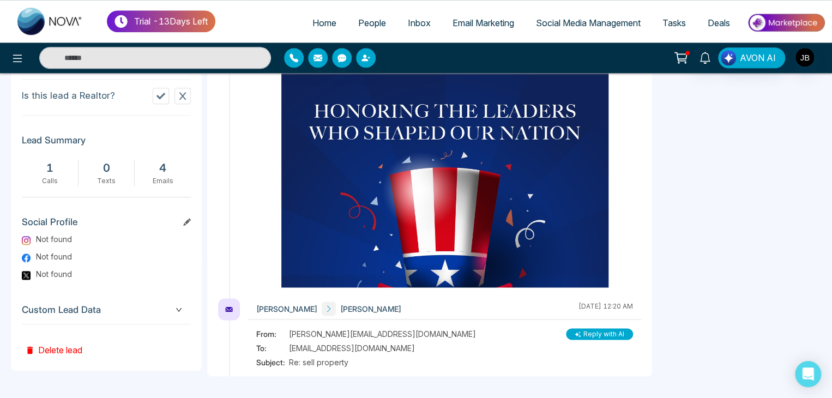
click at [359, 24] on span "People" at bounding box center [372, 22] width 28 height 11
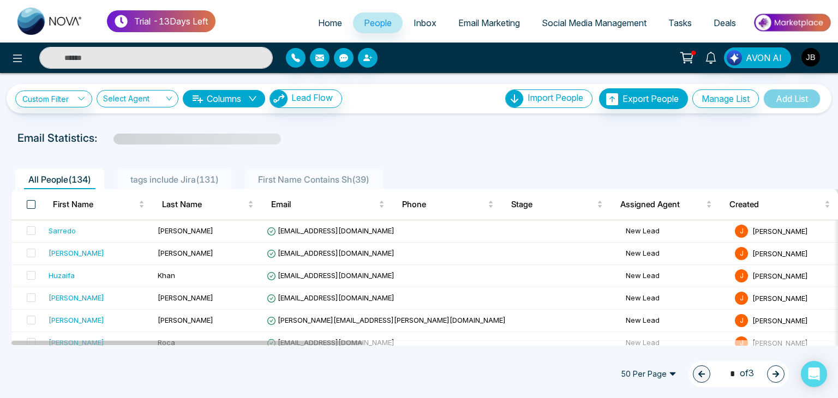
click at [32, 186] on div "All People ( 134 )" at bounding box center [59, 181] width 71 height 16
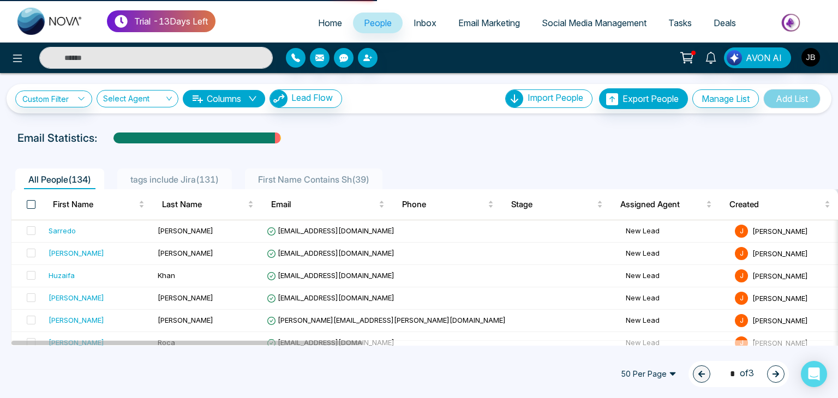
click at [32, 201] on span at bounding box center [31, 204] width 9 height 9
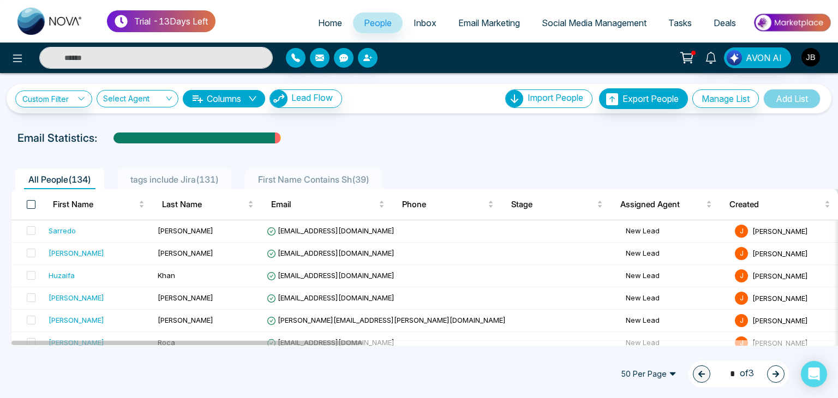
click at [32, 201] on span at bounding box center [31, 204] width 9 height 9
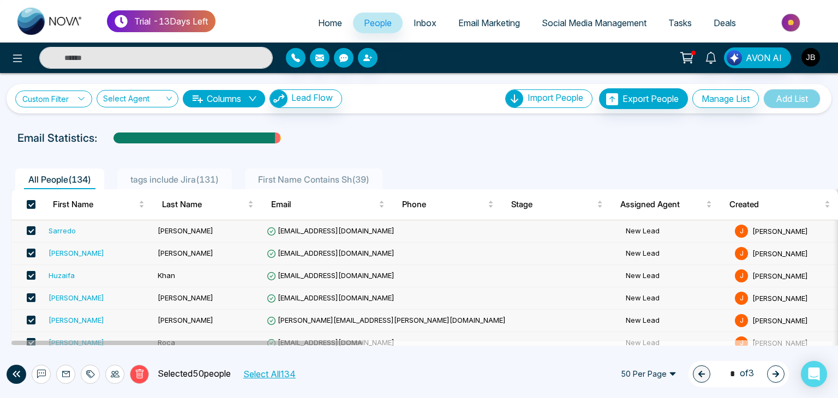
click at [80, 99] on icon at bounding box center [81, 99] width 8 height 8
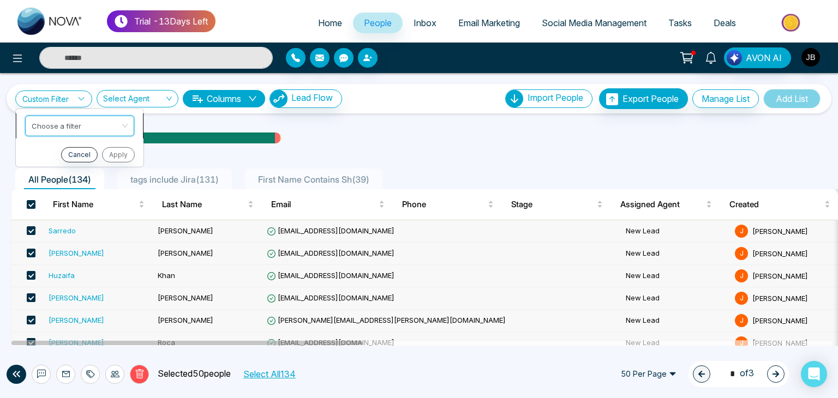
click at [95, 125] on input "search" at bounding box center [76, 124] width 88 height 16
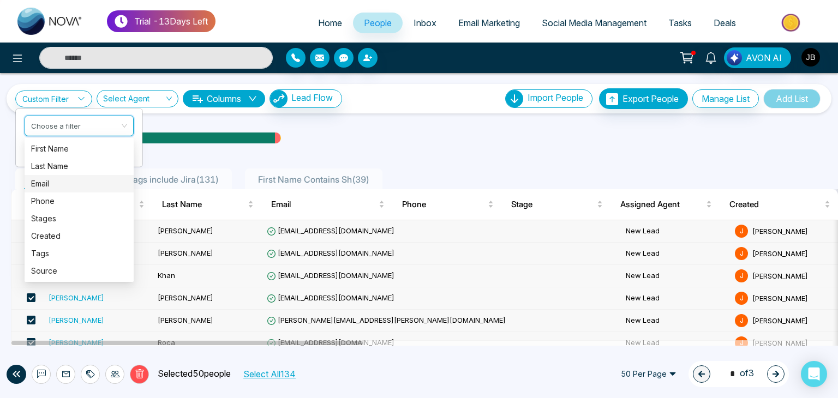
click at [47, 187] on div "Email" at bounding box center [79, 184] width 96 height 12
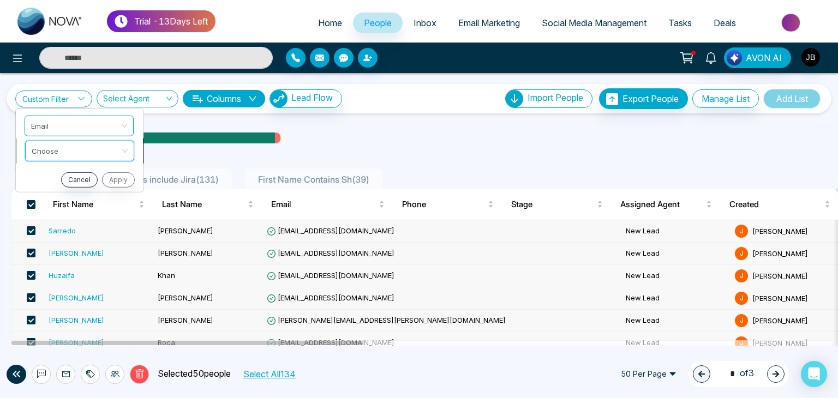
click at [65, 151] on input "search" at bounding box center [76, 149] width 88 height 16
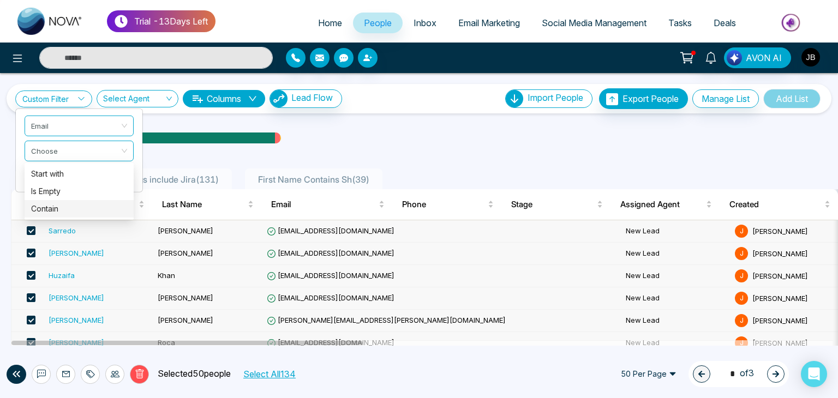
click at [7, 187] on div "All People ( 134 ) tags include Jira ( 131 ) First Name Contains Sh ( 39 )" at bounding box center [418, 179] width 829 height 21
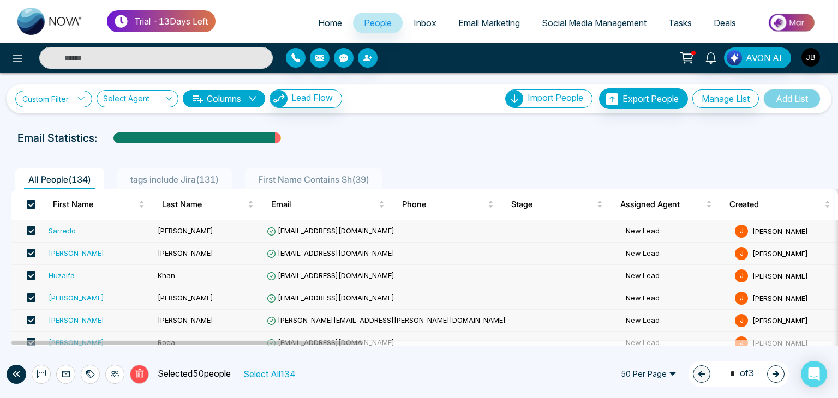
click at [73, 97] on link "Custom Filter" at bounding box center [53, 99] width 77 height 17
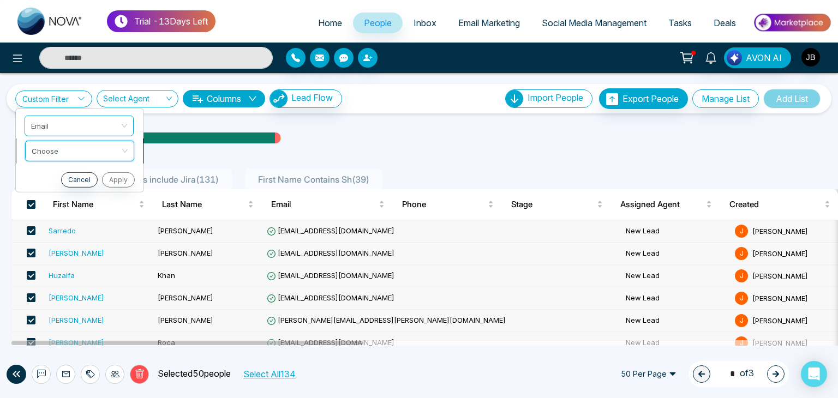
click at [58, 147] on input "search" at bounding box center [76, 149] width 88 height 16
click at [94, 129] on span "Email" at bounding box center [80, 126] width 96 height 20
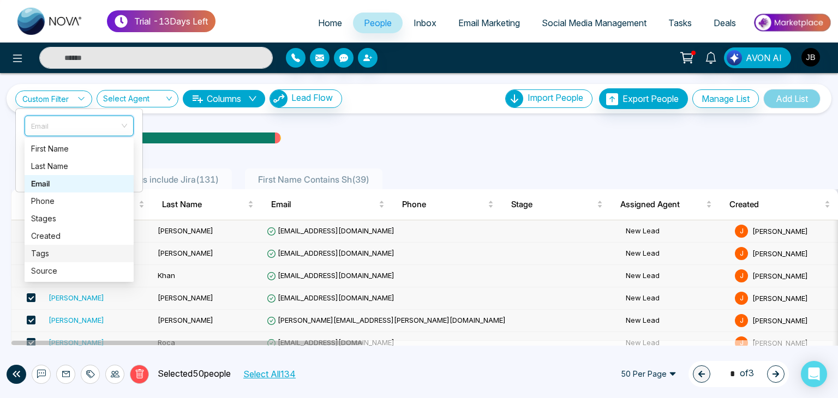
click at [43, 258] on div "Tags" at bounding box center [79, 254] width 96 height 12
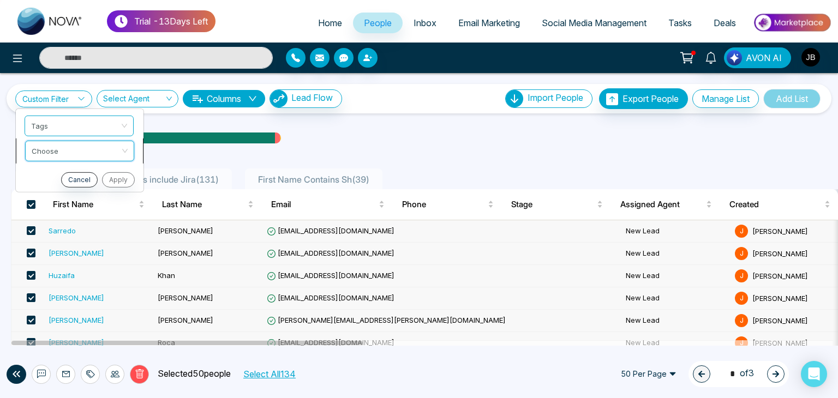
click at [65, 152] on input "search" at bounding box center [76, 149] width 88 height 16
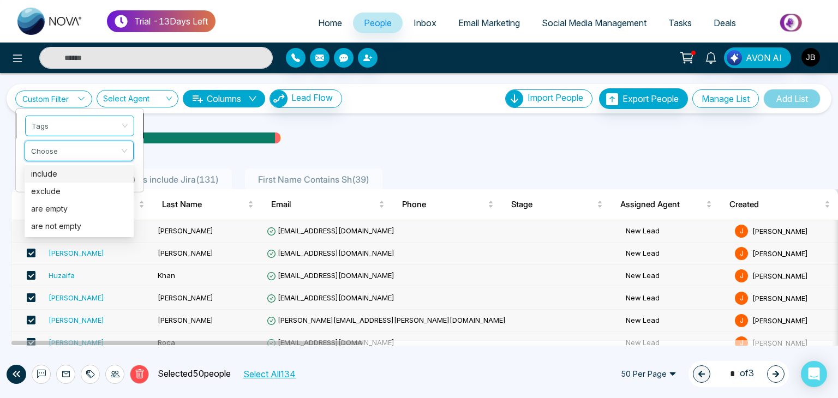
click at [93, 123] on span "Tags" at bounding box center [80, 126] width 96 height 20
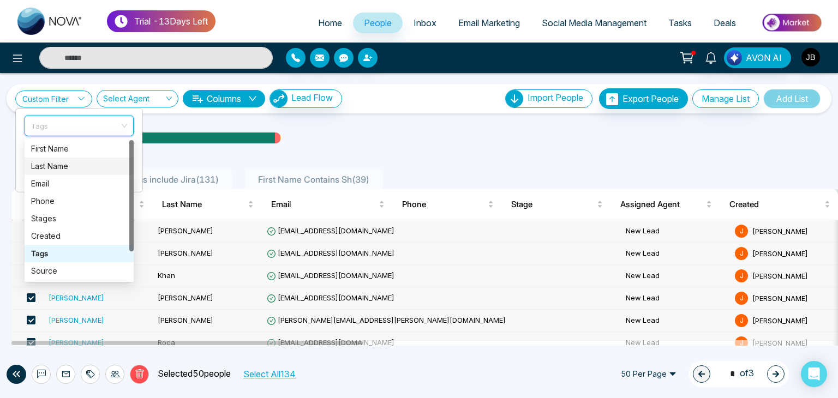
click at [17, 225] on td at bounding box center [27, 231] width 33 height 22
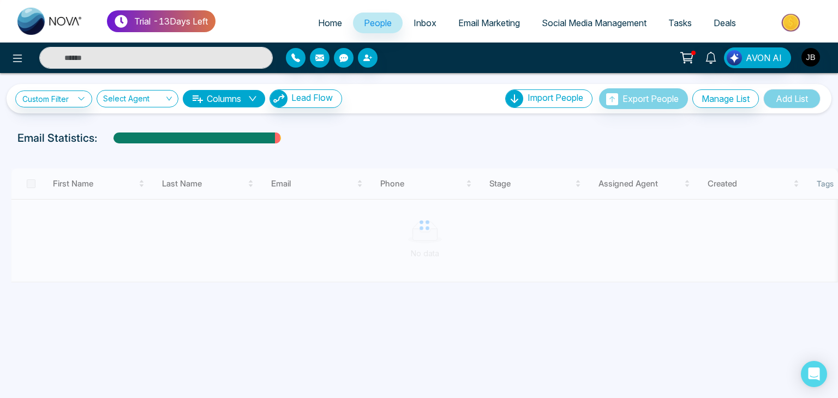
click at [28, 182] on div at bounding box center [424, 226] width 827 height 114
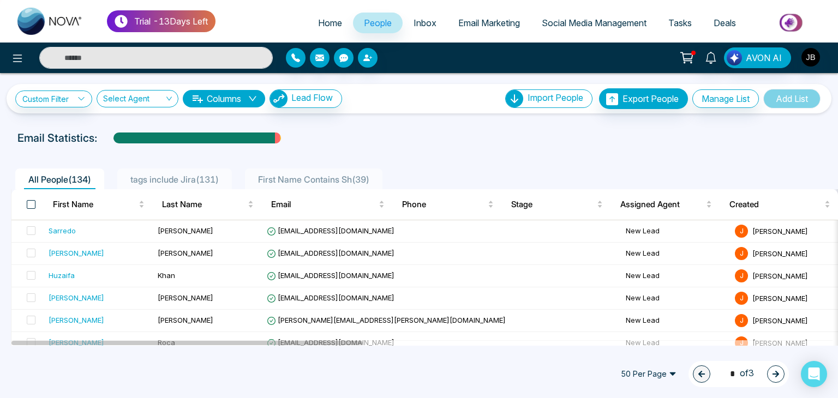
click at [32, 204] on span at bounding box center [31, 204] width 9 height 9
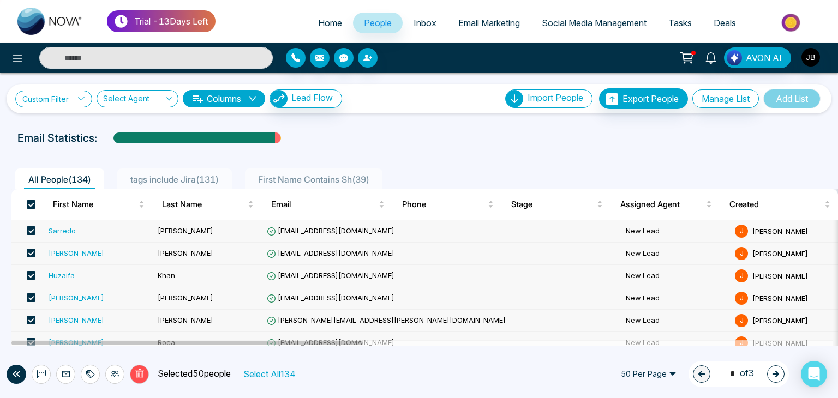
click at [76, 92] on link "Custom Filter" at bounding box center [53, 99] width 77 height 17
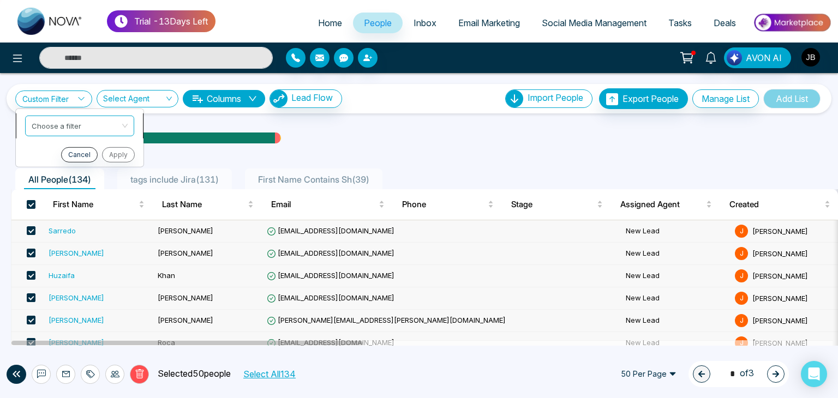
click at [79, 122] on input "search" at bounding box center [76, 124] width 88 height 16
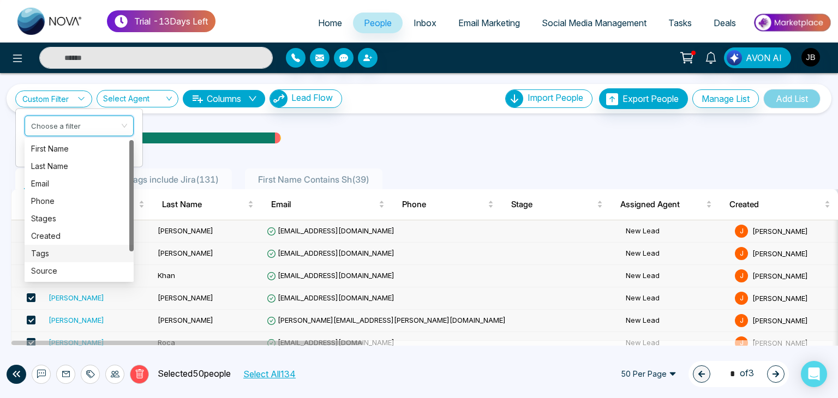
click at [45, 251] on div "Tags" at bounding box center [79, 254] width 96 height 12
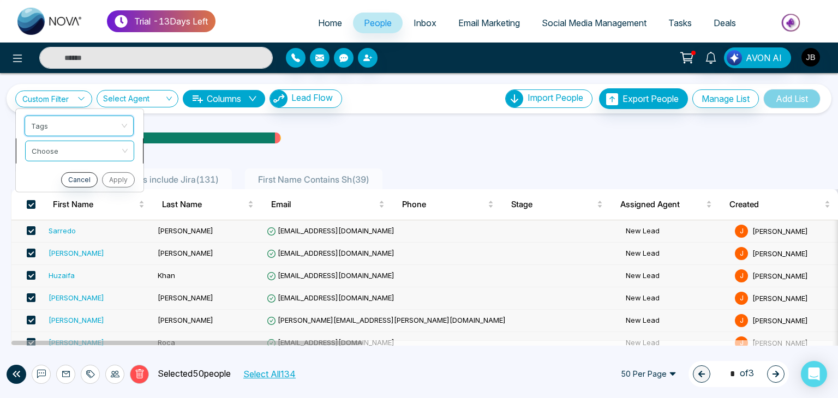
click at [83, 150] on input "search" at bounding box center [76, 149] width 88 height 16
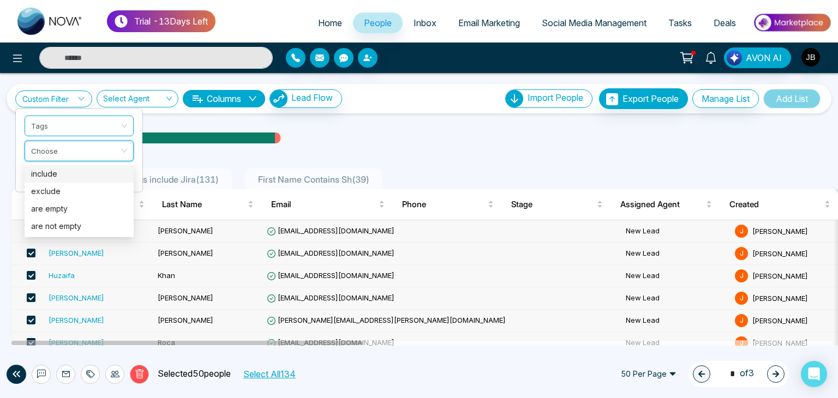
click at [58, 171] on div "include" at bounding box center [79, 174] width 96 height 12
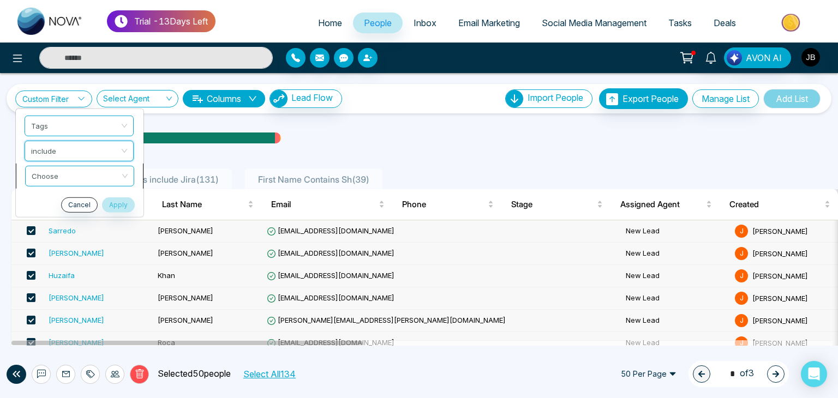
click at [78, 175] on input "search" at bounding box center [76, 174] width 88 height 16
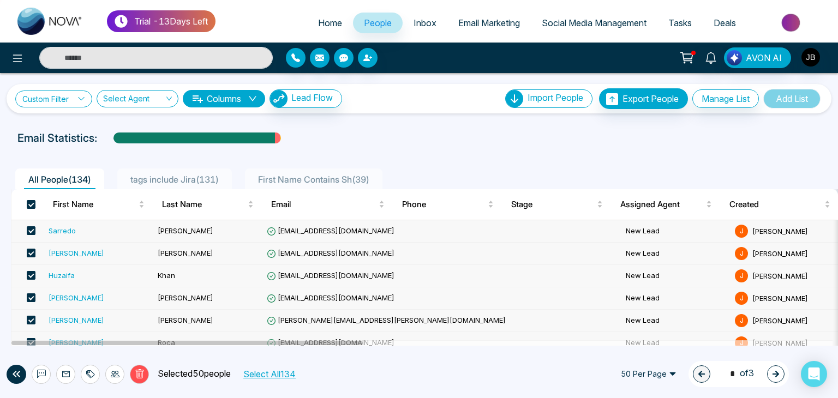
click at [77, 100] on link "Custom Filter" at bounding box center [53, 99] width 77 height 17
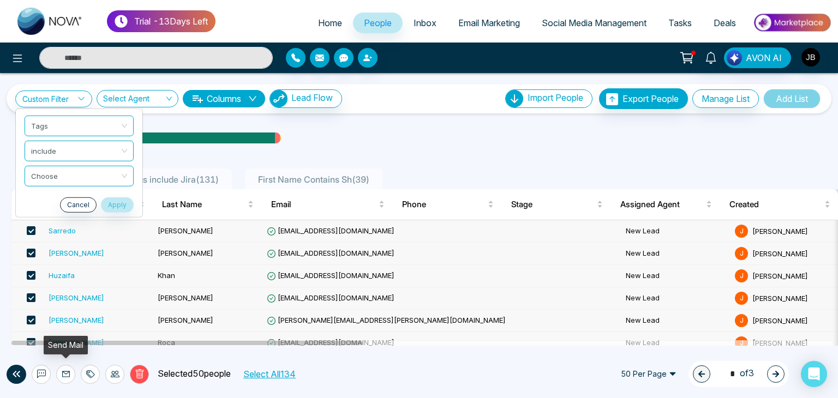
click at [65, 374] on icon at bounding box center [66, 374] width 8 height 6
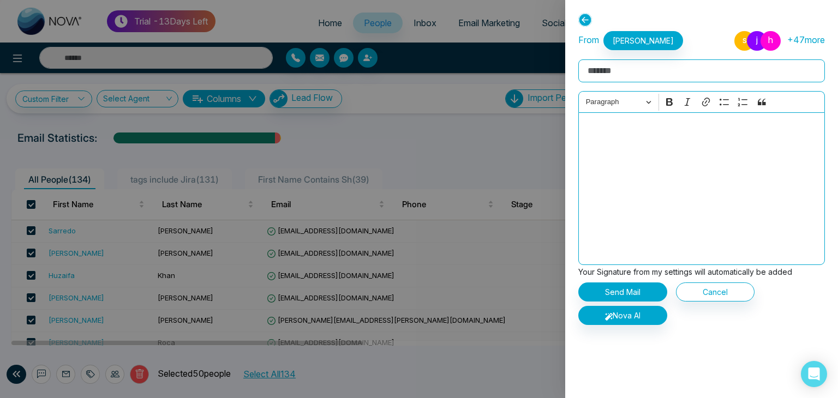
click at [587, 16] on icon at bounding box center [585, 20] width 14 height 14
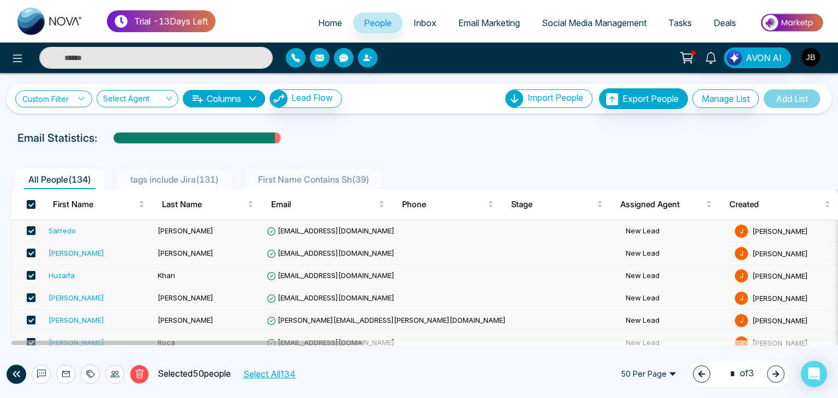
click at [78, 101] on link "Custom Filter" at bounding box center [53, 99] width 77 height 17
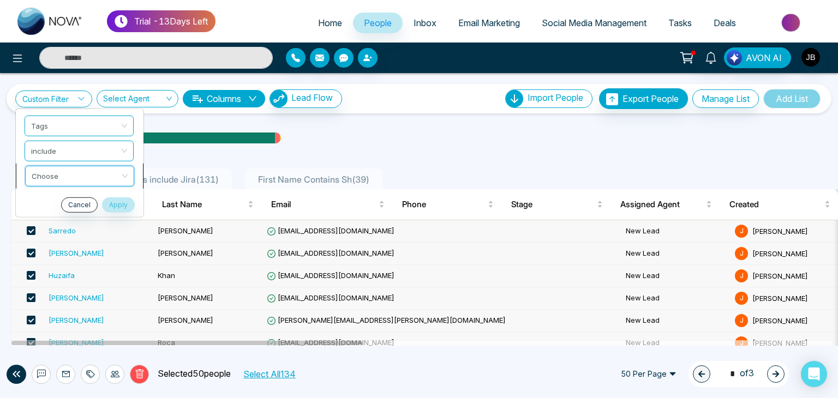
click at [57, 172] on input "search" at bounding box center [76, 174] width 88 height 16
click at [82, 173] on input "search" at bounding box center [76, 174] width 88 height 16
click at [116, 373] on icon at bounding box center [115, 374] width 9 height 9
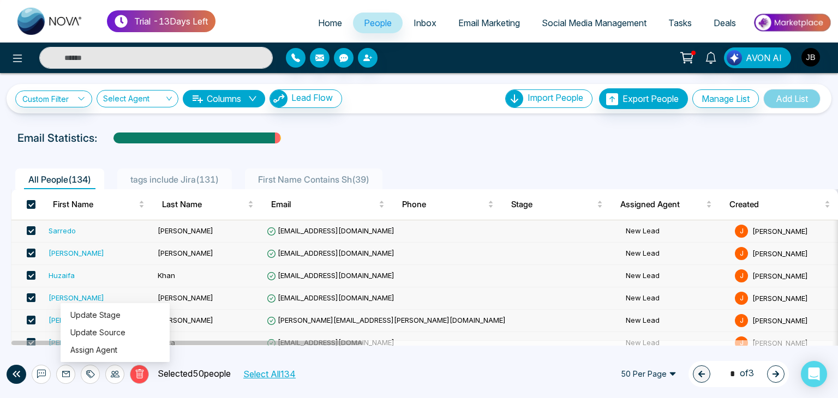
click at [87, 371] on icon at bounding box center [90, 374] width 9 height 9
click at [66, 95] on link "Custom Filter" at bounding box center [53, 99] width 77 height 17
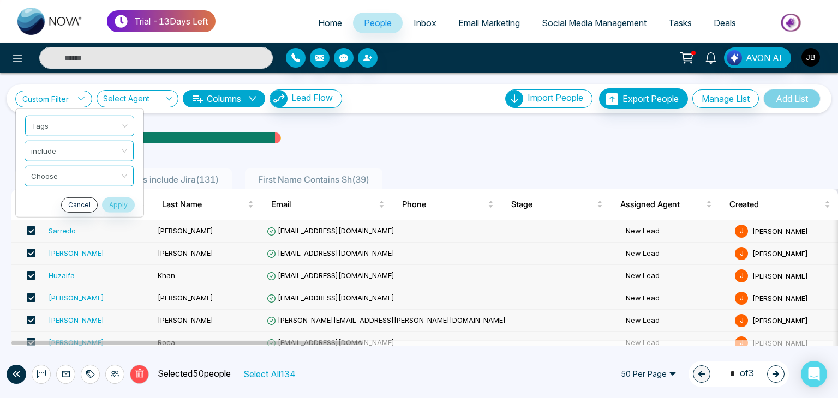
click at [85, 127] on span "Tags" at bounding box center [80, 126] width 96 height 20
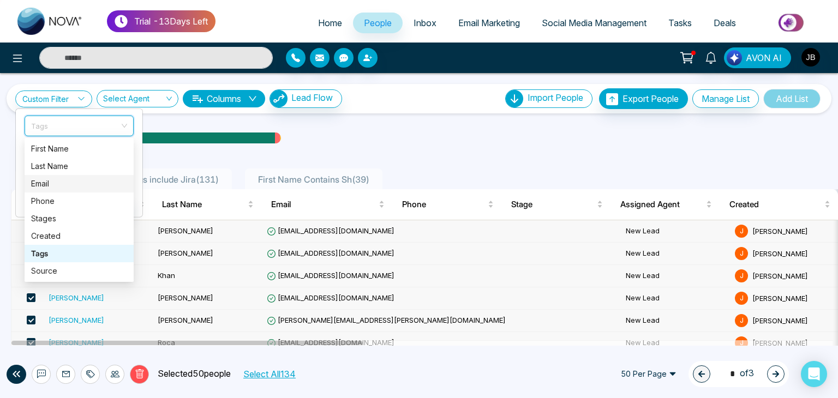
click at [55, 186] on div "Email" at bounding box center [79, 184] width 96 height 12
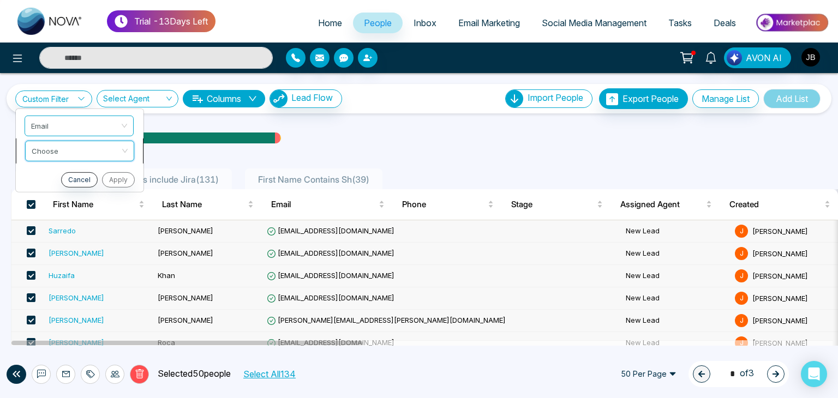
click at [57, 145] on input "search" at bounding box center [76, 149] width 88 height 16
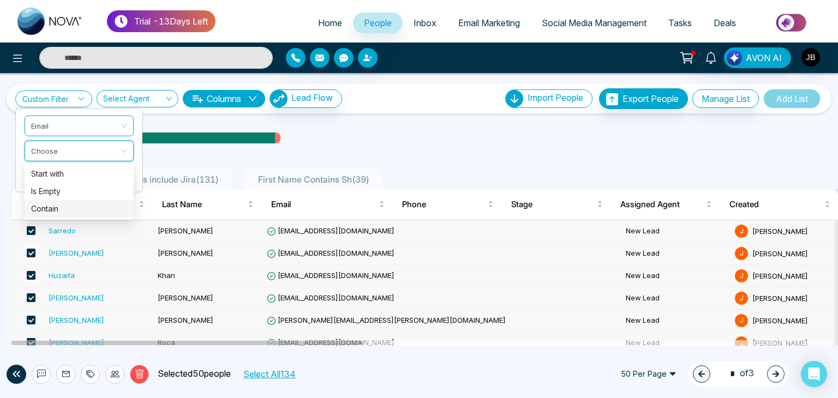
click at [52, 212] on div "Contain" at bounding box center [79, 209] width 96 height 12
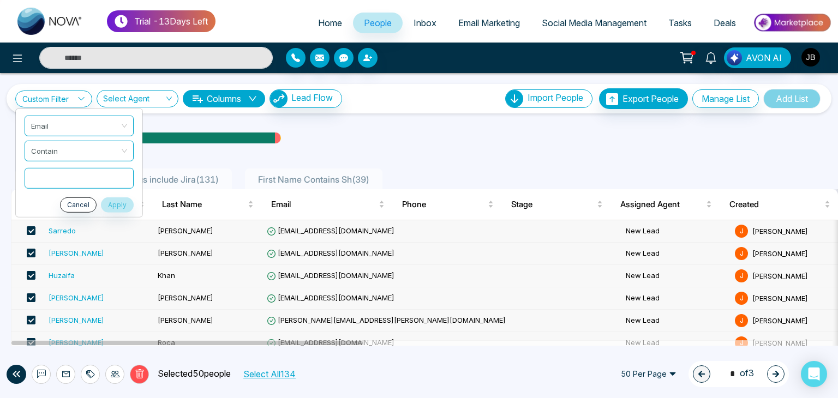
click at [58, 176] on input "text" at bounding box center [79, 177] width 109 height 21
click at [74, 175] on input "text" at bounding box center [79, 177] width 109 height 21
type input "*****"
click at [118, 209] on button "Apply" at bounding box center [117, 204] width 33 height 15
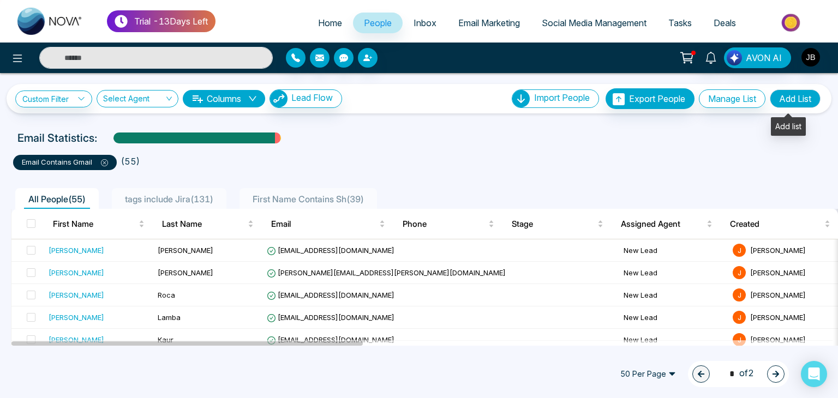
click at [786, 95] on button "Add List" at bounding box center [795, 98] width 51 height 19
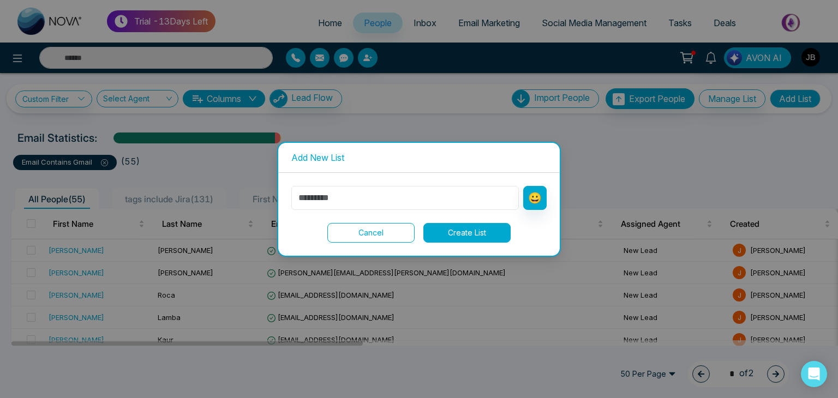
click at [353, 202] on input "text" at bounding box center [404, 198] width 227 height 24
type input "**********"
click at [473, 233] on button "Create List" at bounding box center [466, 233] width 87 height 20
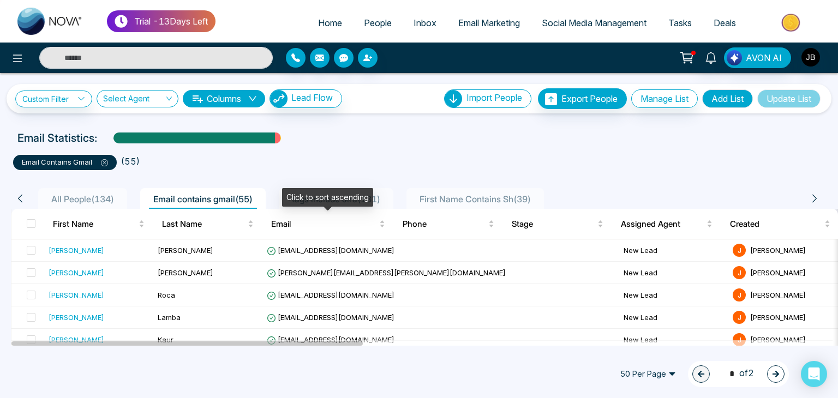
click at [351, 197] on div "Click to sort ascending" at bounding box center [327, 197] width 91 height 19
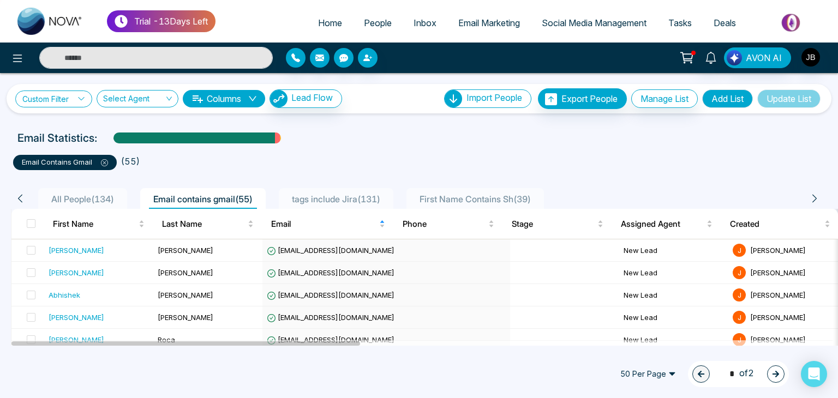
click at [83, 97] on icon at bounding box center [81, 99] width 8 height 8
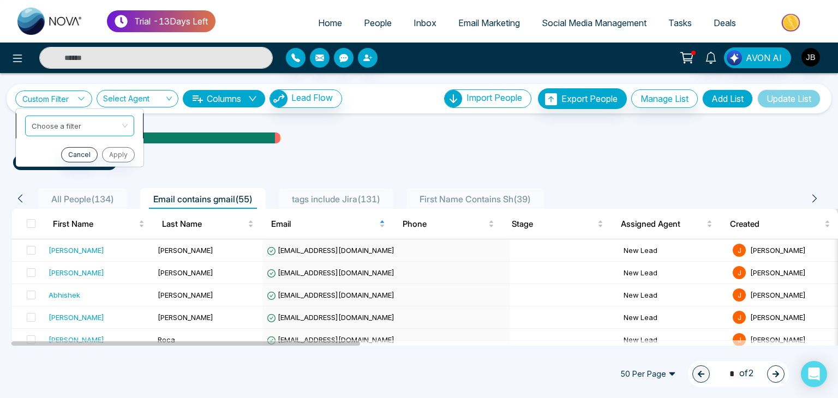
click at [123, 127] on div "Choose a filter" at bounding box center [79, 125] width 109 height 21
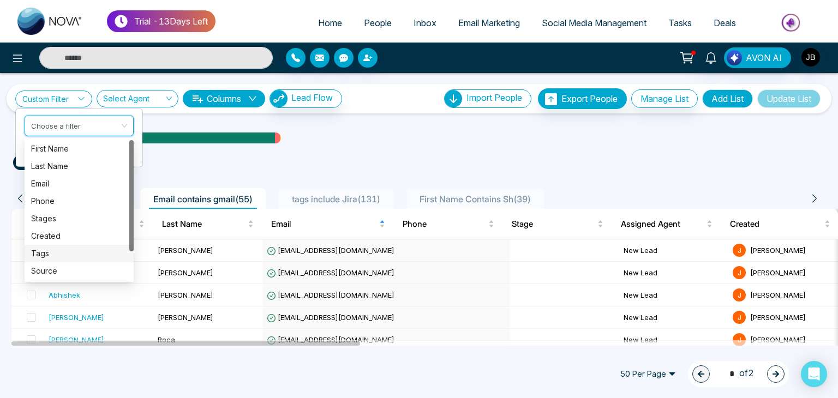
click at [46, 256] on div "Tags" at bounding box center [79, 254] width 96 height 12
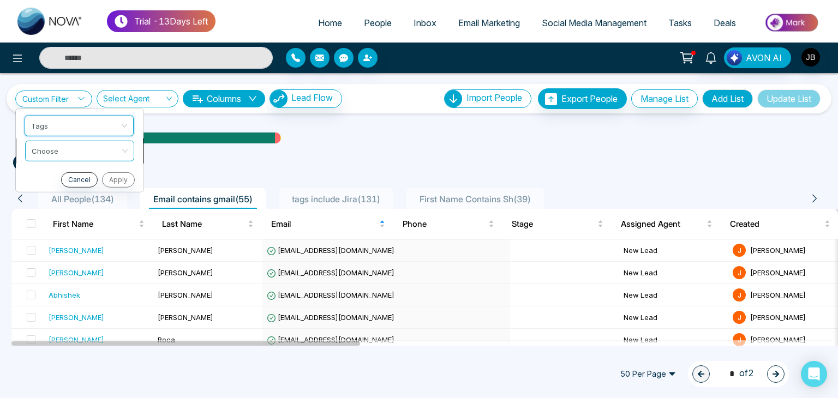
click at [83, 146] on input "search" at bounding box center [76, 149] width 88 height 16
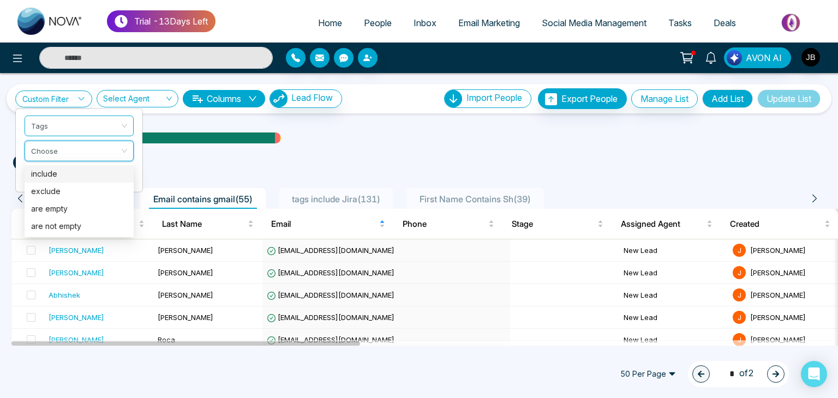
click at [60, 172] on div "include" at bounding box center [79, 174] width 96 height 12
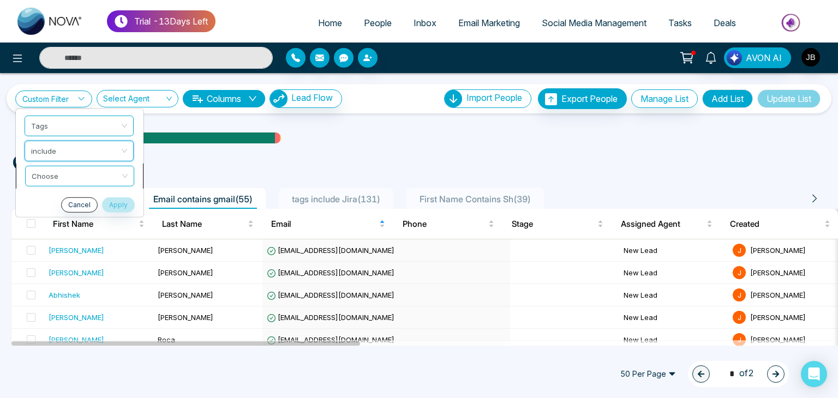
click at [75, 173] on input "search" at bounding box center [76, 174] width 88 height 16
click at [89, 175] on input "search" at bounding box center [76, 174] width 88 height 16
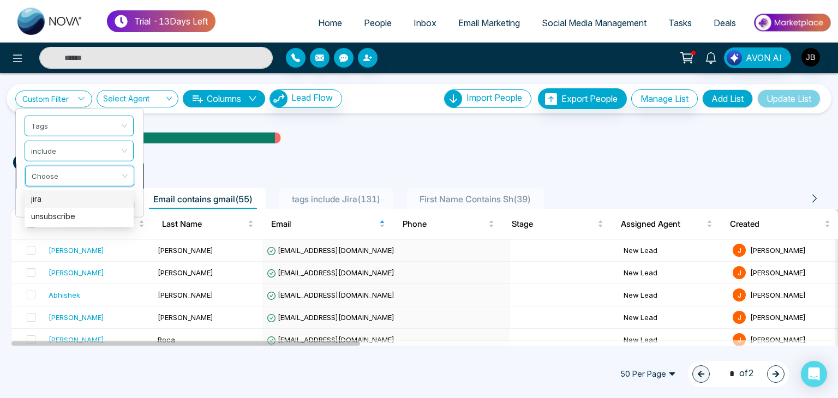
click at [89, 175] on input "search" at bounding box center [76, 174] width 88 height 16
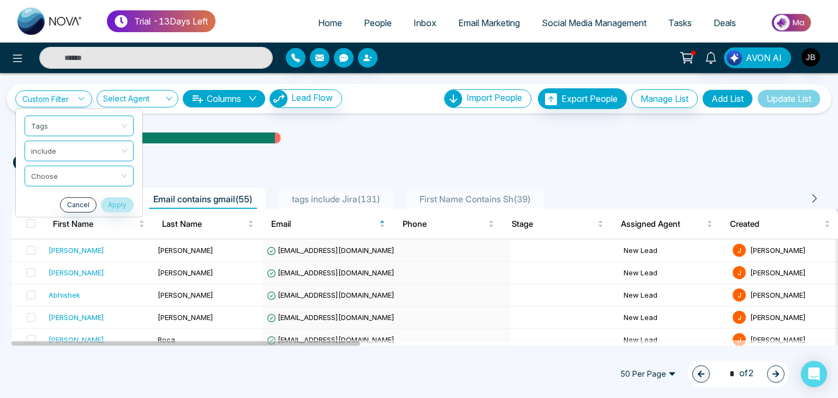
click at [368, 152] on ul "email contains gmail ( 55 )" at bounding box center [419, 161] width 812 height 20
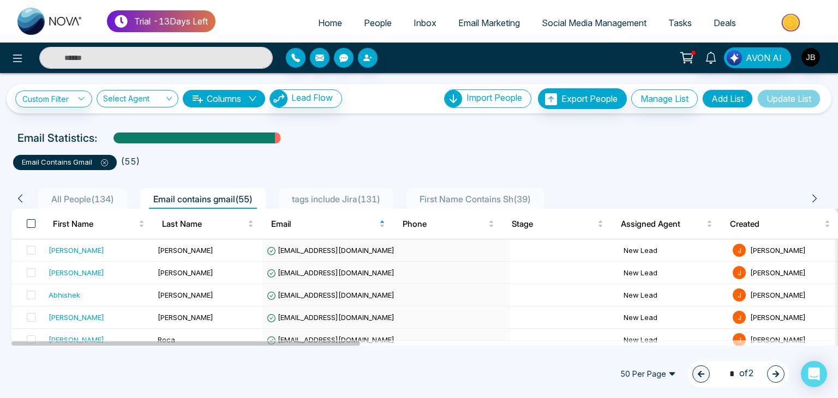
click at [31, 223] on span at bounding box center [31, 223] width 9 height 9
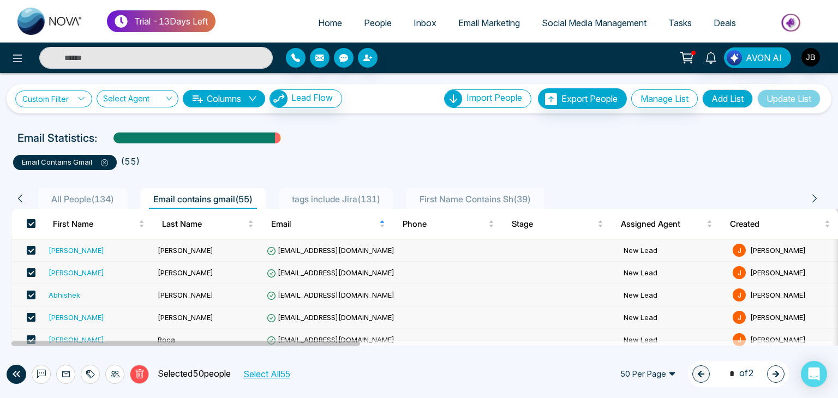
click at [79, 98] on icon at bounding box center [81, 99] width 8 height 8
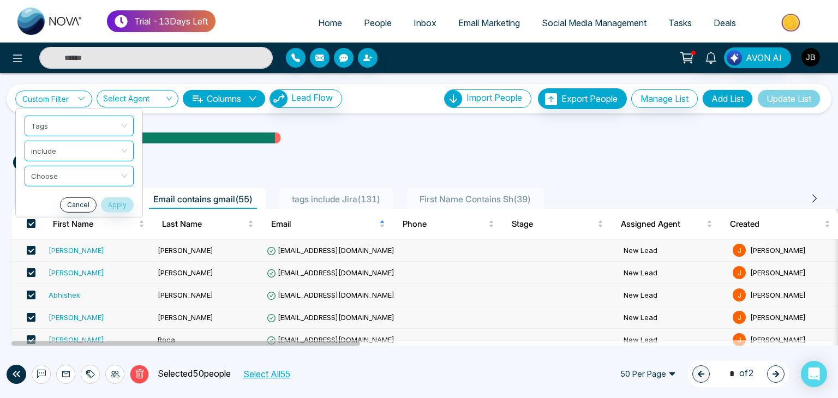
click at [85, 97] on icon at bounding box center [81, 99] width 8 height 8
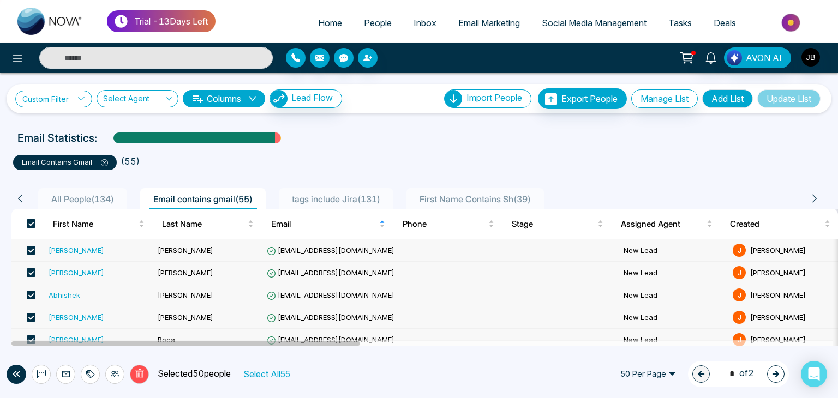
click at [85, 97] on icon at bounding box center [81, 99] width 8 height 8
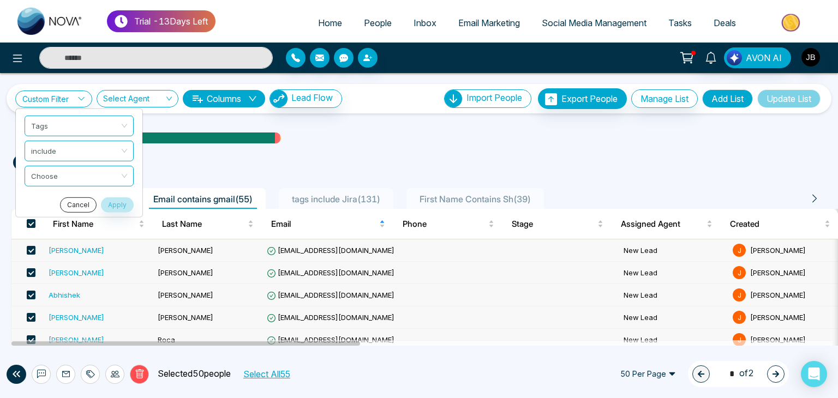
click at [79, 203] on button "Cancel" at bounding box center [78, 204] width 37 height 15
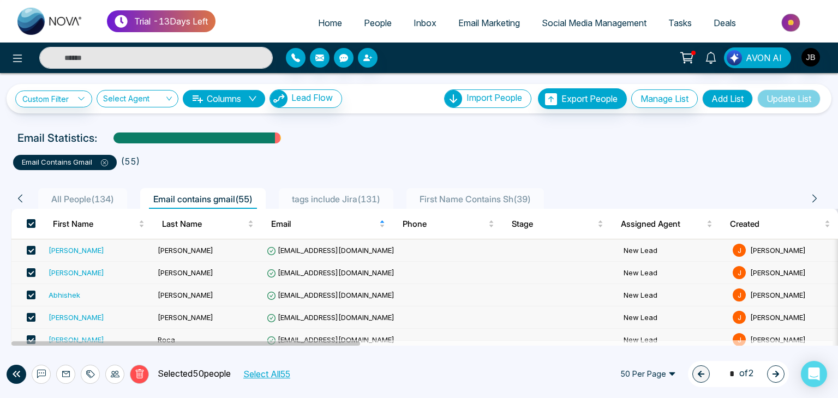
click at [103, 163] on icon at bounding box center [104, 162] width 7 height 7
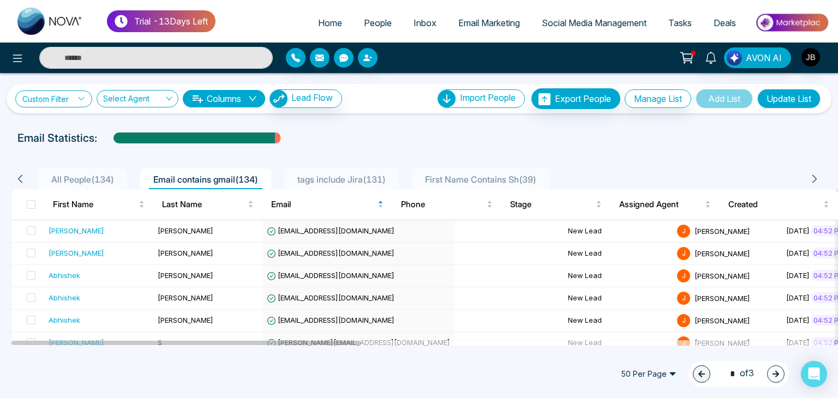
click at [80, 98] on icon at bounding box center [81, 99] width 8 height 8
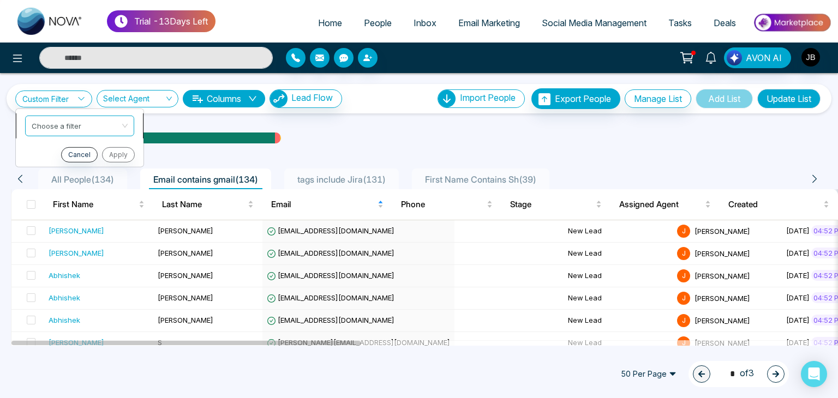
click at [80, 121] on input "search" at bounding box center [76, 124] width 88 height 16
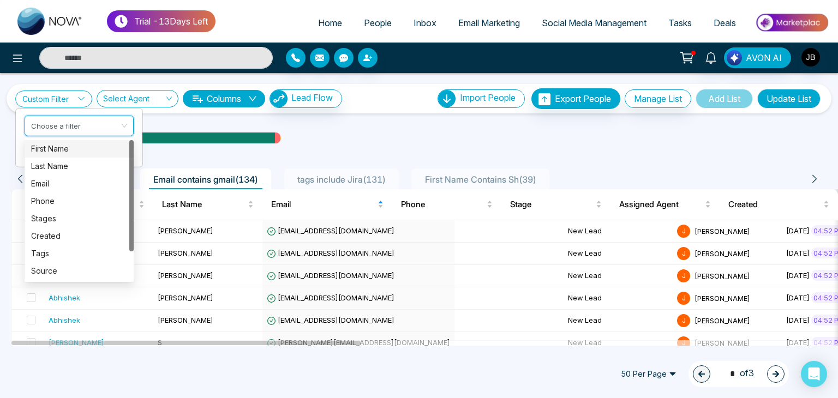
click at [58, 147] on div "First Name" at bounding box center [79, 149] width 96 height 12
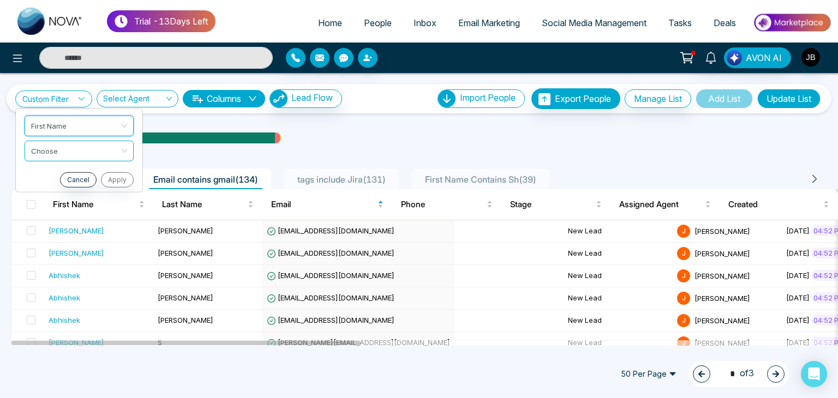
click at [58, 147] on input "search" at bounding box center [75, 149] width 88 height 16
click at [49, 208] on div "Contain" at bounding box center [79, 209] width 96 height 12
click at [50, 178] on input "text" at bounding box center [79, 177] width 109 height 21
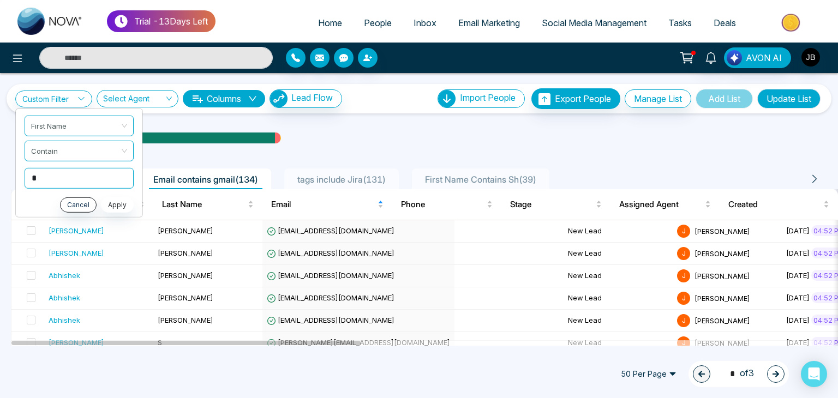
type input "*"
click at [110, 206] on button "Apply" at bounding box center [117, 204] width 33 height 15
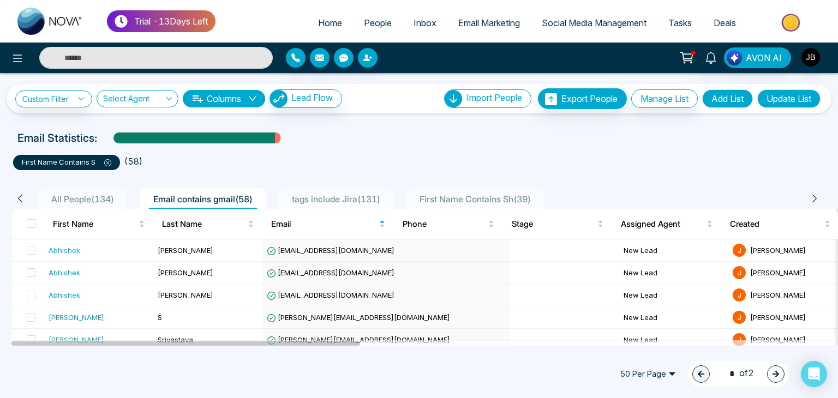
click at [109, 163] on icon at bounding box center [107, 162] width 7 height 7
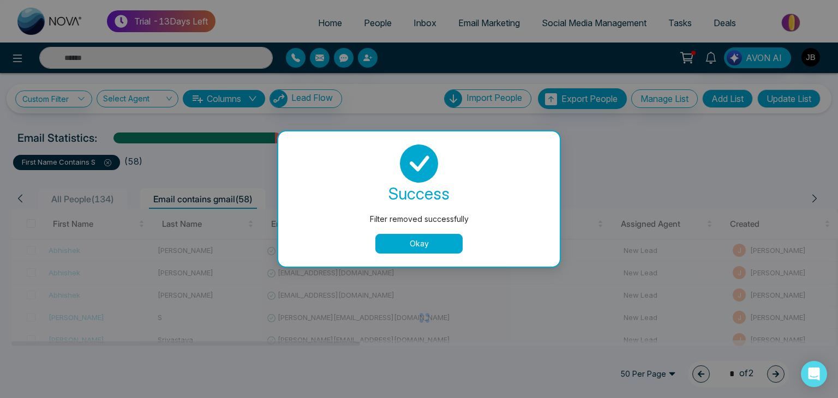
click at [416, 234] on button "Okay" at bounding box center [418, 244] width 87 height 20
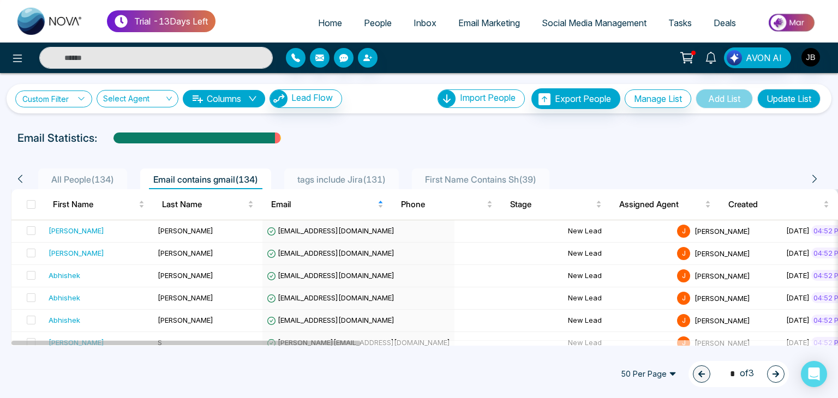
click at [81, 98] on icon at bounding box center [81, 98] width 6 height 3
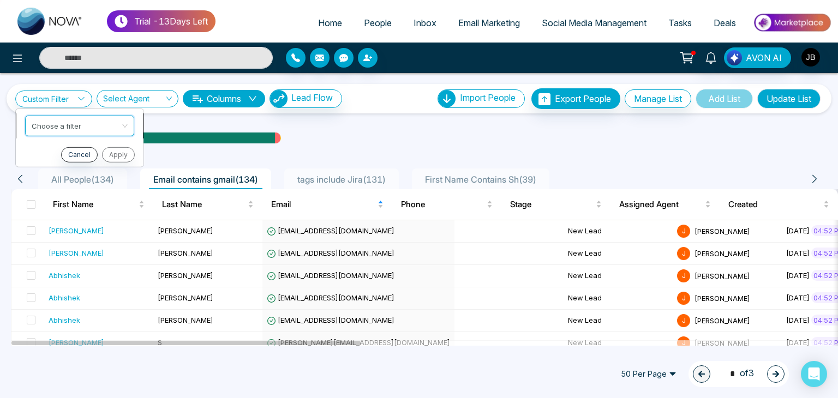
click at [56, 123] on input "search" at bounding box center [76, 124] width 88 height 16
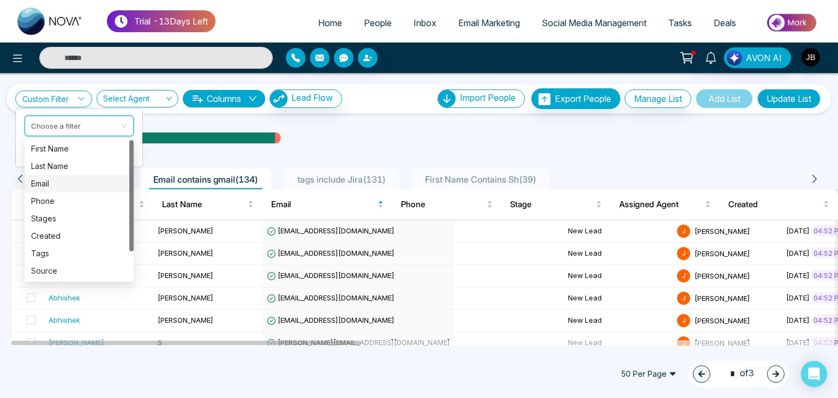
click at [55, 183] on div "Email" at bounding box center [79, 184] width 96 height 12
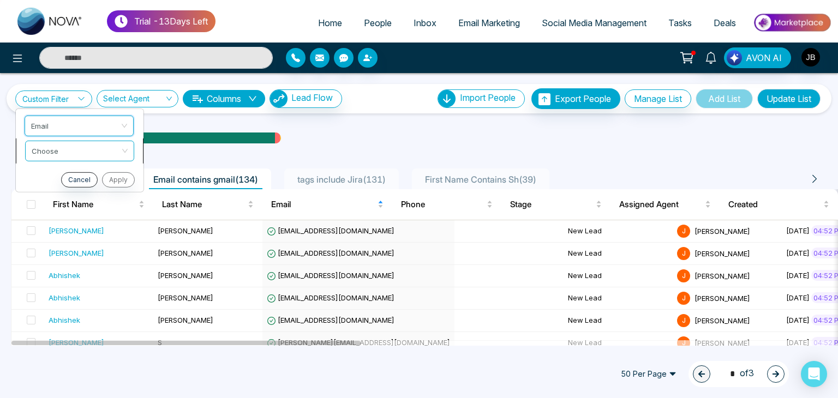
click at [58, 146] on input "search" at bounding box center [76, 149] width 88 height 16
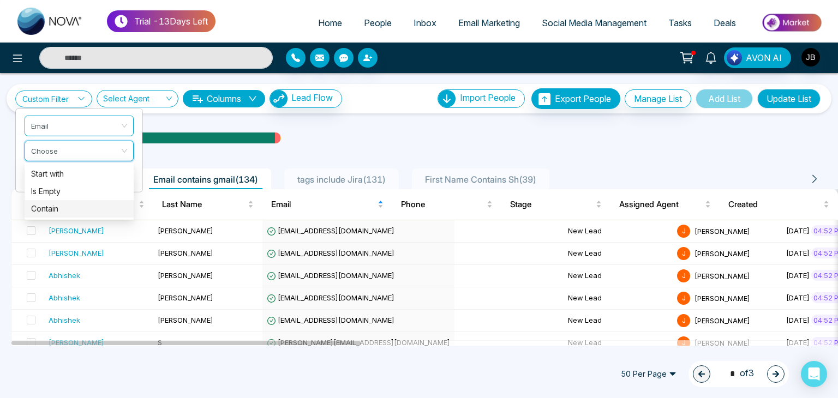
click at [56, 208] on div "Contain" at bounding box center [79, 209] width 96 height 12
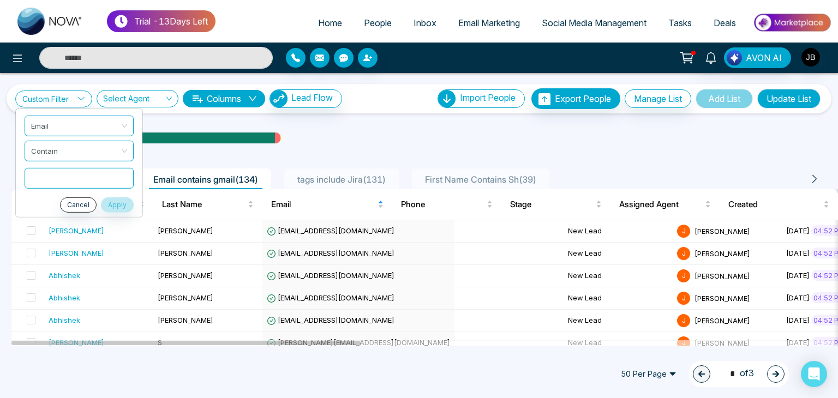
click at [45, 185] on input "text" at bounding box center [79, 177] width 109 height 21
type input "*****"
click at [116, 203] on button "Apply" at bounding box center [117, 204] width 33 height 15
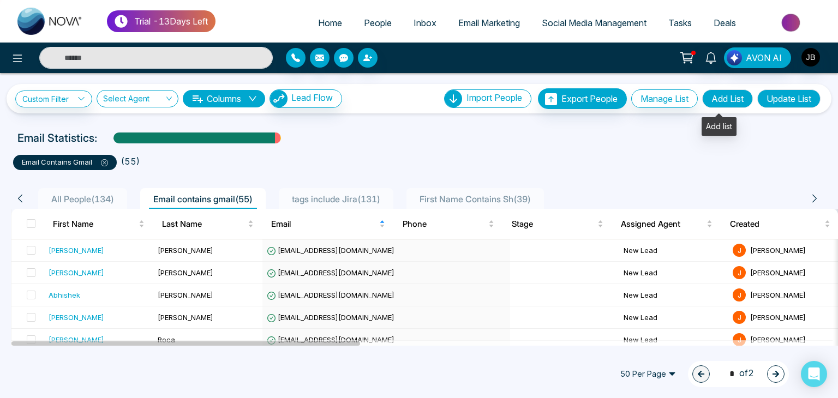
click at [715, 101] on button "Add List" at bounding box center [727, 98] width 51 height 19
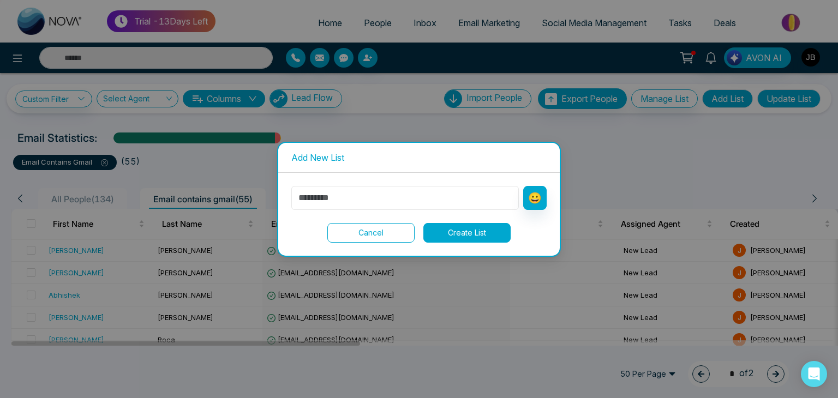
click at [360, 193] on input "text" at bounding box center [404, 198] width 227 height 24
type input "**********"
click at [482, 233] on button "Create List" at bounding box center [466, 233] width 87 height 20
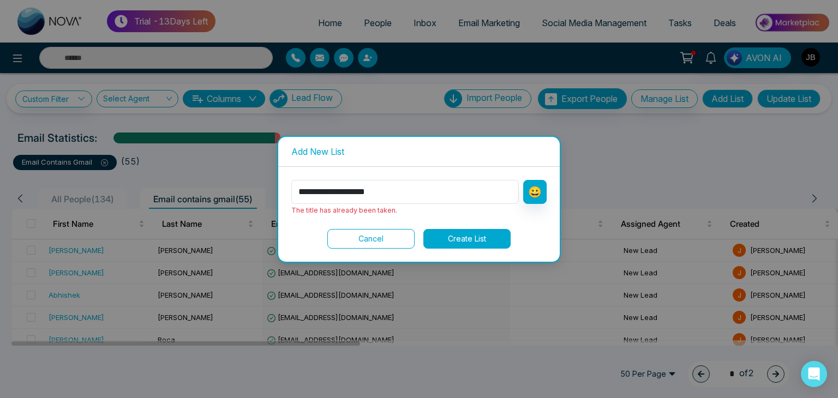
click at [359, 244] on button "Cancel" at bounding box center [370, 239] width 87 height 20
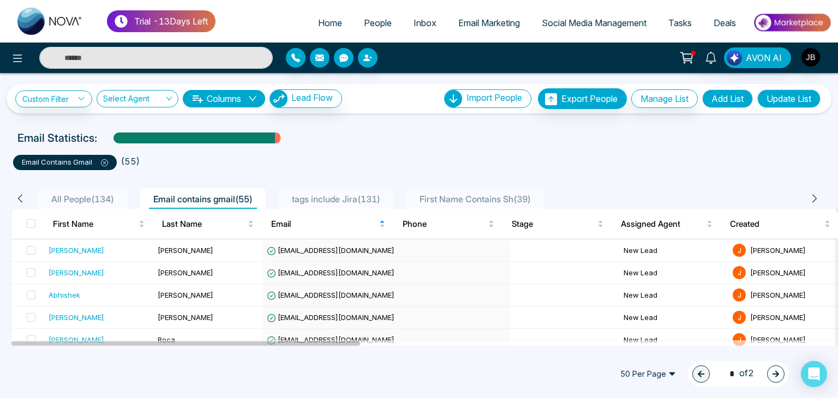
click at [794, 99] on button "Update List" at bounding box center [788, 98] width 63 height 19
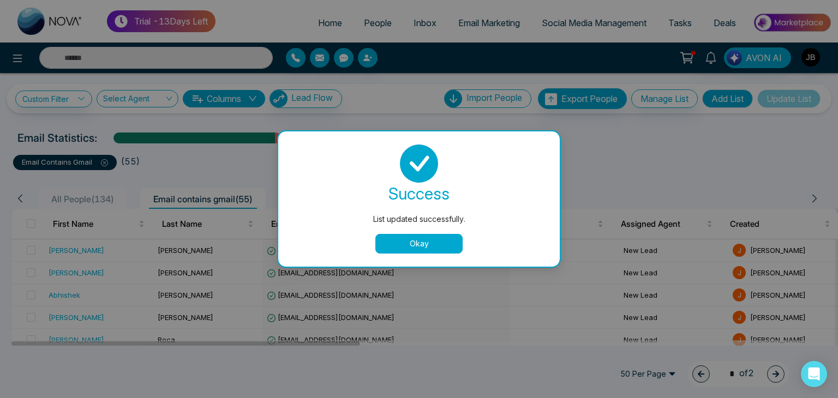
click at [415, 242] on button "Okay" at bounding box center [418, 244] width 87 height 20
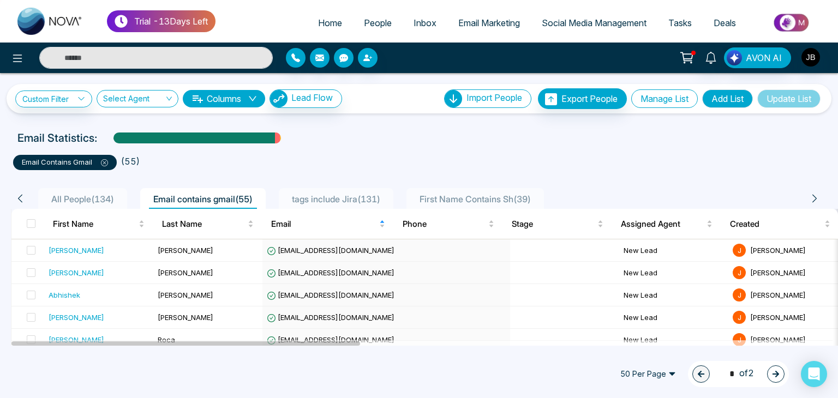
click at [650, 100] on button "Manage List" at bounding box center [664, 98] width 67 height 19
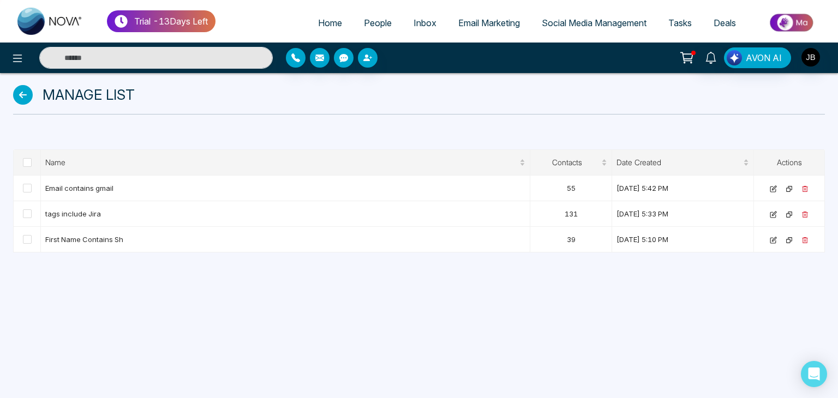
click at [16, 92] on icon at bounding box center [23, 95] width 20 height 20
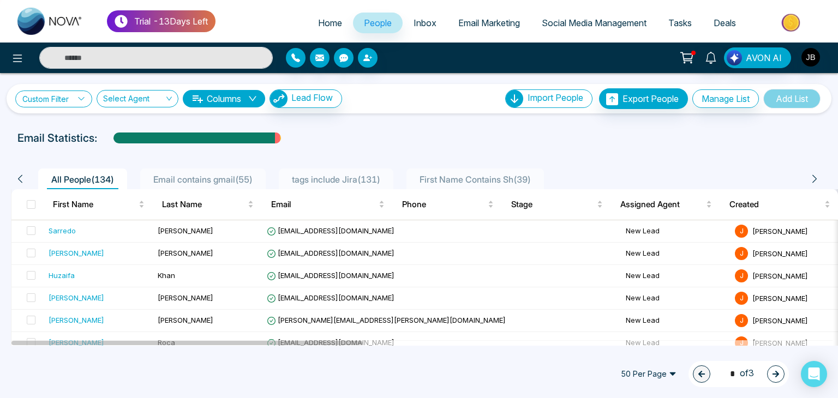
click at [54, 97] on link "Custom Filter" at bounding box center [53, 99] width 77 height 17
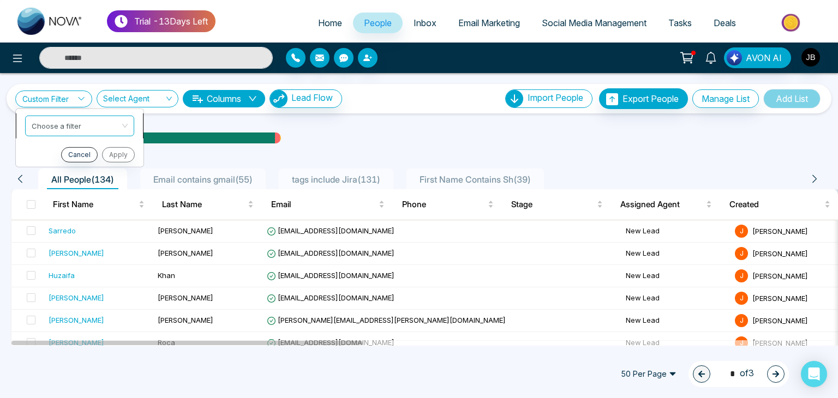
click at [86, 123] on input "search" at bounding box center [76, 124] width 88 height 16
click at [87, 126] on input "search" at bounding box center [76, 124] width 88 height 16
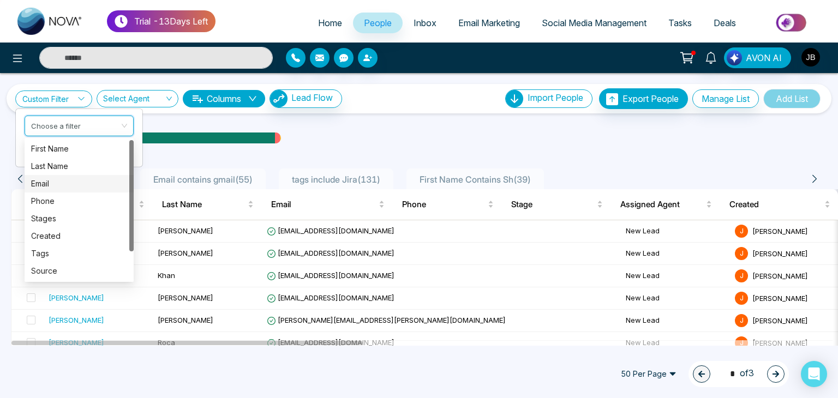
click at [47, 178] on div "Email" at bounding box center [79, 184] width 96 height 12
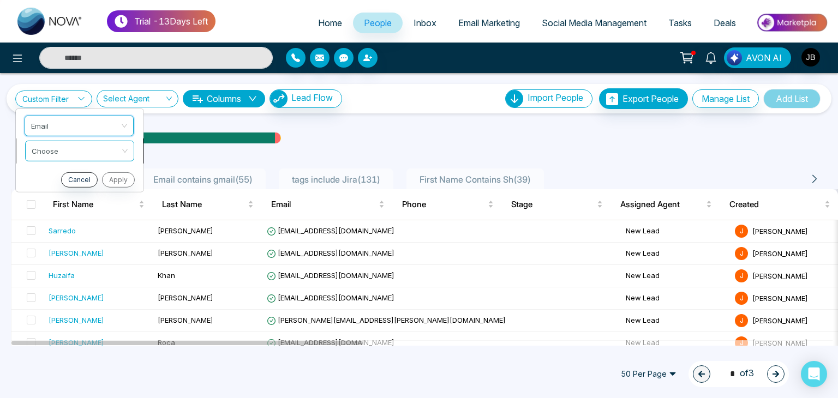
click at [76, 151] on input "search" at bounding box center [76, 149] width 88 height 16
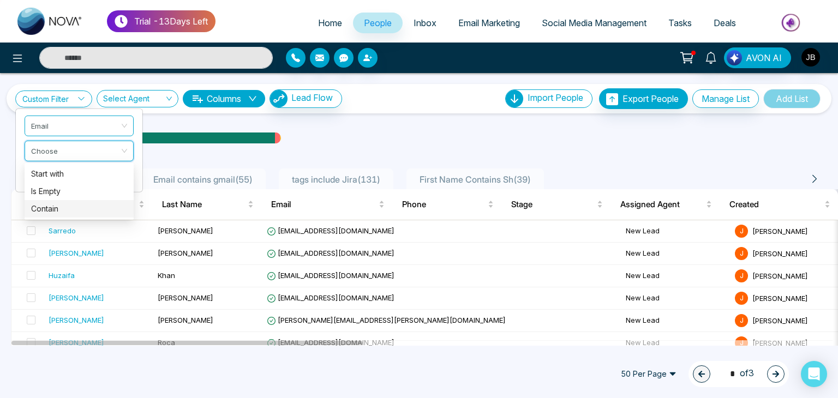
click at [49, 214] on div "Contain" at bounding box center [79, 209] width 96 height 12
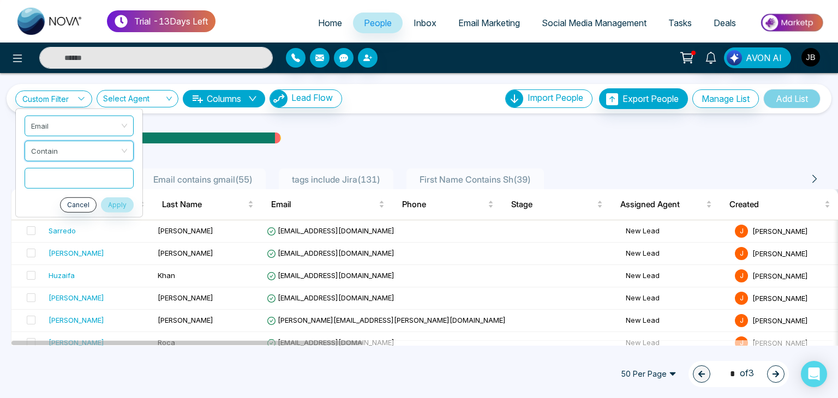
click at [57, 180] on input "text" at bounding box center [79, 177] width 109 height 21
type input "*"
click at [120, 202] on button "Apply" at bounding box center [117, 204] width 33 height 15
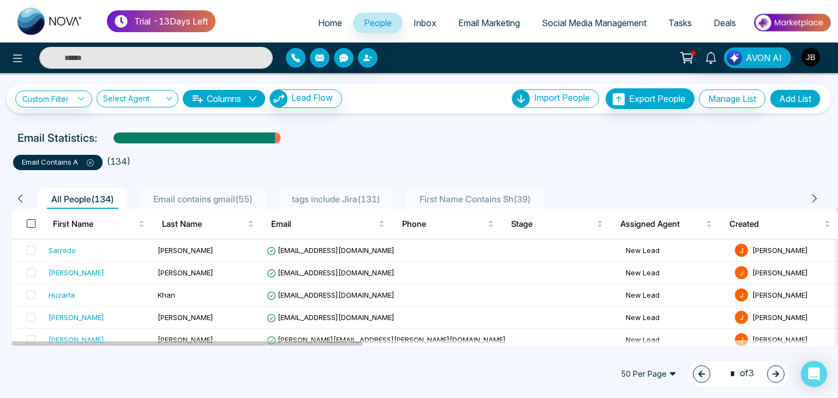
click at [31, 225] on span at bounding box center [31, 223] width 9 height 9
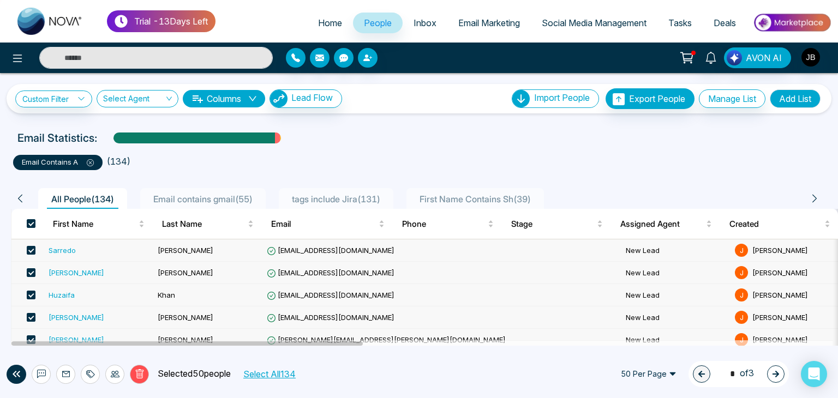
click at [90, 164] on icon at bounding box center [90, 162] width 7 height 7
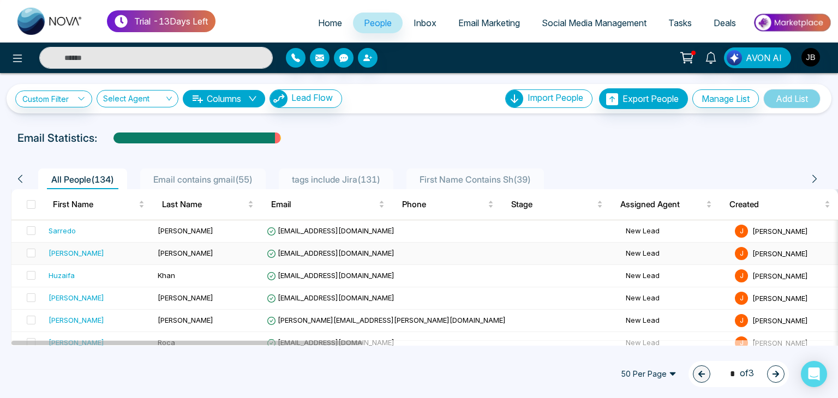
click at [391, 244] on td "[EMAIL_ADDRESS][DOMAIN_NAME]" at bounding box center [387, 254] width 250 height 22
click at [31, 203] on span at bounding box center [31, 204] width 9 height 9
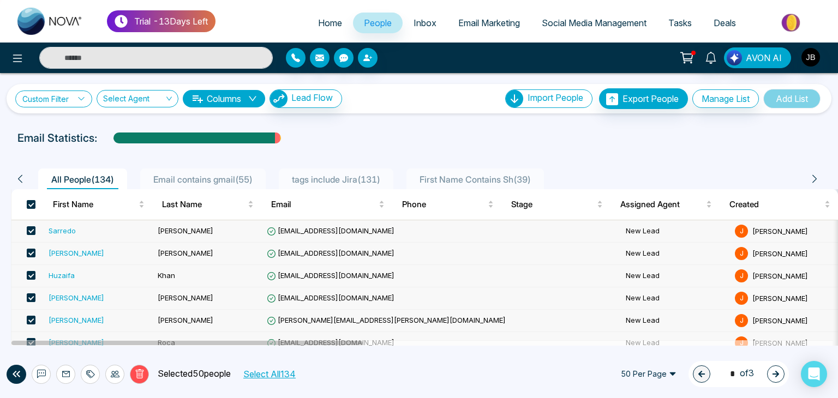
click at [80, 102] on icon at bounding box center [81, 99] width 8 height 8
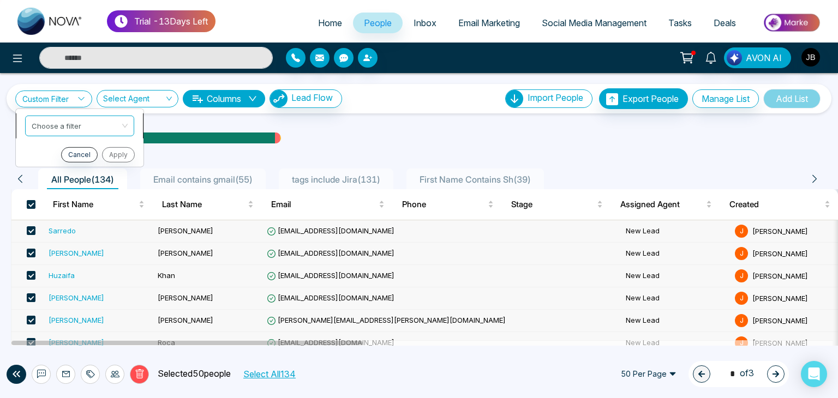
click at [70, 125] on input "search" at bounding box center [76, 124] width 88 height 16
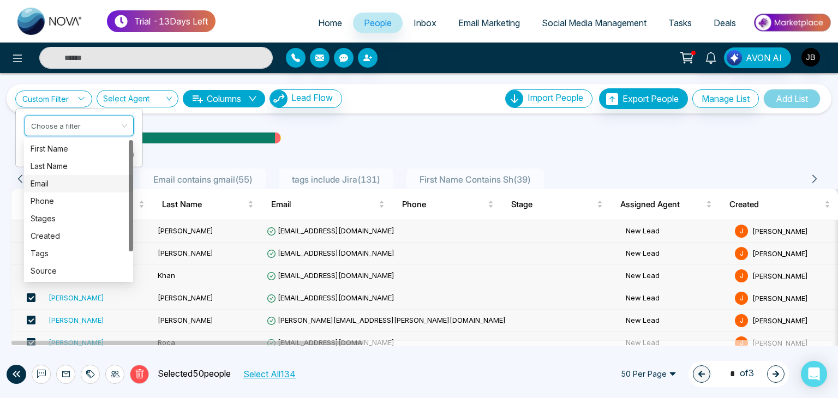
click at [44, 187] on div "Email" at bounding box center [79, 184] width 96 height 12
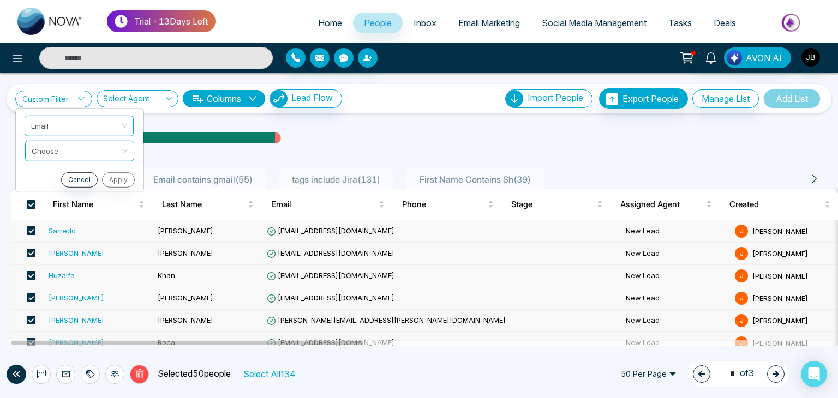
click at [50, 153] on input "search" at bounding box center [76, 149] width 88 height 16
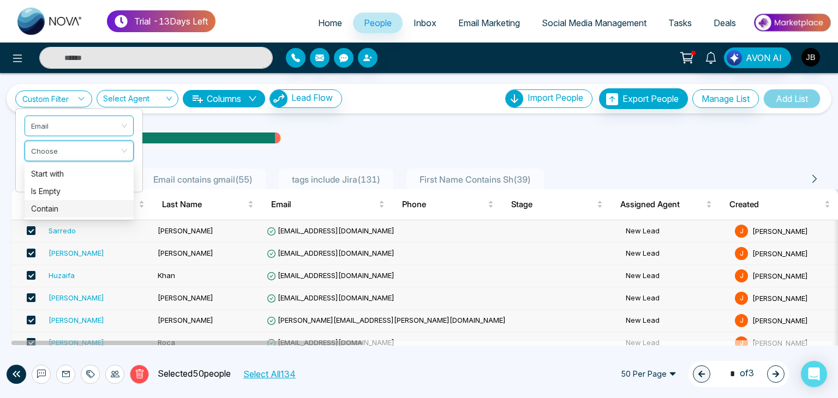
click at [48, 207] on div "Contain" at bounding box center [79, 209] width 96 height 12
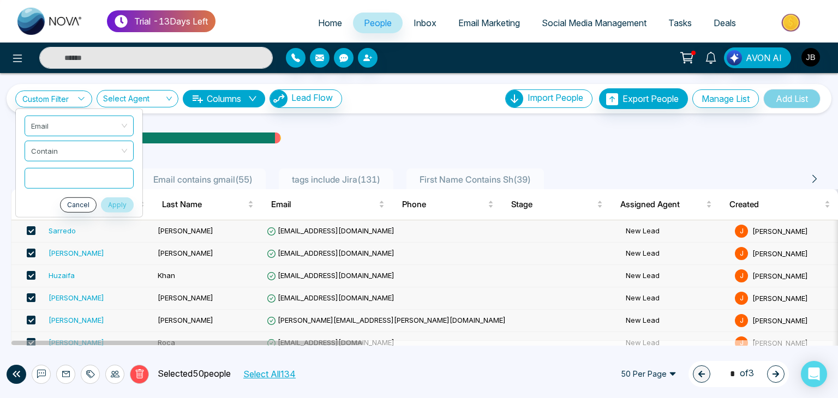
click at [45, 184] on input "text" at bounding box center [79, 177] width 109 height 21
type input "*"
click at [115, 201] on button "Apply" at bounding box center [117, 204] width 33 height 15
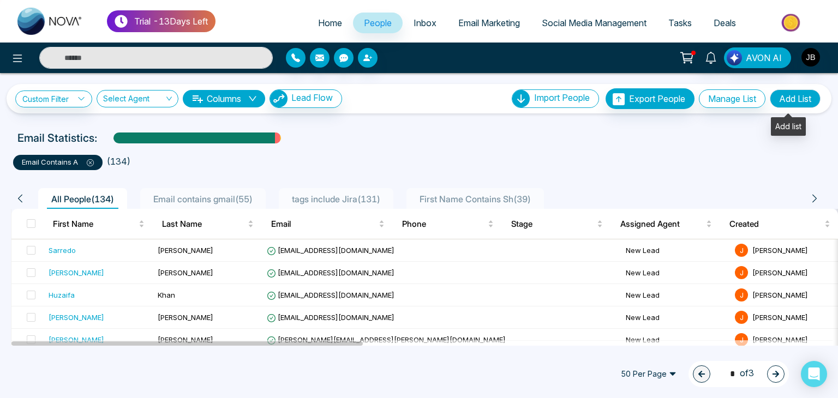
click at [779, 99] on button "Add List" at bounding box center [795, 98] width 51 height 19
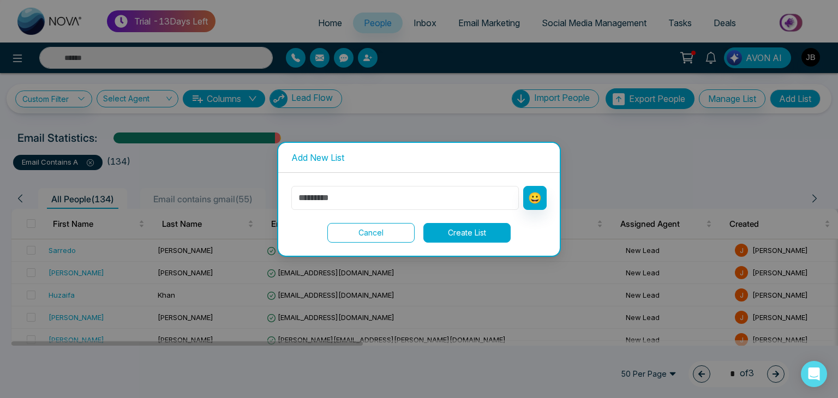
click at [369, 195] on input "text" at bounding box center [404, 198] width 227 height 24
type input "**********"
click at [463, 236] on button "Create List" at bounding box center [466, 233] width 87 height 20
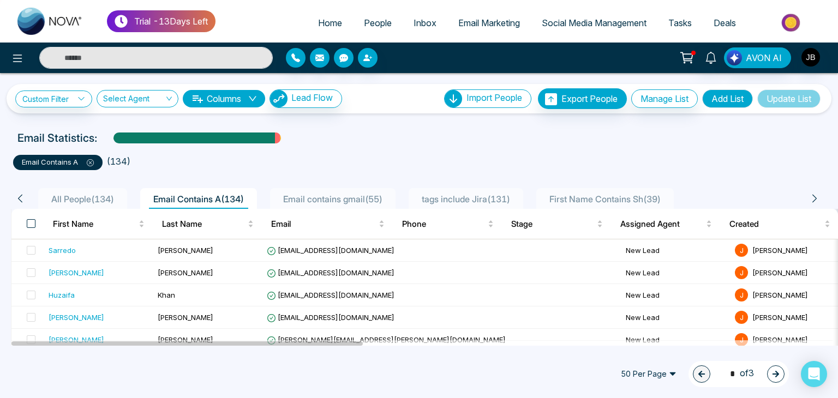
click at [30, 221] on span at bounding box center [31, 223] width 9 height 9
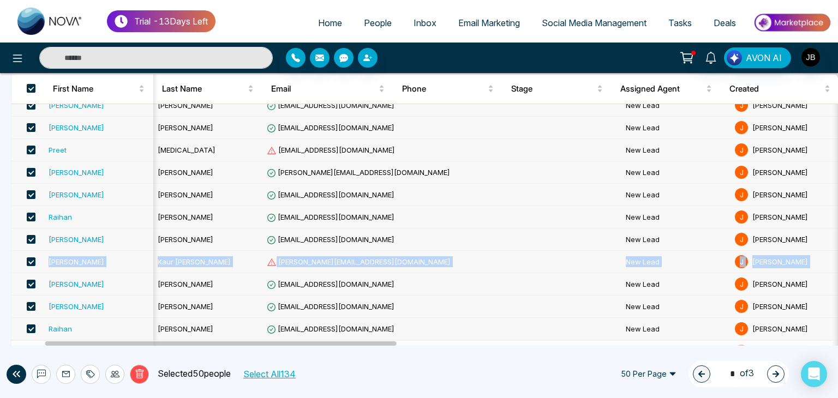
scroll to position [0, 79]
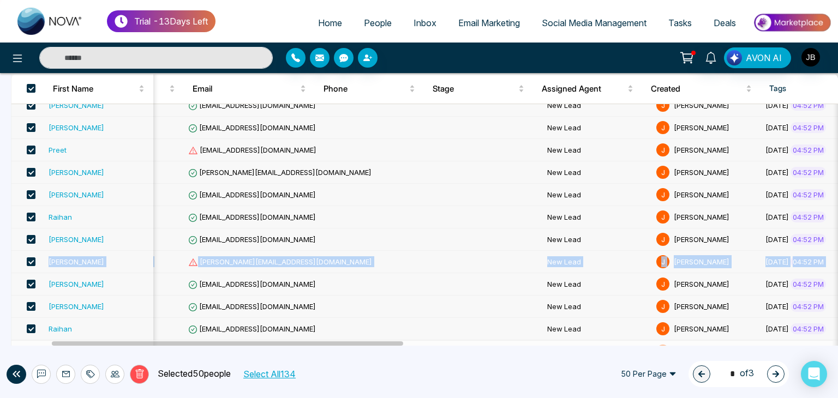
drag, startPoint x: 831, startPoint y: 227, endPoint x: 831, endPoint y: 250, distance: 22.4
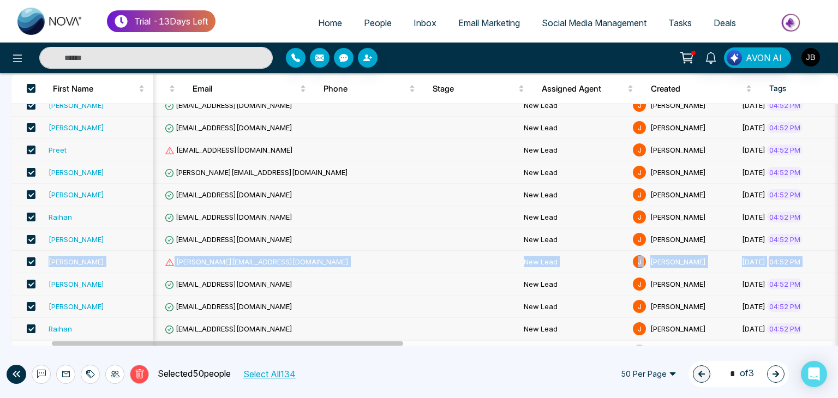
scroll to position [0, 102]
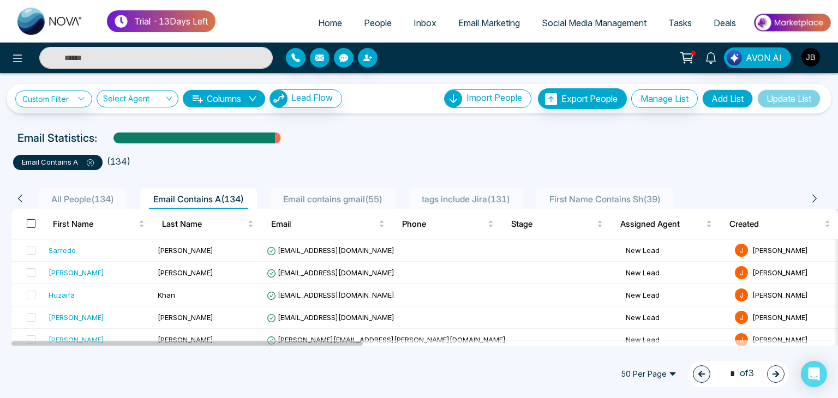
click at [33, 223] on span at bounding box center [31, 223] width 9 height 9
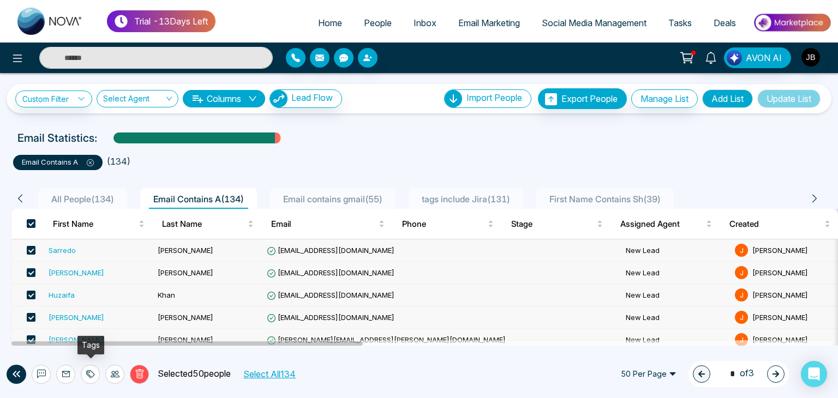
click at [91, 377] on icon at bounding box center [90, 374] width 9 height 9
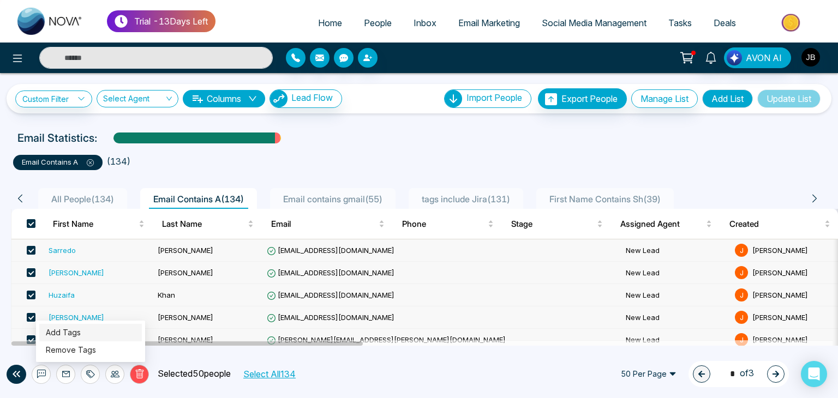
click at [70, 334] on link "Add Tags" at bounding box center [63, 332] width 35 height 9
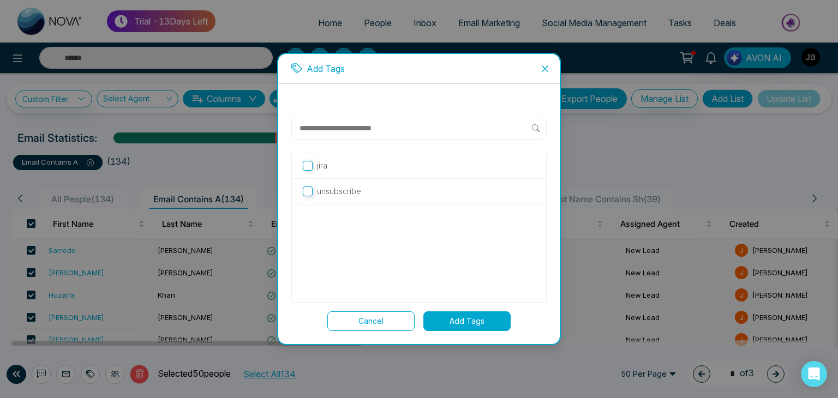
click at [333, 127] on input "text" at bounding box center [414, 128] width 233 height 13
click at [326, 167] on span "Create new tag " valid "" at bounding box center [358, 169] width 82 height 12
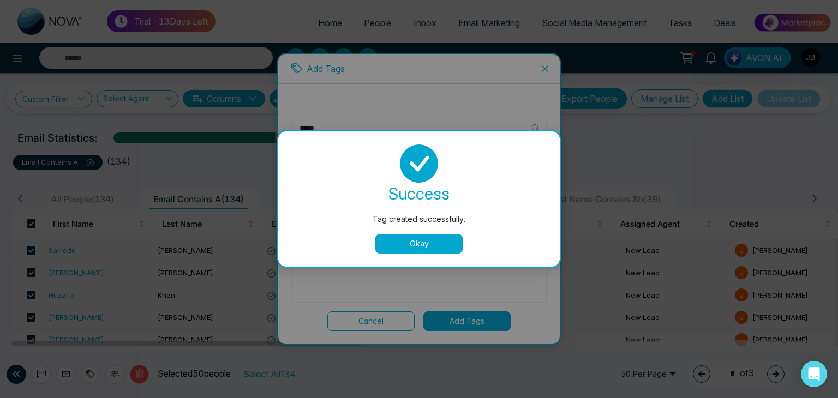
click at [419, 246] on button "Okay" at bounding box center [418, 244] width 87 height 20
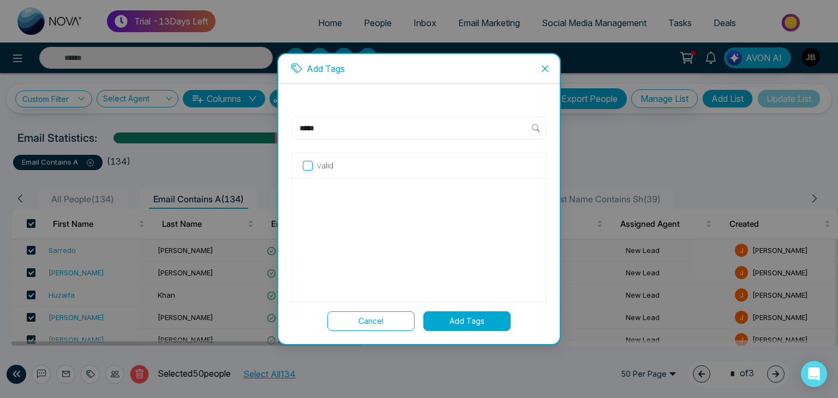
click at [339, 129] on input "*****" at bounding box center [414, 128] width 233 height 13
type input "**********"
click at [343, 166] on span "Create new tag " valid user "" at bounding box center [367, 169] width 100 height 12
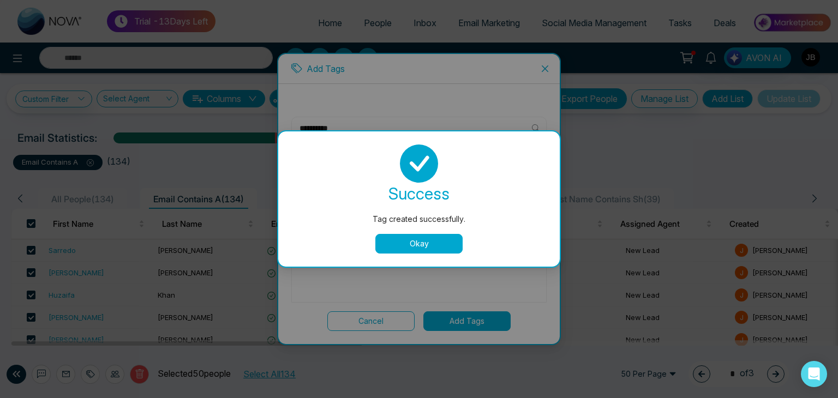
click at [411, 236] on button "Okay" at bounding box center [418, 244] width 87 height 20
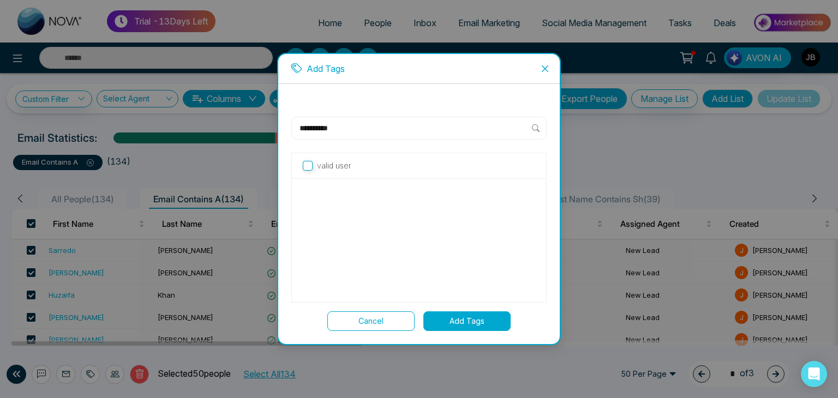
click at [338, 165] on p "valid user" at bounding box center [334, 166] width 34 height 12
click at [463, 324] on button "Add Tags" at bounding box center [466, 321] width 87 height 20
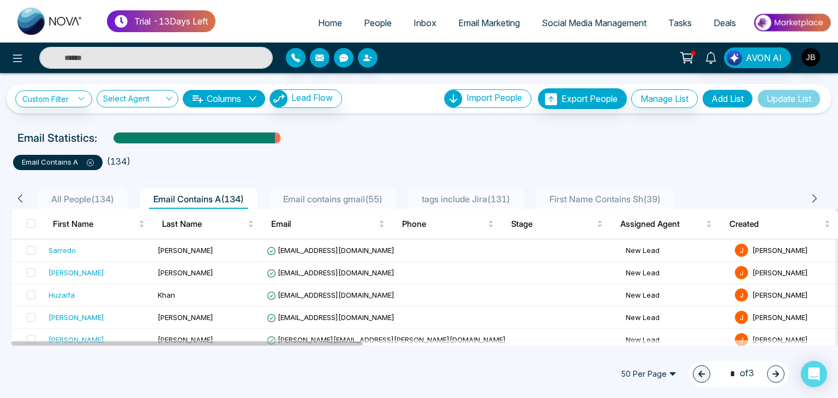
drag, startPoint x: 352, startPoint y: 340, endPoint x: 375, endPoint y: 341, distance: 22.9
click at [367, 341] on div at bounding box center [421, 342] width 821 height 5
click at [377, 341] on div at bounding box center [421, 342] width 821 height 5
click at [379, 341] on div at bounding box center [421, 342] width 821 height 5
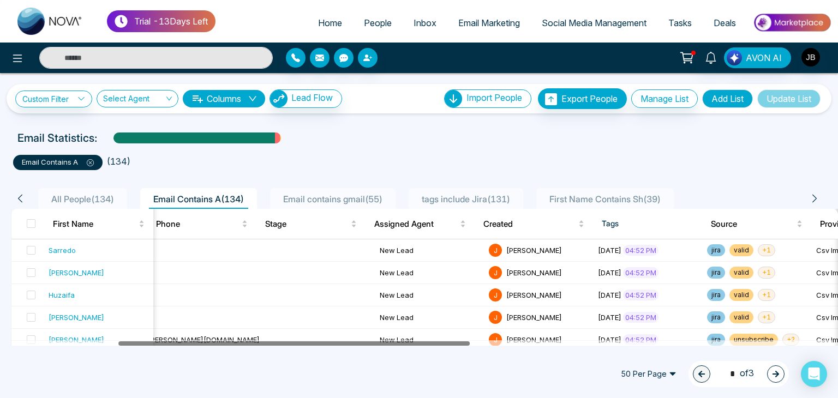
scroll to position [0, 235]
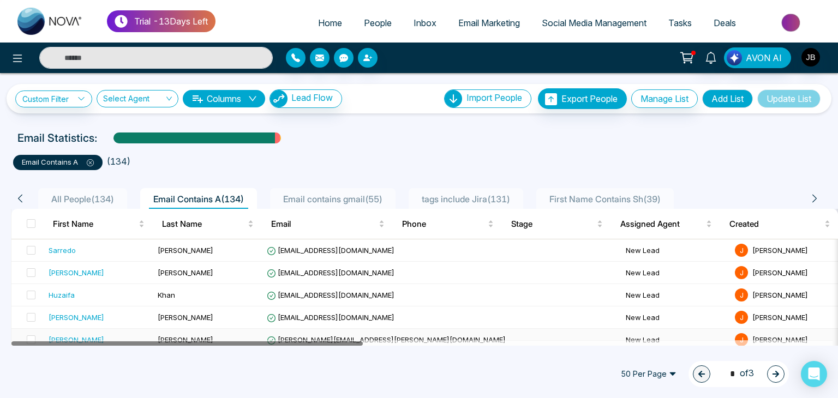
drag, startPoint x: 344, startPoint y: 341, endPoint x: 329, endPoint y: 332, distance: 16.9
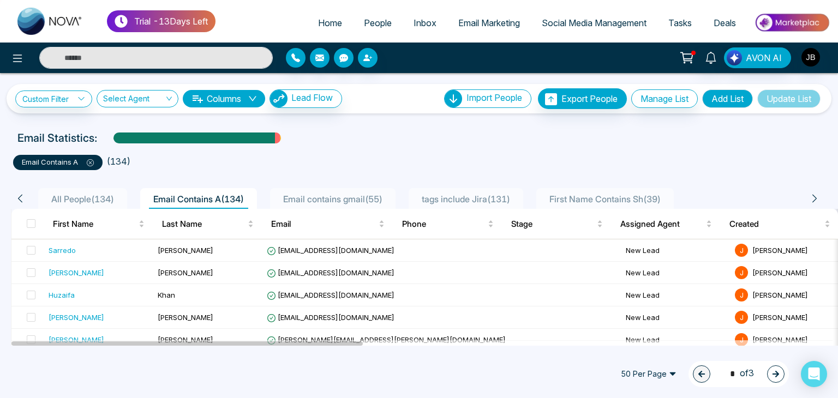
click at [362, 194] on span "Email contains gmail ( 55 )" at bounding box center [333, 199] width 108 height 11
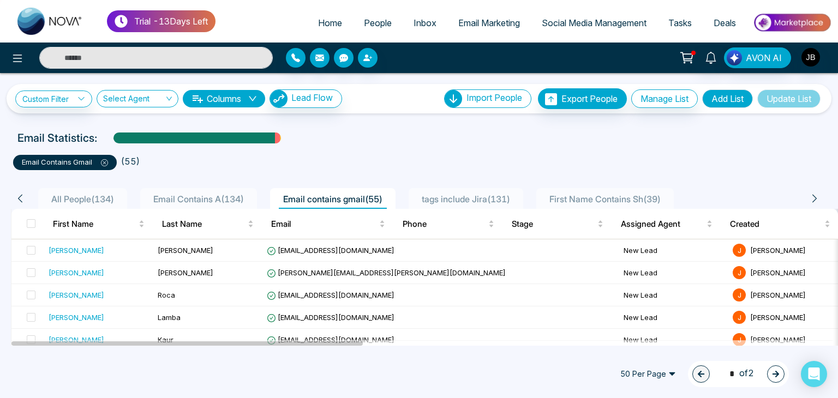
click at [201, 200] on span "Email Contains A ( 134 )" at bounding box center [198, 199] width 99 height 11
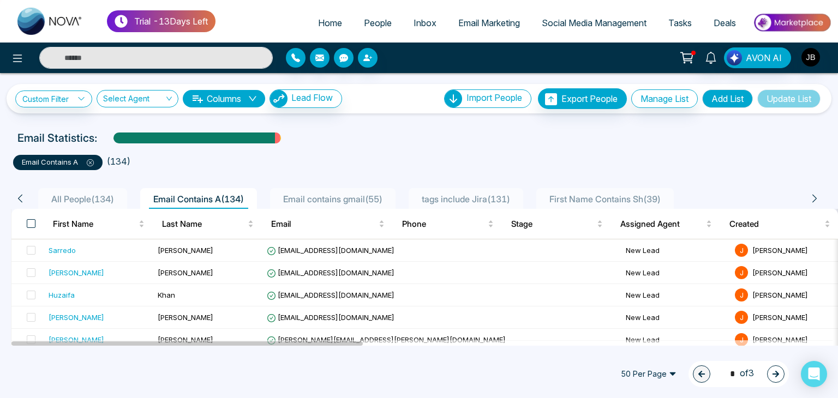
click at [32, 221] on span at bounding box center [31, 223] width 9 height 9
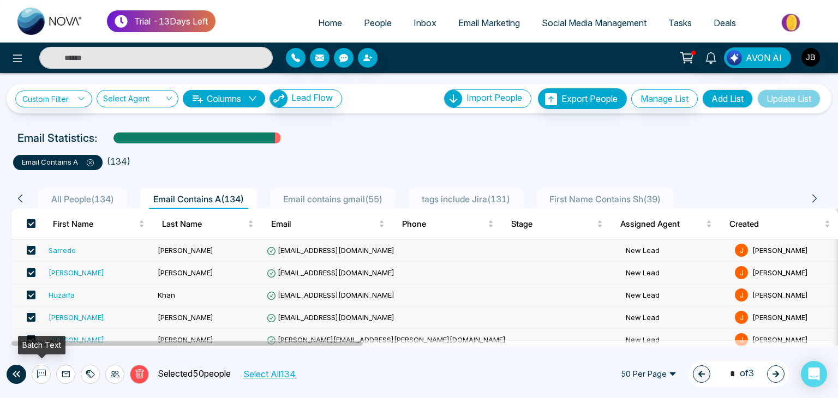
click at [39, 371] on icon at bounding box center [41, 374] width 9 height 9
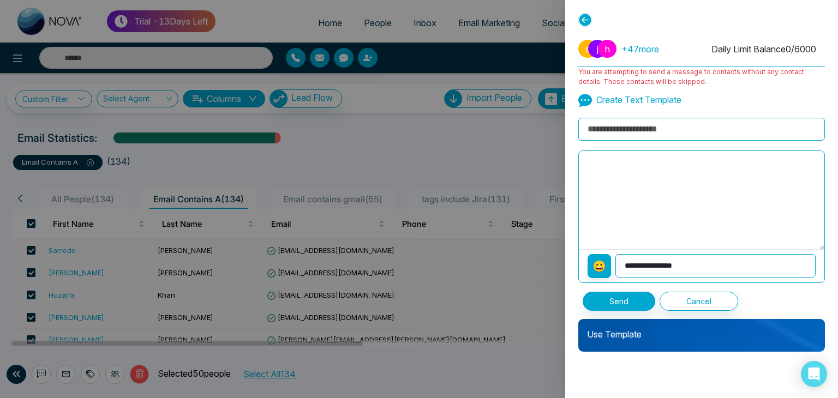
click at [620, 125] on input at bounding box center [701, 129] width 247 height 23
click at [632, 340] on div "Use Template" at bounding box center [701, 335] width 247 height 33
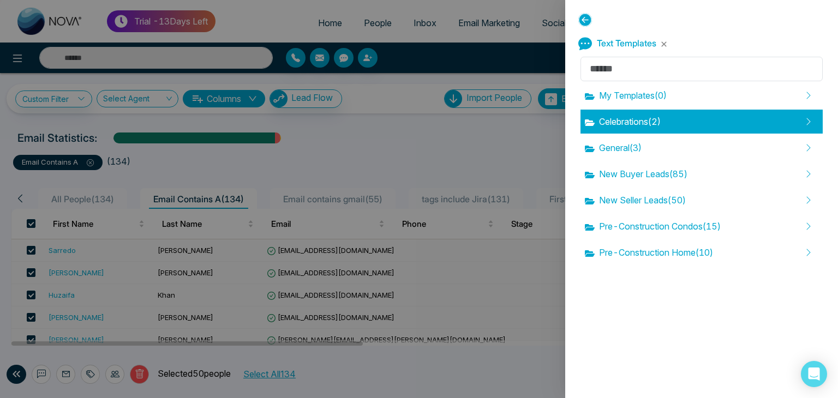
click at [615, 127] on span "Celebrations ( 2 )" at bounding box center [623, 121] width 76 height 13
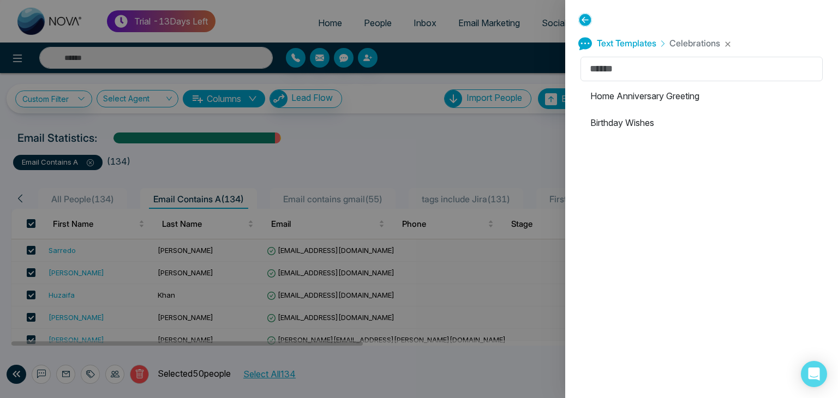
click at [586, 21] on icon at bounding box center [585, 20] width 14 height 14
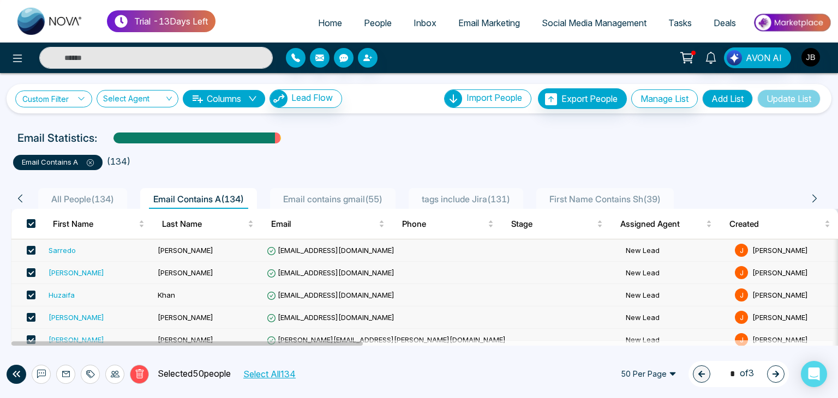
click at [59, 91] on link "Custom Filter" at bounding box center [53, 99] width 77 height 17
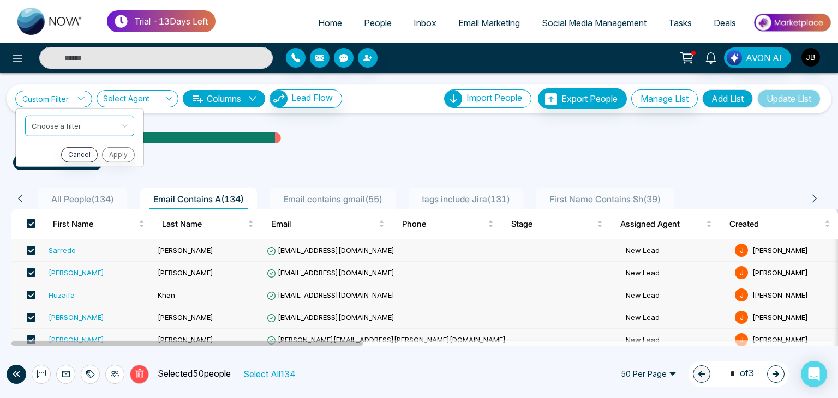
click at [65, 123] on input "search" at bounding box center [76, 124] width 88 height 16
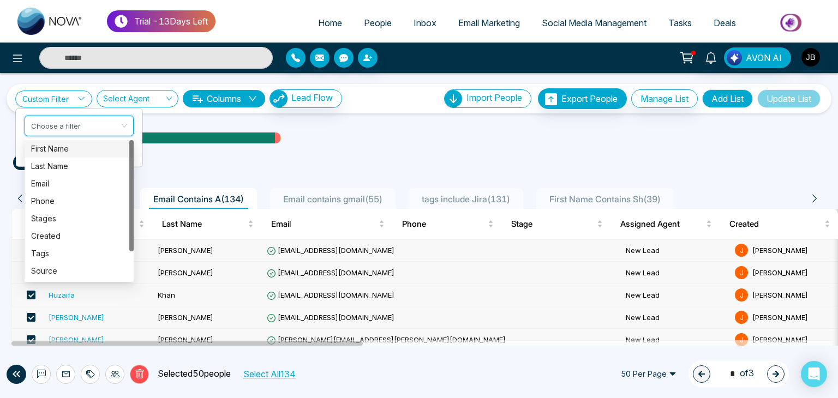
click at [59, 145] on div "First Name" at bounding box center [79, 149] width 96 height 12
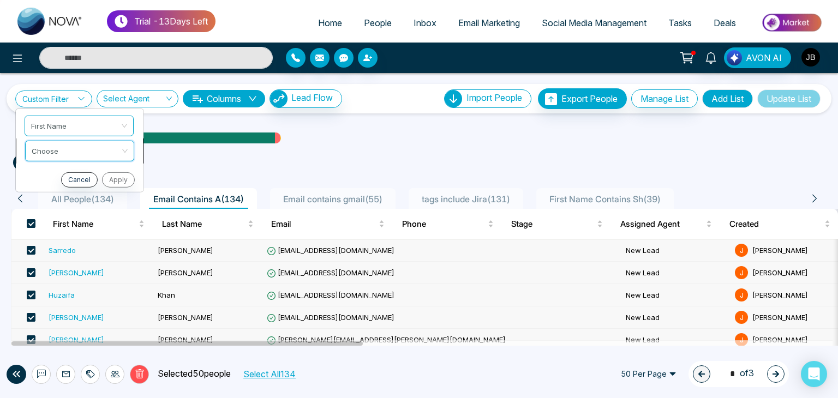
click at [70, 149] on input "search" at bounding box center [76, 149] width 88 height 16
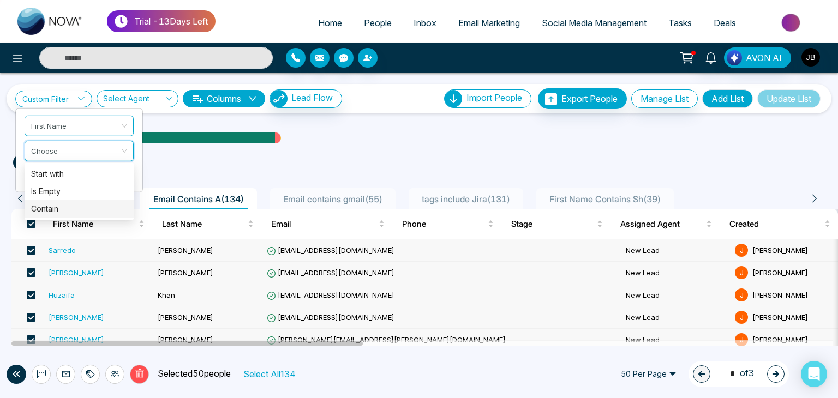
drag, startPoint x: 57, startPoint y: 208, endPoint x: 55, endPoint y: 201, distance: 6.9
click at [57, 208] on div "Contain" at bounding box center [79, 209] width 96 height 12
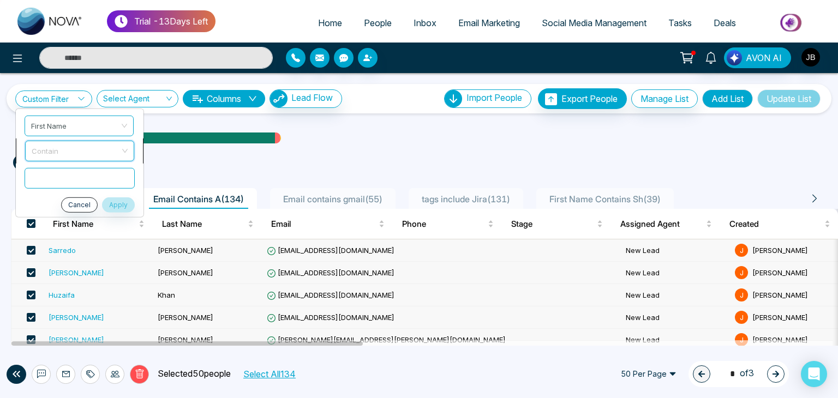
click at [50, 147] on span "Contain" at bounding box center [80, 151] width 96 height 20
click at [597, 196] on span "First Name Contains Sh ( 39 )" at bounding box center [605, 199] width 120 height 11
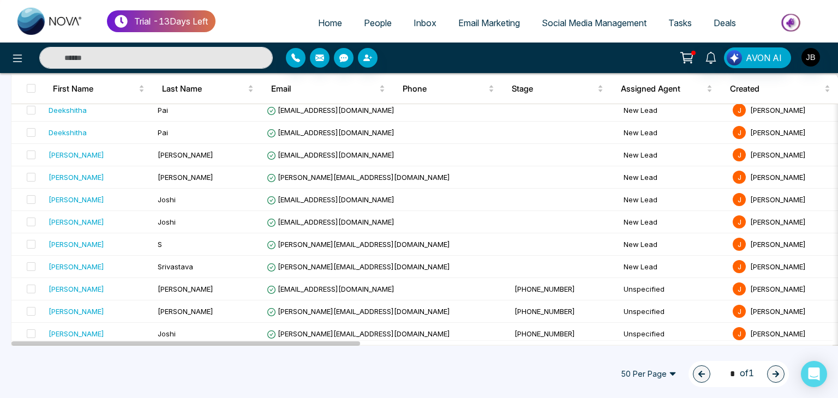
scroll to position [767, 0]
click at [166, 308] on span "[PERSON_NAME]" at bounding box center [186, 311] width 56 height 9
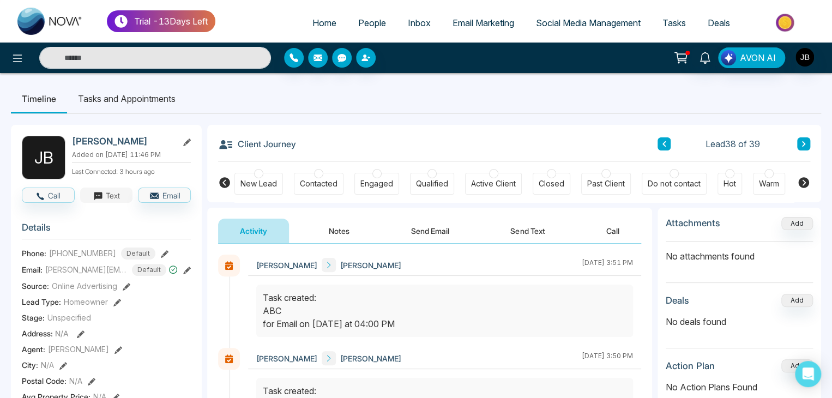
click at [106, 202] on button "Text" at bounding box center [106, 195] width 53 height 15
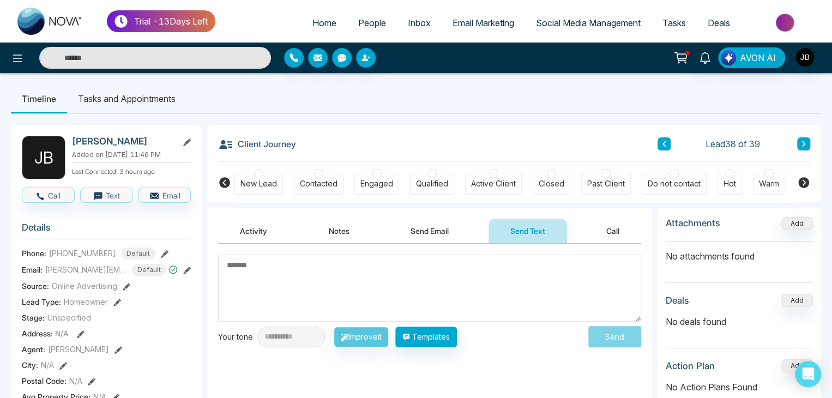
click at [360, 22] on span "People" at bounding box center [372, 22] width 28 height 11
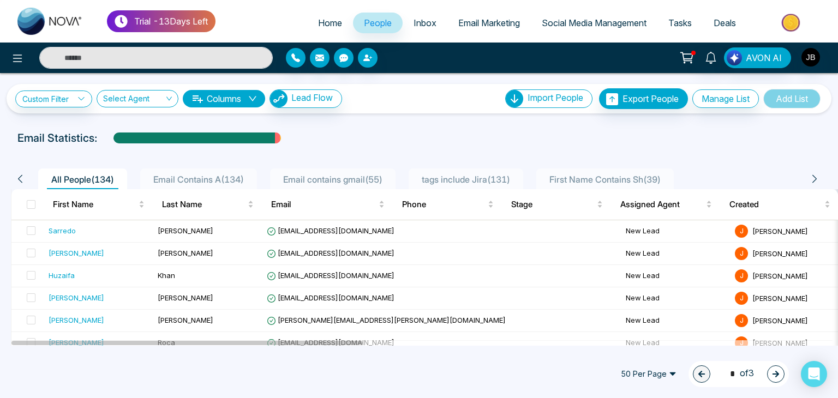
click at [587, 176] on span "First Name Contains Sh ( 39 )" at bounding box center [605, 179] width 120 height 11
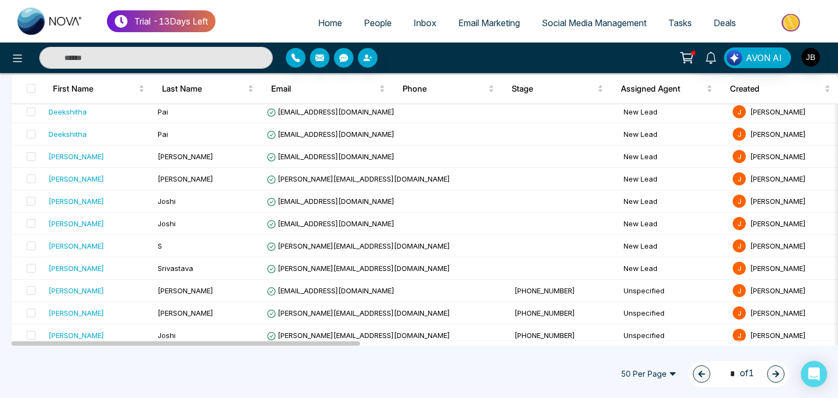
scroll to position [767, 0]
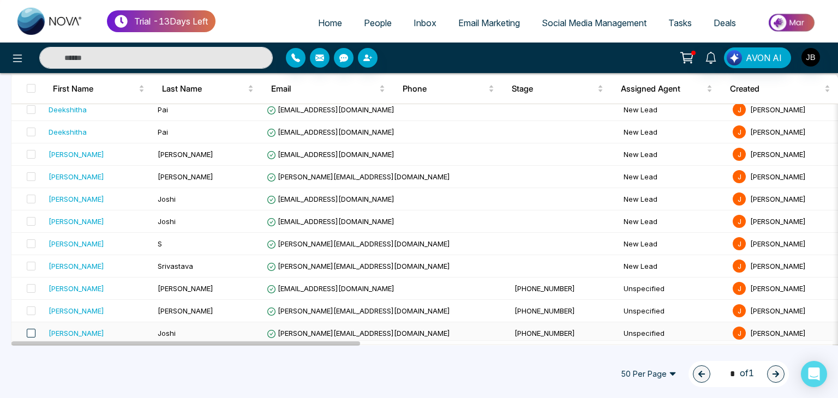
click at [28, 329] on span at bounding box center [31, 333] width 9 height 9
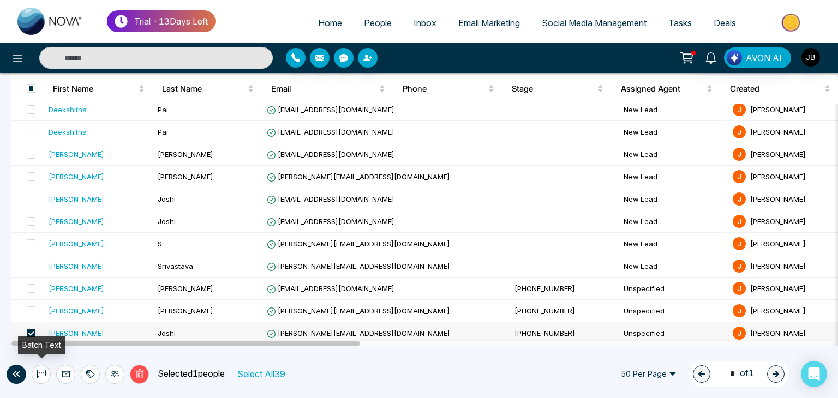
click at [38, 376] on icon at bounding box center [41, 374] width 9 height 9
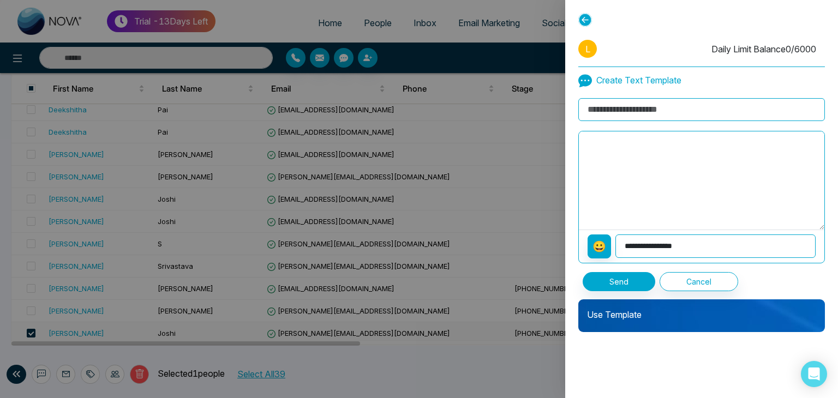
click at [620, 106] on input at bounding box center [701, 109] width 247 height 23
click at [657, 109] on input at bounding box center [701, 109] width 247 height 23
click at [621, 321] on div "Use Template" at bounding box center [701, 315] width 247 height 33
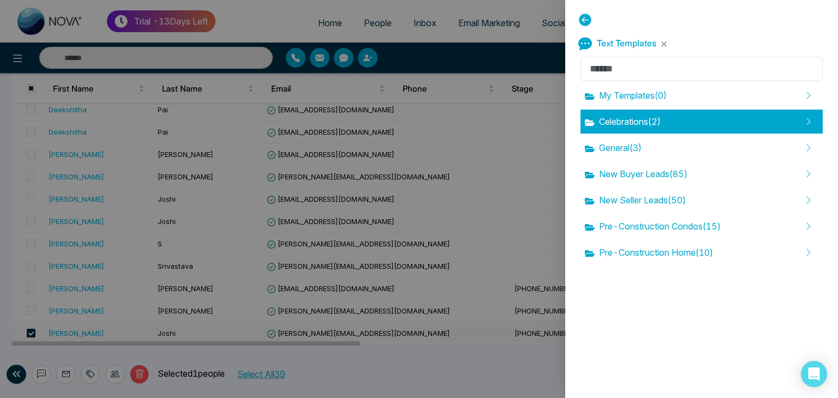
click at [650, 123] on span "Celebrations ( 2 )" at bounding box center [623, 121] width 76 height 13
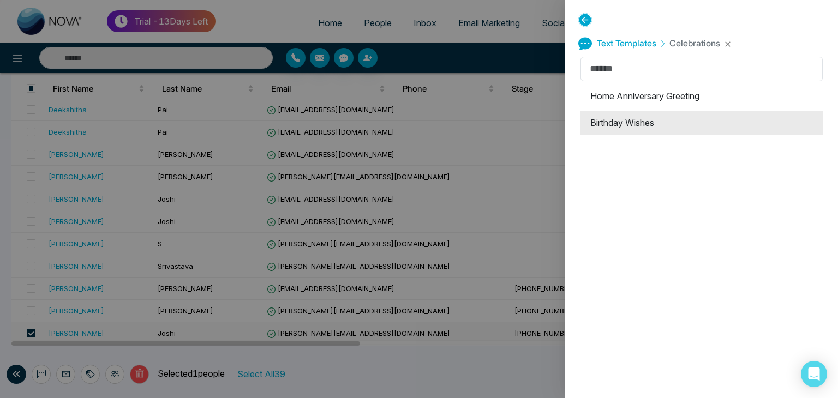
click at [631, 120] on li "Birthday Wishes" at bounding box center [701, 123] width 242 height 24
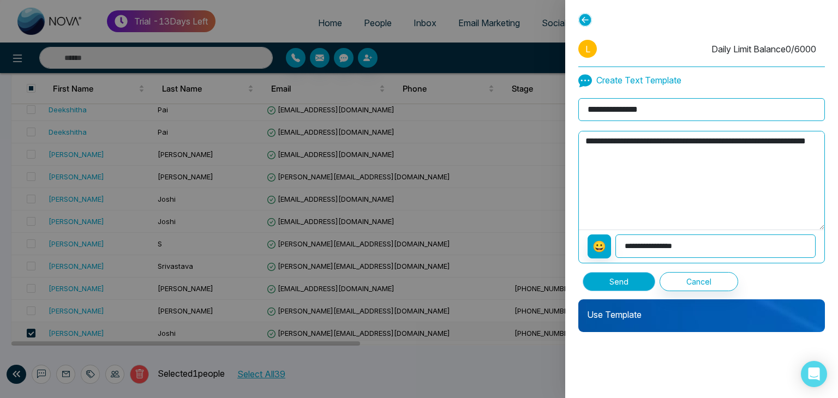
click at [622, 279] on button "Send" at bounding box center [619, 281] width 73 height 19
click at [681, 249] on select "**********" at bounding box center [715, 246] width 200 height 23
select select "**********"
click at [616, 235] on select "**********" at bounding box center [715, 246] width 200 height 23
type textarea "**********"
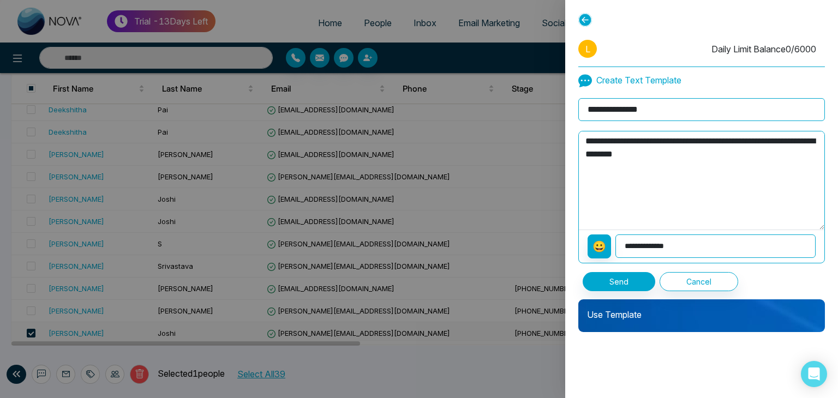
click at [653, 243] on select "**********" at bounding box center [715, 246] width 200 height 23
click at [644, 192] on textarea "**********" at bounding box center [701, 180] width 245 height 98
click at [616, 315] on p "Use Template" at bounding box center [701, 310] width 247 height 22
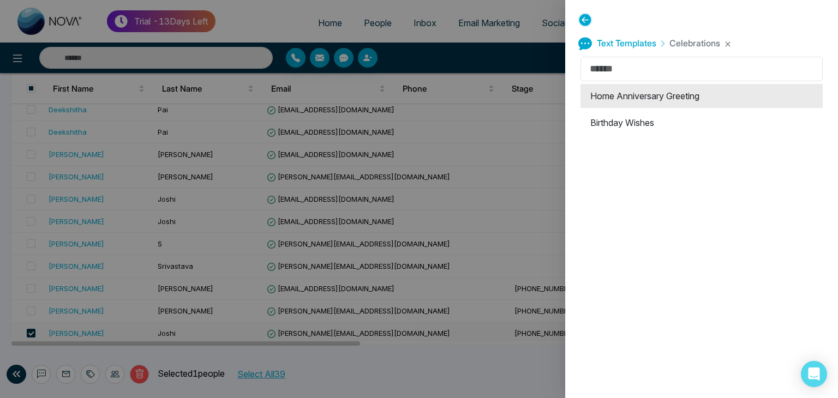
click at [620, 100] on li "Home Anniversary Greeting" at bounding box center [701, 96] width 242 height 24
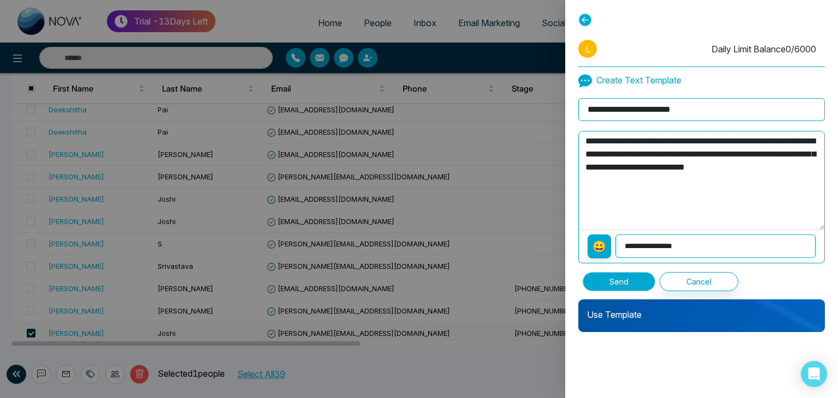
click at [614, 280] on button "Send" at bounding box center [619, 281] width 73 height 19
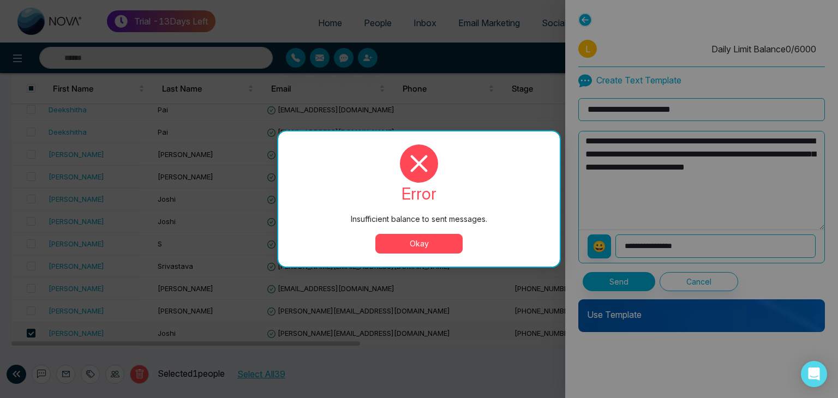
click at [439, 243] on button "Okay" at bounding box center [418, 244] width 87 height 20
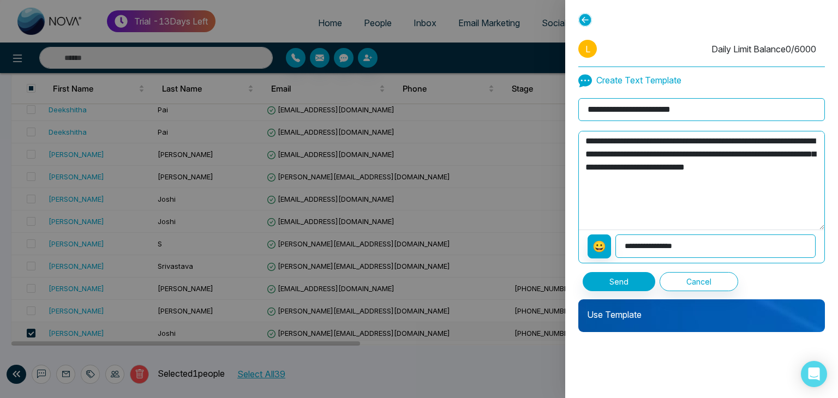
click at [696, 245] on select "**********" at bounding box center [715, 246] width 200 height 23
click at [649, 175] on textarea "**********" at bounding box center [701, 180] width 245 height 98
click at [704, 239] on select "**********" at bounding box center [715, 246] width 200 height 23
click at [651, 212] on textarea "**********" at bounding box center [701, 180] width 245 height 98
click at [632, 276] on button "Send" at bounding box center [619, 281] width 73 height 19
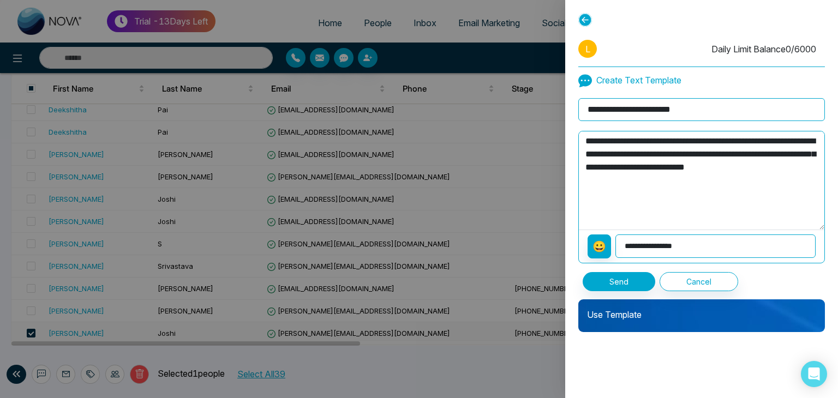
click at [587, 79] on icon at bounding box center [585, 81] width 14 height 13
click at [718, 281] on button "Cancel" at bounding box center [698, 281] width 79 height 19
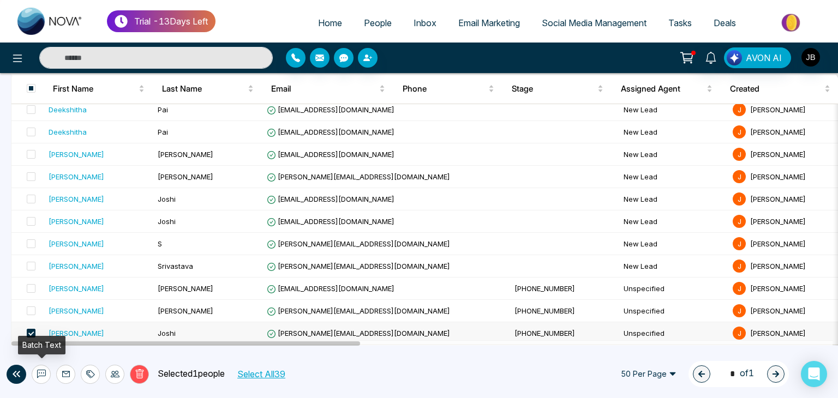
click at [46, 371] on button at bounding box center [41, 374] width 19 height 19
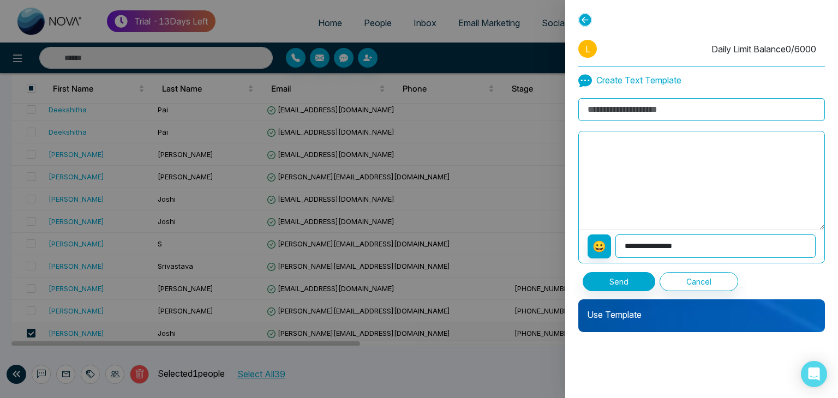
click at [585, 83] on icon at bounding box center [585, 81] width 14 height 13
click at [639, 75] on p "Create Text Template" at bounding box center [629, 81] width 103 height 14
click at [671, 74] on p "Create Text Template" at bounding box center [629, 81] width 103 height 14
click at [632, 109] on input at bounding box center [701, 109] width 247 height 23
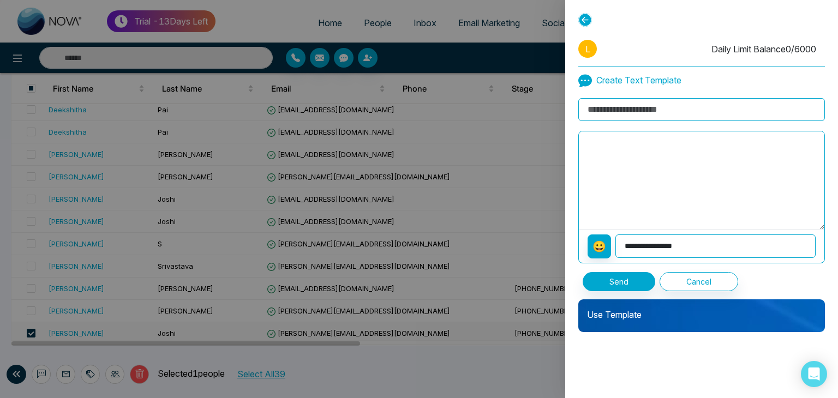
type input "**********"
click at [608, 155] on textarea at bounding box center [701, 180] width 245 height 98
click at [605, 141] on textarea at bounding box center [701, 180] width 245 height 98
click at [689, 243] on select "**********" at bounding box center [715, 246] width 200 height 23
select select "**********"
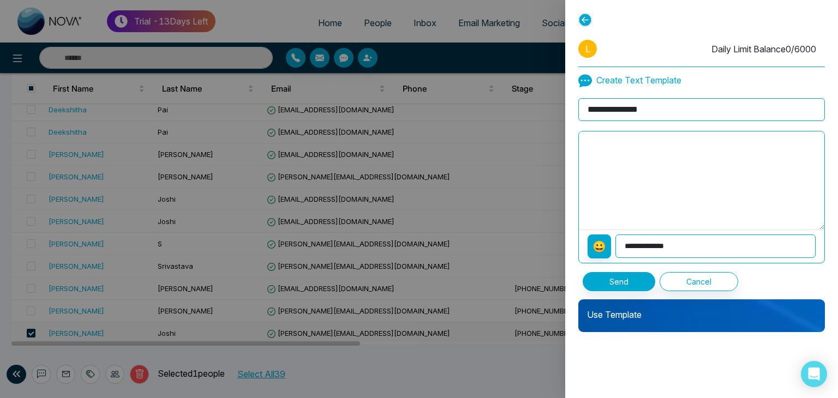
click at [616, 235] on select "**********" at bounding box center [715, 246] width 200 height 23
click at [615, 282] on button "Send" at bounding box center [619, 281] width 73 height 19
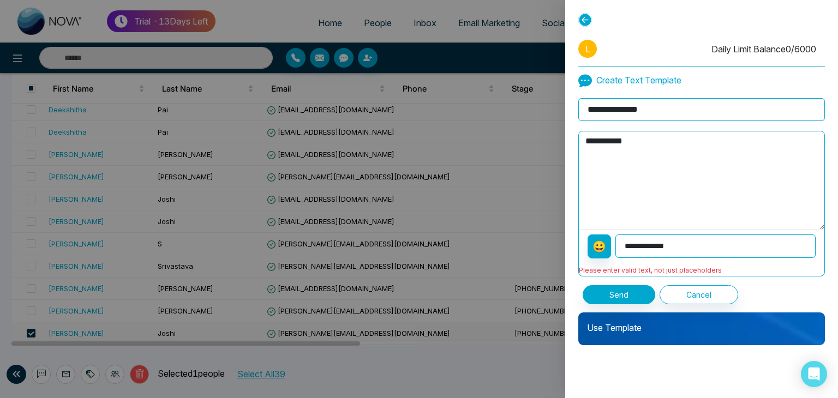
click at [650, 143] on textarea "**********" at bounding box center [701, 180] width 245 height 98
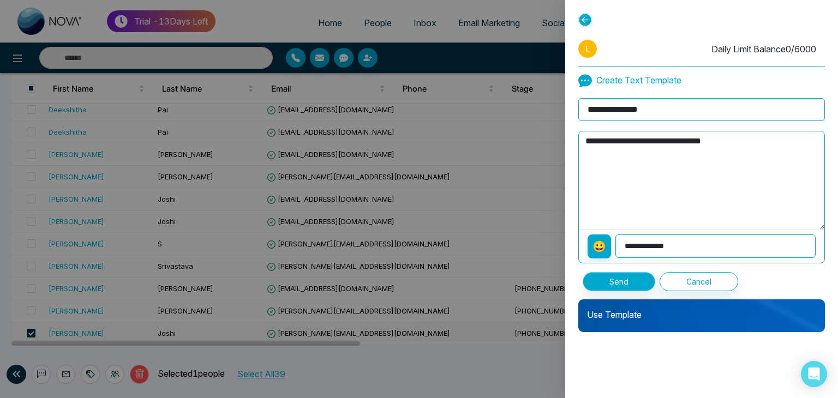
type textarea "**********"
click at [612, 280] on button "Send" at bounding box center [619, 281] width 73 height 19
click at [583, 25] on icon at bounding box center [585, 20] width 14 height 14
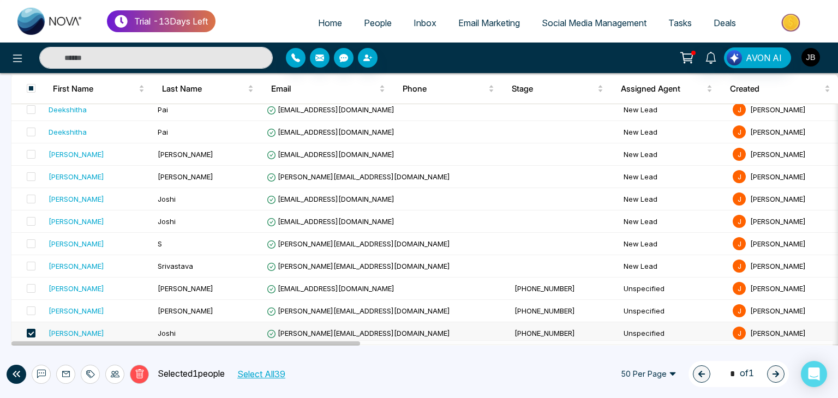
click at [812, 52] on img "button" at bounding box center [810, 57] width 19 height 19
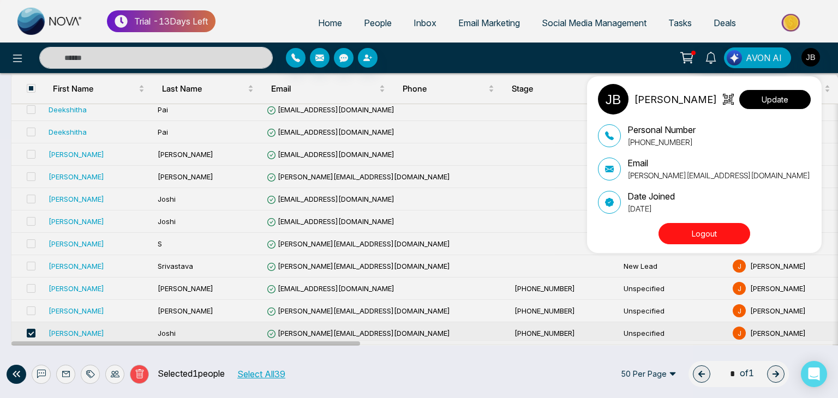
click at [761, 98] on button "Update" at bounding box center [774, 99] width 71 height 19
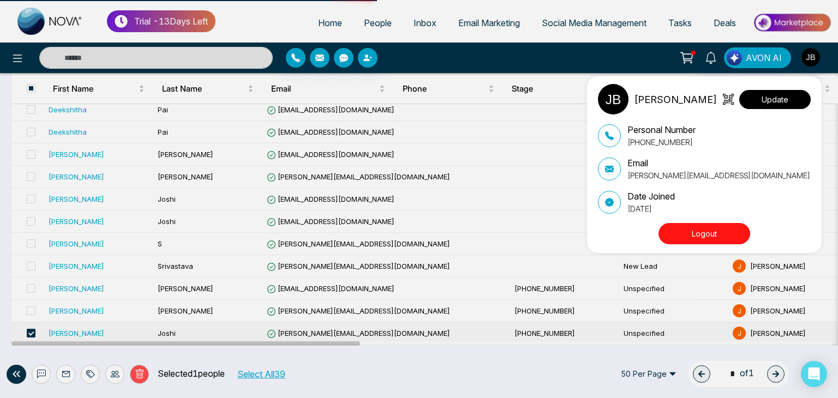
select select "***"
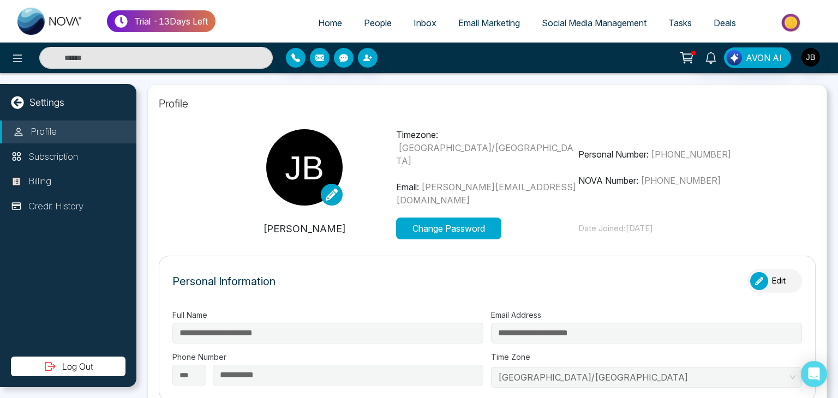
type input "*******"
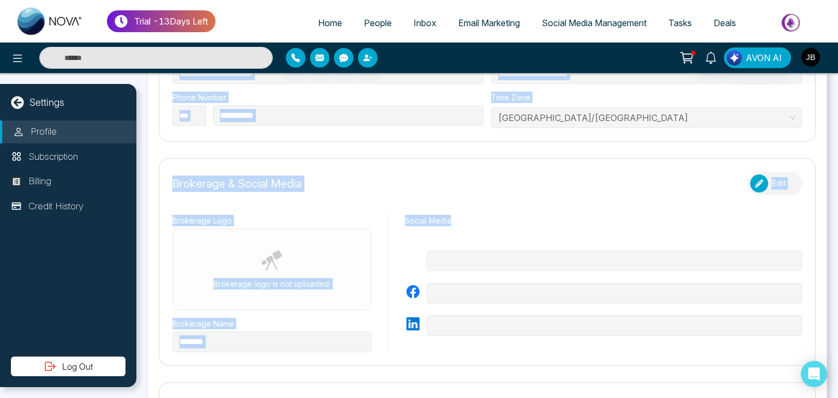
scroll to position [263, 0]
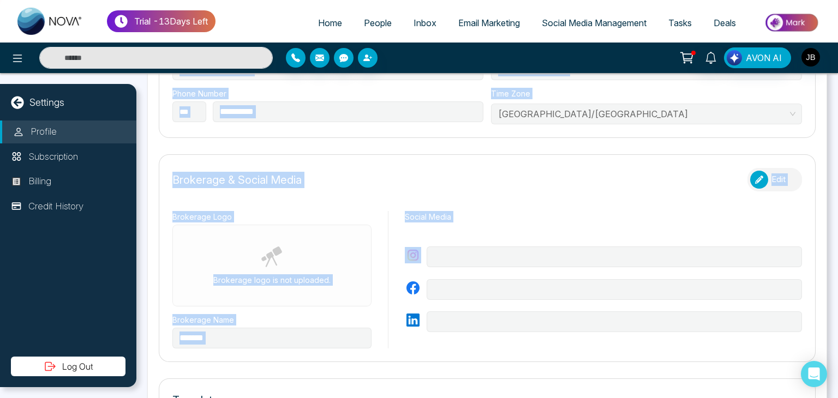
drag, startPoint x: 837, startPoint y: 154, endPoint x: 837, endPoint y: 225, distance: 70.9
click at [837, 225] on div "**********" at bounding box center [486, 235] width 701 height 325
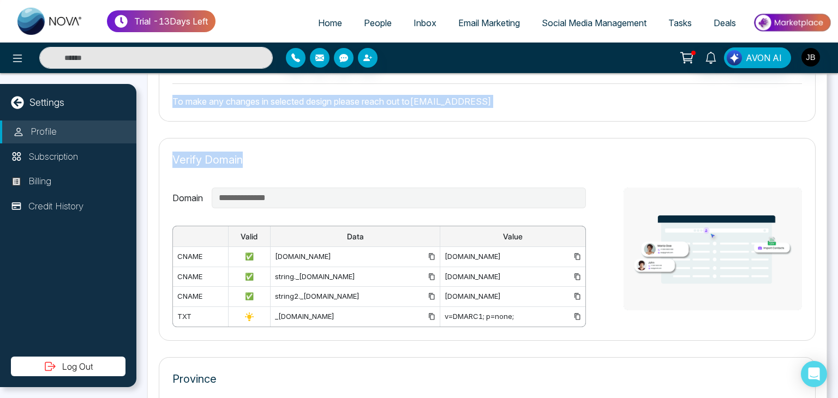
scroll to position [713, 0]
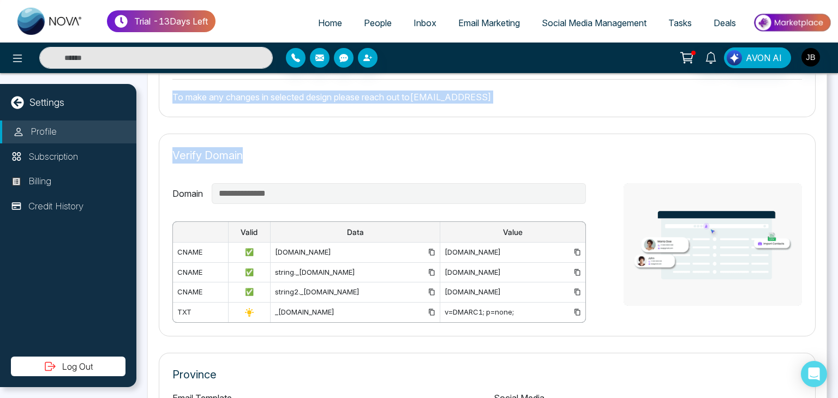
drag, startPoint x: 837, startPoint y: 205, endPoint x: 837, endPoint y: 312, distance: 106.9
click at [837, 312] on div "**********" at bounding box center [486, 235] width 701 height 325
click at [760, 147] on div "Verify Domain" at bounding box center [486, 160] width 629 height 27
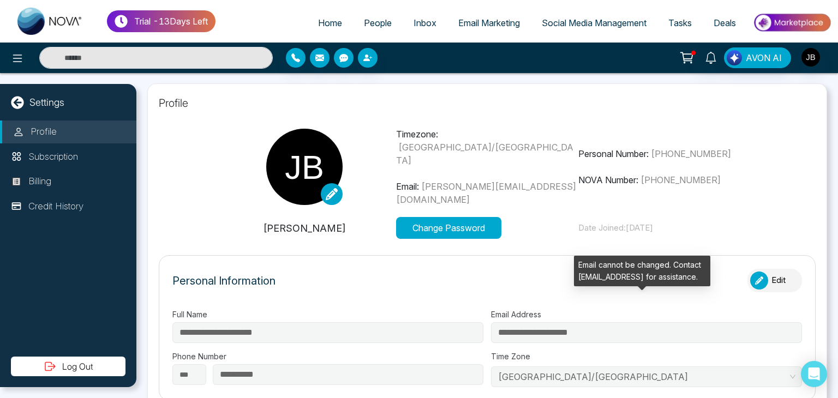
scroll to position [0, 0]
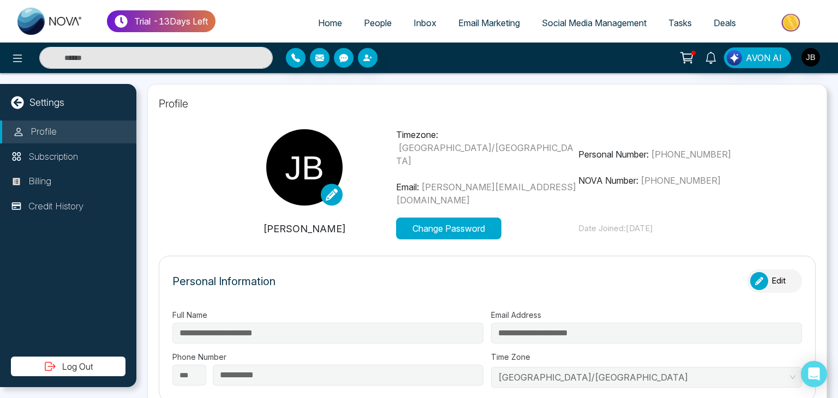
click at [375, 20] on span "People" at bounding box center [378, 22] width 28 height 11
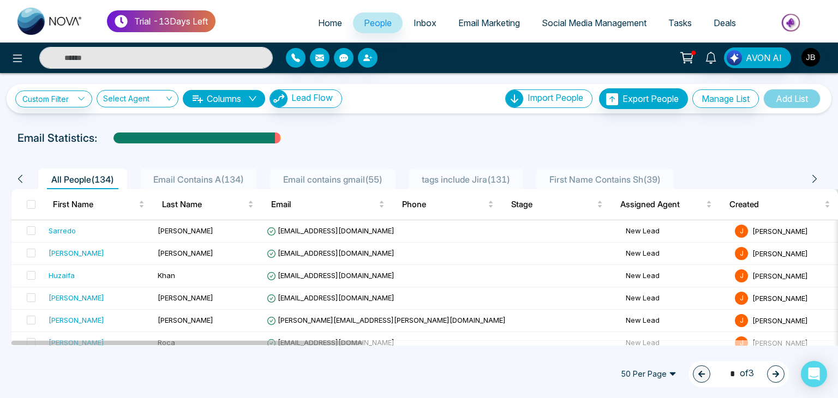
click at [724, 20] on span "Deals" at bounding box center [724, 22] width 22 height 11
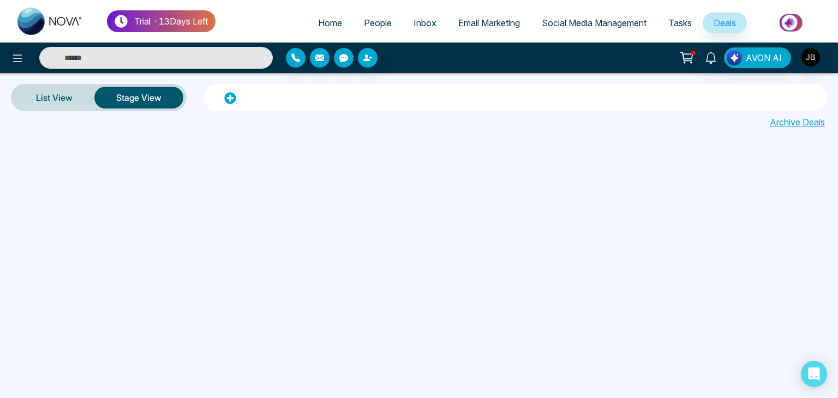
click at [375, 24] on span "People" at bounding box center [378, 22] width 28 height 11
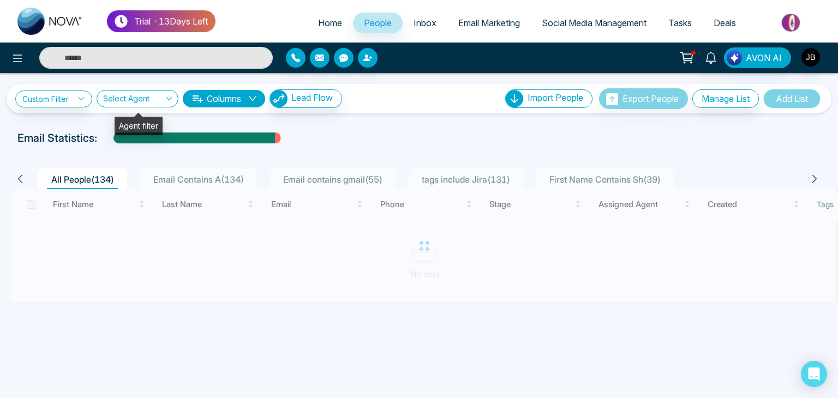
click at [159, 101] on input "search" at bounding box center [133, 101] width 61 height 21
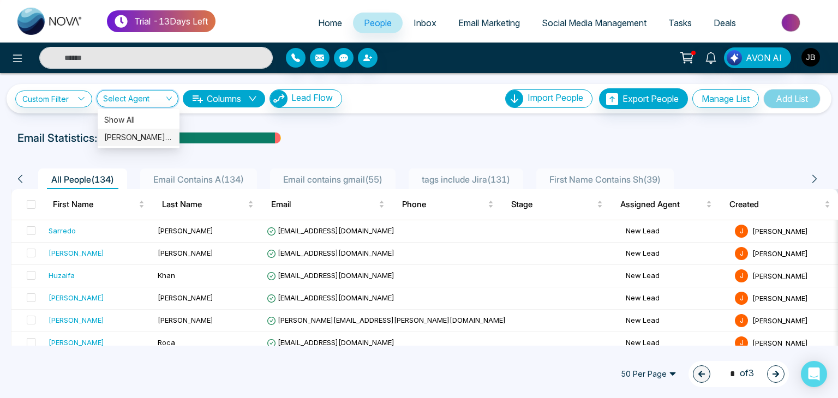
click at [132, 138] on div "Jayesh Satish Badgujar (me)" at bounding box center [138, 137] width 69 height 12
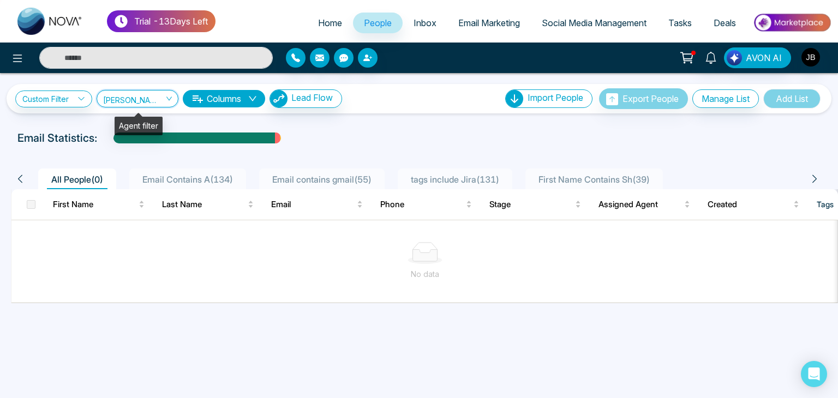
click at [162, 100] on span "Jayesh Satish Badgujar (me)" at bounding box center [137, 98] width 69 height 10
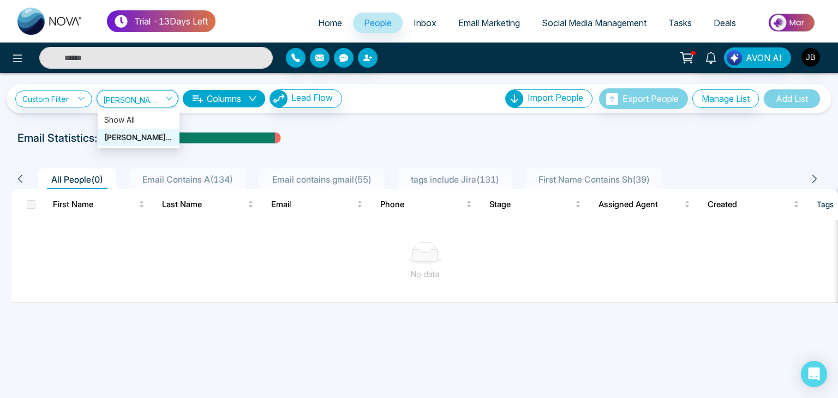
click at [194, 99] on icon at bounding box center [197, 98] width 13 height 13
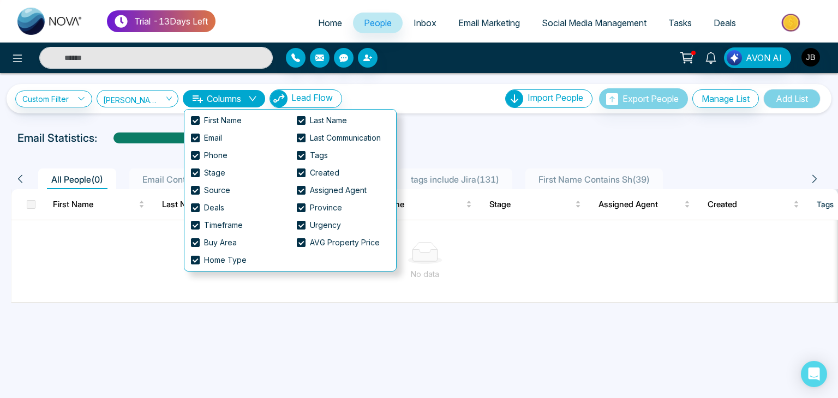
click at [421, 128] on div "Custom Filter Choose a filter Cancel Apply Jayesh Satish Badgujar (me) Columns …" at bounding box center [419, 209] width 838 height 273
